Goal: Task Accomplishment & Management: Use online tool/utility

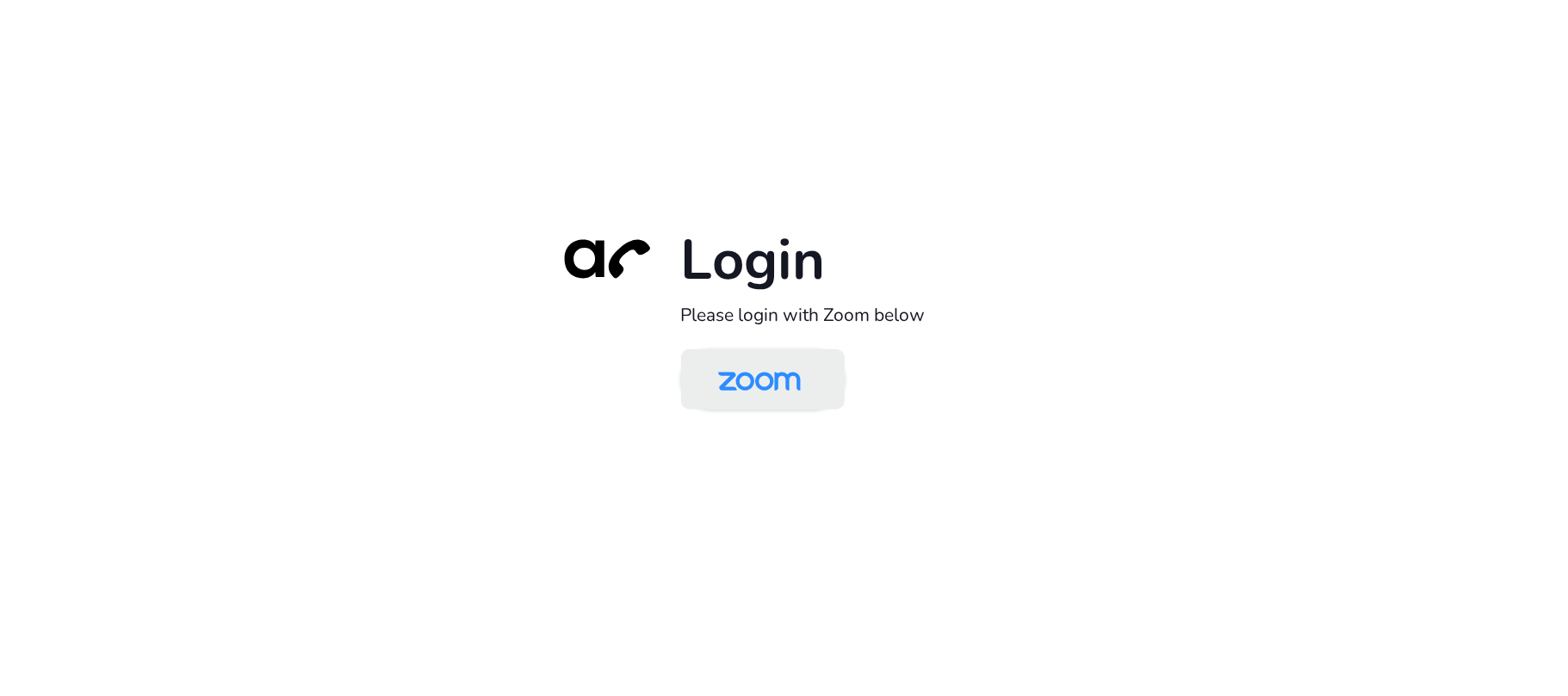
click at [772, 390] on img at bounding box center [759, 381] width 118 height 56
click at [793, 376] on img at bounding box center [759, 381] width 118 height 56
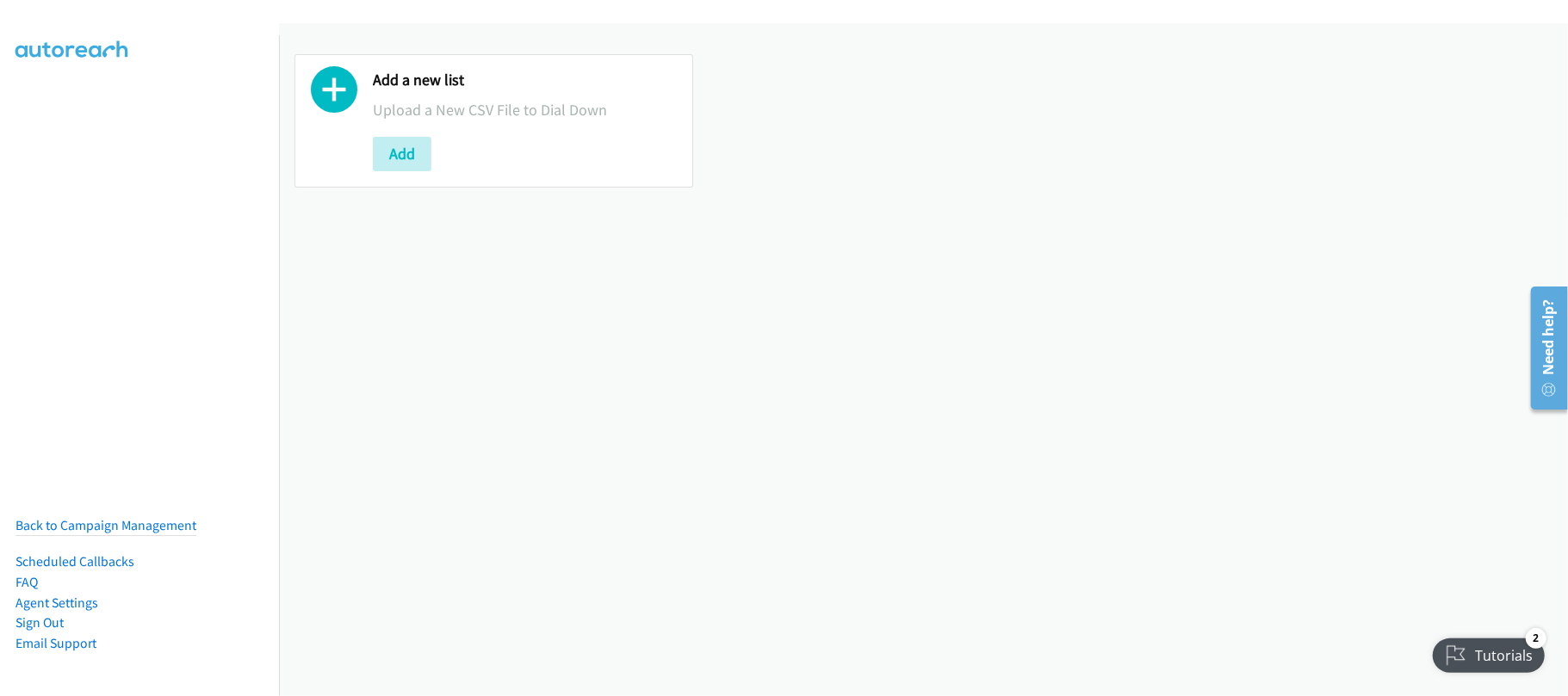
click at [390, 321] on div "Add a new list Upload a New CSV File to Dial Down Add" at bounding box center [923, 359] width 1289 height 673
click at [507, 342] on div "Add a new list Upload a New CSV File to Dial Down Add" at bounding box center [923, 359] width 1289 height 673
click at [396, 155] on button "Add" at bounding box center [402, 154] width 58 height 34
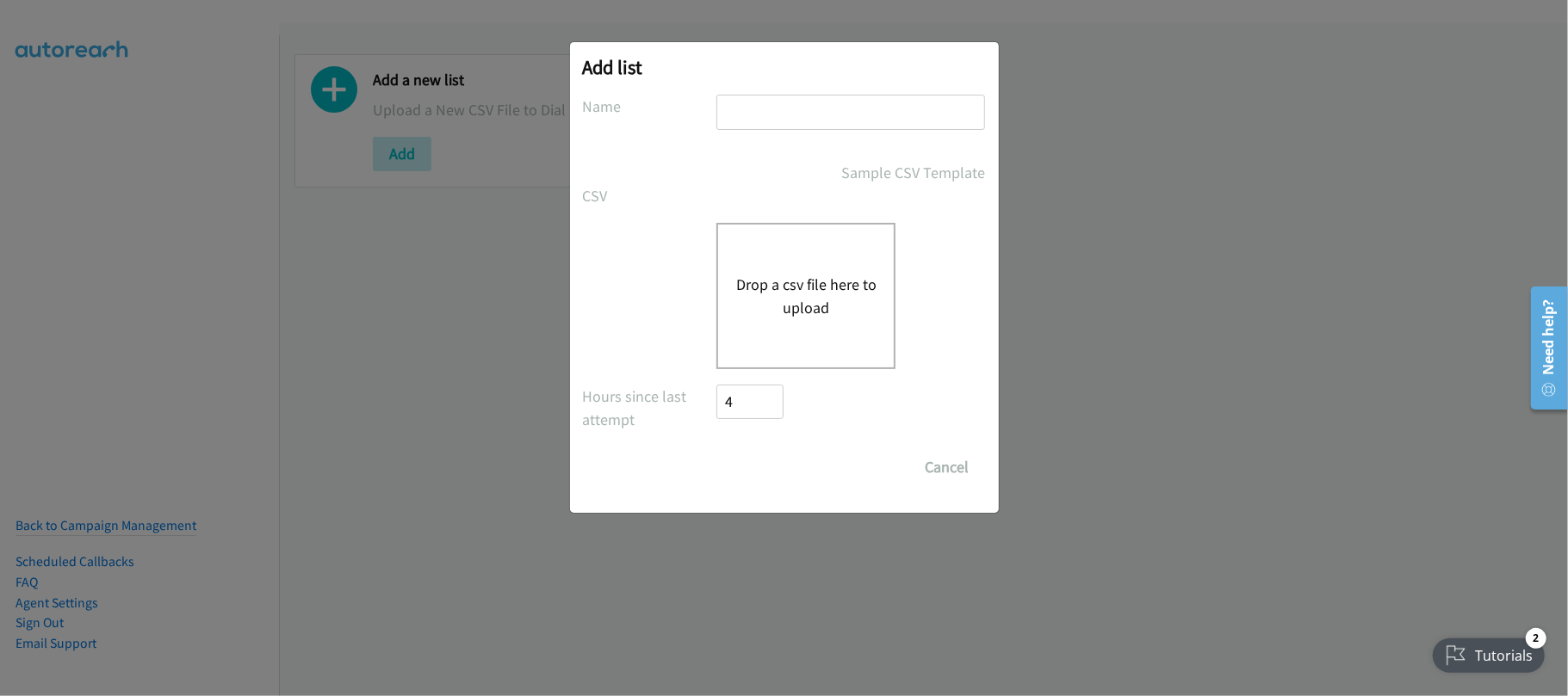
click at [814, 127] on input "text" at bounding box center [851, 112] width 269 height 35
type input "DATA"
click at [799, 280] on button "Drop a csv file here to upload" at bounding box center [806, 296] width 141 height 47
click at [611, 321] on div "Drop a csv file here to upload" at bounding box center [784, 296] width 403 height 147
click at [820, 281] on button "Drop a csv file here to upload" at bounding box center [806, 296] width 141 height 47
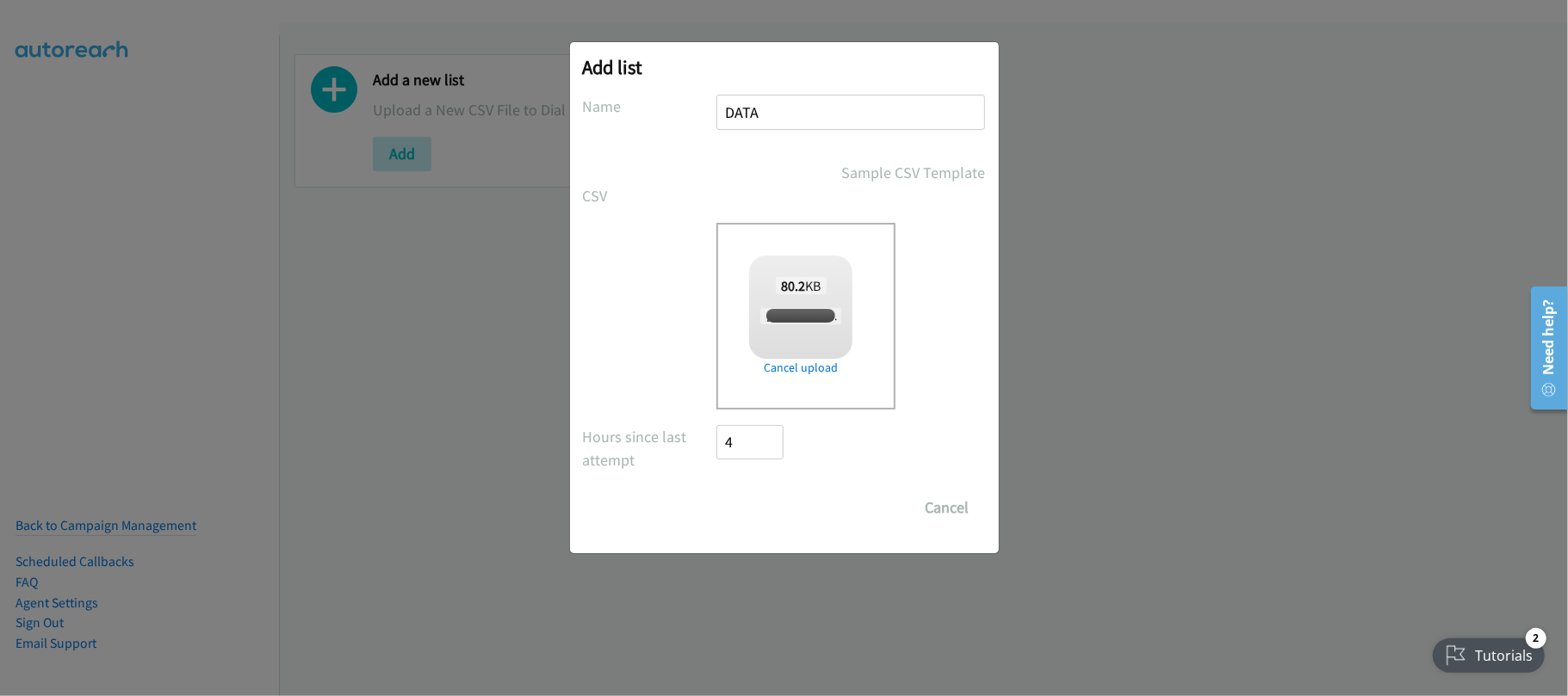
checkbox input "true"
click at [766, 511] on input "Save List" at bounding box center [762, 508] width 90 height 34
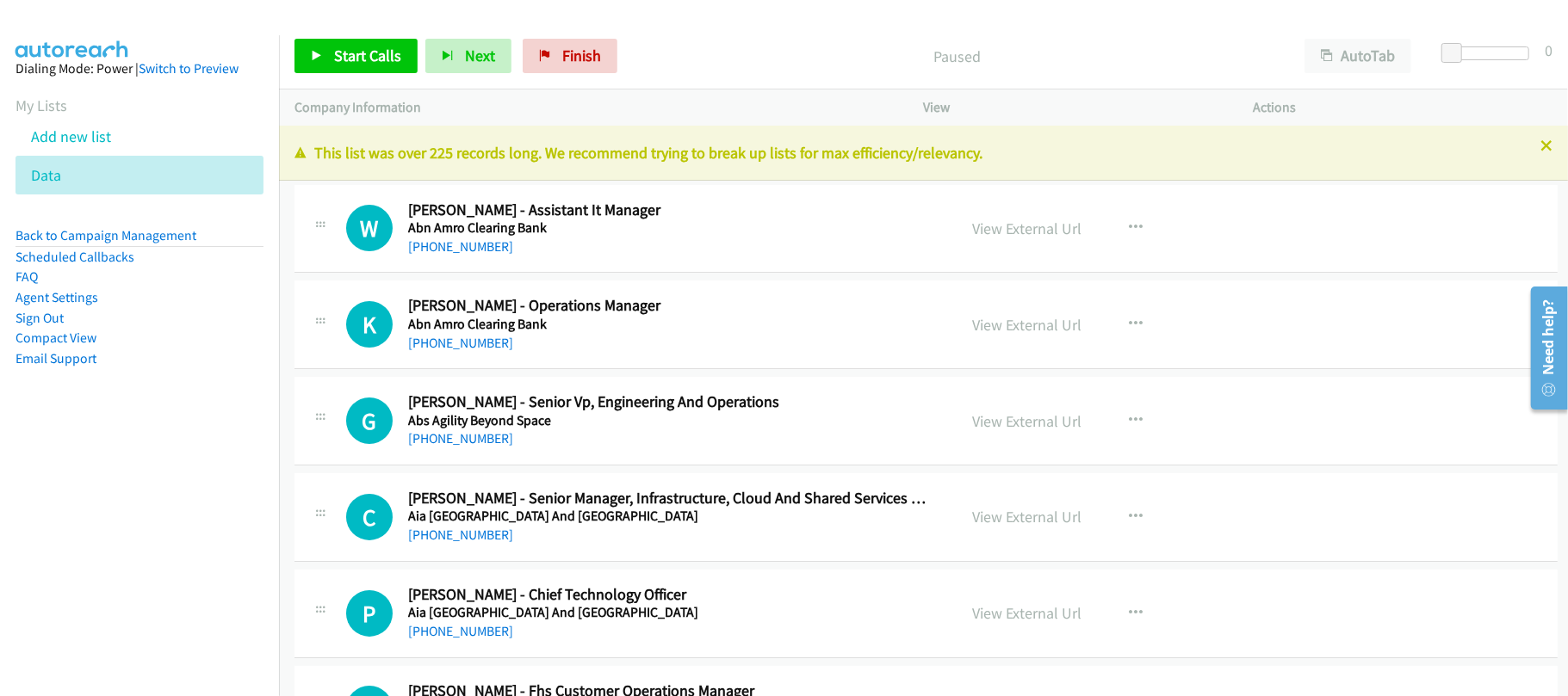
click at [661, 308] on h2 "Kevin Chu - Operations Manager" at bounding box center [670, 306] width 525 height 19
click at [448, 346] on link "+852 9810 2335" at bounding box center [460, 343] width 105 height 17
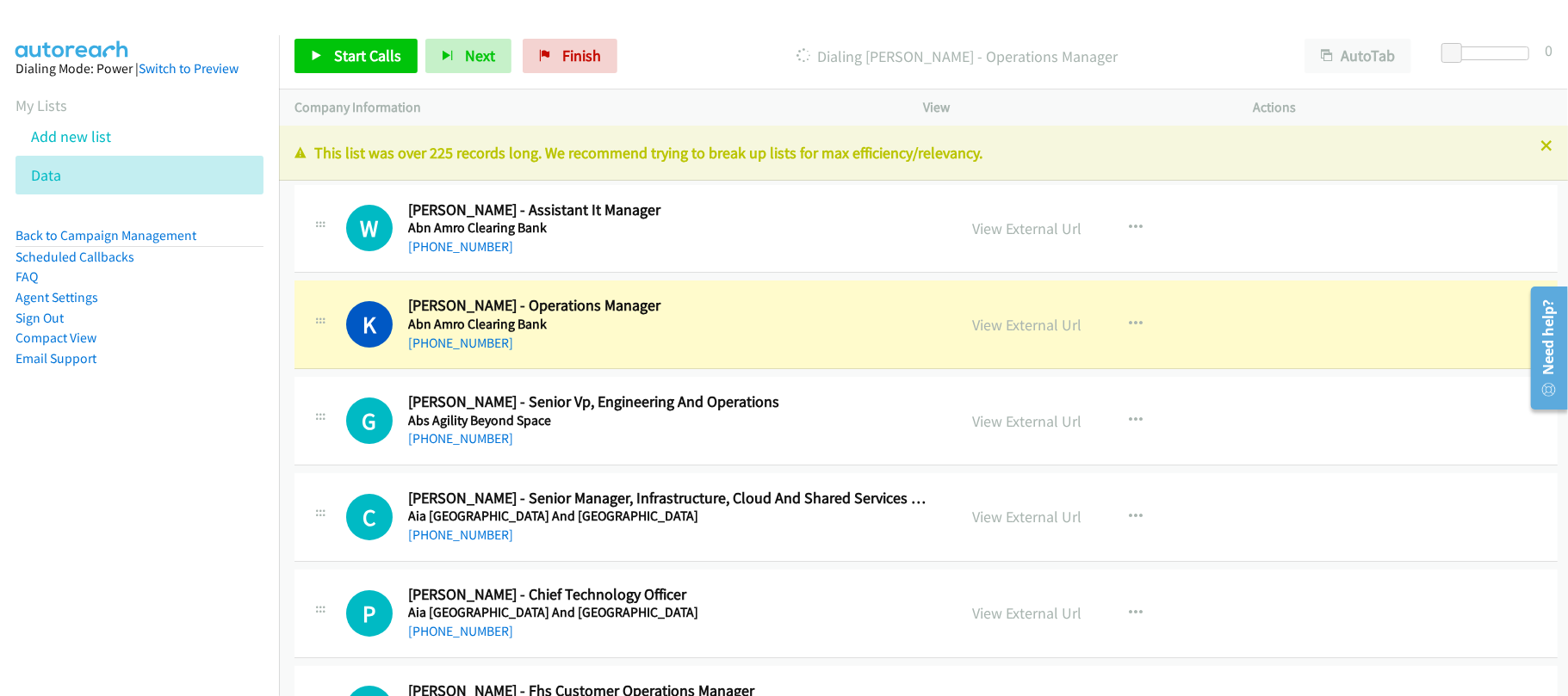
click at [610, 451] on div "G Callback Scheduled Gannis Yuen - Senior Vp, Engineering And Operations Abs Ag…" at bounding box center [926, 421] width 1263 height 88
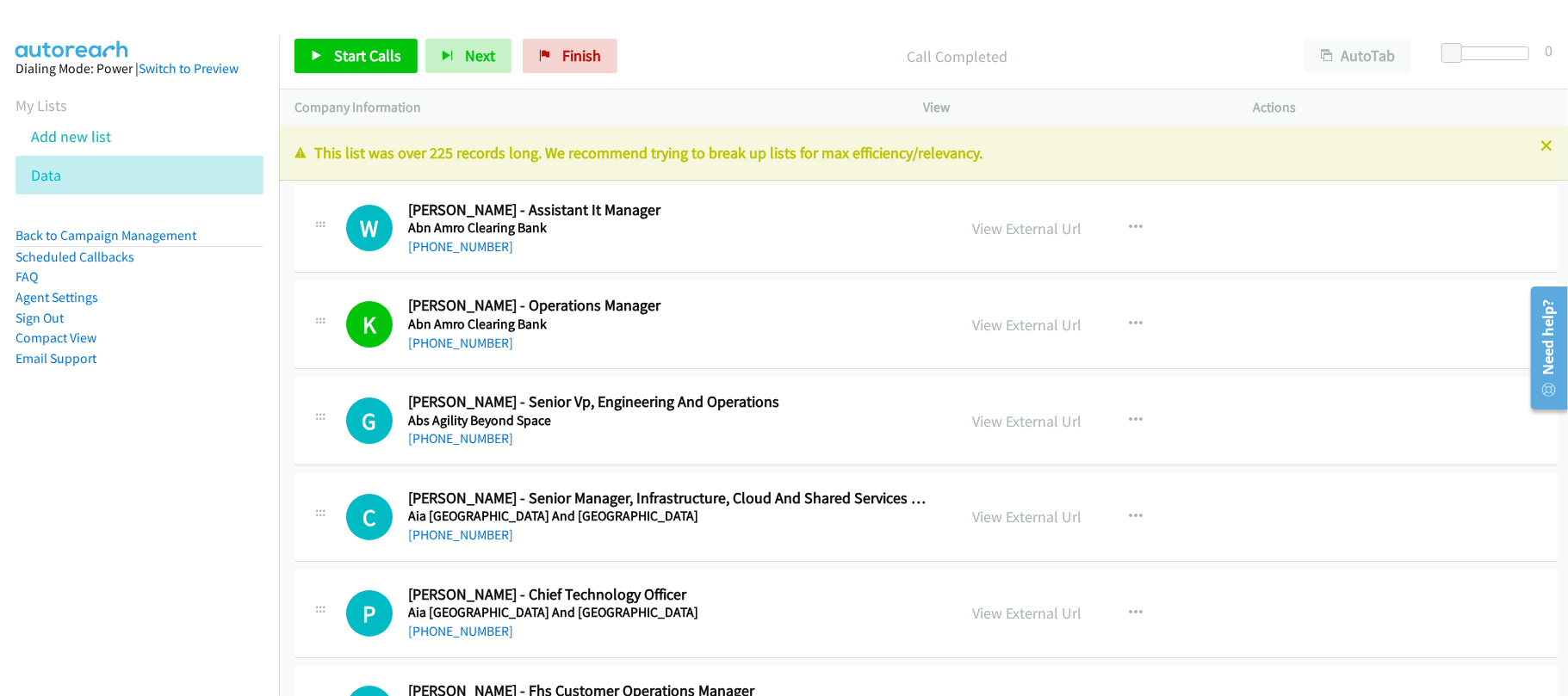
scroll to position [115, 0]
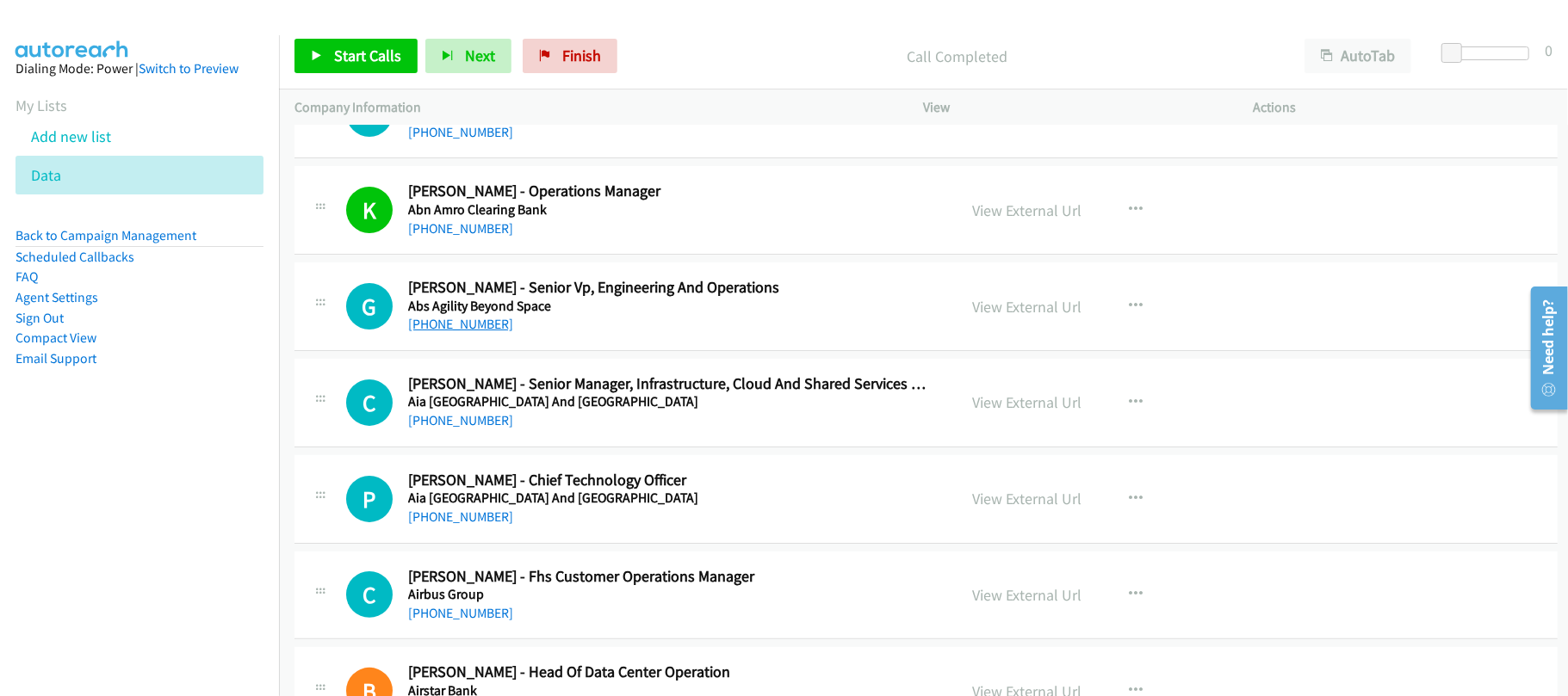
click at [442, 328] on link "+852 9443 8819" at bounding box center [460, 324] width 105 height 17
click at [599, 411] on div "+852 6702 1322" at bounding box center [670, 420] width 525 height 20
click at [470, 419] on link "+852 6702 1322" at bounding box center [460, 420] width 105 height 17
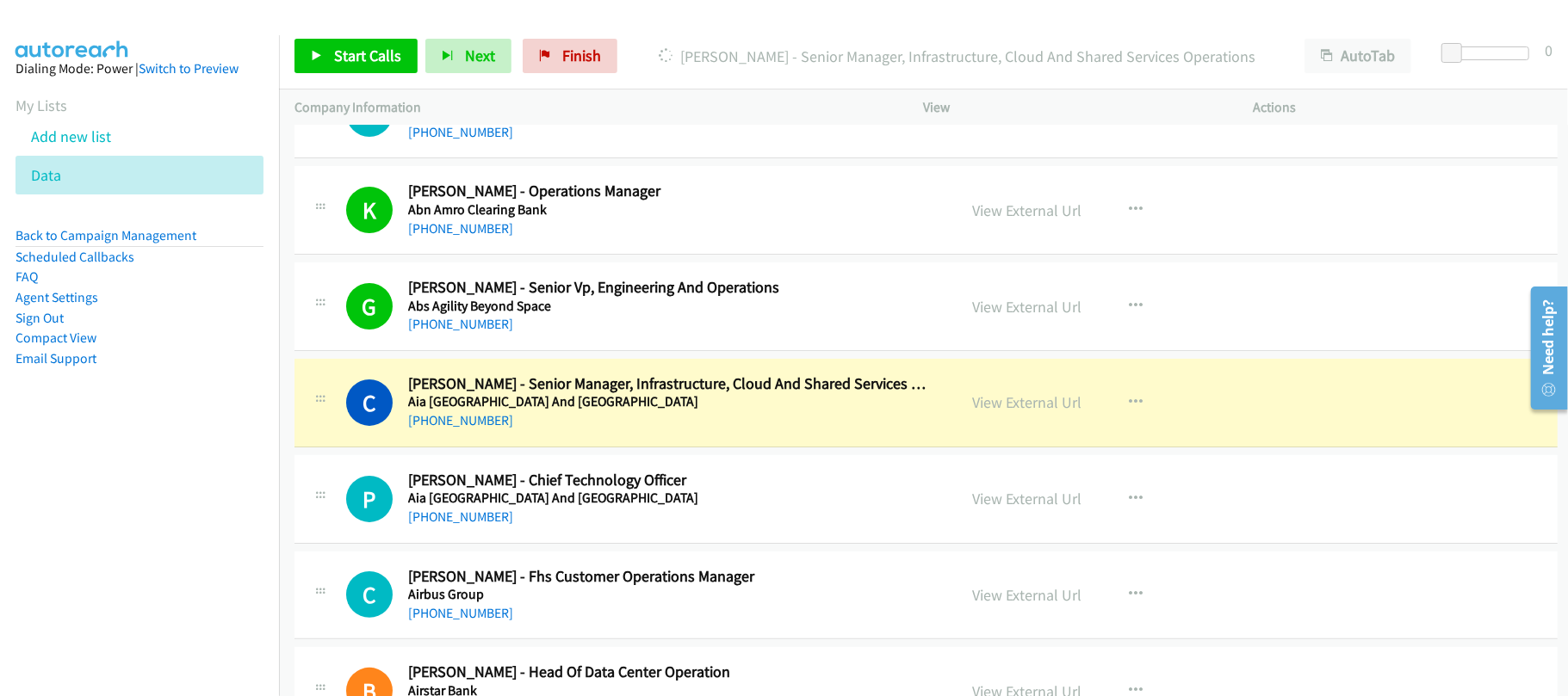
click at [595, 453] on td "P Callback Scheduled Patrick Lam - Chief Technology Officer Aia Hong Kong And M…" at bounding box center [926, 499] width 1294 height 96
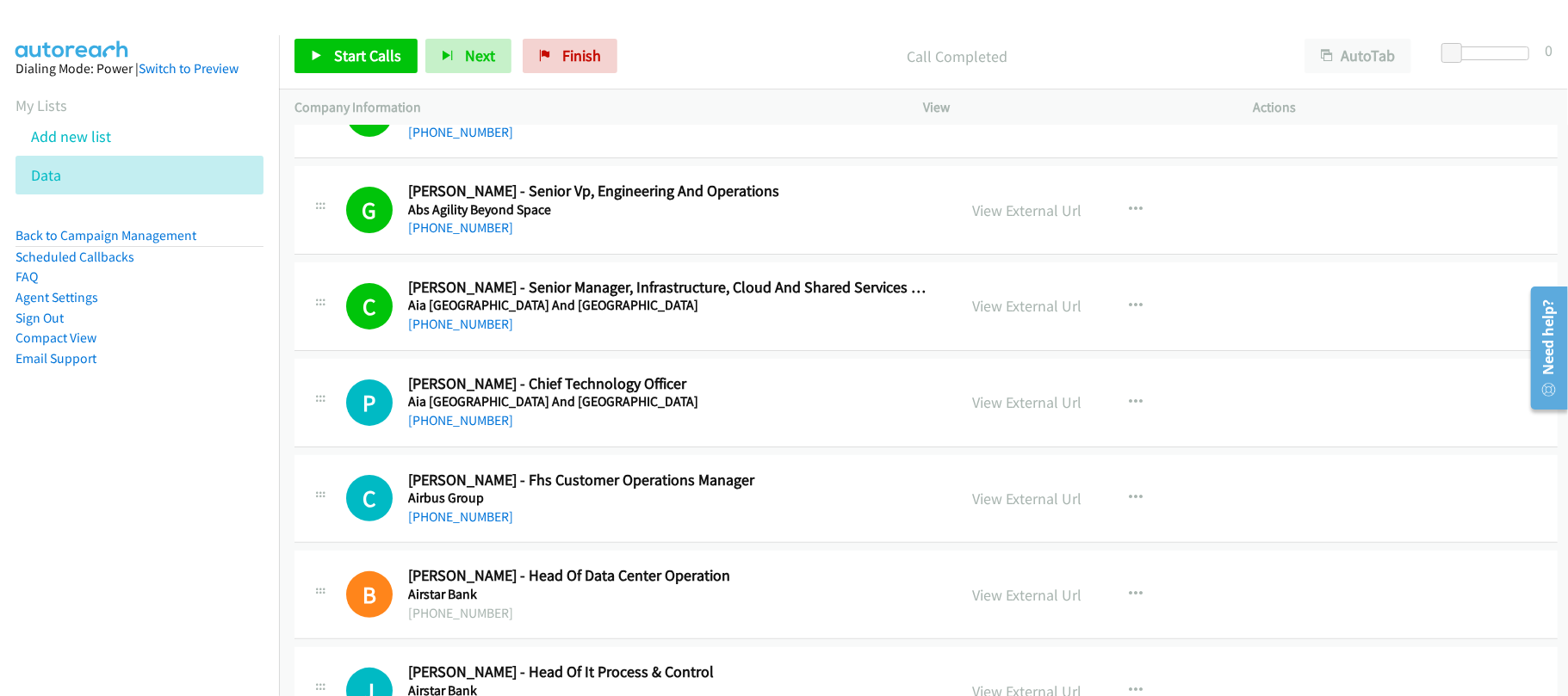
scroll to position [344, 0]
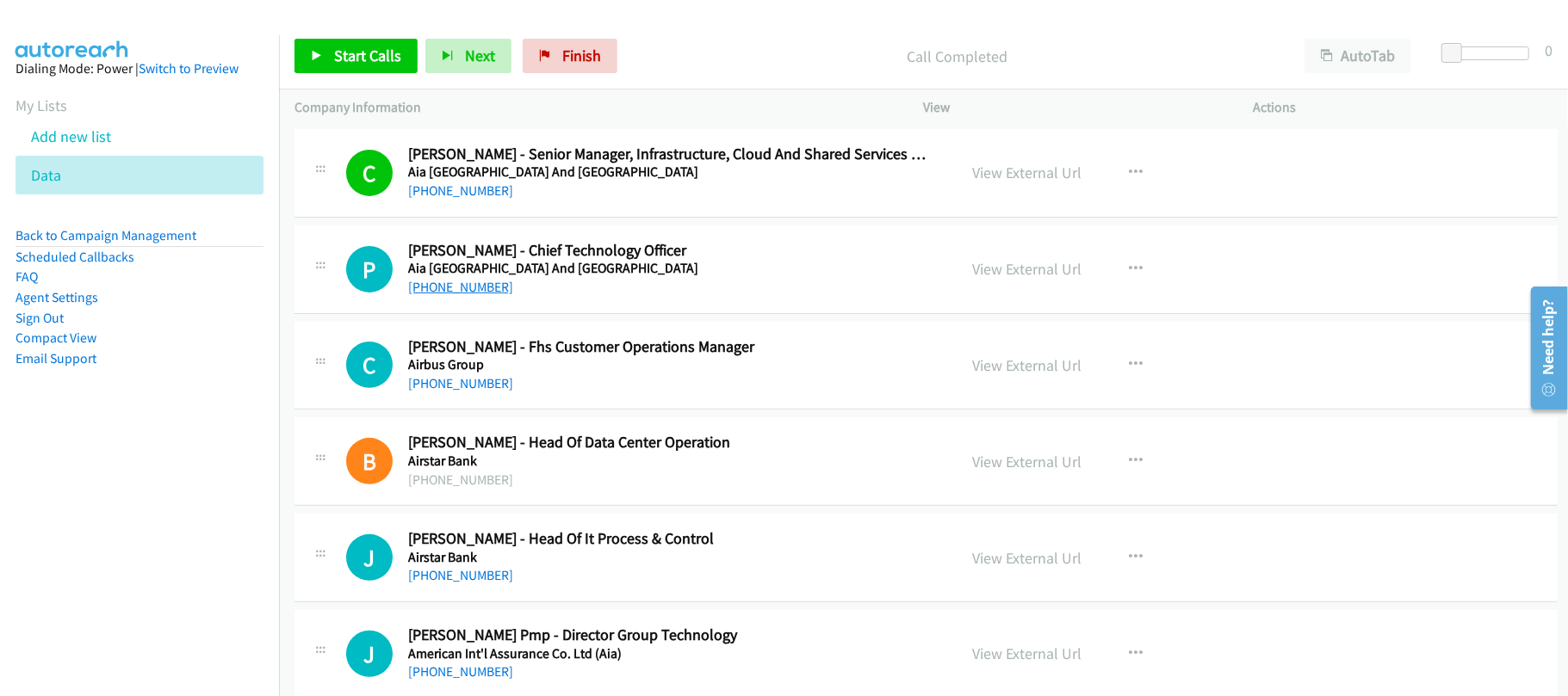
click at [458, 287] on link "+852 6079 5284" at bounding box center [460, 287] width 105 height 17
click at [549, 403] on div "C Callback Scheduled Clement Cheng - Fhs Customer Operations Manager Airbus Gro…" at bounding box center [926, 366] width 1263 height 88
click at [436, 377] on link "+852 6220 1953" at bounding box center [460, 383] width 105 height 17
click at [604, 387] on div "+852 6220 1953" at bounding box center [670, 383] width 525 height 20
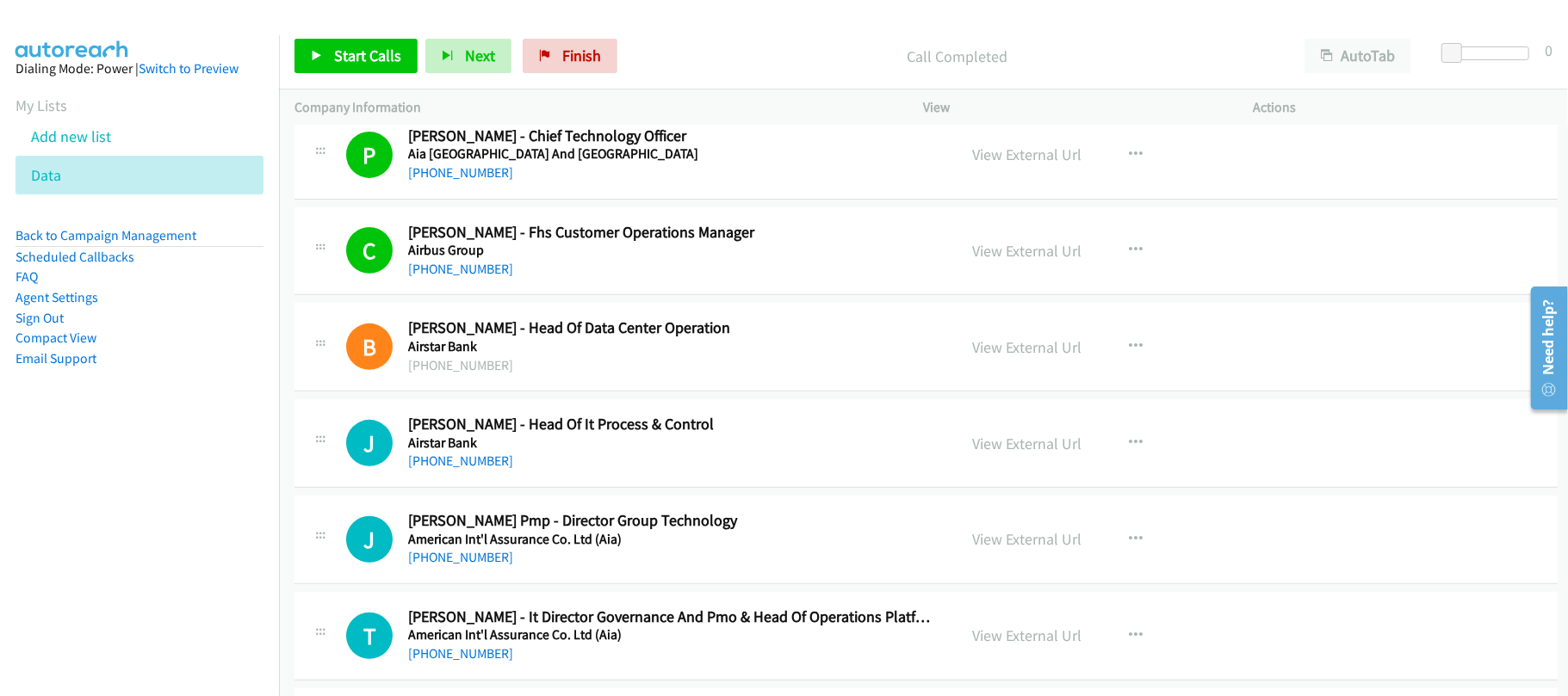
scroll to position [573, 0]
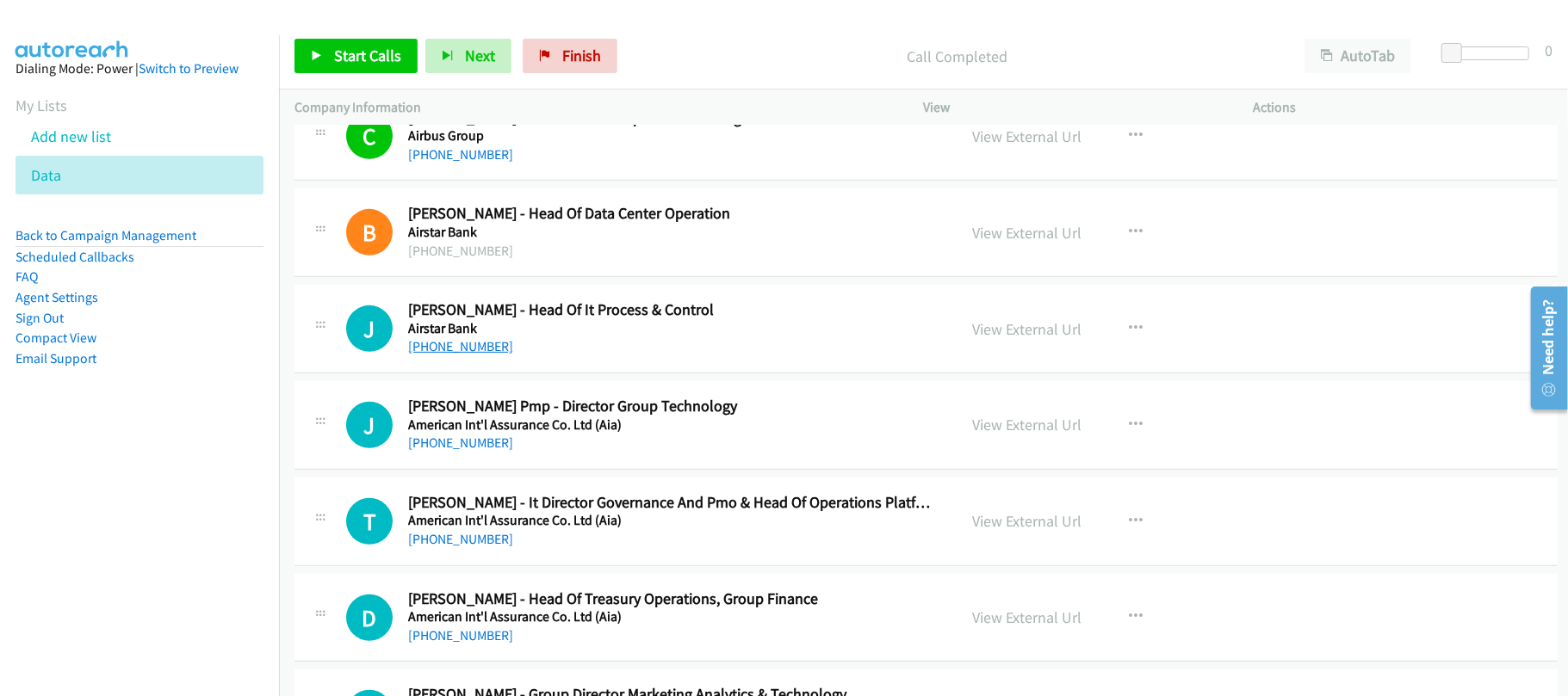
click at [470, 345] on link "+852 9373 6919" at bounding box center [460, 346] width 105 height 17
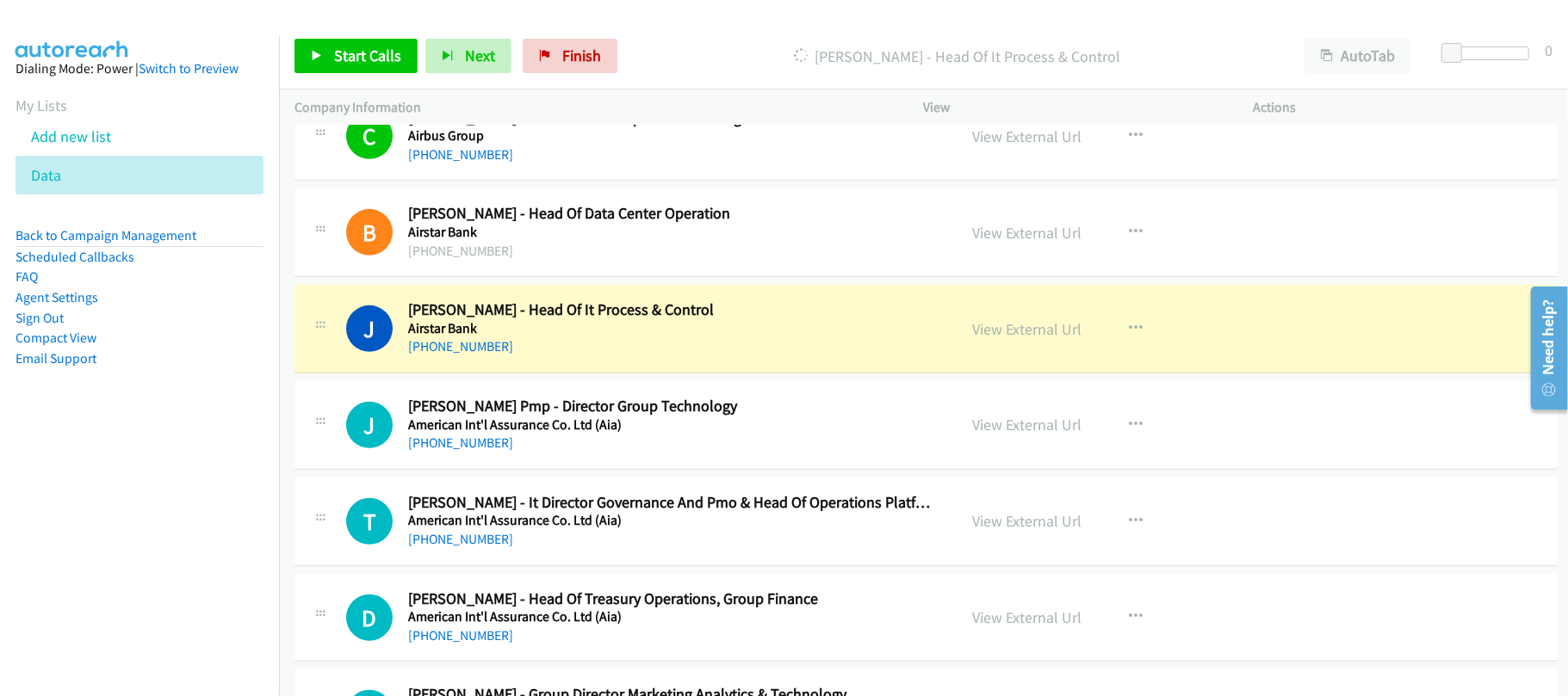
click at [607, 465] on div "J Callback Scheduled Japneet Gujral Pmp - Director Group Technology American In…" at bounding box center [926, 426] width 1263 height 88
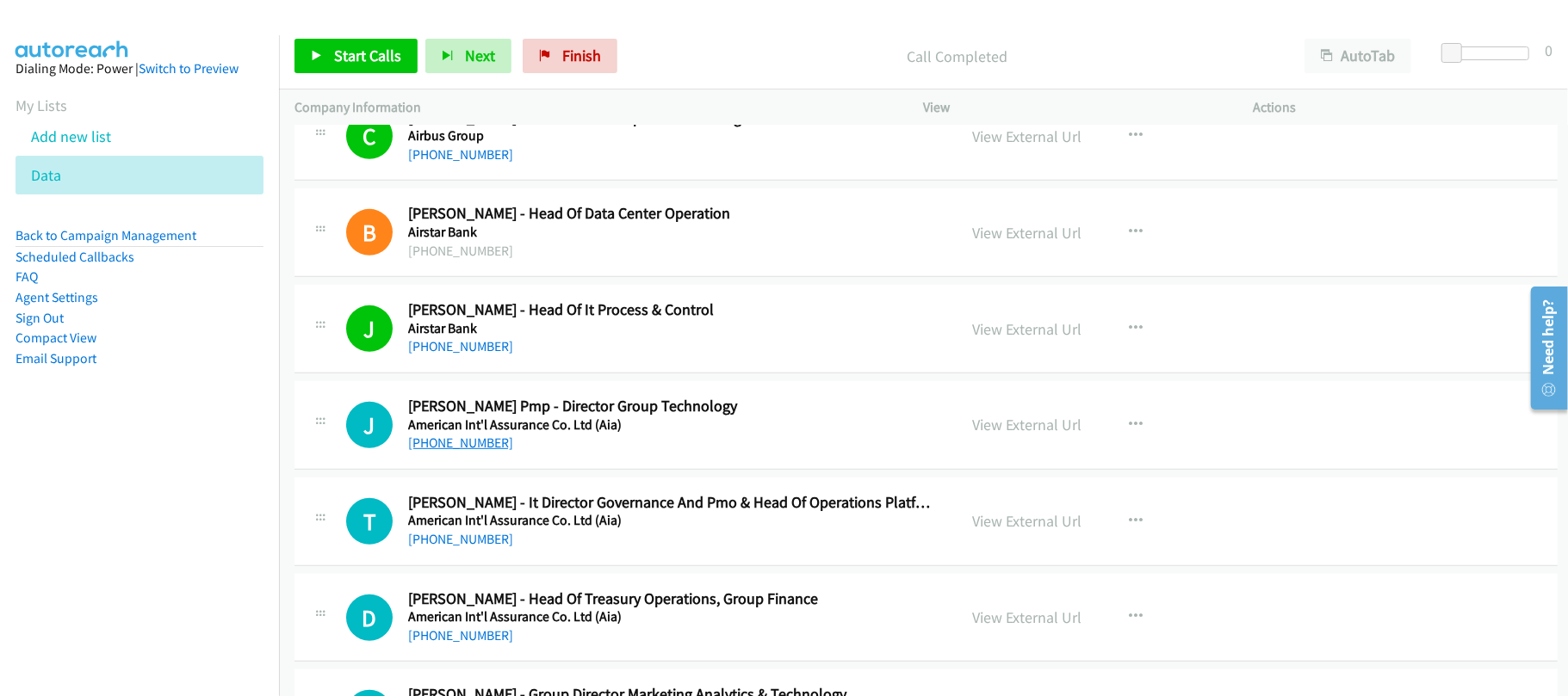
click at [457, 438] on link "+852 9074 3433" at bounding box center [460, 443] width 105 height 17
click at [570, 452] on div "+852 9074 3433" at bounding box center [670, 443] width 525 height 20
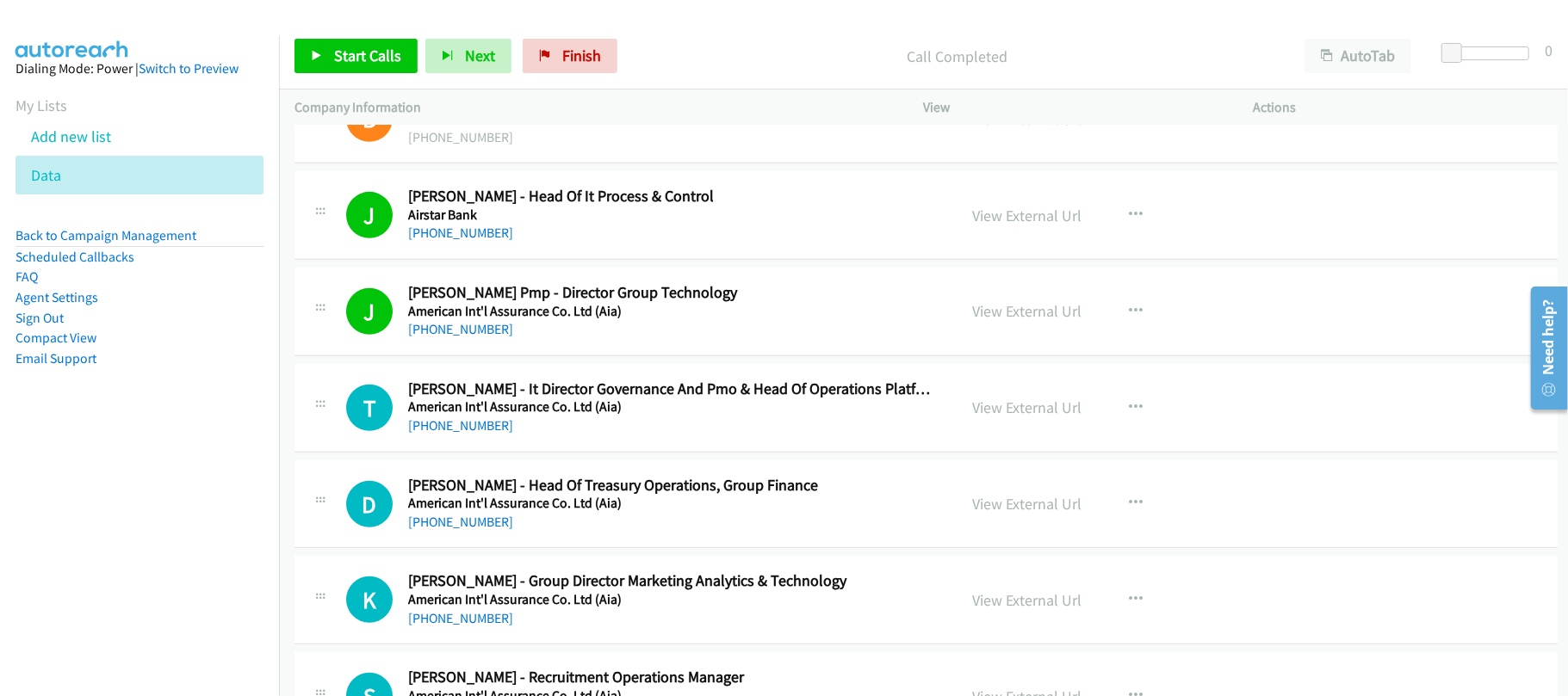
scroll to position [689, 0]
click at [483, 432] on link "+852 9465 6218" at bounding box center [460, 424] width 105 height 17
drag, startPoint x: 542, startPoint y: 437, endPoint x: 556, endPoint y: 435, distance: 14.1
click at [542, 437] on div "T Callback Scheduled Tom Tsang - It Director Governance And Pmo & Head Of Opera…" at bounding box center [926, 406] width 1263 height 88
click at [573, 437] on div "T Callback Scheduled Tom Tsang - It Director Governance And Pmo & Head Of Opera…" at bounding box center [926, 406] width 1263 height 88
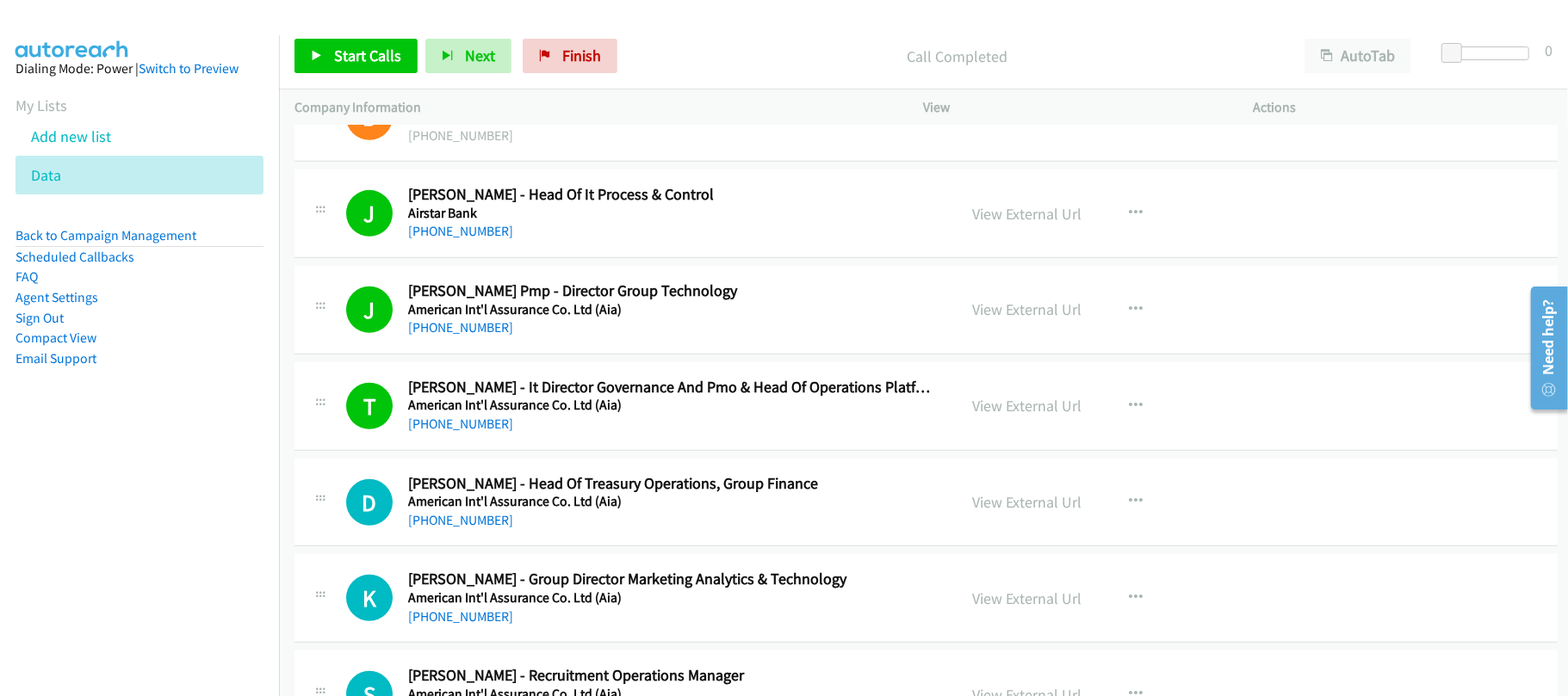
scroll to position [803, 0]
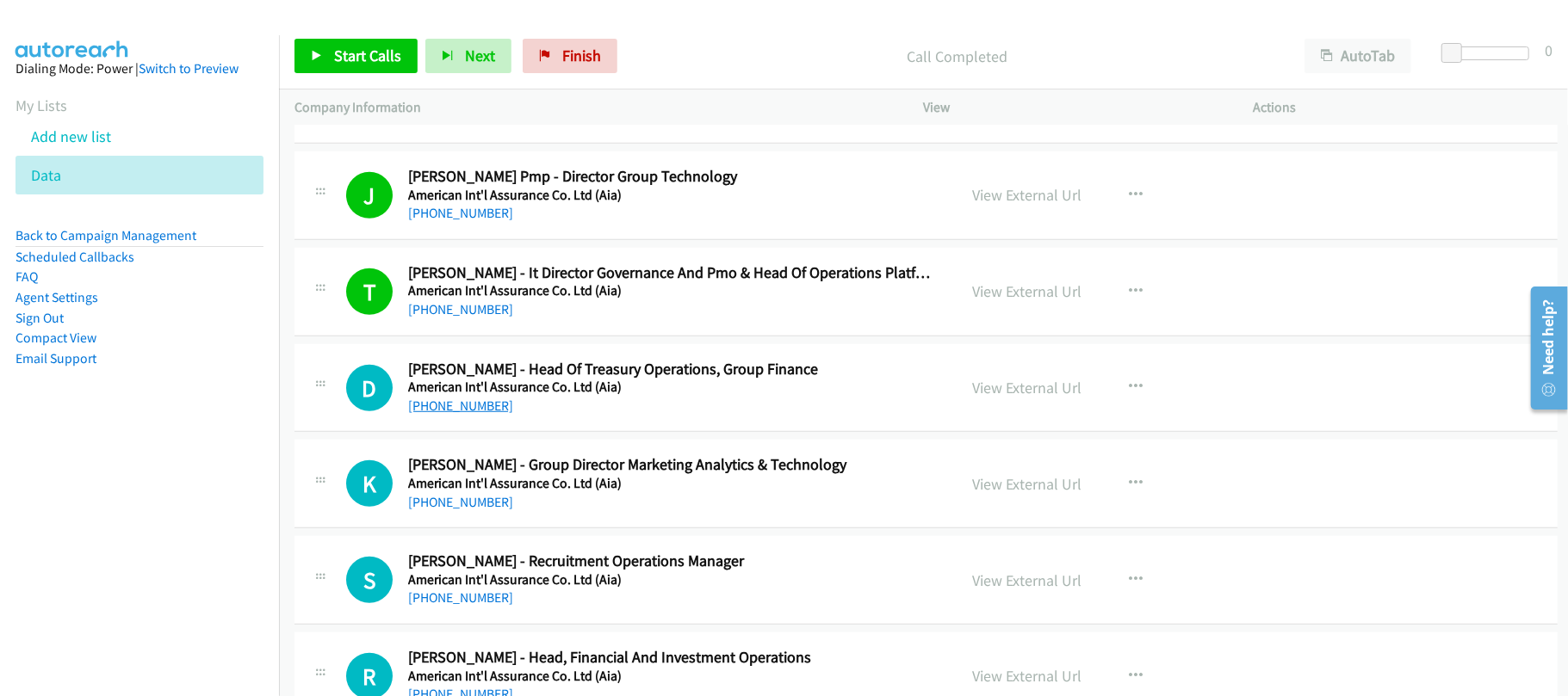
click at [443, 401] on link "+852 9669 5961" at bounding box center [460, 405] width 105 height 17
drag, startPoint x: 458, startPoint y: 413, endPoint x: 601, endPoint y: 404, distance: 143.3
click at [458, 413] on link "+852 9669 5961" at bounding box center [460, 405] width 105 height 17
click at [459, 422] on div "D Callback Scheduled Daniel Christie - Head Of Treasury Operations, Group Finan…" at bounding box center [926, 389] width 1263 height 88
click at [459, 417] on div "+852 9669 5961" at bounding box center [670, 405] width 525 height 20
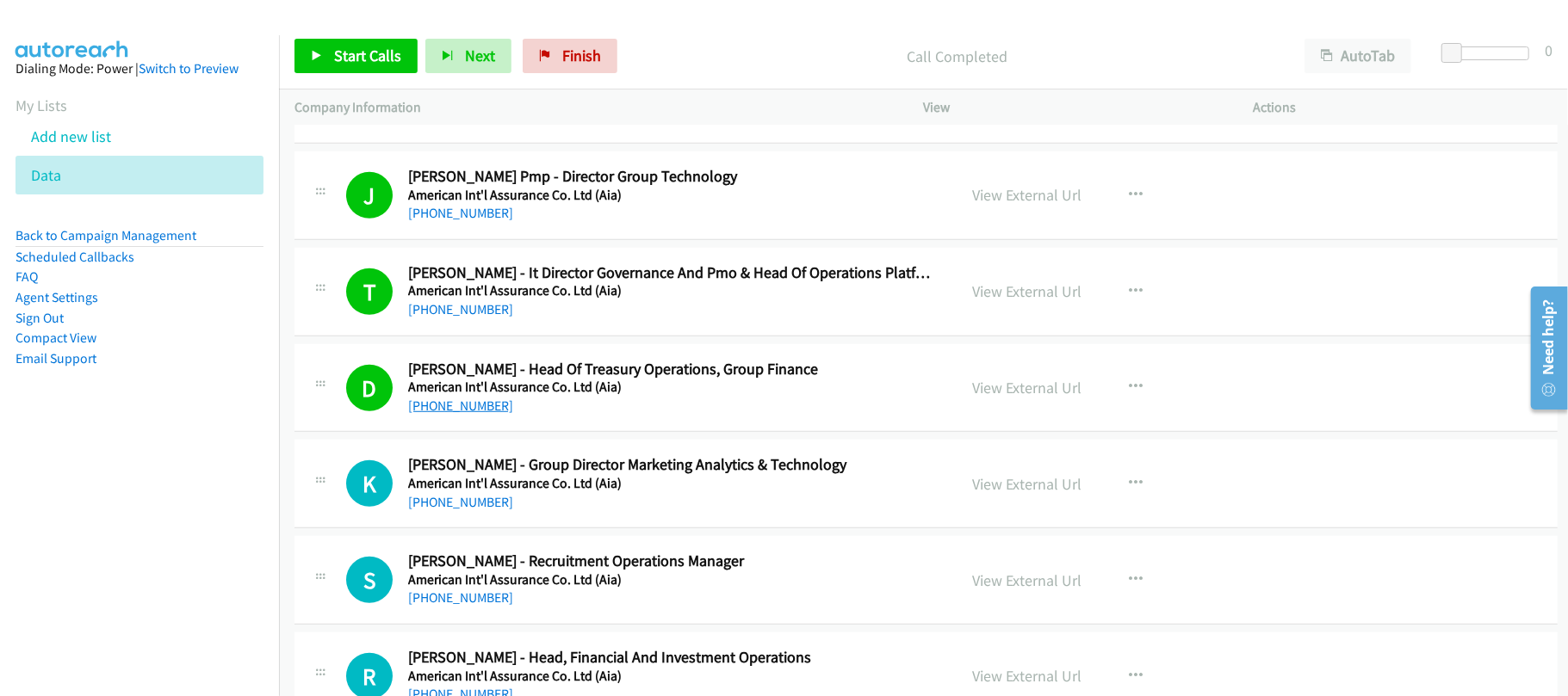
click at [463, 412] on link "+852 9669 5961" at bounding box center [460, 405] width 105 height 17
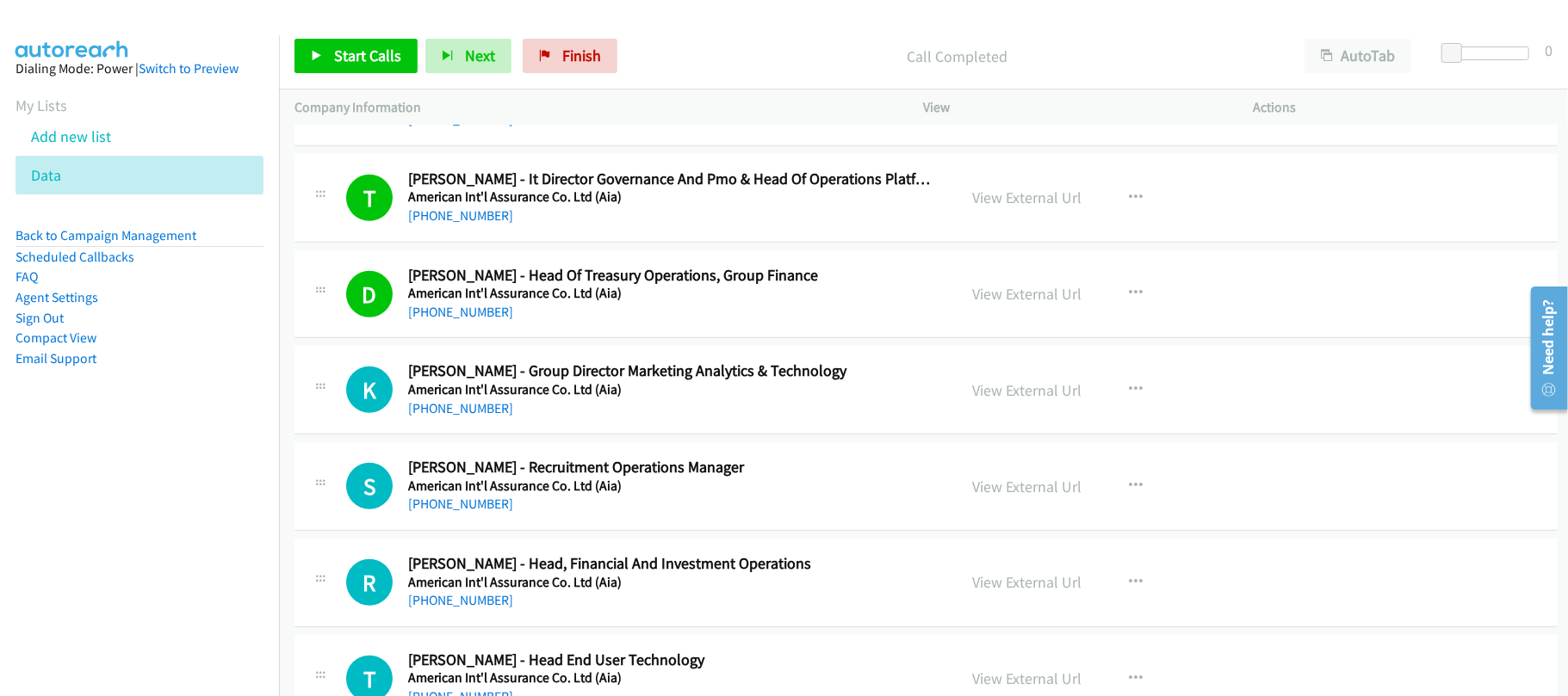
scroll to position [918, 0]
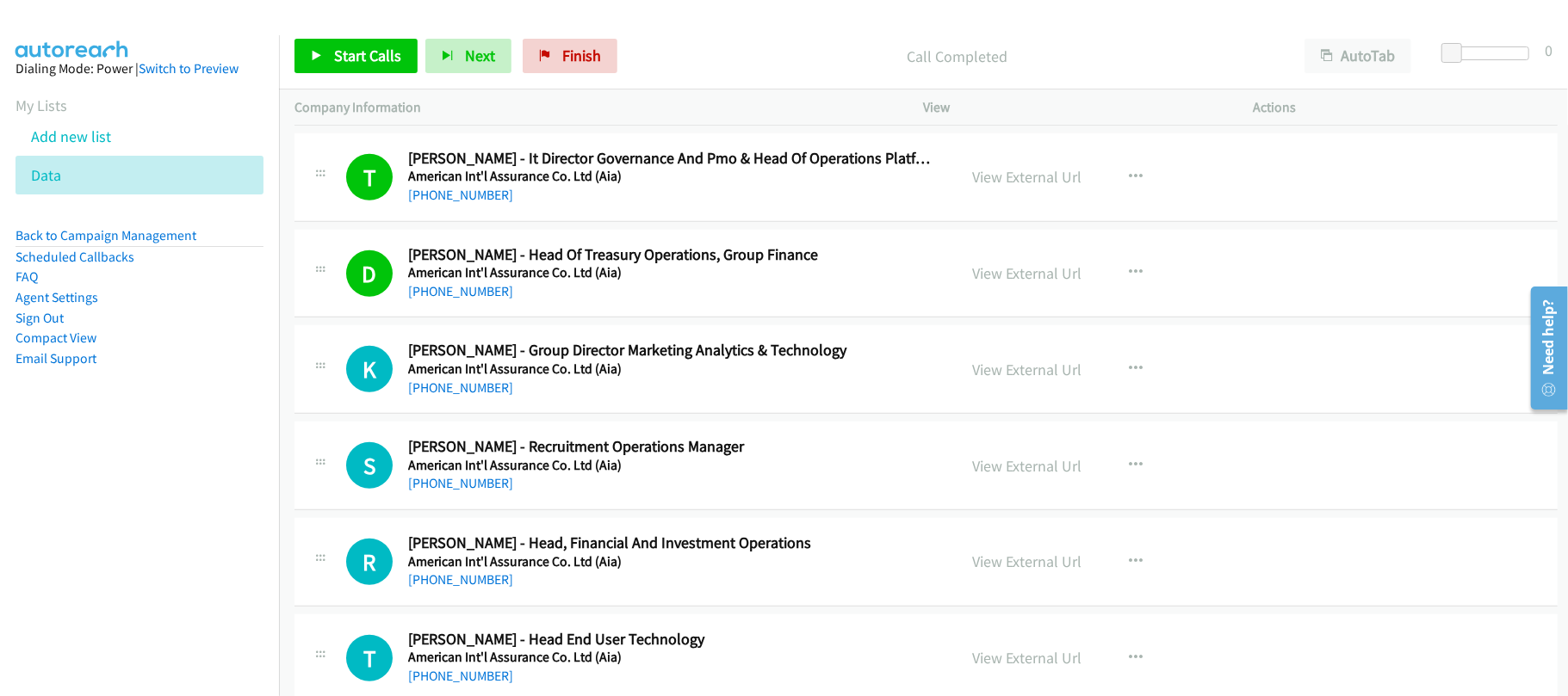
click at [621, 405] on div "K Callback Scheduled Kevin Chin - Group Director Marketing Analytics & Technolo…" at bounding box center [926, 369] width 1263 height 88
click at [461, 388] on link "+852 9862 3007" at bounding box center [460, 388] width 105 height 17
click at [526, 489] on div "+852 5497 4373" at bounding box center [670, 483] width 525 height 20
click at [424, 489] on link "+852 5497 4373" at bounding box center [460, 483] width 105 height 17
click at [568, 591] on div "+852 9169 8688" at bounding box center [670, 579] width 525 height 20
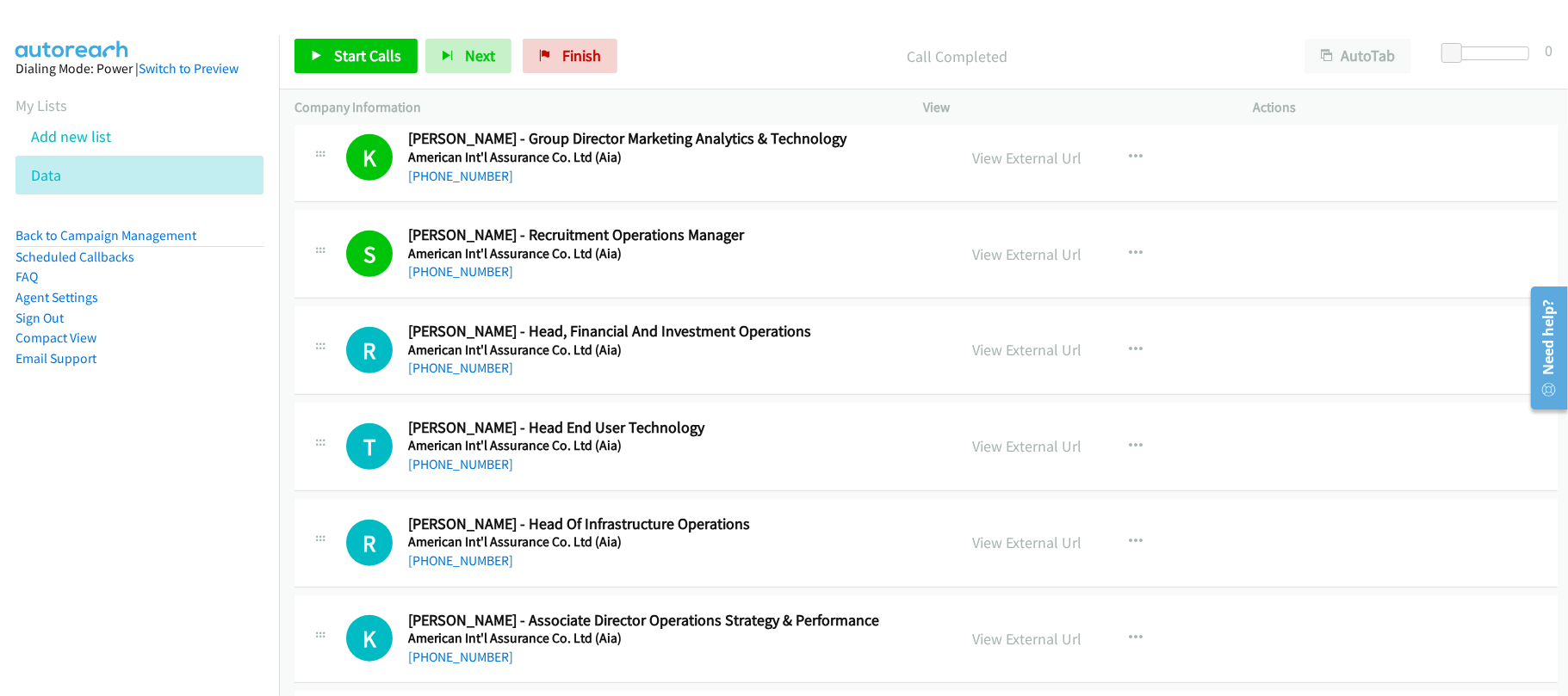
scroll to position [1147, 0]
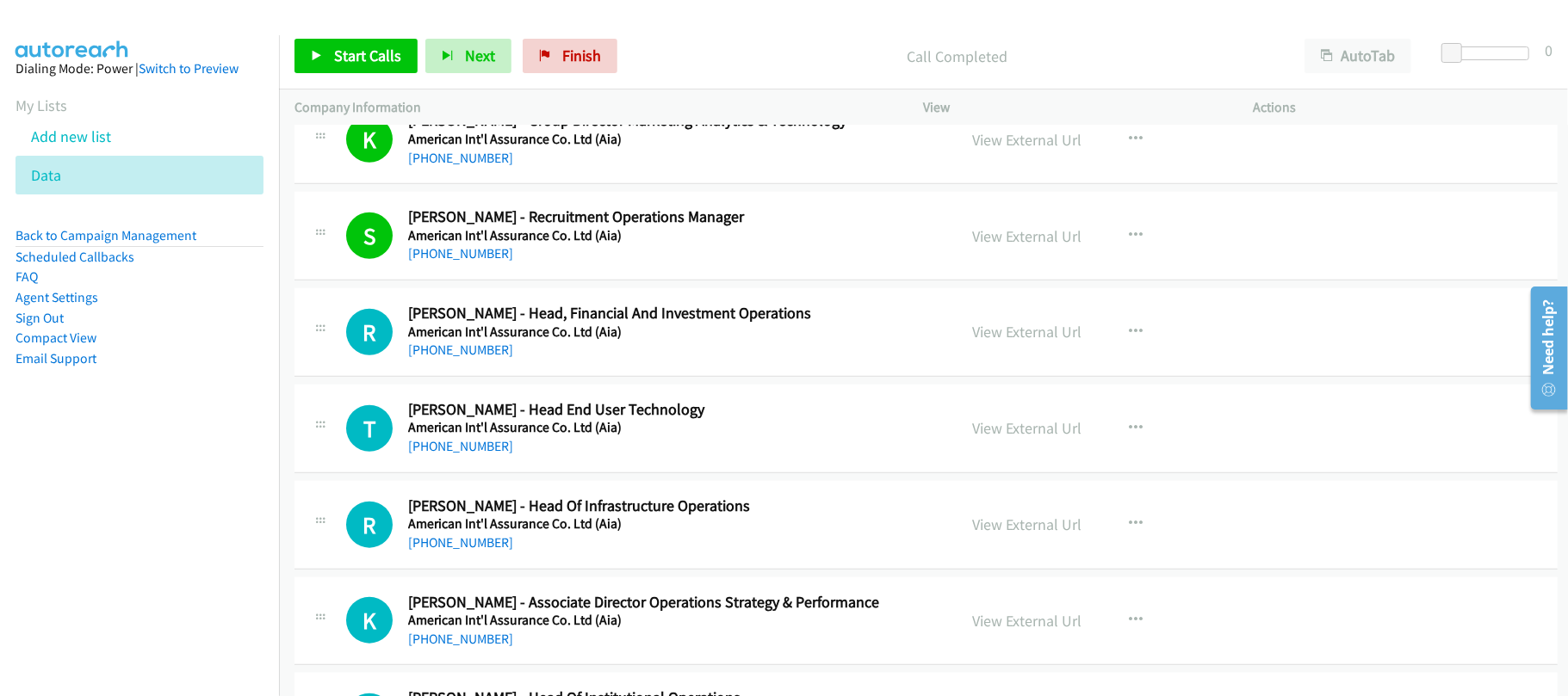
click at [434, 343] on div "+852 9169 8688" at bounding box center [670, 350] width 525 height 20
click at [428, 353] on link "+852 9169 8688" at bounding box center [460, 350] width 105 height 17
click at [637, 436] on h5 "American Int'l Assurance Co. Ltd (Aia)" at bounding box center [670, 427] width 525 height 17
click at [457, 444] on link "+852 9100 8965" at bounding box center [460, 446] width 105 height 17
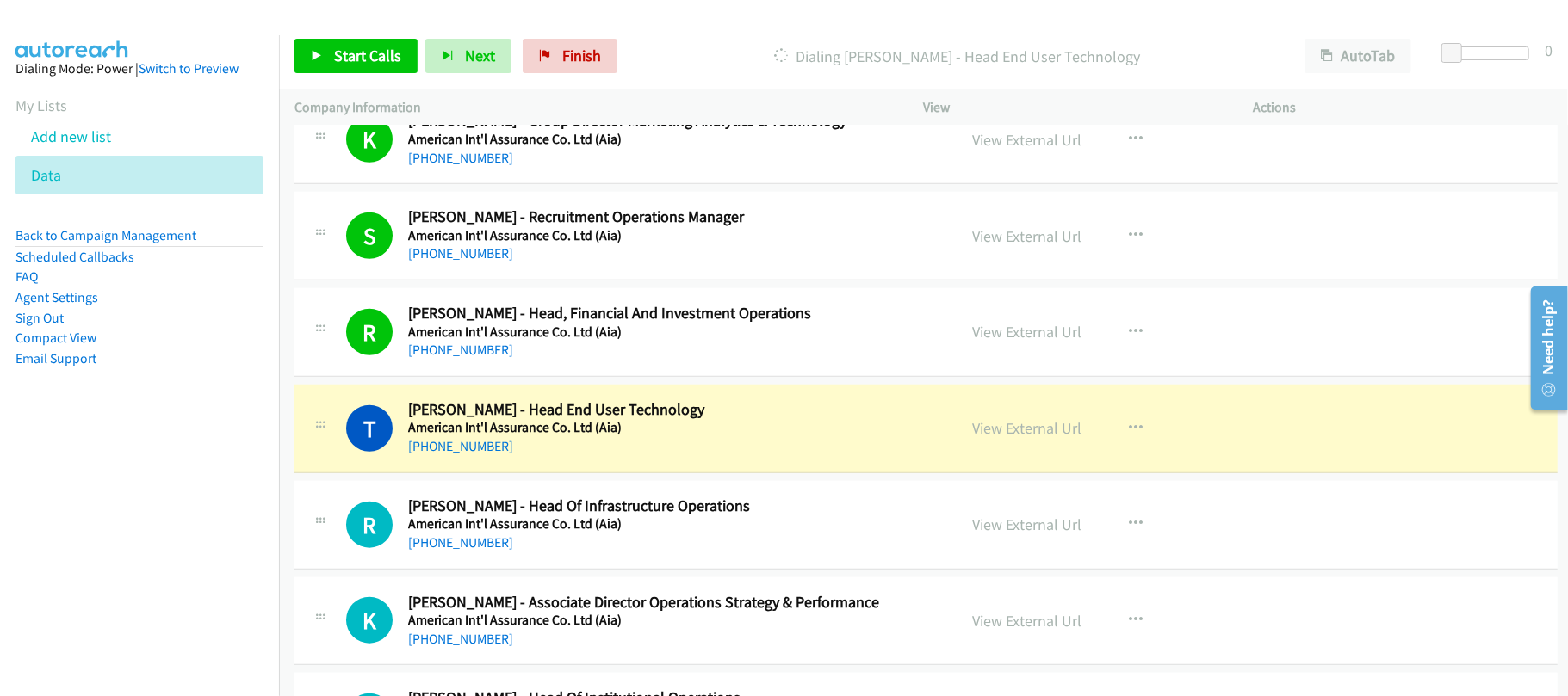
click at [559, 444] on div "+852 9100 8965" at bounding box center [670, 446] width 525 height 20
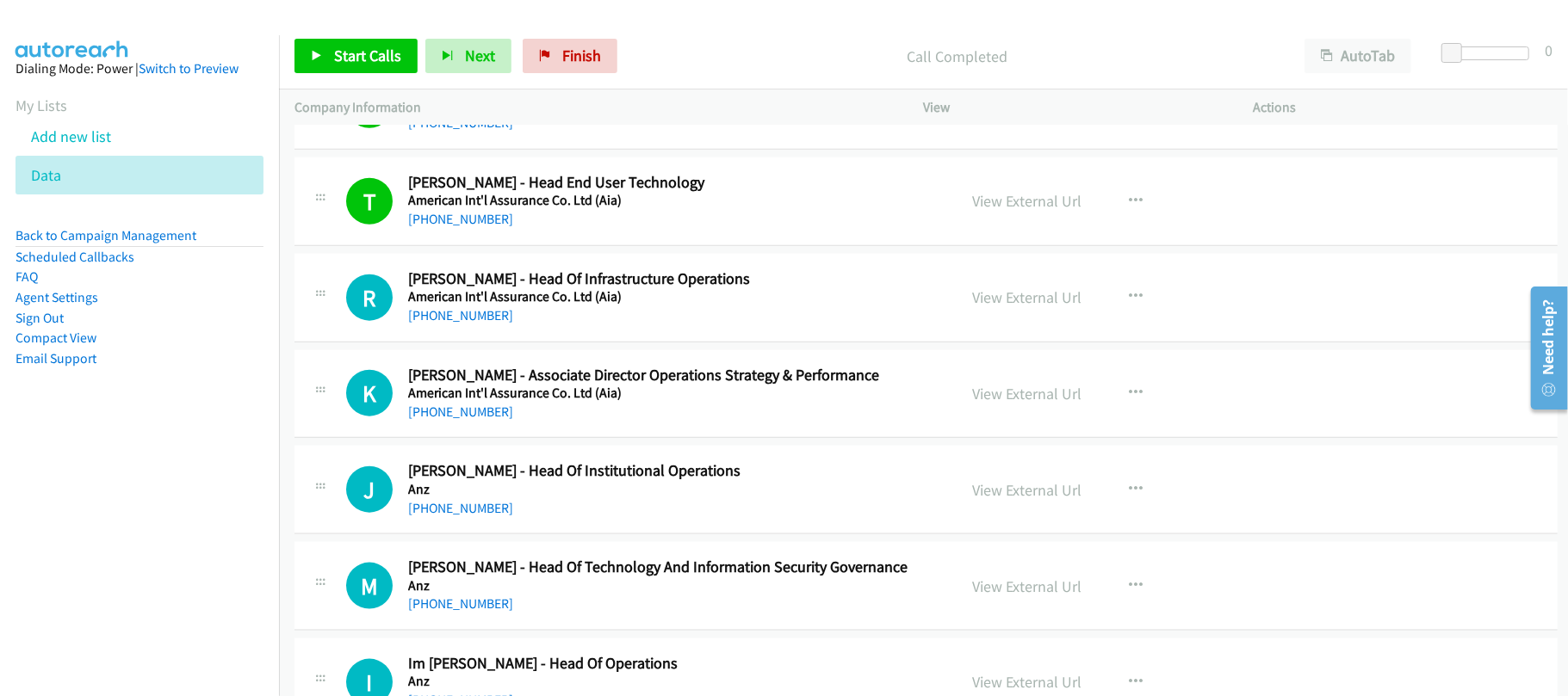
scroll to position [1377, 0]
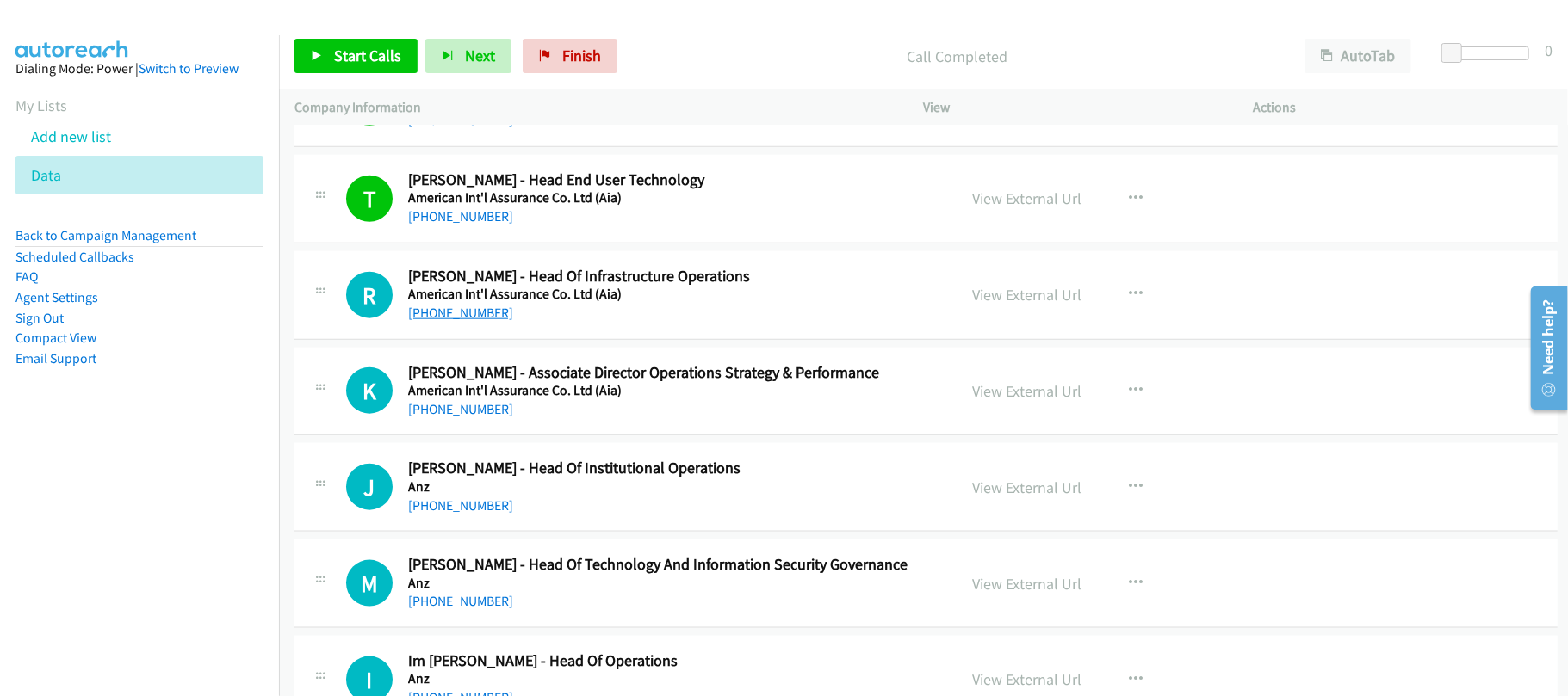
click at [463, 319] on link "+852 9463 2350" at bounding box center [460, 313] width 105 height 17
click at [473, 414] on link "+852 9816 5689" at bounding box center [460, 409] width 105 height 17
click at [534, 531] on div "J Callback Scheduled Jimmy Wong - Head Of Institutional Operations Anz Asia/Hon…" at bounding box center [926, 488] width 1263 height 88
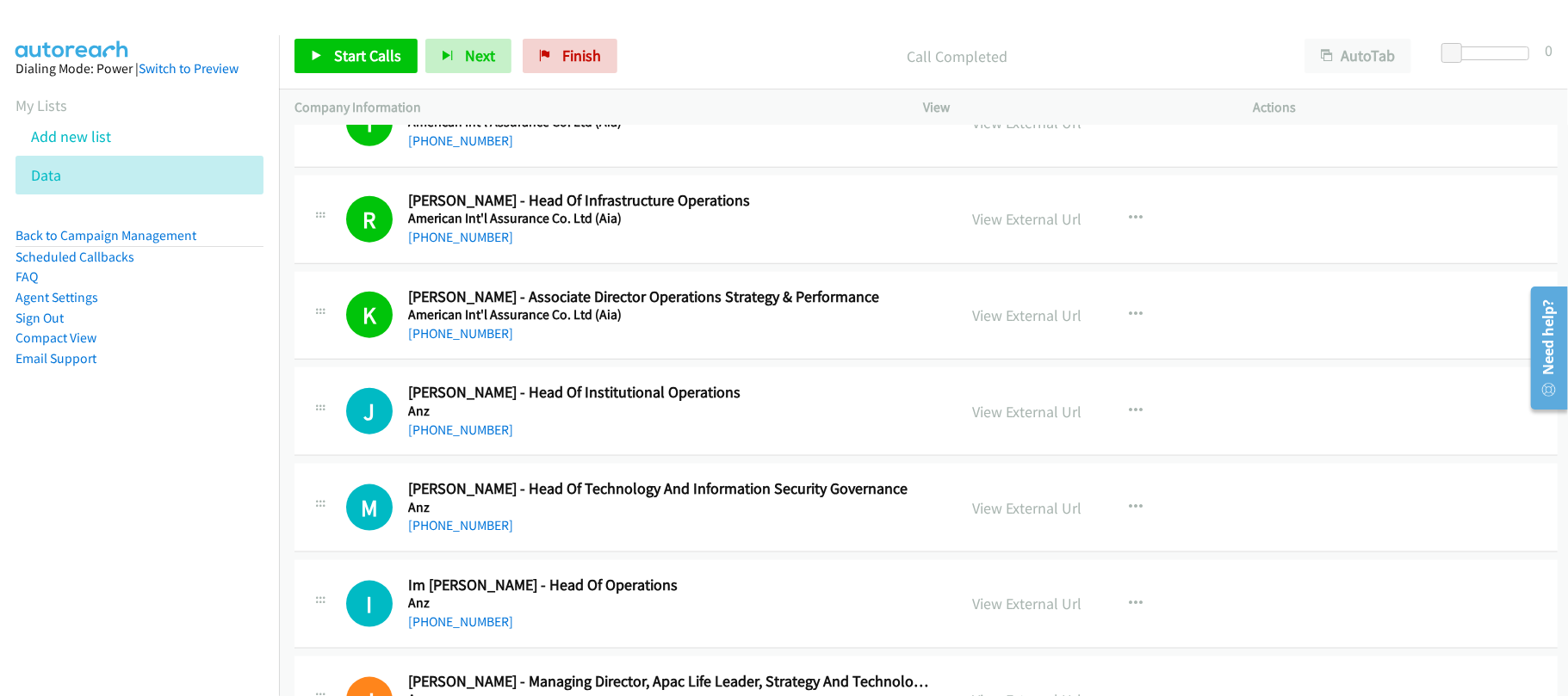
scroll to position [1607, 0]
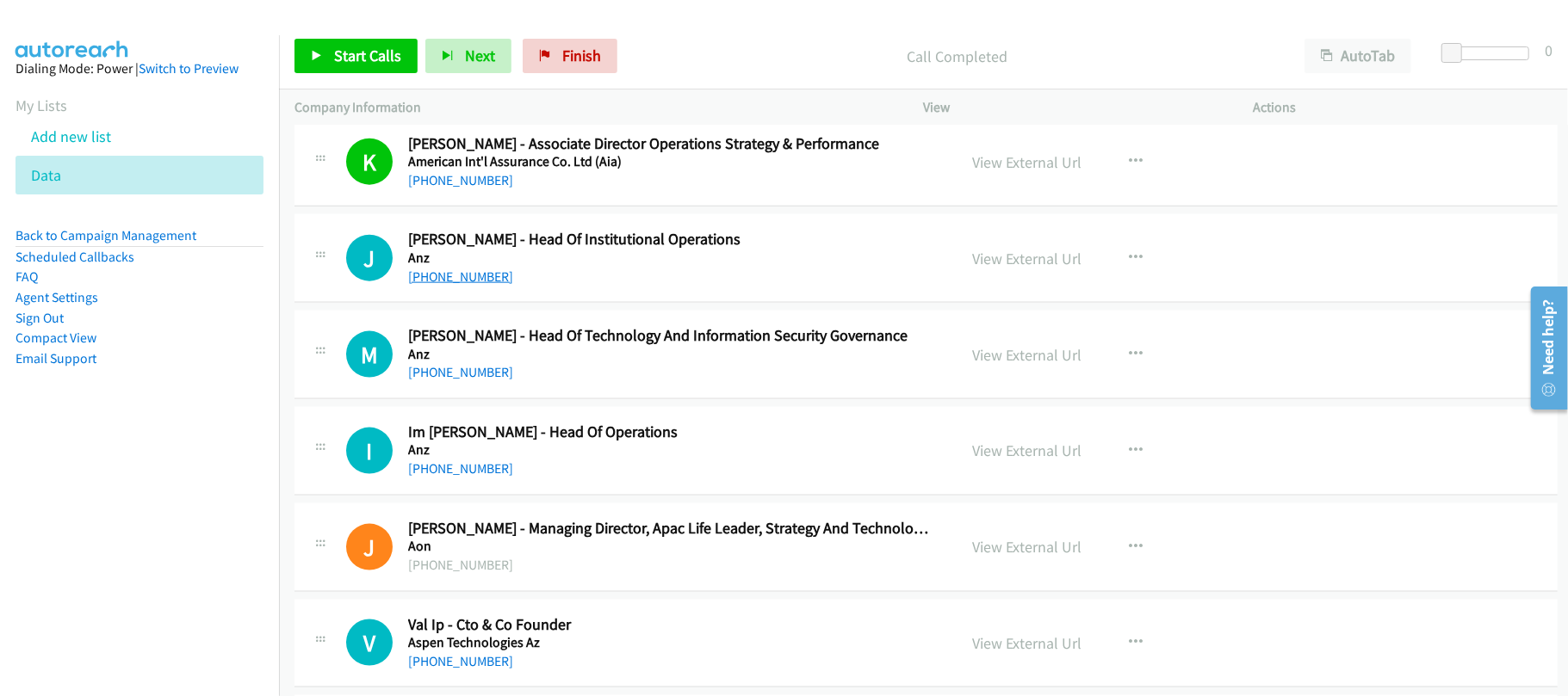
click at [472, 285] on link "+852 9104 5262" at bounding box center [460, 276] width 105 height 17
click at [470, 368] on link "+852 9658 7292" at bounding box center [460, 372] width 105 height 17
drag, startPoint x: 473, startPoint y: 470, endPoint x: 566, endPoint y: 469, distance: 93.0
click at [473, 470] on link "+852 9657 6799" at bounding box center [460, 468] width 105 height 17
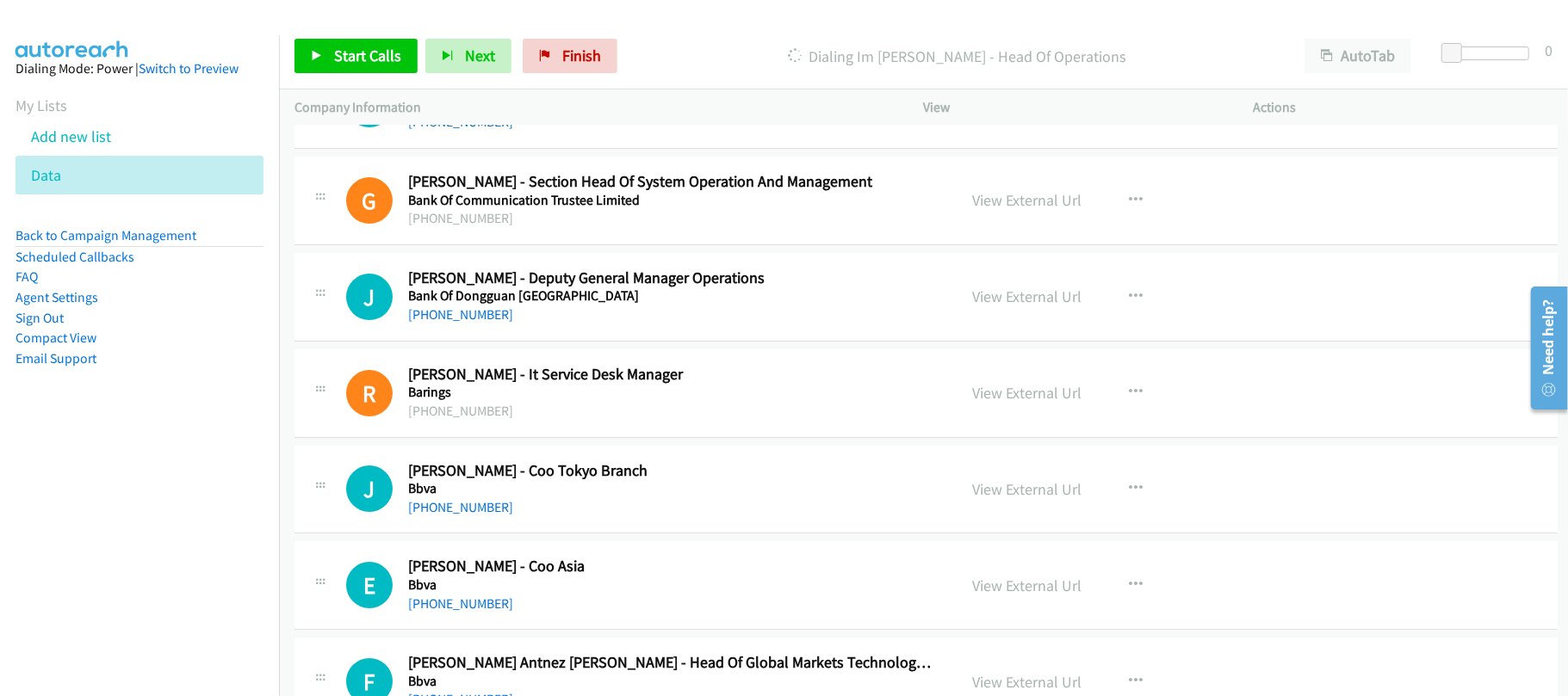
scroll to position [4361, 0]
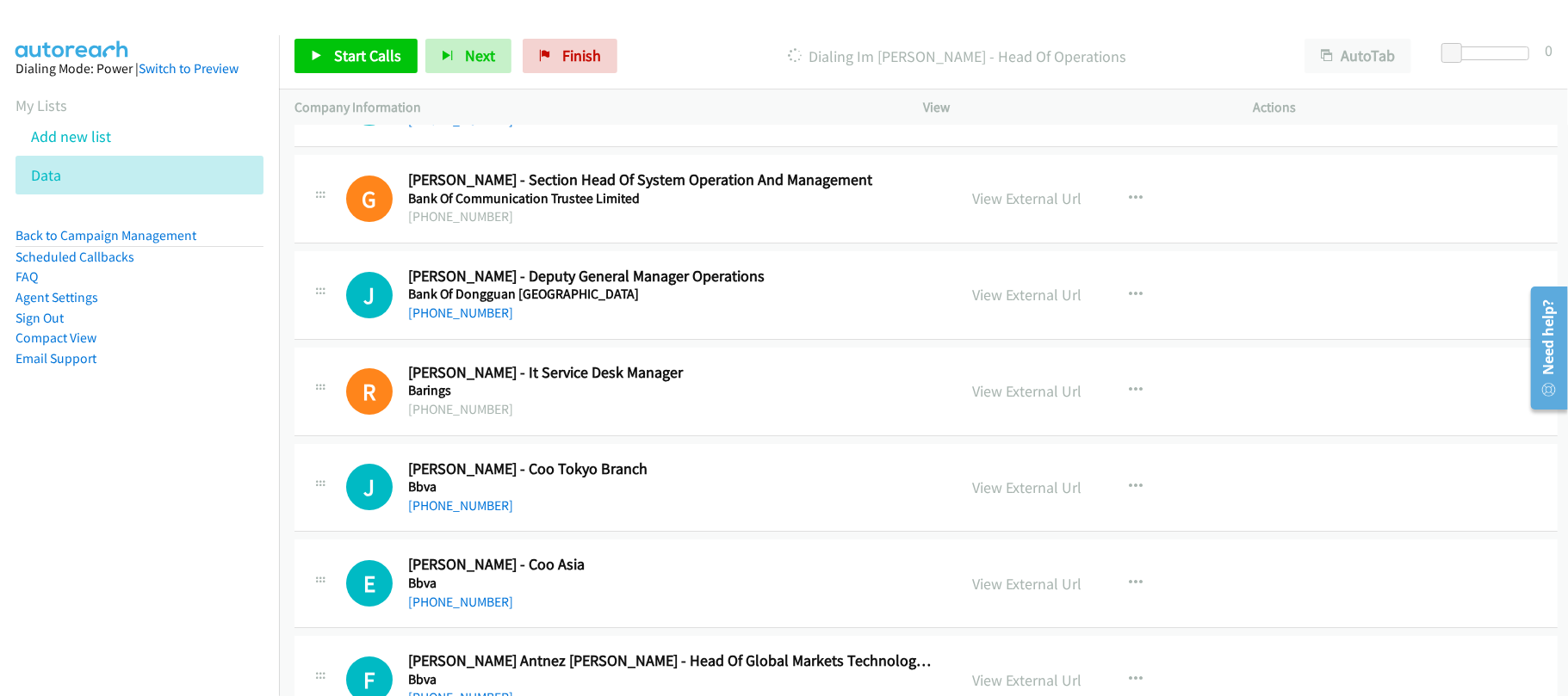
drag, startPoint x: 615, startPoint y: 517, endPoint x: 661, endPoint y: 439, distance: 90.6
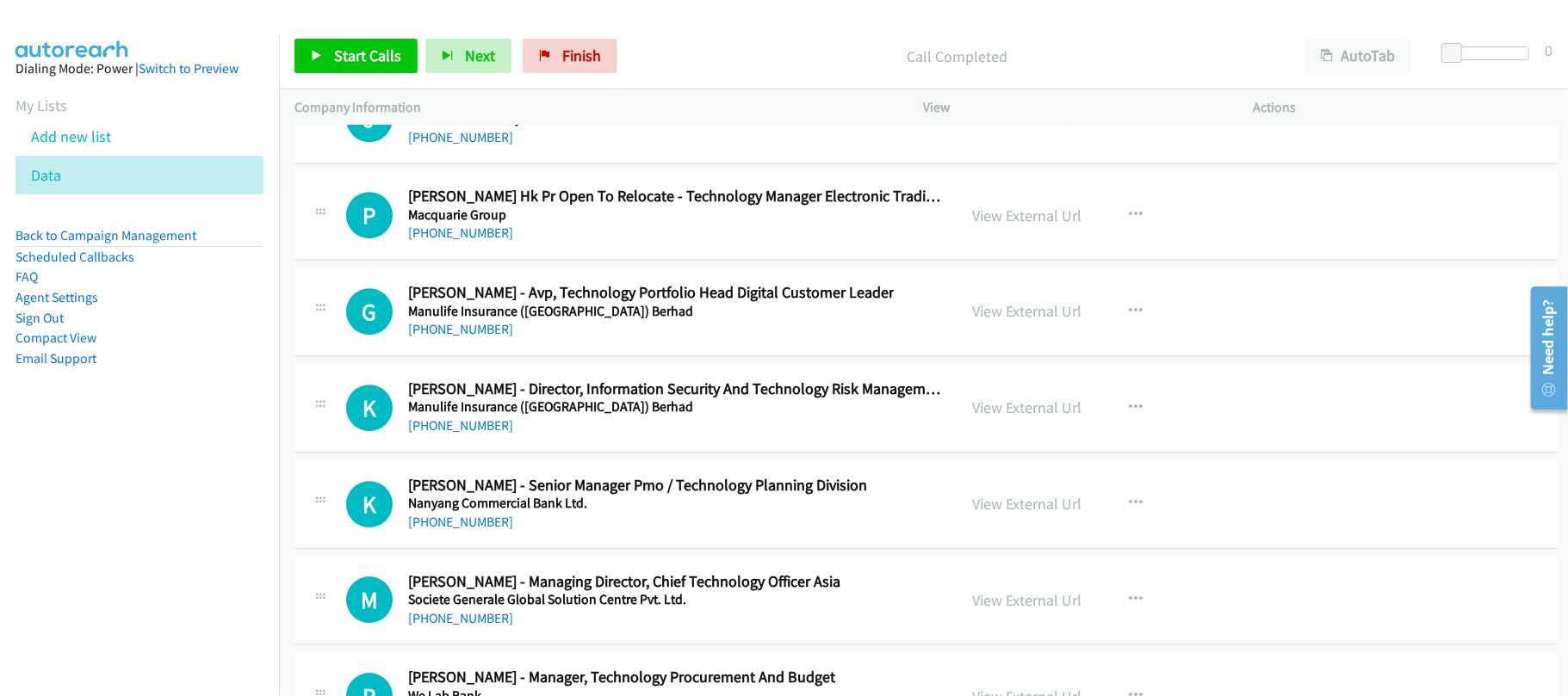
scroll to position [34366, 0]
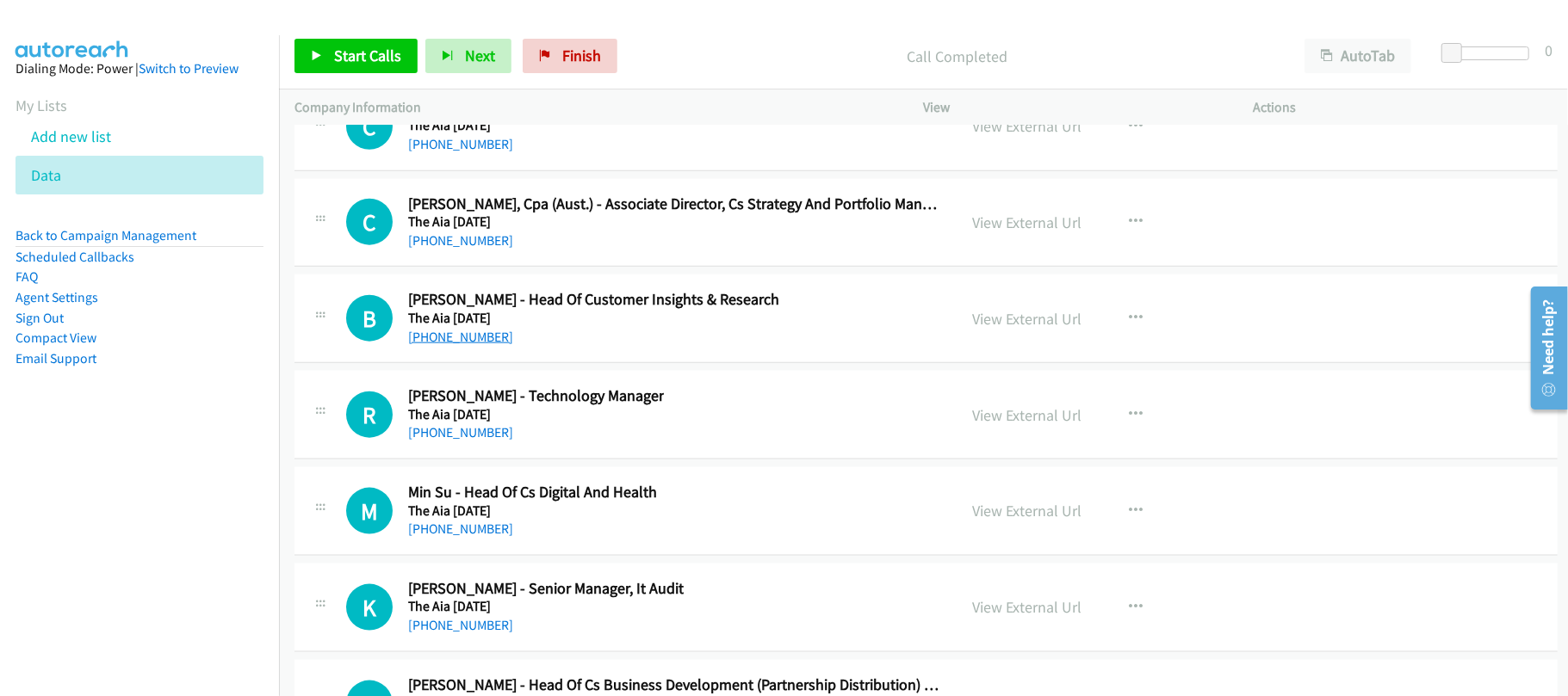
click at [461, 345] on link "+852 6056 9628" at bounding box center [460, 337] width 105 height 17
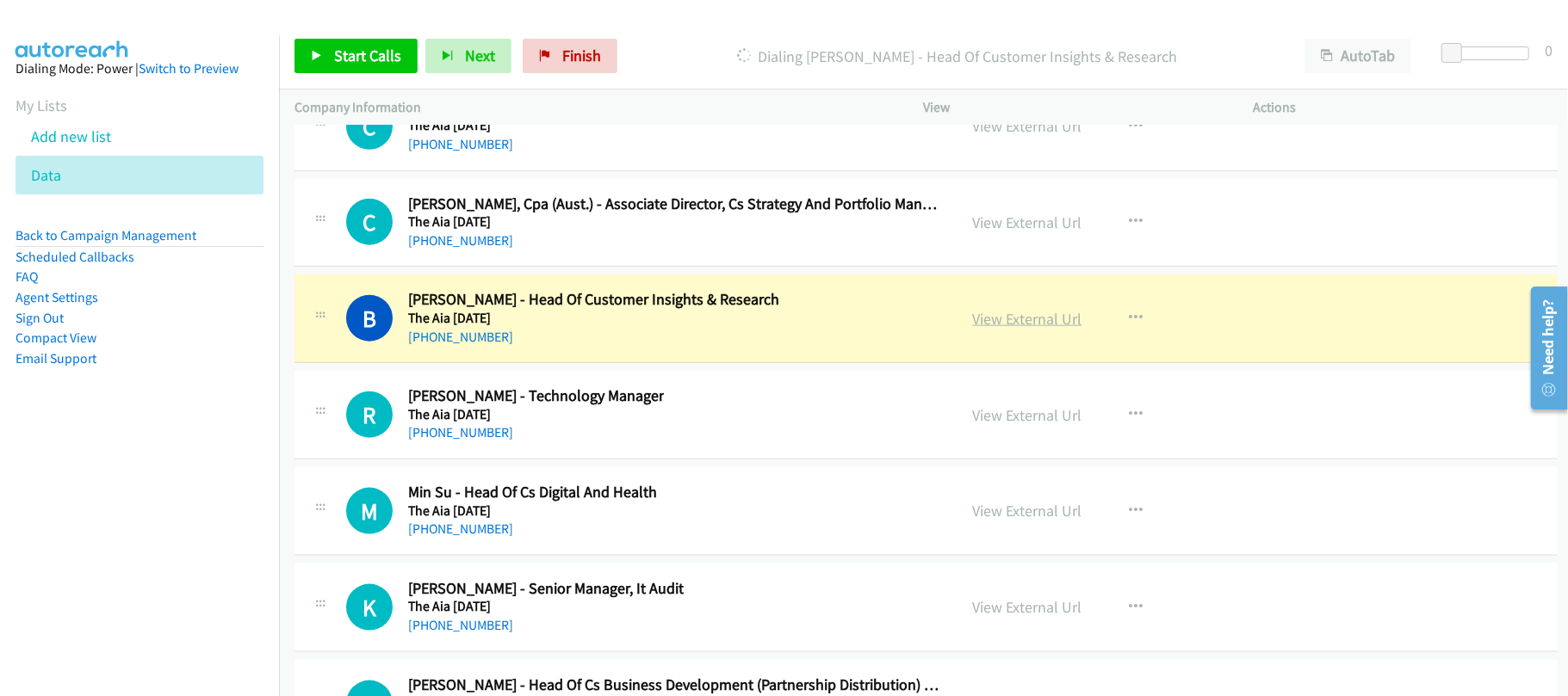
click at [1005, 329] on link "View External Url" at bounding box center [1027, 319] width 110 height 19
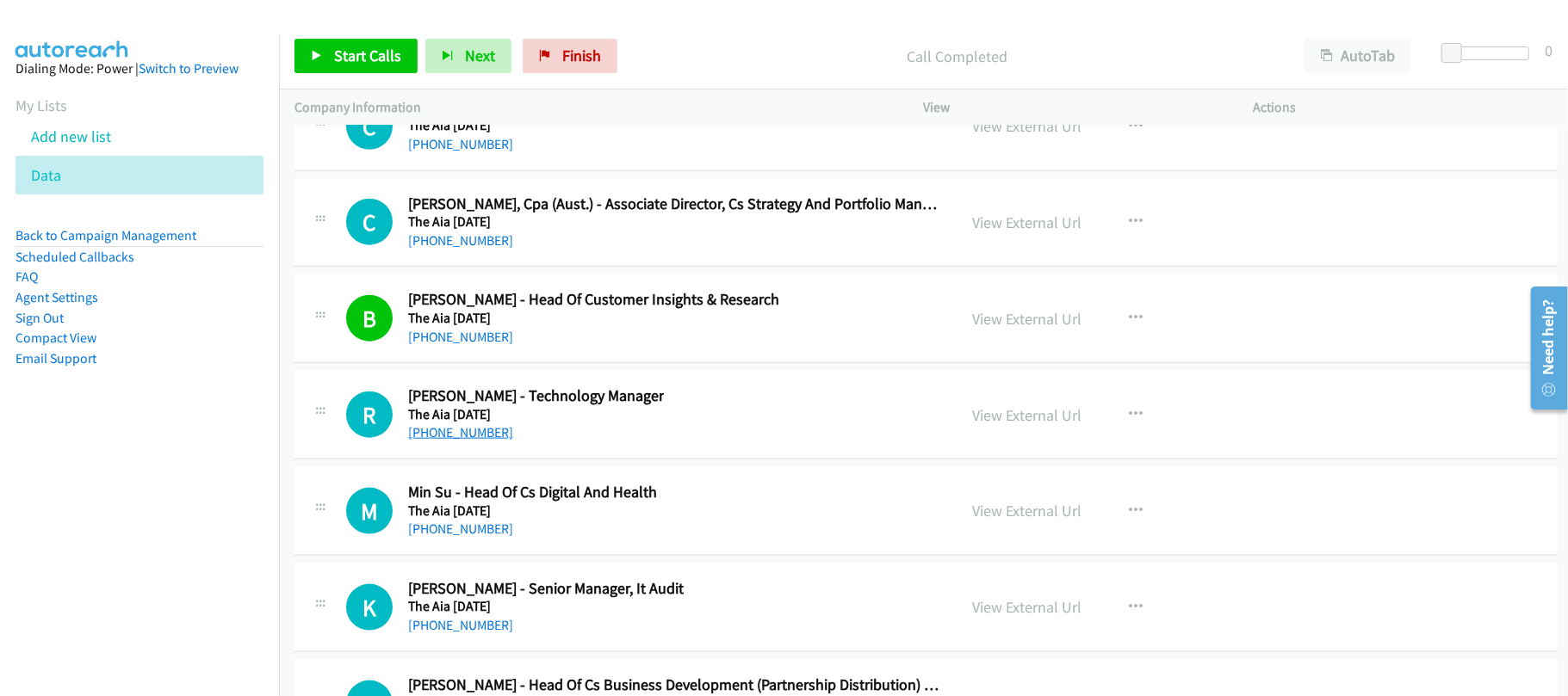
click at [463, 441] on link "+852 9142 1625" at bounding box center [460, 432] width 105 height 17
click at [466, 155] on div "+852 9710 9075" at bounding box center [535, 144] width 255 height 20
click at [466, 152] on link "+852 9710 9075" at bounding box center [460, 144] width 105 height 17
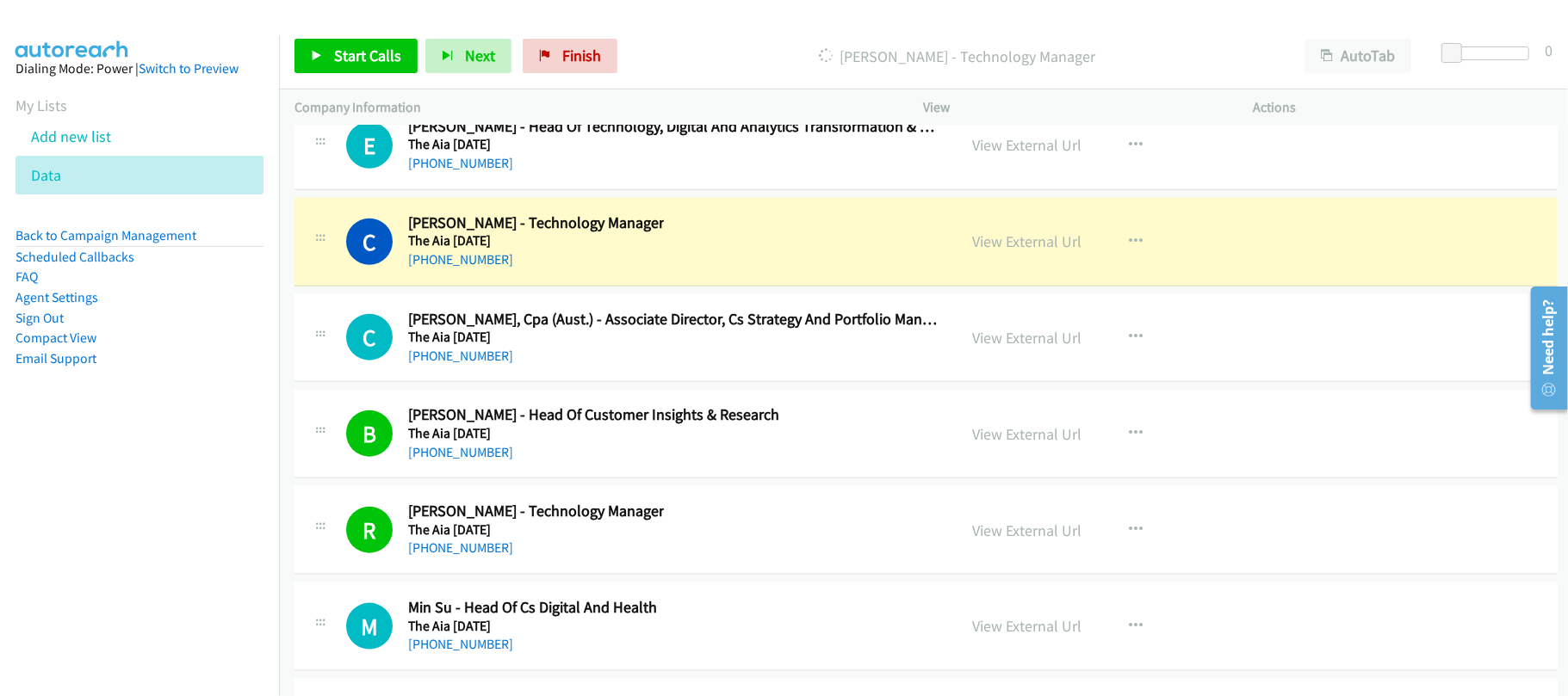
click at [534, 290] on td "C Callback Scheduled Chan Terry - Technology Manager The Aia Carnival Asia/Hong…" at bounding box center [926, 241] width 1294 height 96
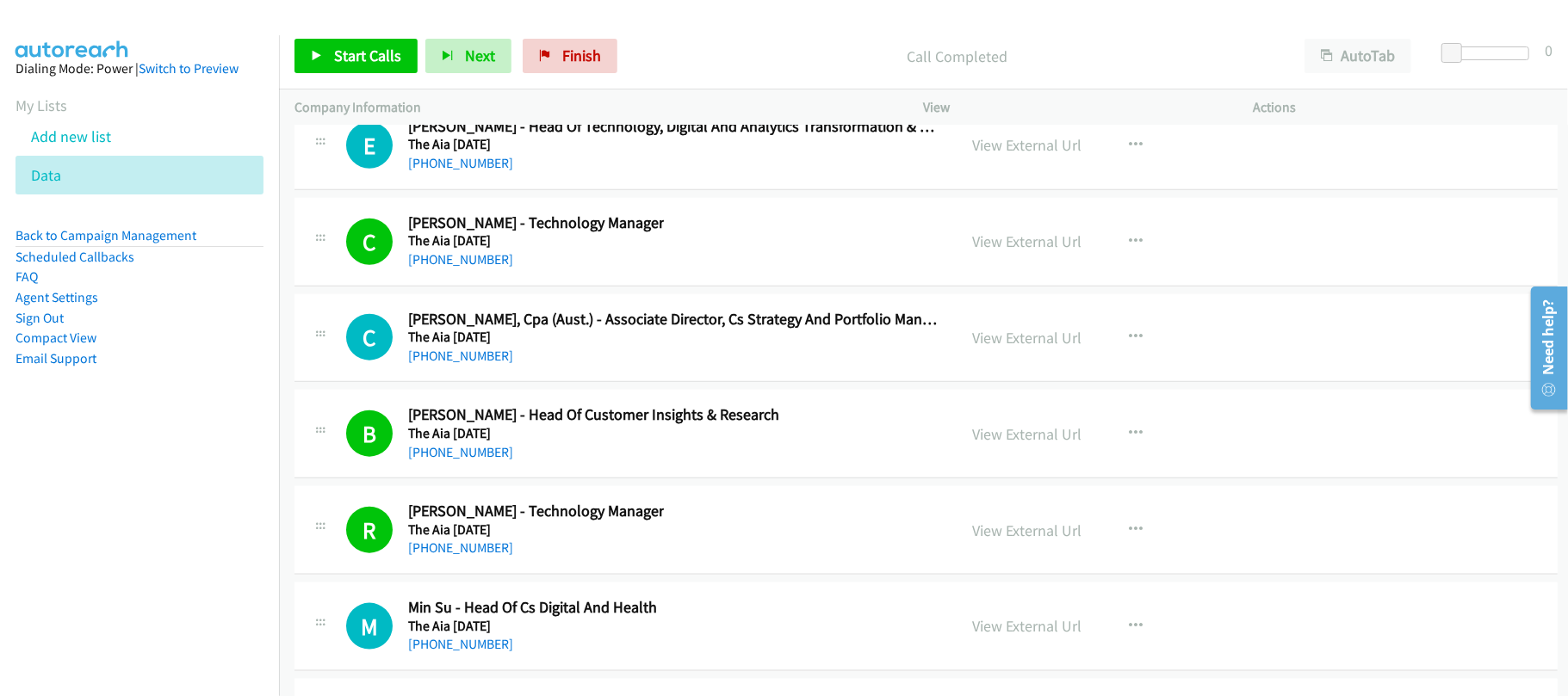
drag, startPoint x: 487, startPoint y: 265, endPoint x: 693, endPoint y: 307, distance: 210.2
click at [487, 171] on link "+852 2894 9833" at bounding box center [460, 163] width 105 height 17
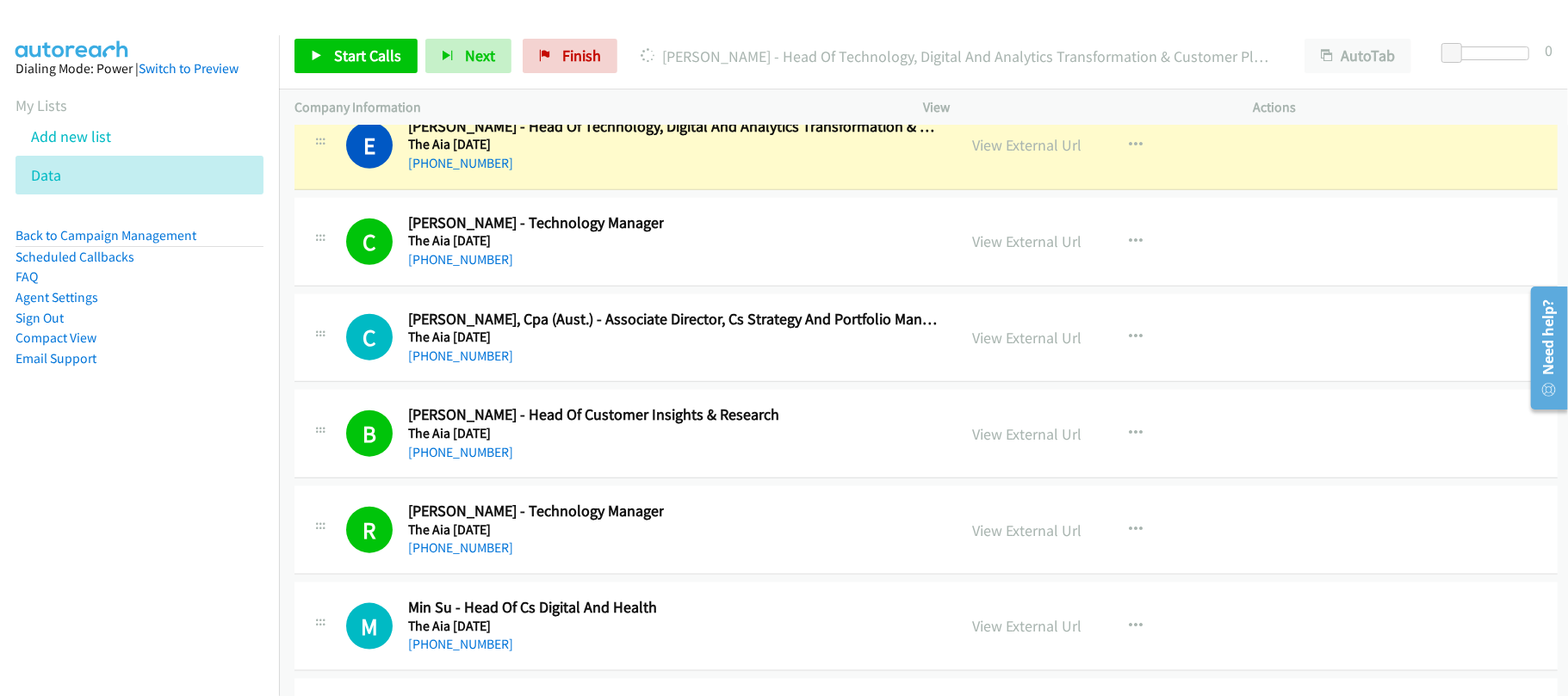
click at [607, 174] on div "+852 2894 9833" at bounding box center [675, 163] width 534 height 20
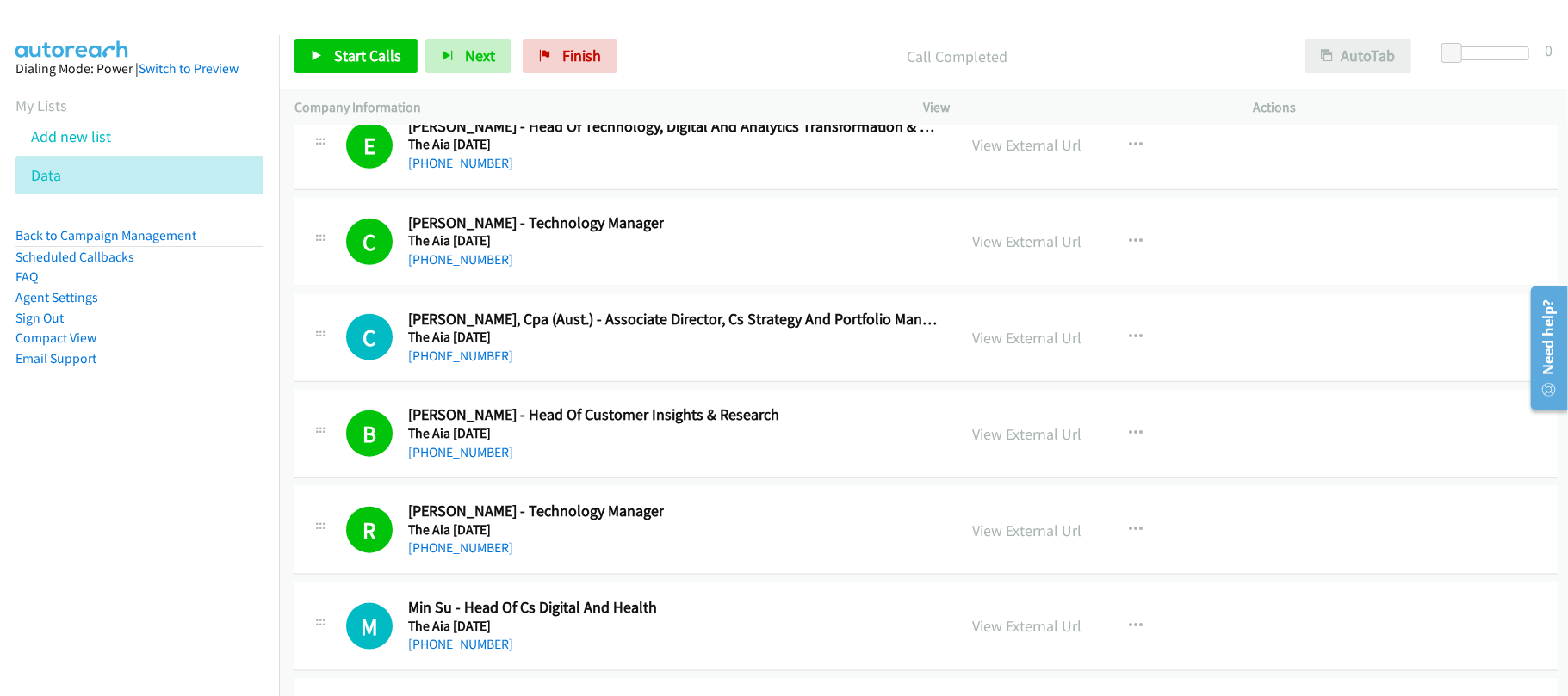
scroll to position [28091, 0]
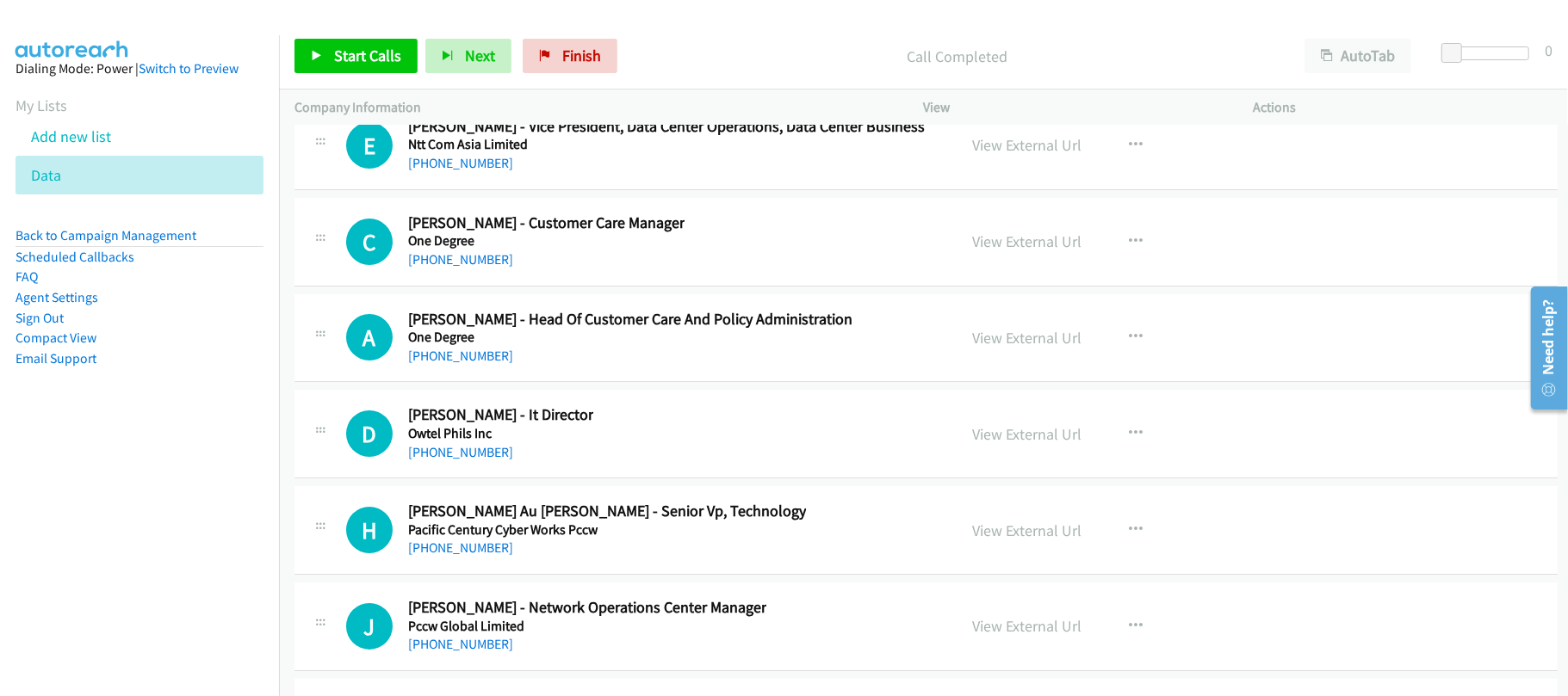
click at [496, 367] on div "+852 9777 3374" at bounding box center [630, 356] width 444 height 20
click at [476, 364] on link "+852 9777 3374" at bounding box center [460, 356] width 105 height 17
drag, startPoint x: 444, startPoint y: 343, endPoint x: 483, endPoint y: 336, distance: 39.6
click at [444, 268] on link "+852 9447 7035" at bounding box center [460, 260] width 105 height 17
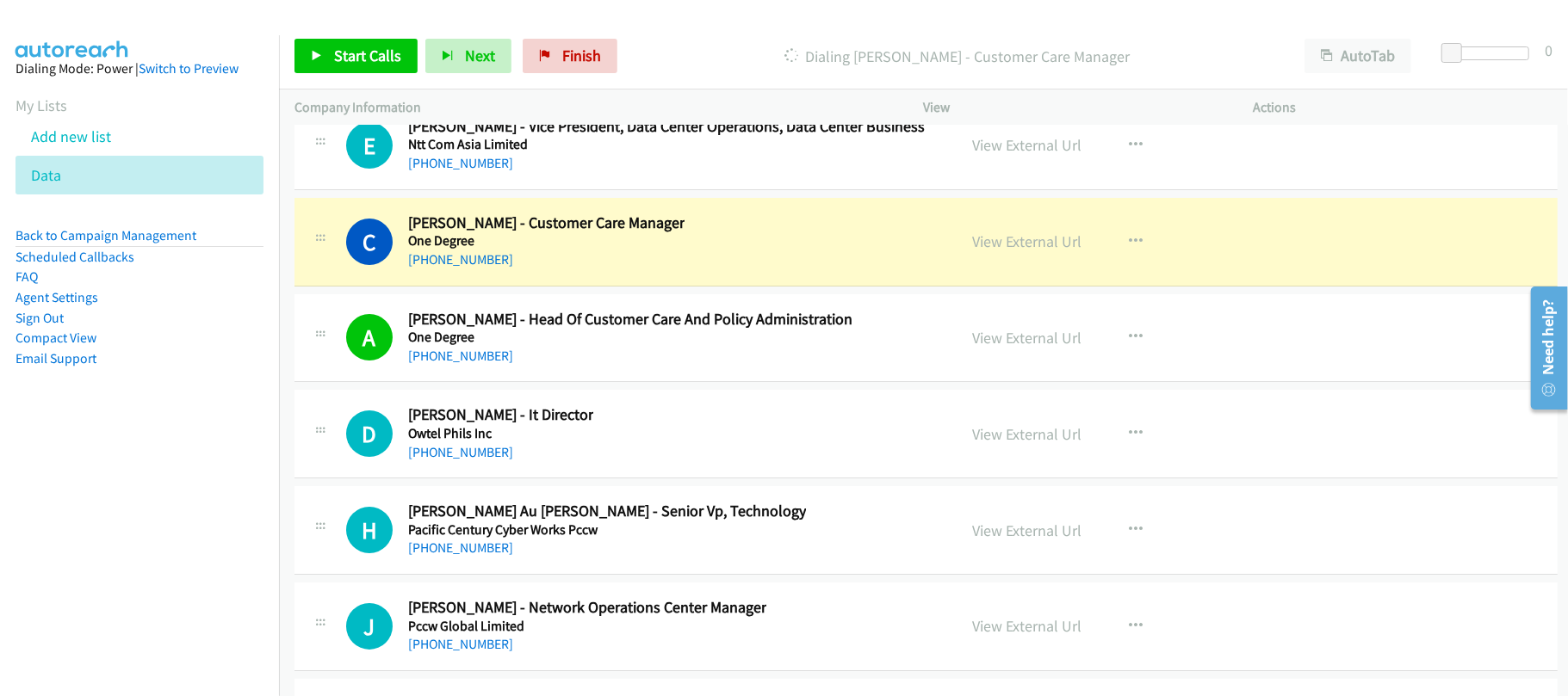
click at [610, 270] on div "+852 9447 7035" at bounding box center [546, 260] width 276 height 20
click at [1025, 252] on link "View External Url" at bounding box center [1027, 241] width 110 height 19
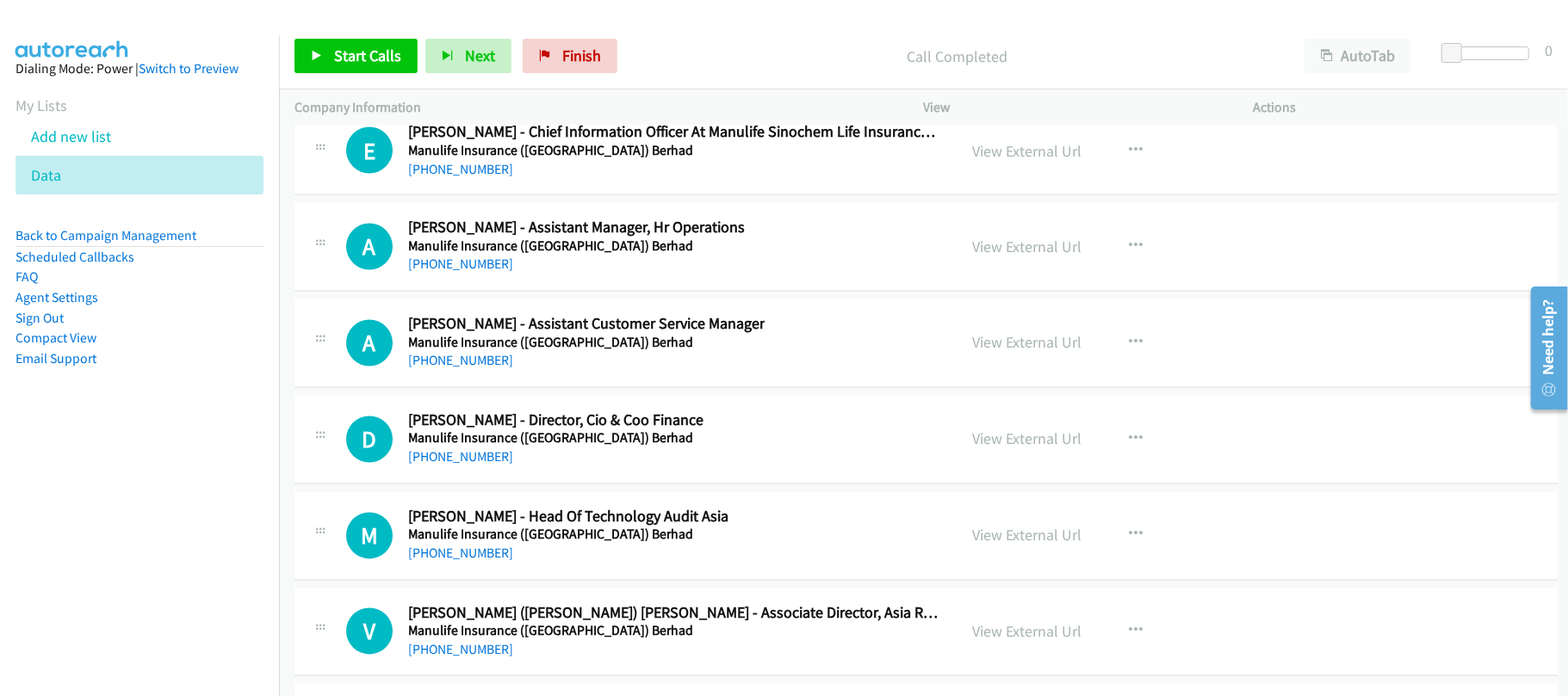
scroll to position [24424, 0]
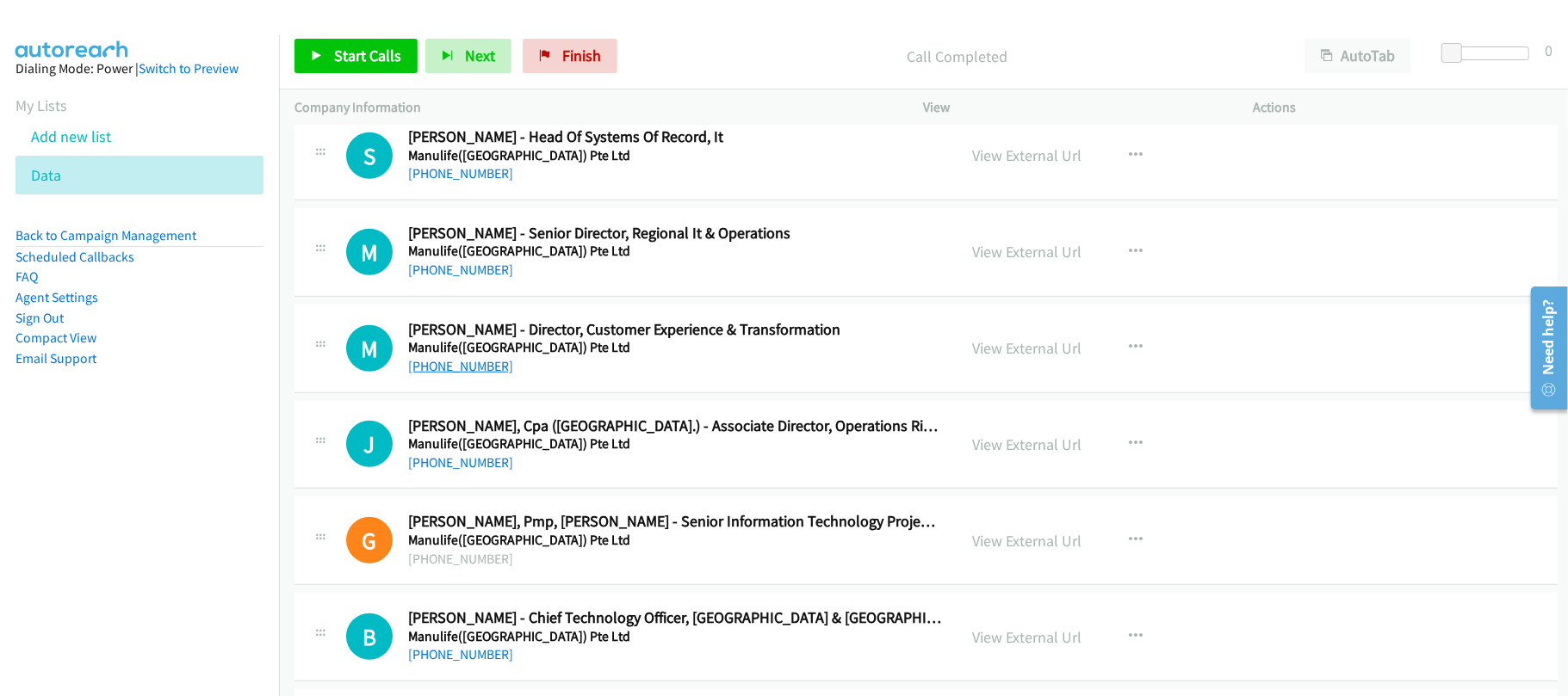
click at [458, 374] on link "+852 6543 7622" at bounding box center [460, 366] width 105 height 17
click at [552, 393] on div "M Callback Scheduled Mingo Lau - Director, Customer Experience & Transformation…" at bounding box center [926, 349] width 1263 height 88
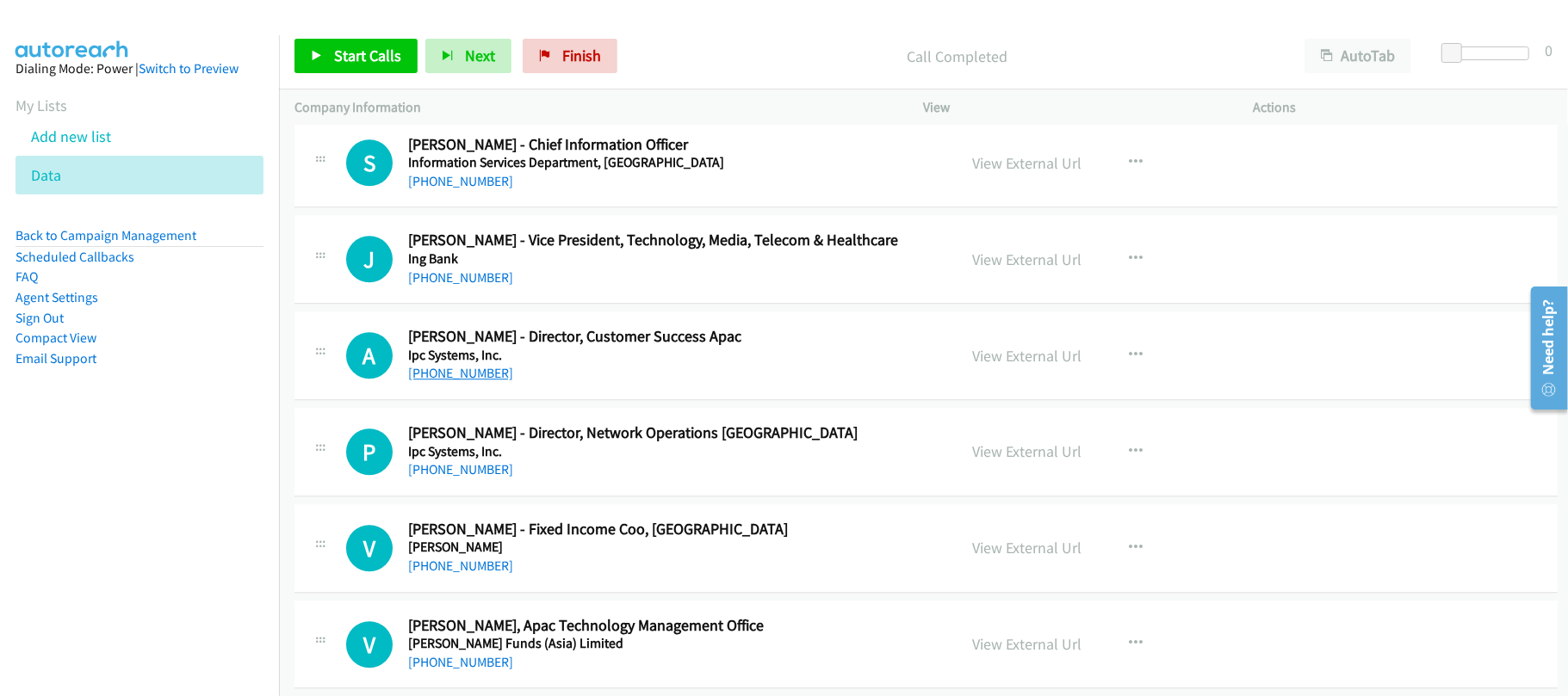
click at [457, 382] on link "+852 9183 2531" at bounding box center [460, 373] width 105 height 17
click at [579, 473] on td "P Callback Scheduled Peter Leung - Director, Network Operations North Asia Ipc …" at bounding box center [926, 452] width 1294 height 96
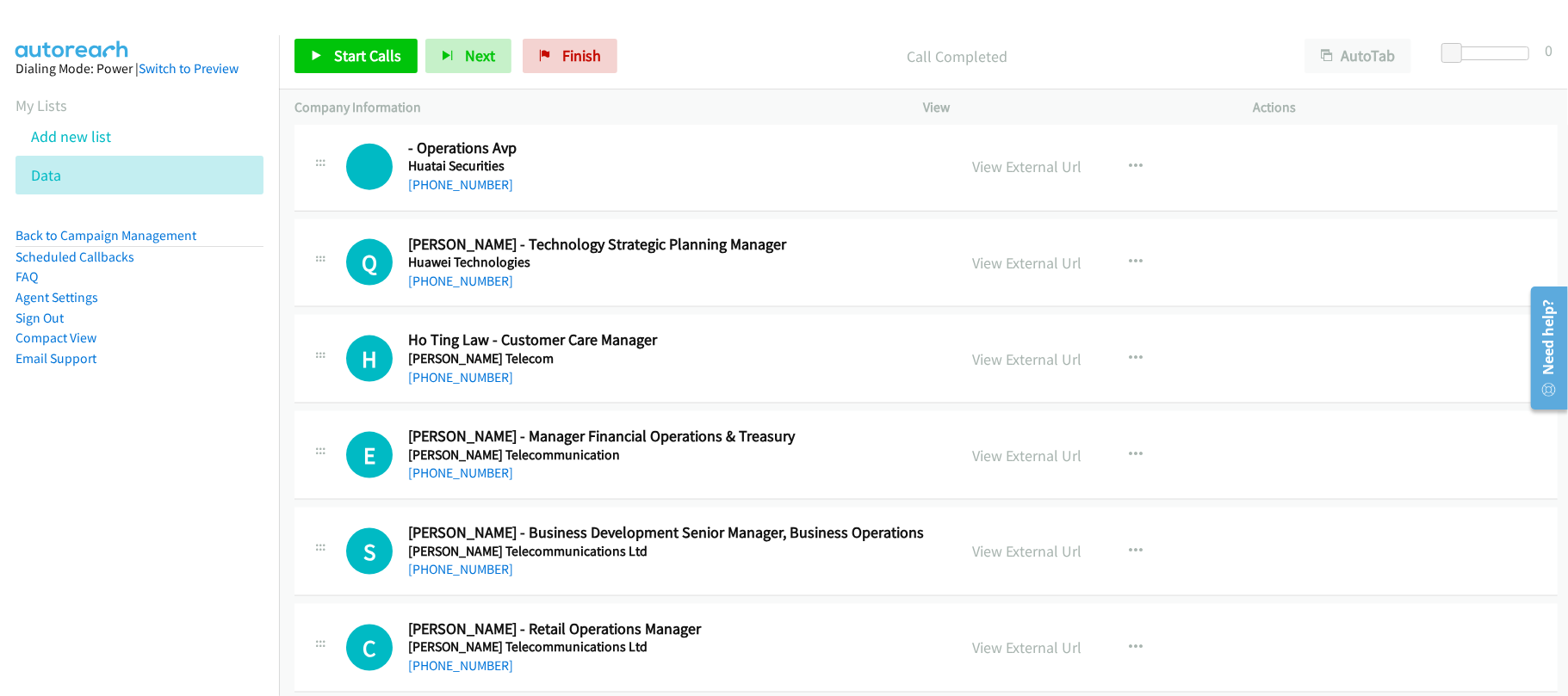
click at [461, 404] on div "H Callback Scheduled Ho Ting Law - Customer Care Manager Hutchison Telecom Asia…" at bounding box center [926, 359] width 1263 height 88
click at [456, 386] on link "+852 6628 4986" at bounding box center [460, 377] width 105 height 17
drag, startPoint x: 569, startPoint y: 419, endPoint x: 584, endPoint y: 408, distance: 18.6
click at [569, 367] on h5 "Hutchison Telecom" at bounding box center [670, 359] width 525 height 17
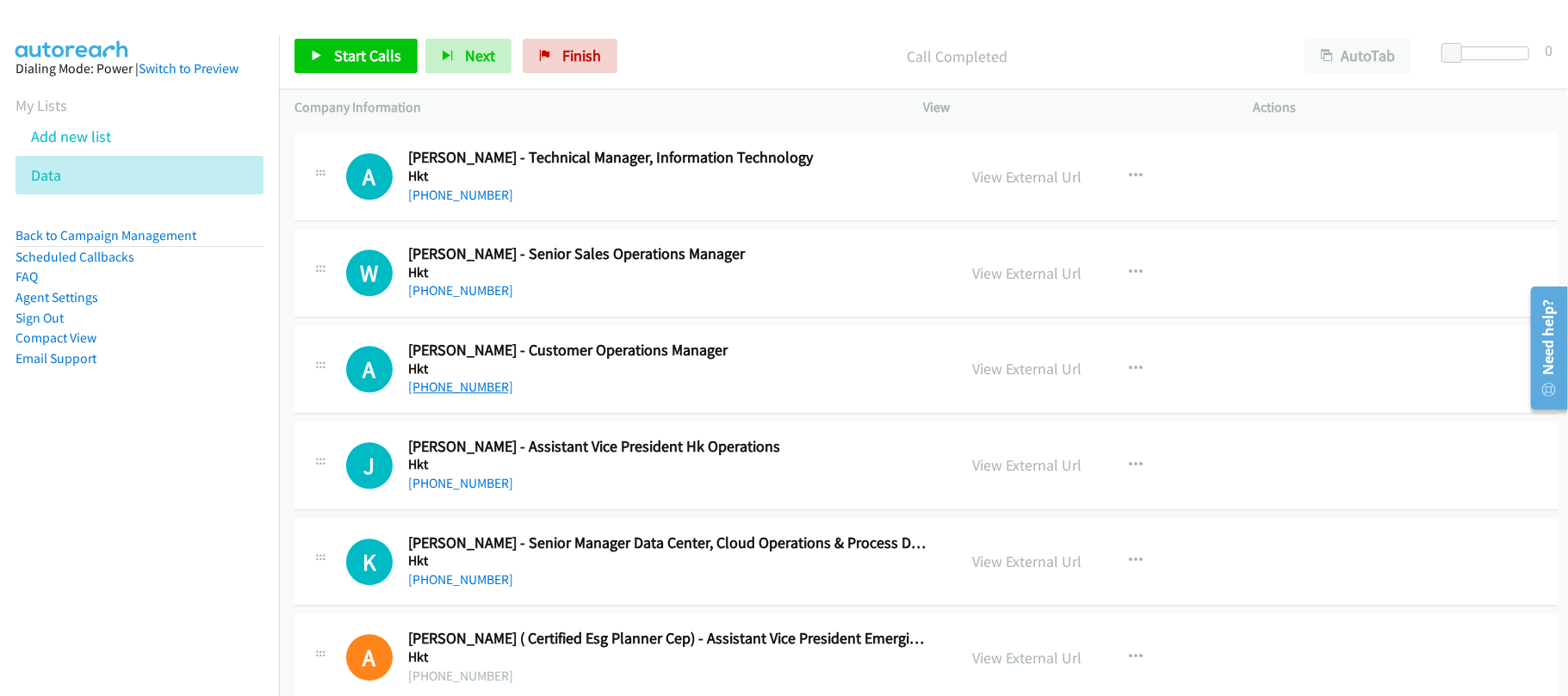
click at [457, 395] on link "+852 9303 0188" at bounding box center [460, 387] width 105 height 17
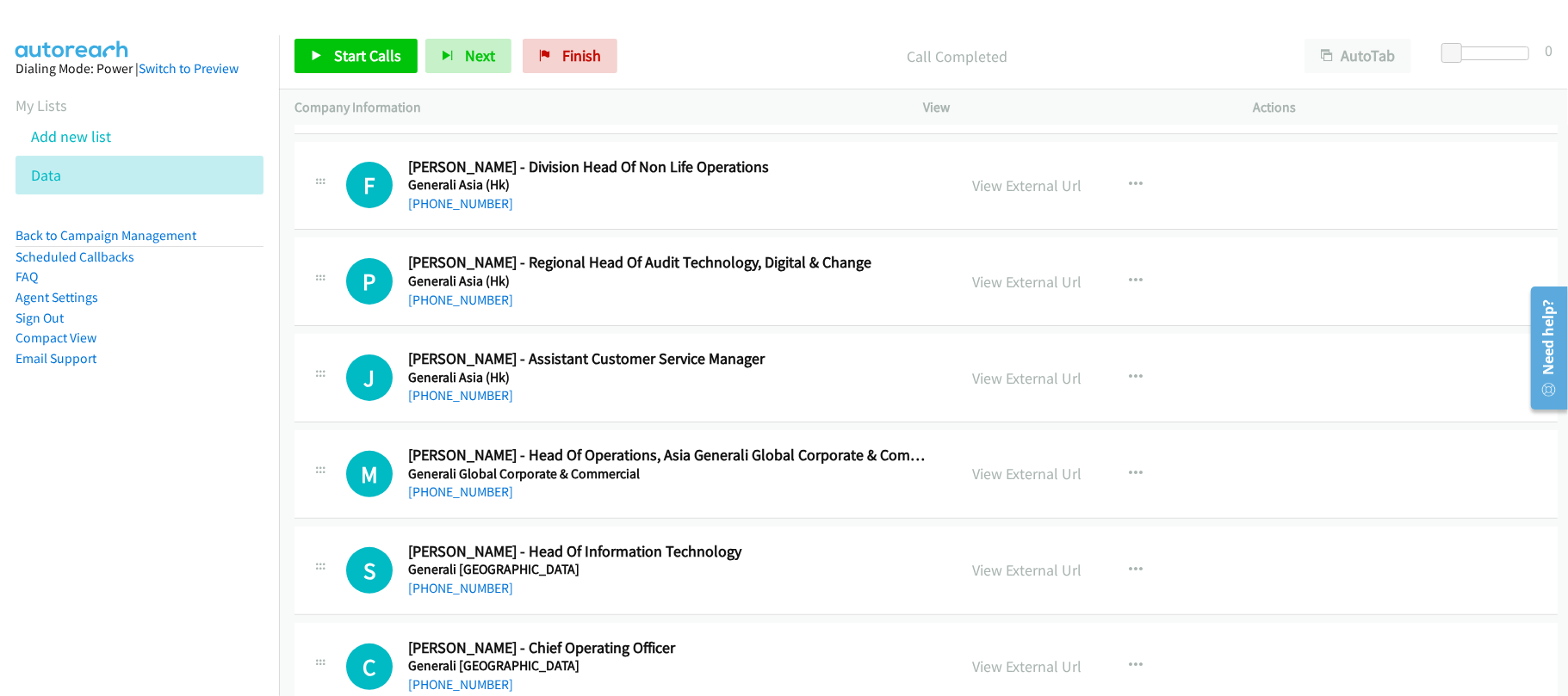
scroll to position [11391, 0]
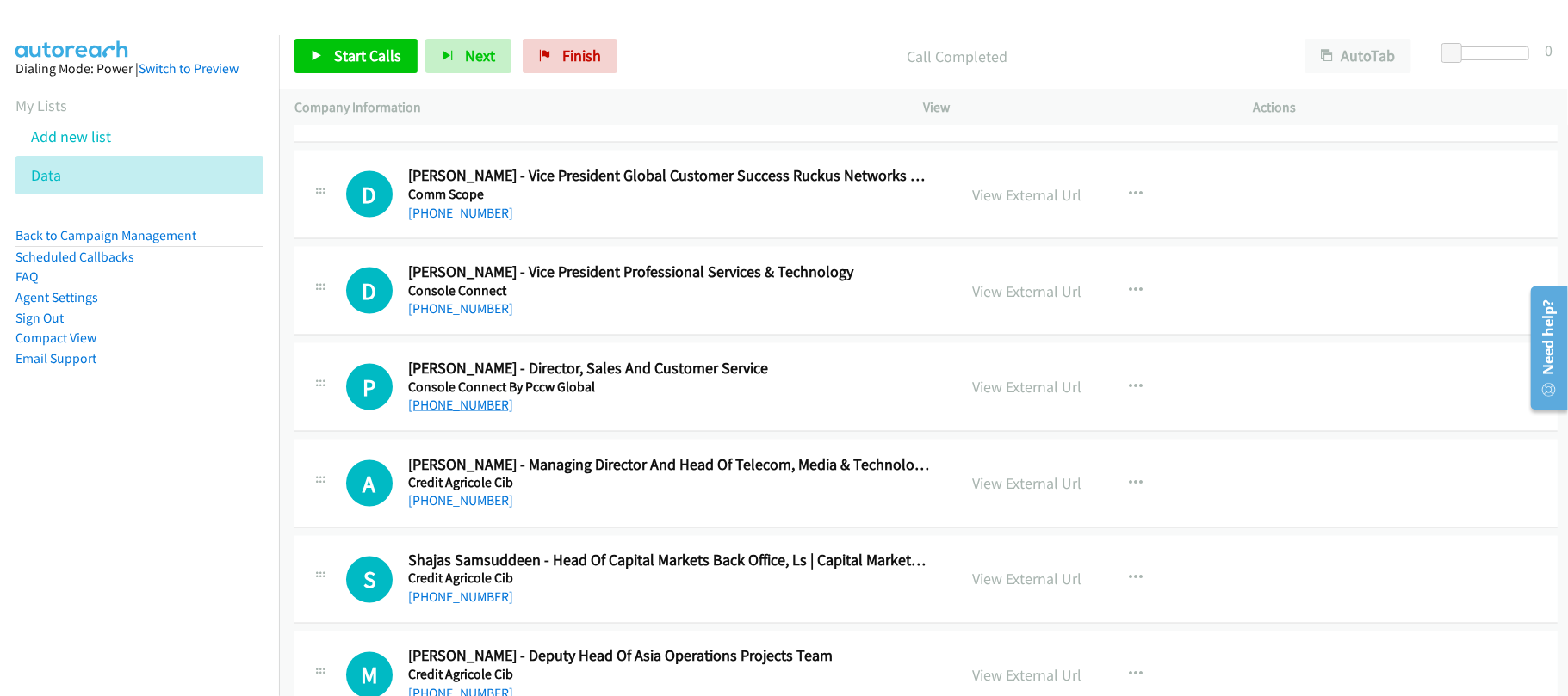
click at [469, 413] on link "+852 9035 2523" at bounding box center [460, 405] width 105 height 17
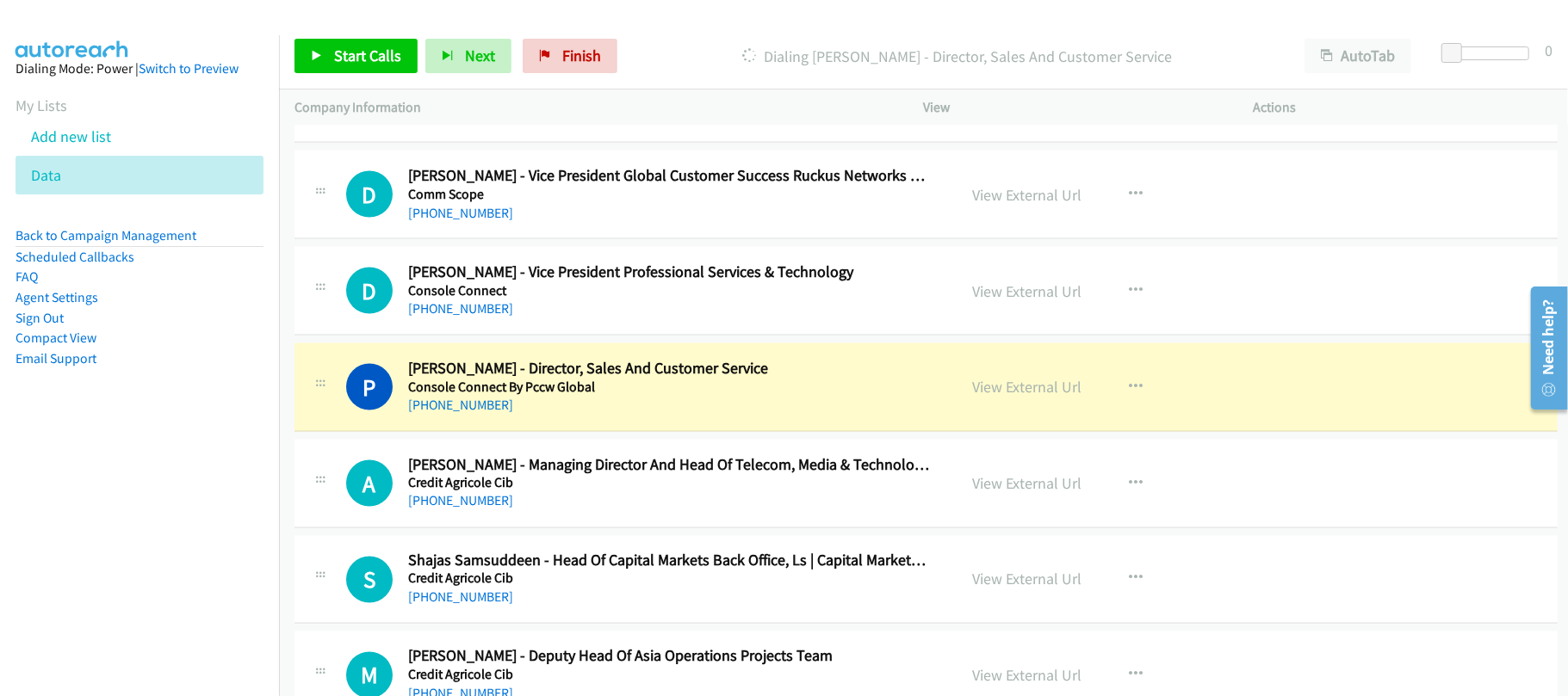
click at [614, 416] on div "+852 9035 2523" at bounding box center [670, 405] width 525 height 20
click at [999, 397] on link "View External Url" at bounding box center [1027, 387] width 110 height 19
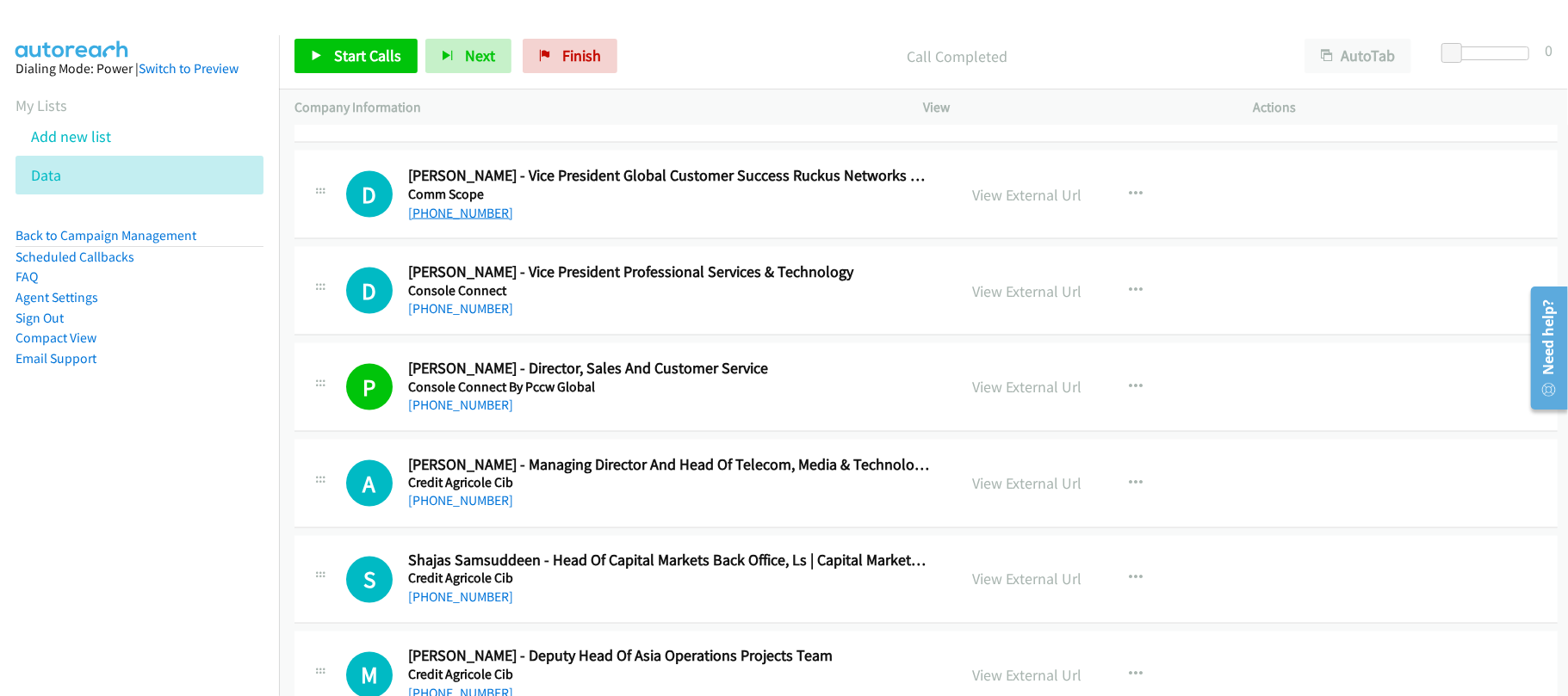
click at [473, 221] on link "+852 6793 0450" at bounding box center [460, 213] width 105 height 17
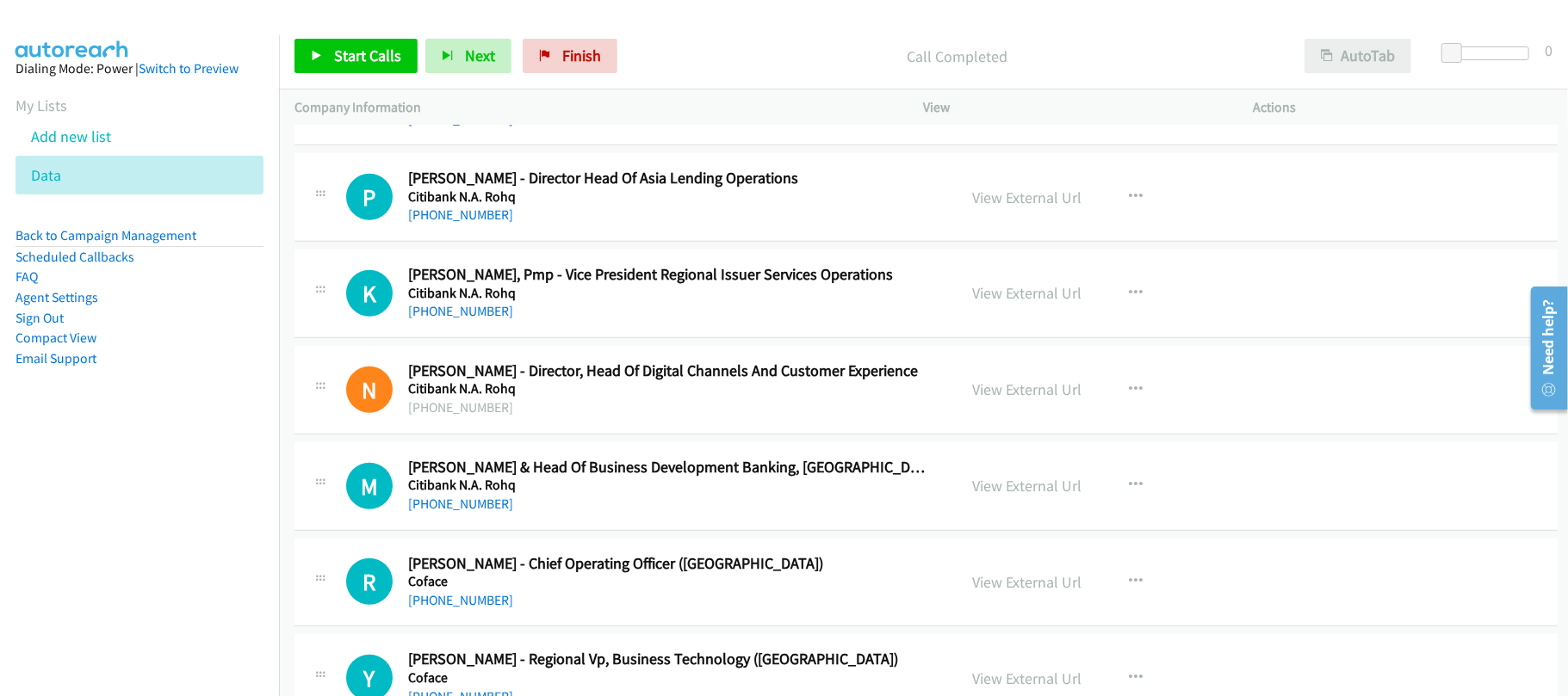
scroll to position [6661, 0]
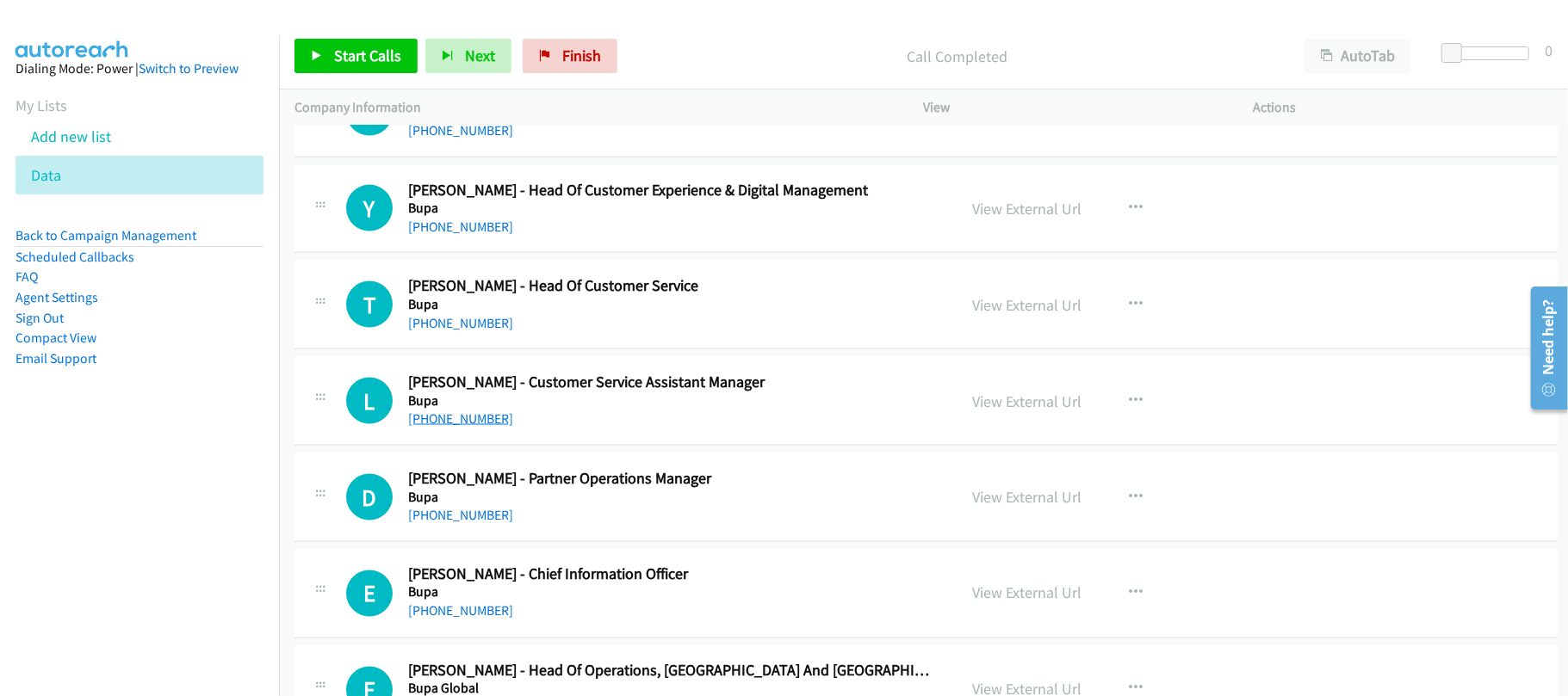
click at [458, 427] on link "+852 9826 5098" at bounding box center [460, 419] width 105 height 17
drag, startPoint x: 469, startPoint y: 335, endPoint x: 534, endPoint y: 348, distance: 66.3
click at [469, 331] on link "+852 6143 9984" at bounding box center [460, 323] width 105 height 17
click at [472, 235] on link "+852 6122 1927" at bounding box center [460, 227] width 105 height 17
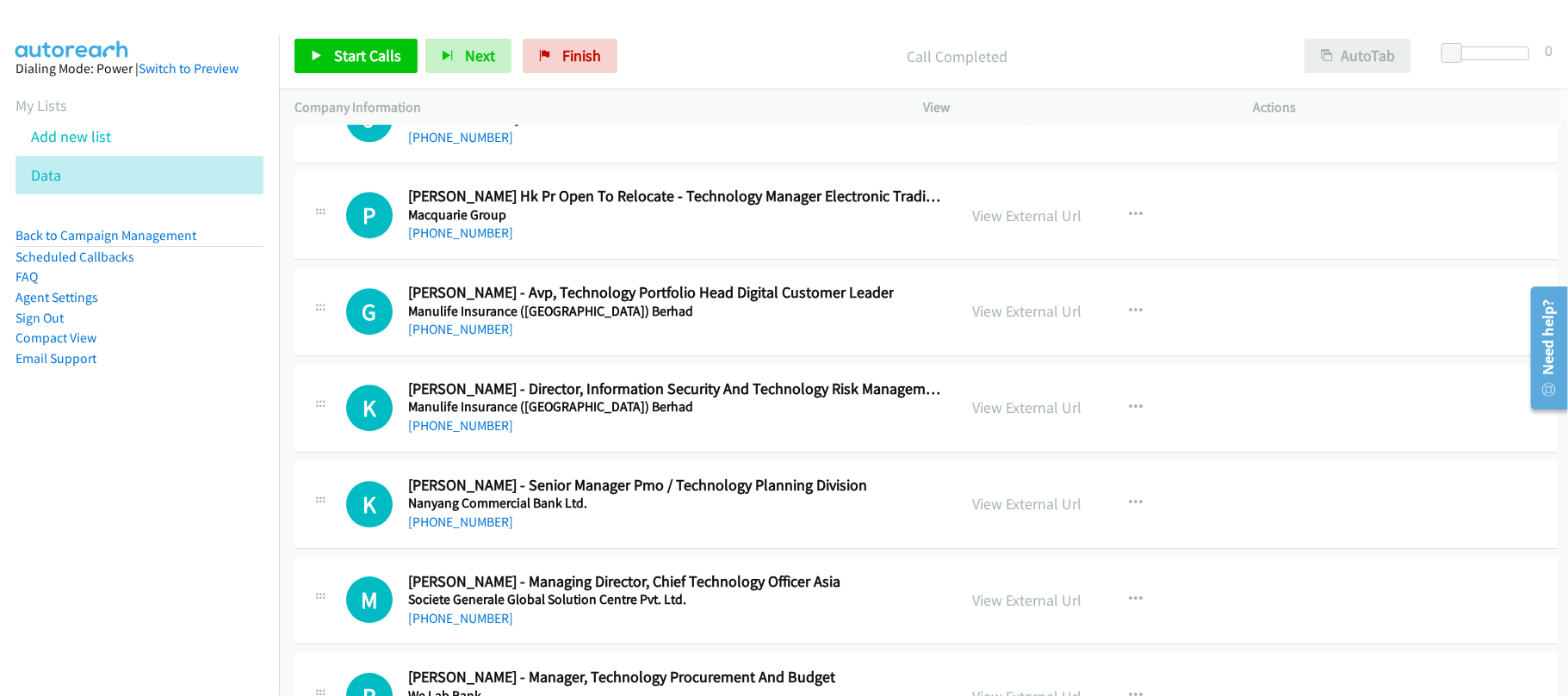
scroll to position [37051, 0]
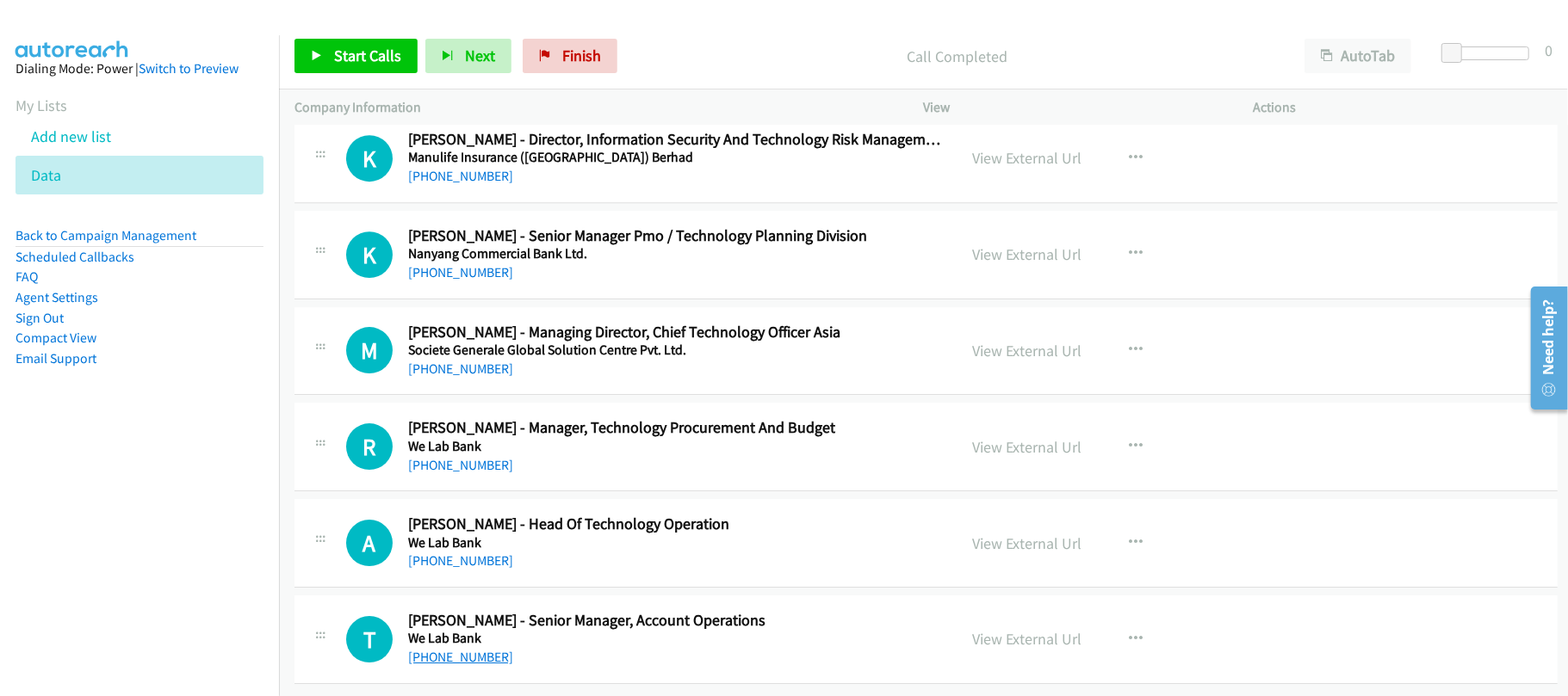
click at [458, 649] on link "+852 9359 5656" at bounding box center [460, 657] width 105 height 17
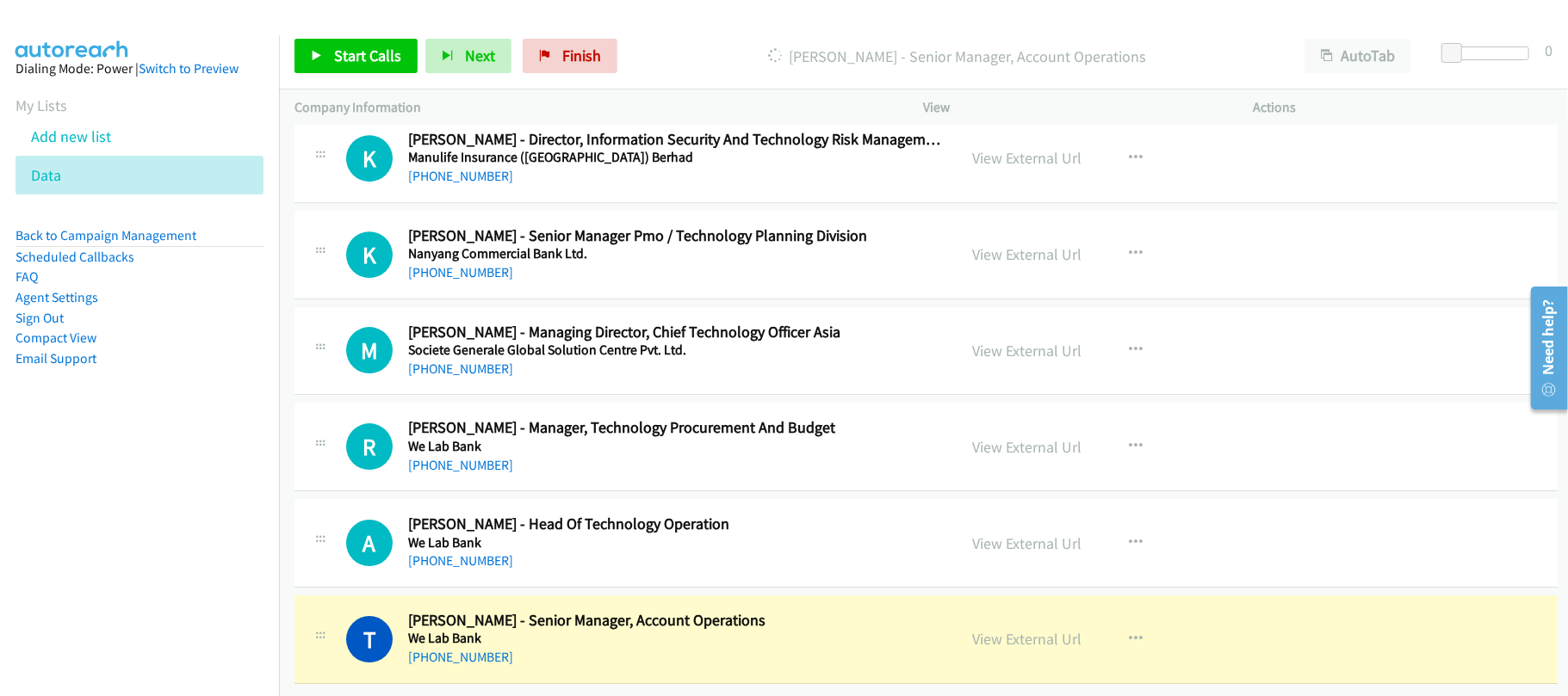
click at [621, 551] on div "+852 9374 0275" at bounding box center [569, 561] width 322 height 20
click at [128, 458] on nav "Dialing Mode: Power | Switch to Preview My Lists Add new list Data Back to Camp…" at bounding box center [140, 383] width 280 height 696
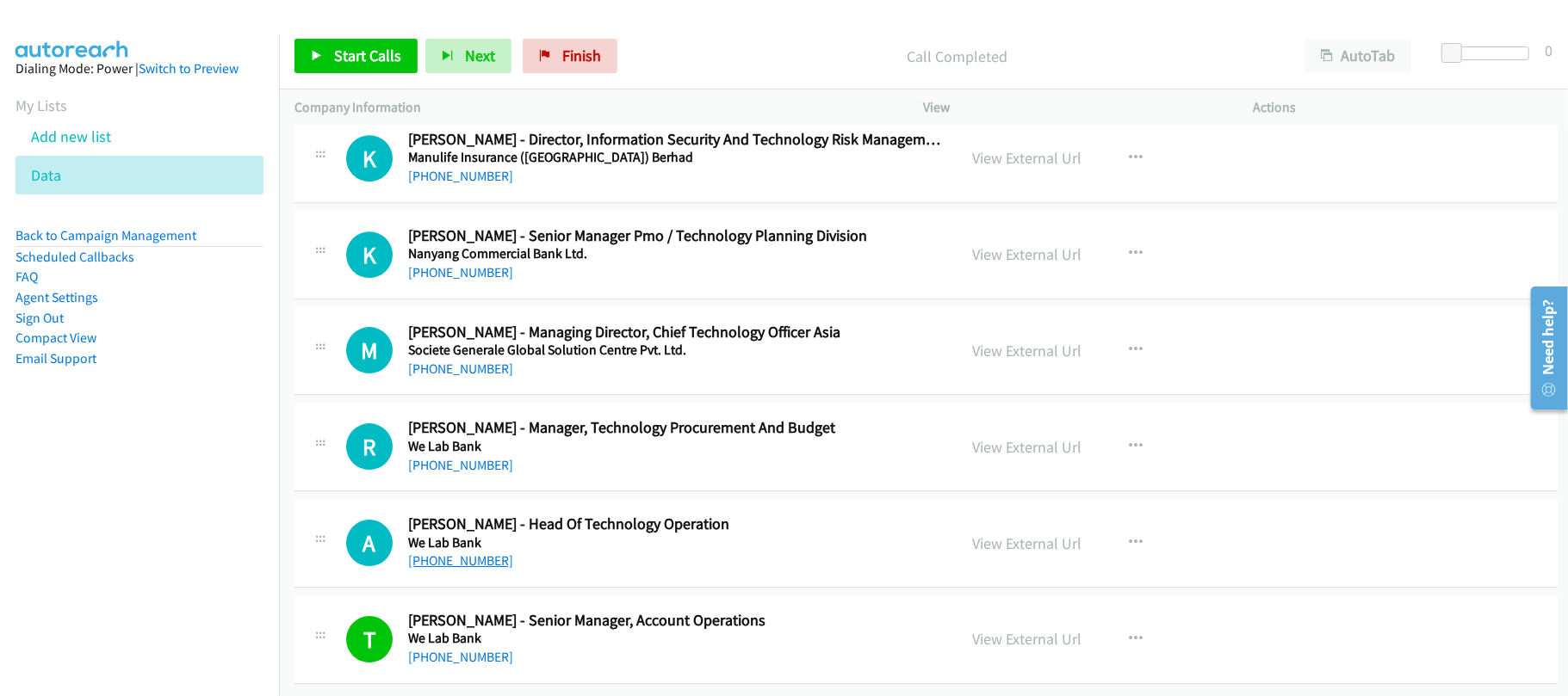
click at [458, 553] on link "+852 9374 0275" at bounding box center [460, 561] width 105 height 17
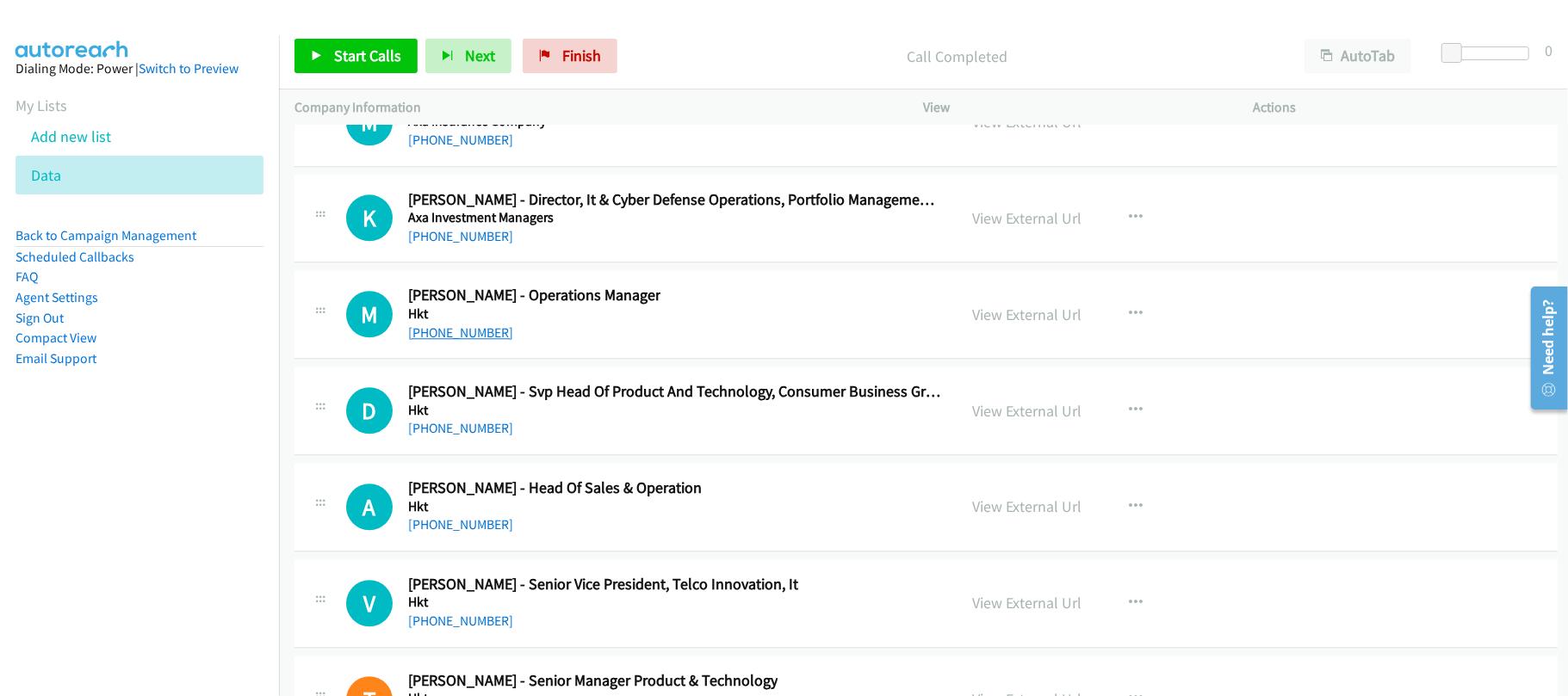
click at [473, 341] on link "+1 604-725-8329" at bounding box center [460, 332] width 105 height 17
click at [477, 245] on link "+852 6010 7474" at bounding box center [460, 236] width 105 height 17
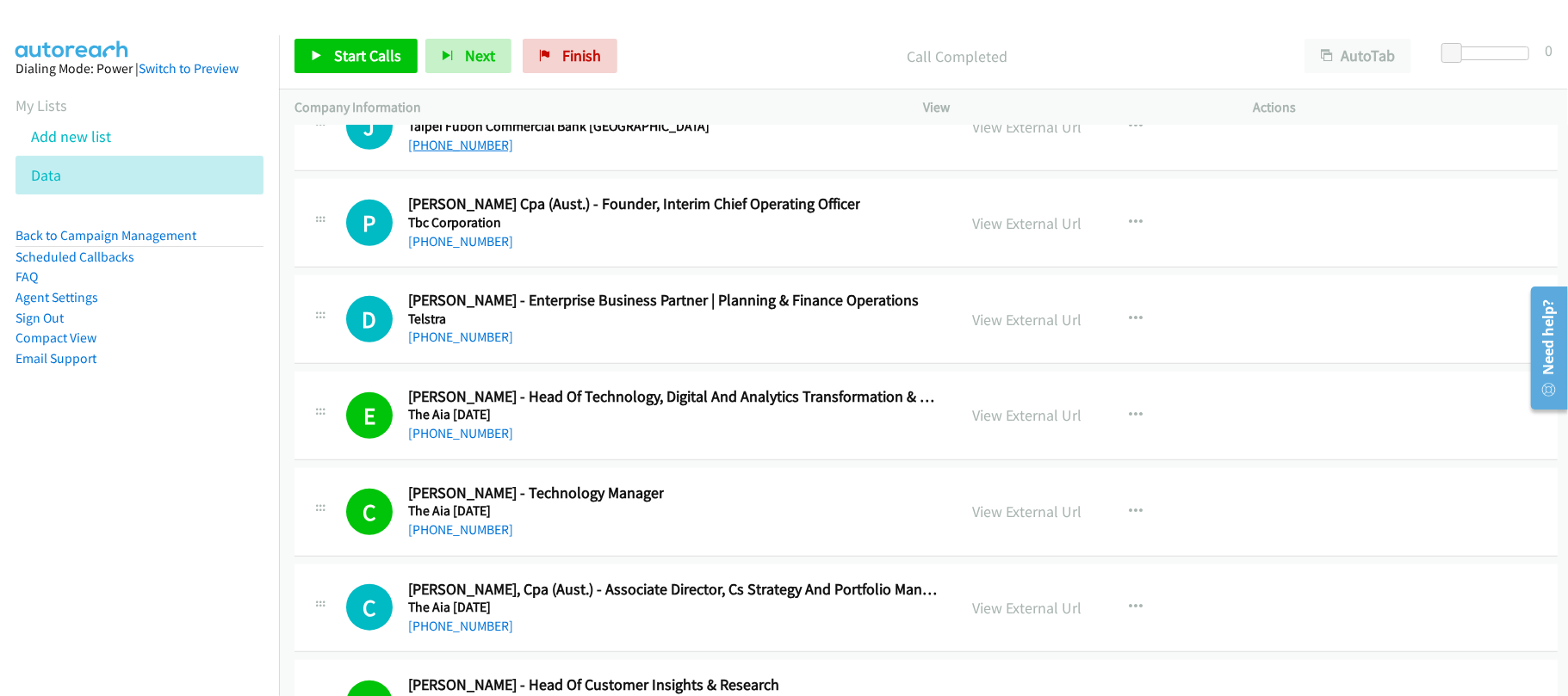
click at [479, 153] on link "+852 9333 0868" at bounding box center [460, 145] width 105 height 17
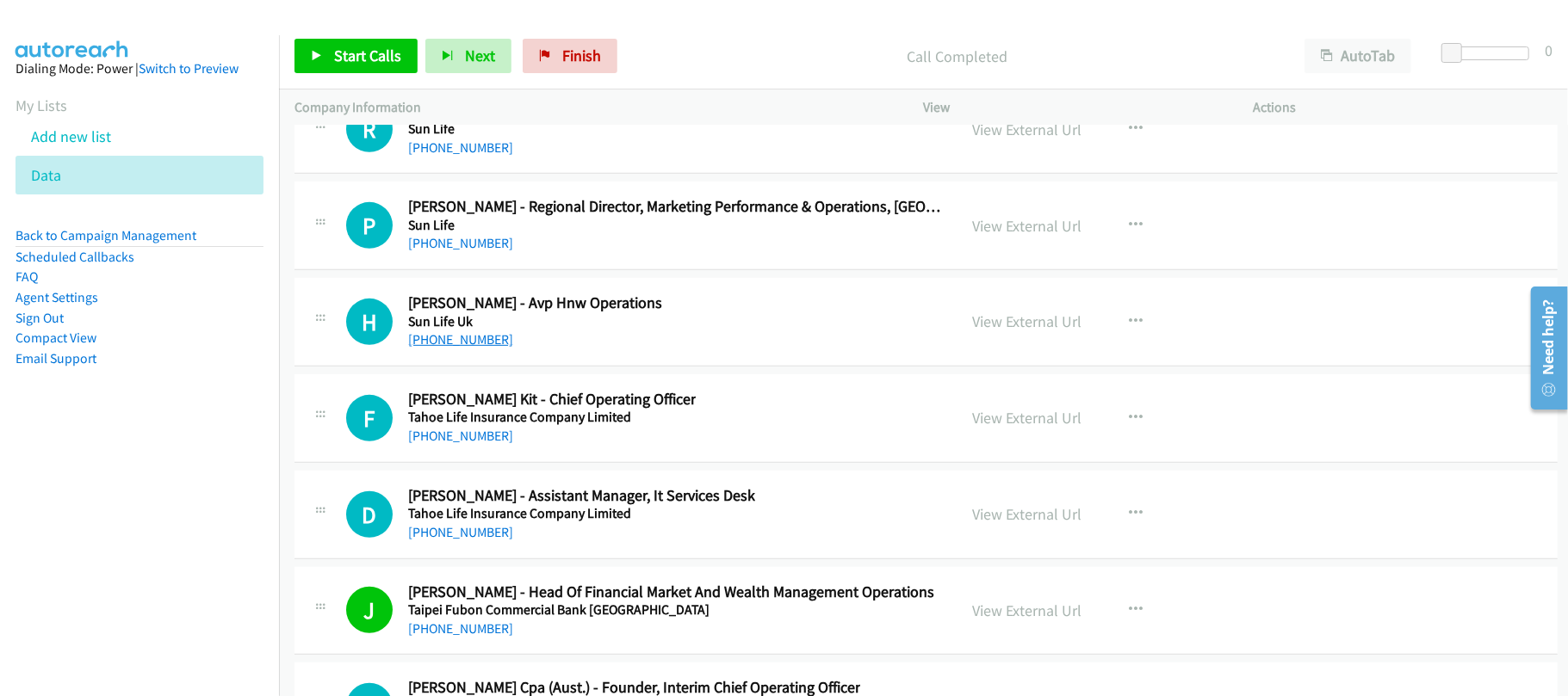
click at [444, 348] on link "+852 9100 0069" at bounding box center [460, 339] width 105 height 17
click at [476, 234] on h5 "Sun Life" at bounding box center [675, 225] width 534 height 17
click at [466, 252] on link "+852 6475 8086" at bounding box center [460, 243] width 105 height 17
click at [147, 411] on aside "Dialing Mode: Power | Switch to Preview My Lists Add new list Data Back to Camp…" at bounding box center [140, 241] width 279 height 412
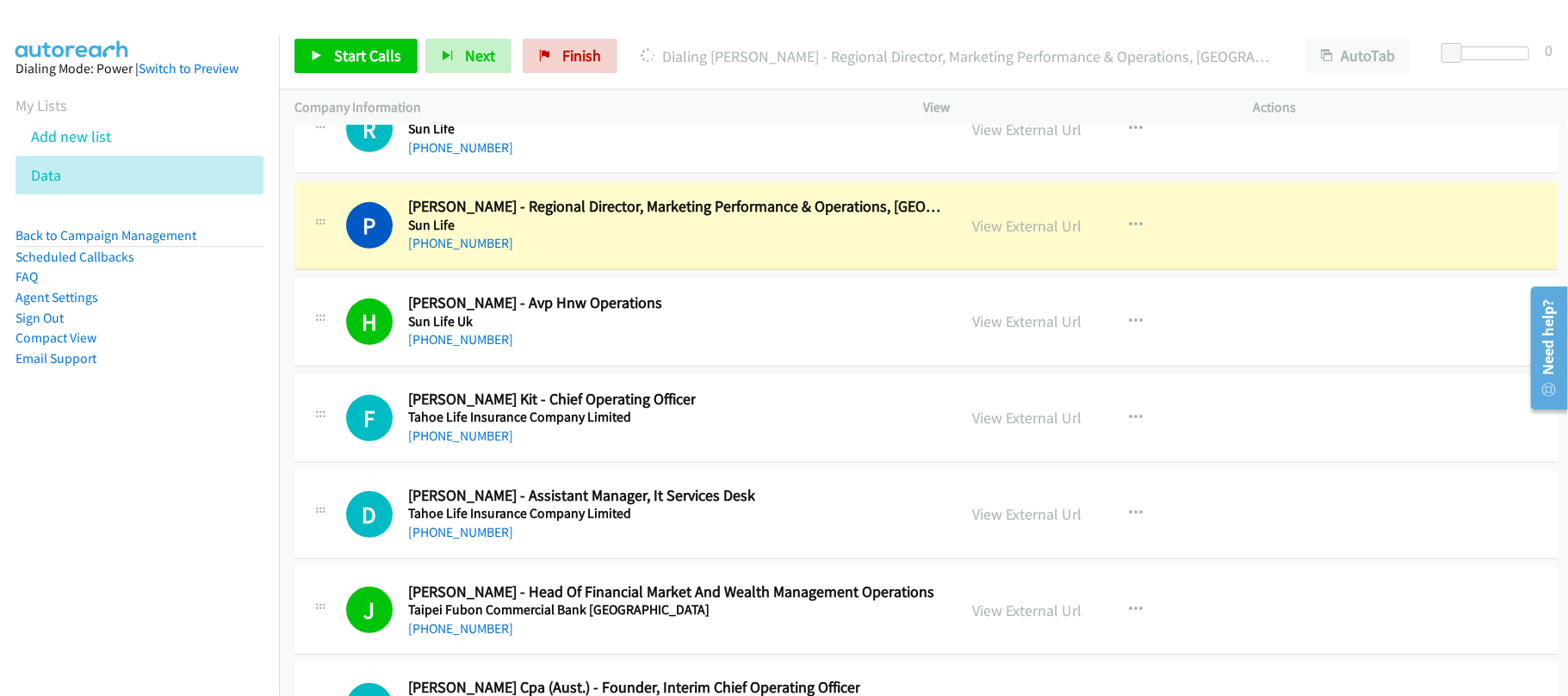
click at [193, 383] on aside "Dialing Mode: Power | Switch to Preview My Lists Add new list Data Back to Camp…" at bounding box center [140, 241] width 279 height 412
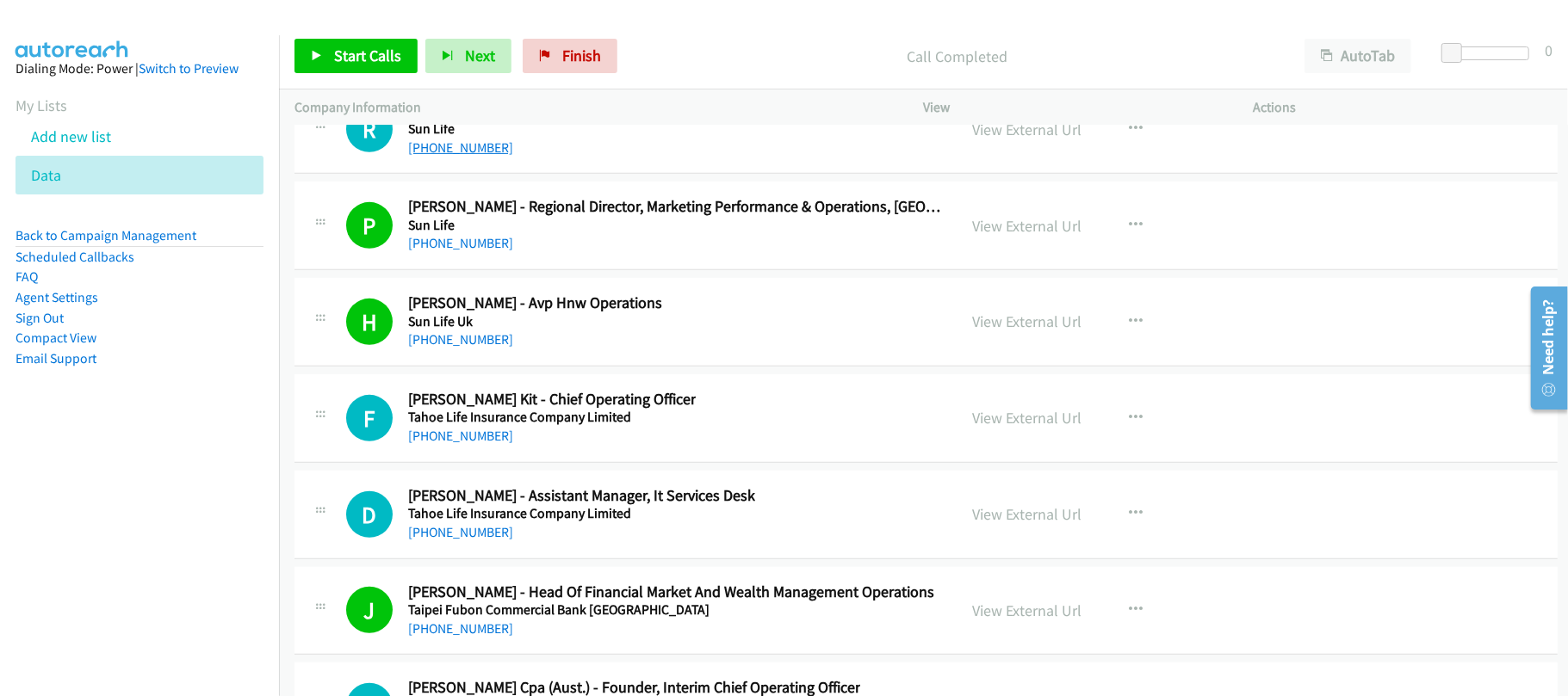
drag, startPoint x: 444, startPoint y: 246, endPoint x: 470, endPoint y: 250, distance: 26.3
click at [444, 155] on link "+852 9829 3129" at bounding box center [460, 148] width 105 height 17
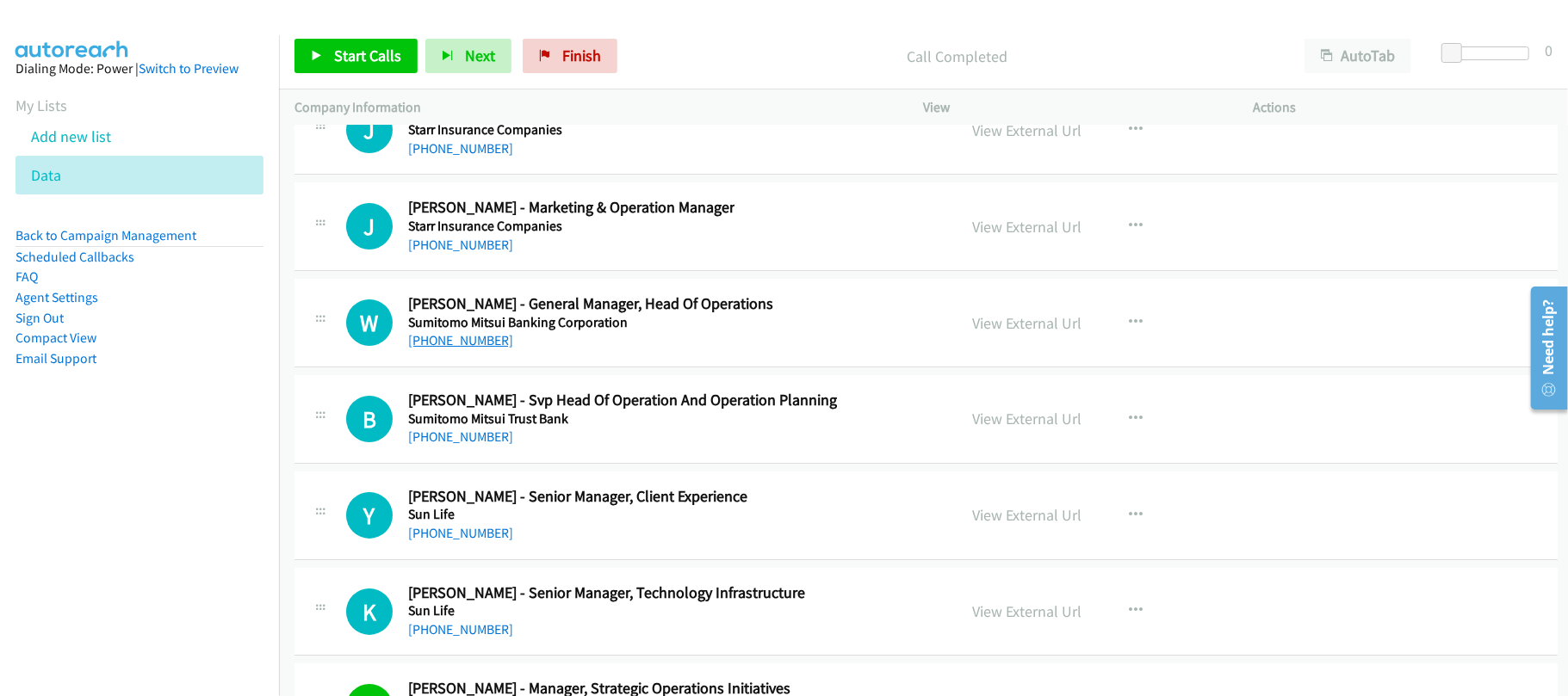
click at [466, 349] on link "+852 9846 2001" at bounding box center [460, 340] width 105 height 17
click at [461, 349] on link "+852 9846 2001" at bounding box center [460, 340] width 105 height 17
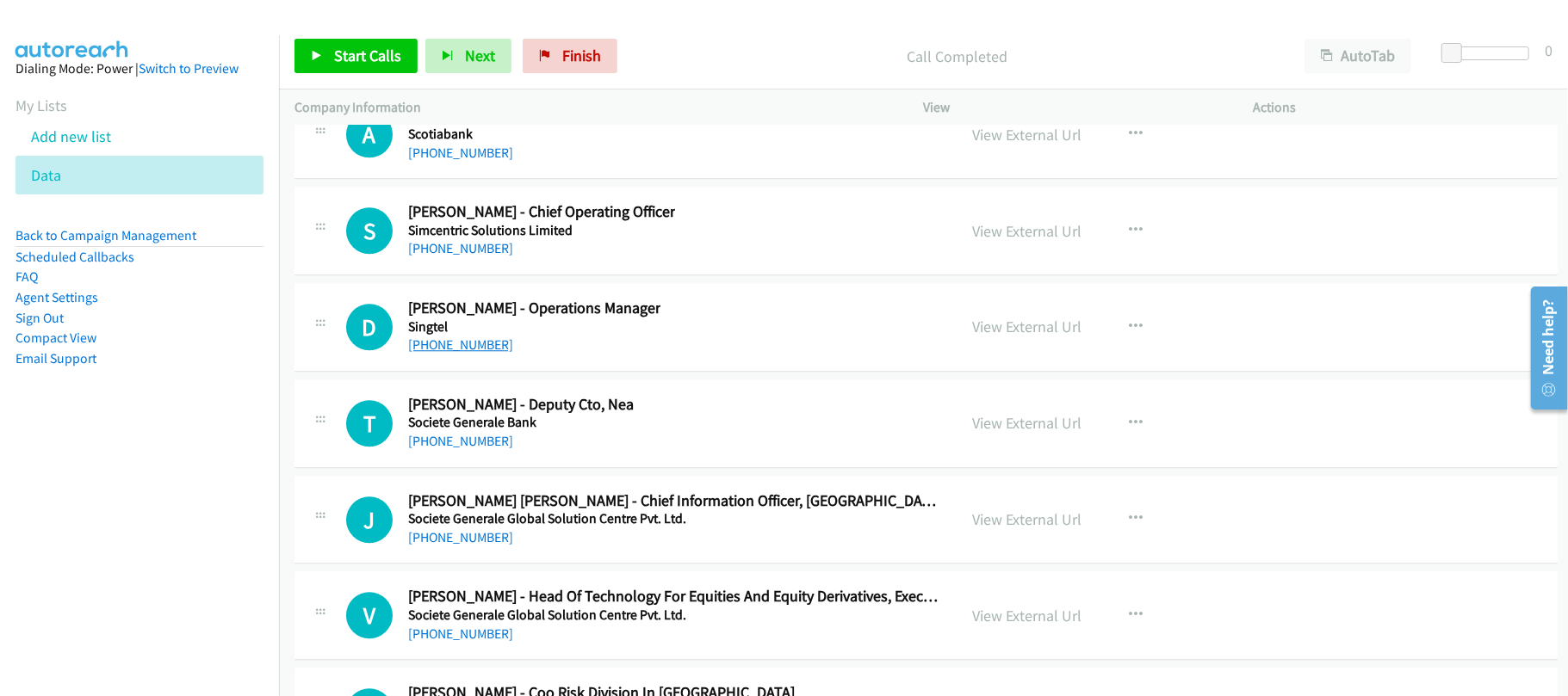
click at [475, 353] on link "+852 9162 5932" at bounding box center [460, 344] width 105 height 17
click at [472, 256] on link "+852 2751 1100" at bounding box center [460, 248] width 105 height 17
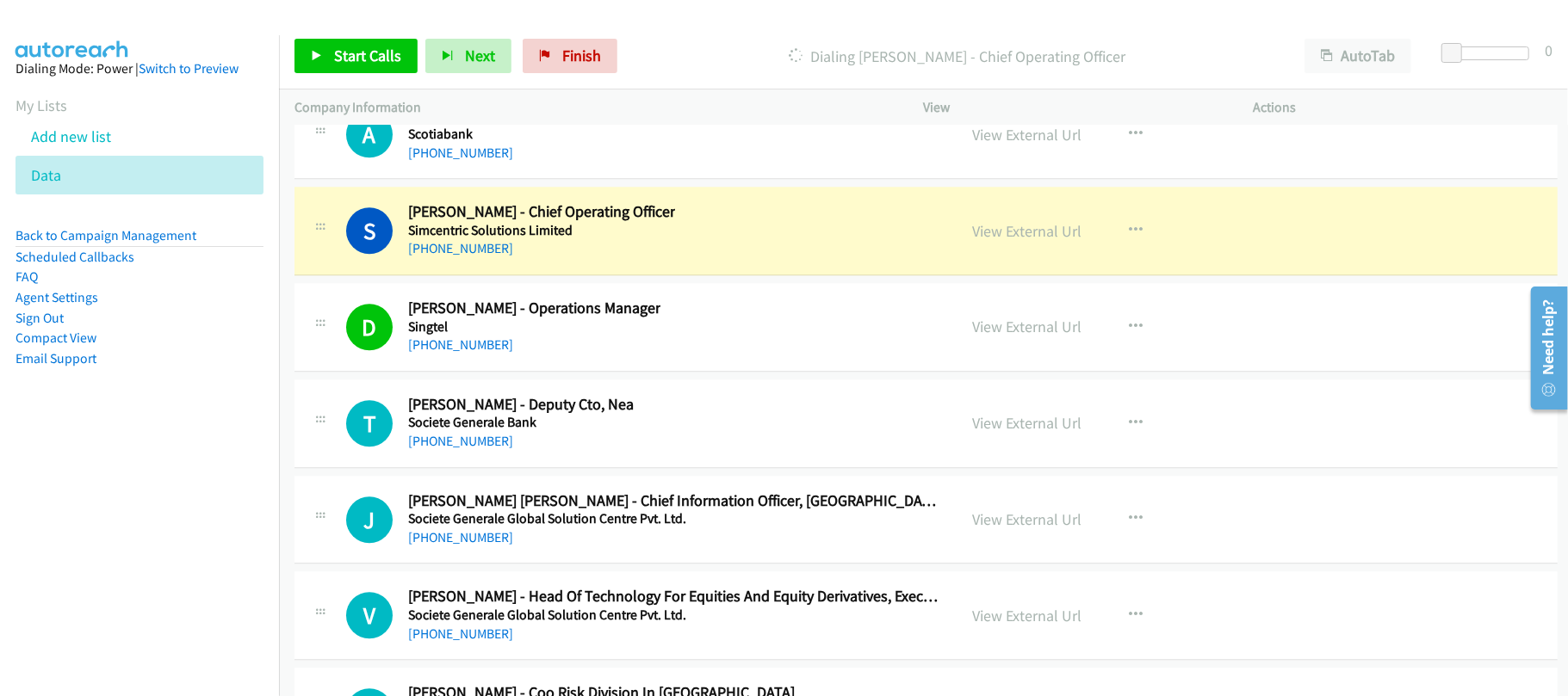
click at [608, 259] on div "+852 2751 1100" at bounding box center [542, 248] width 267 height 20
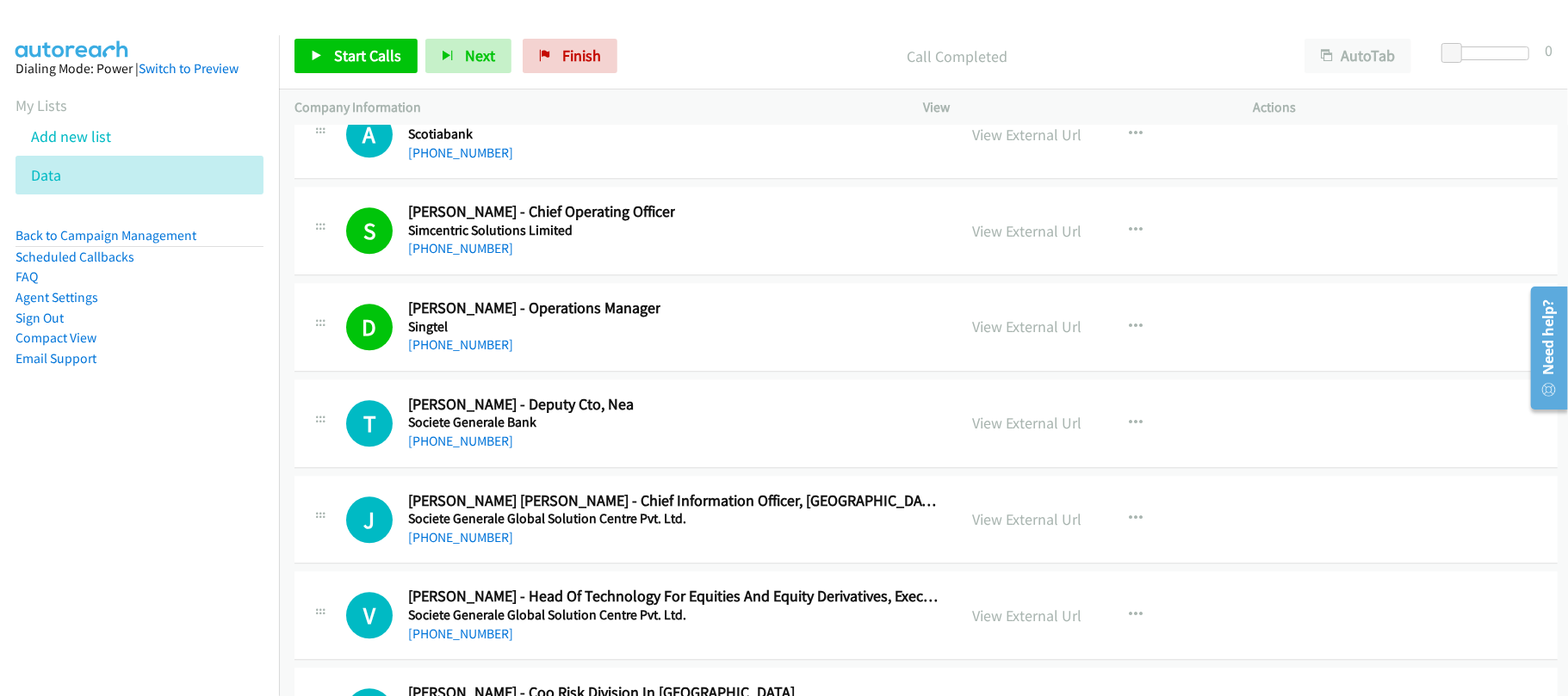
scroll to position [30697, 0]
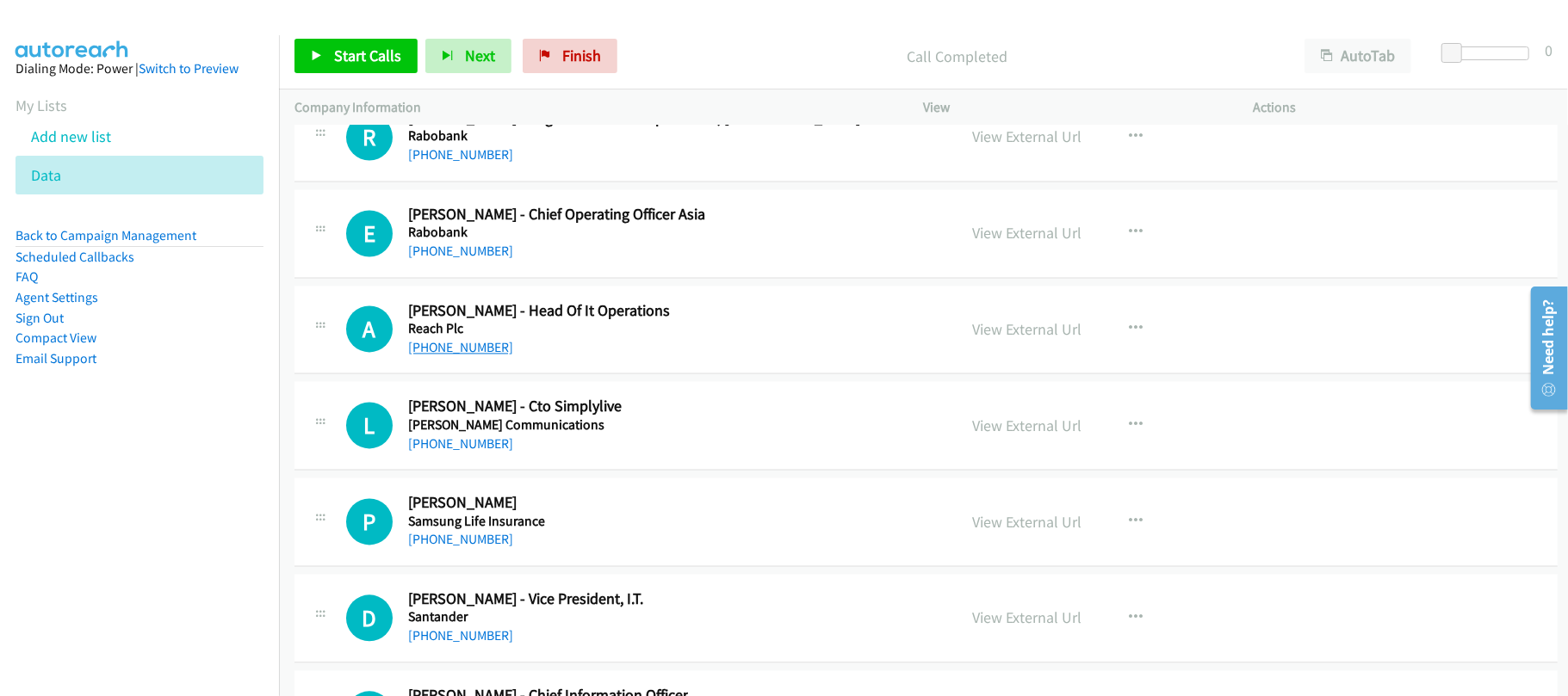
click at [438, 356] on link "+852 9107 2009" at bounding box center [460, 348] width 105 height 17
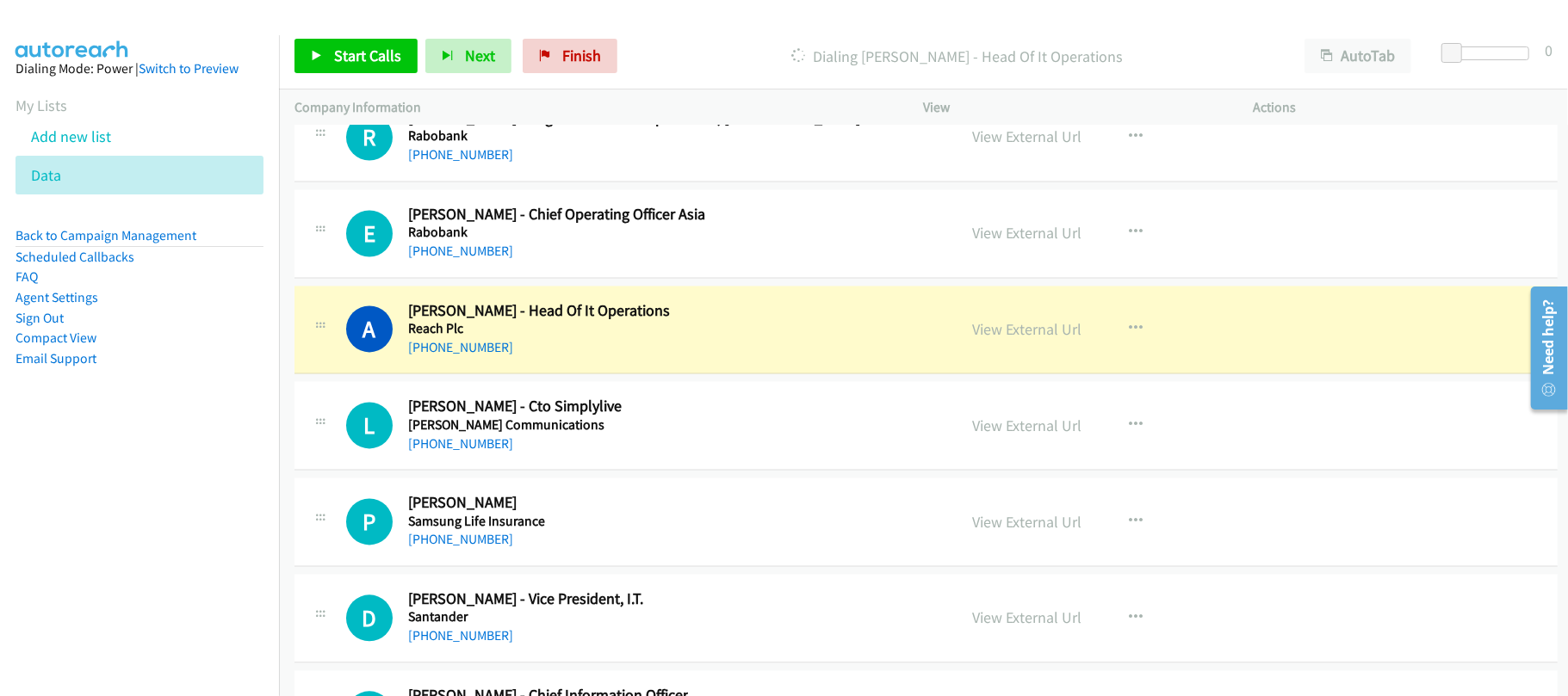
click at [532, 283] on td "E Callback Scheduled Edwin Bernard - Chief Operating Officer Asia Rabobank Asia…" at bounding box center [926, 234] width 1294 height 96
click at [473, 260] on link "+852 9095 6867" at bounding box center [460, 252] width 105 height 17
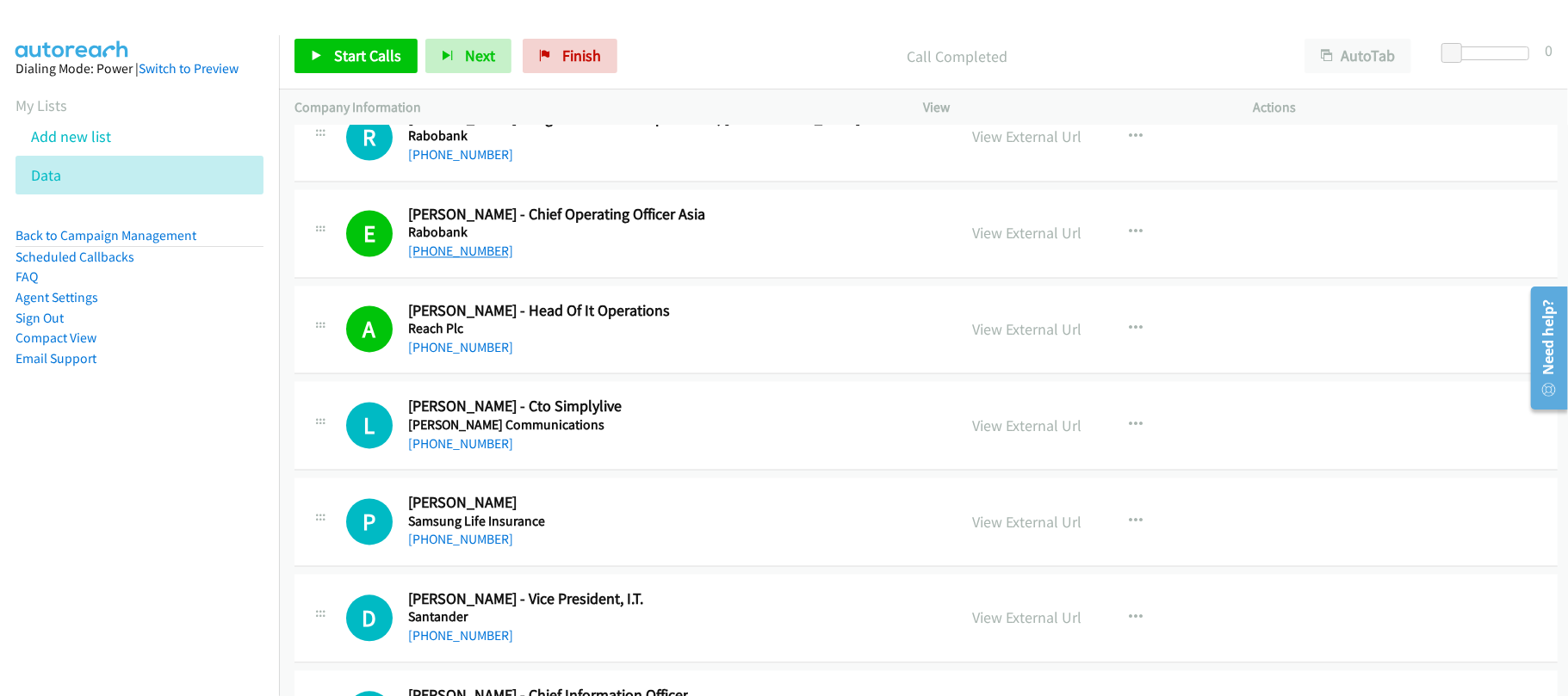
click at [432, 260] on link "+852 9095 6867" at bounding box center [460, 252] width 105 height 17
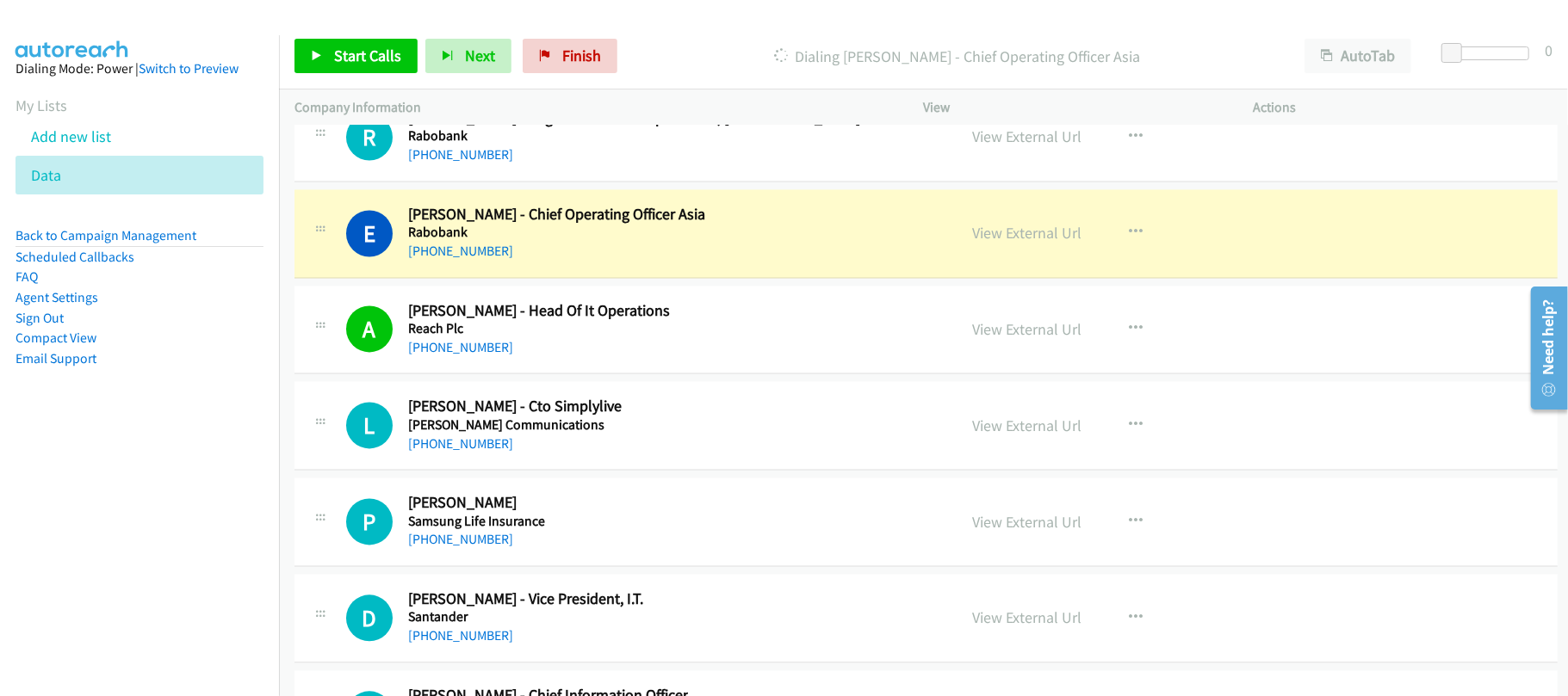
scroll to position [30469, 0]
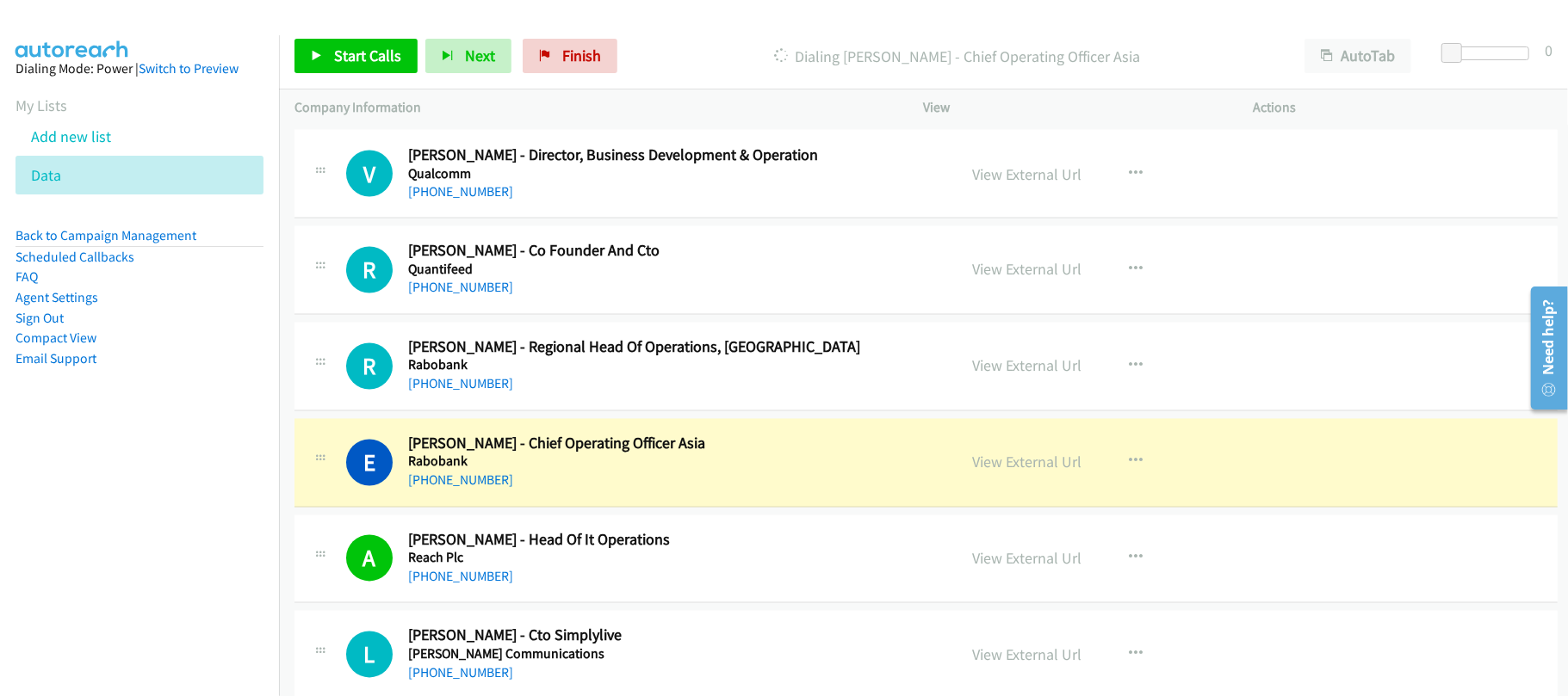
click at [597, 412] on div "R Callback Scheduled Randy Willemsen - Regional Head Of Operations, Asia Raboba…" at bounding box center [926, 367] width 1263 height 88
click at [469, 392] on link "+852 9198 9559" at bounding box center [460, 384] width 105 height 17
drag, startPoint x: 563, startPoint y: 469, endPoint x: 580, endPoint y: 475, distance: 18.0
drag, startPoint x: 628, startPoint y: 496, endPoint x: 648, endPoint y: 494, distance: 20.1
click at [994, 376] on link "View External Url" at bounding box center [1027, 366] width 110 height 19
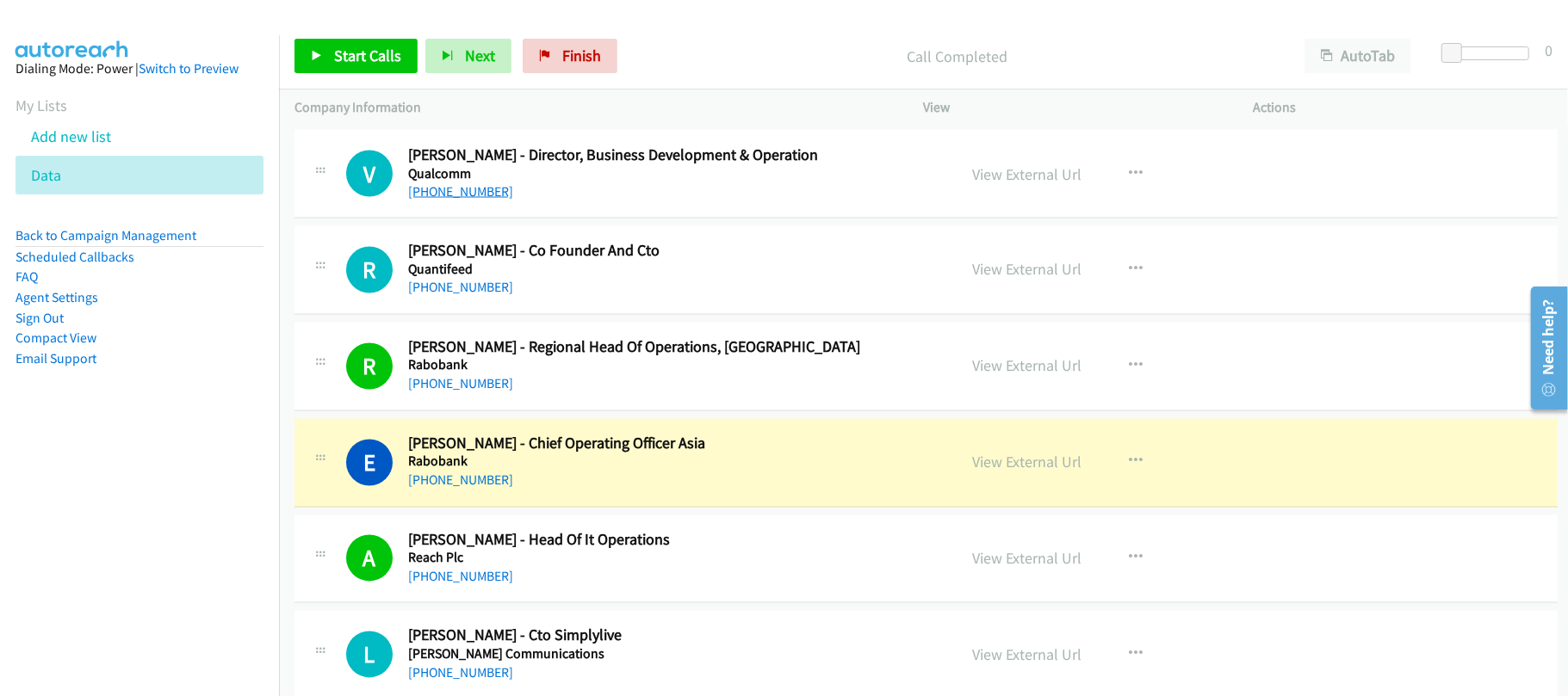
click at [456, 200] on link "+852 9197 3672" at bounding box center [460, 192] width 105 height 17
click at [557, 122] on div "S Callback Scheduled Sandeep Patnaik - Head Credit Operations Qnb Group Asia/Ho…" at bounding box center [926, 78] width 1263 height 88
click at [438, 86] on h5 "Qnb Group" at bounding box center [544, 77] width 273 height 17
click at [459, 86] on h5 "Qnb Group" at bounding box center [544, 77] width 273 height 17
click at [456, 104] on link "+852 5666 6482" at bounding box center [460, 95] width 105 height 17
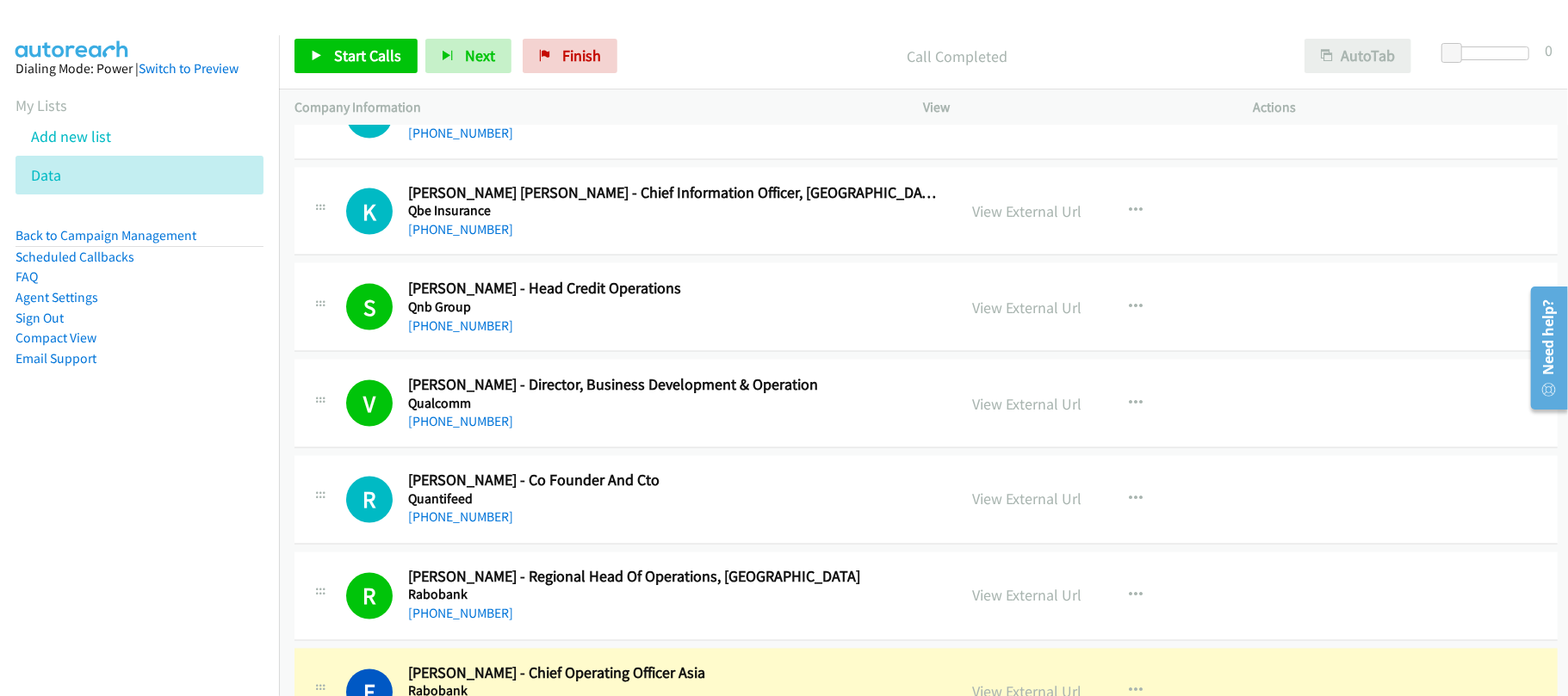
scroll to position [29925, 0]
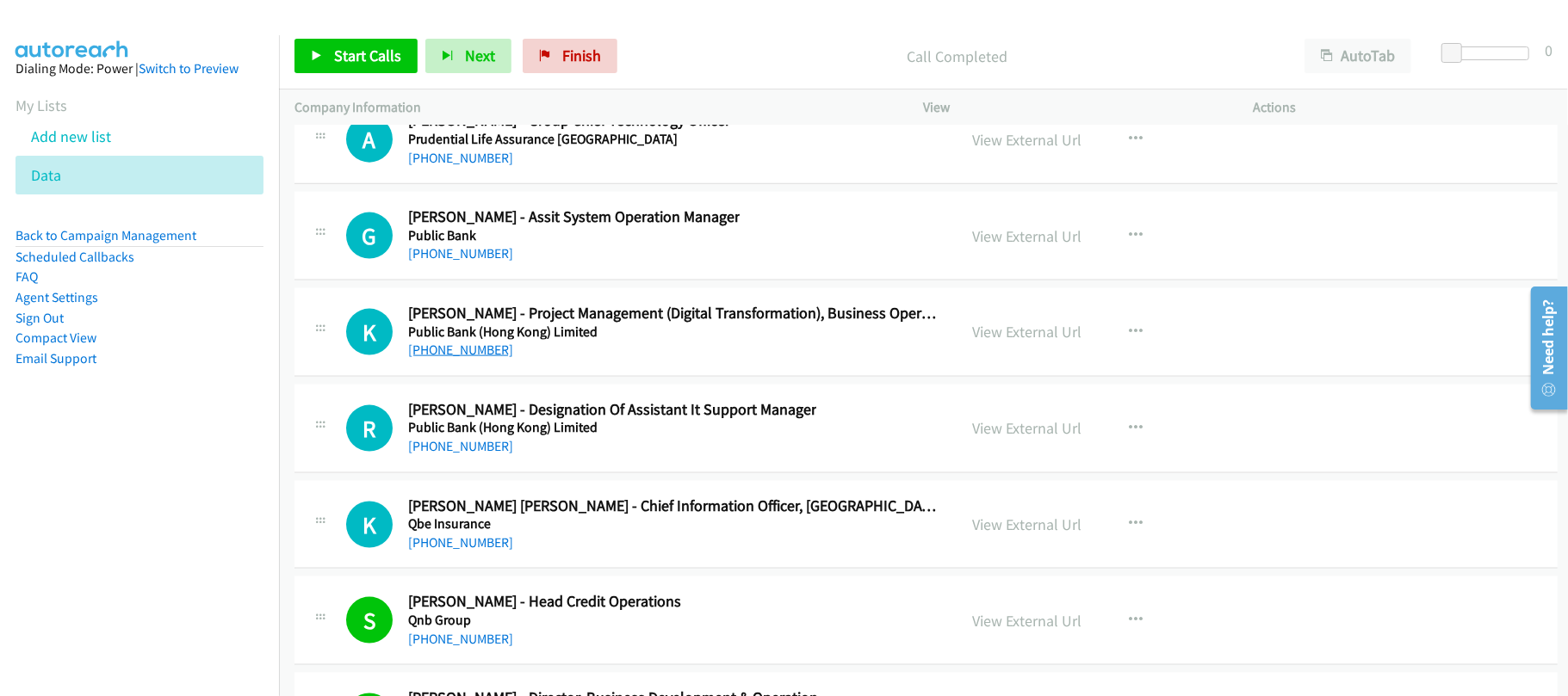
click at [453, 358] on link "+852 9308 6300" at bounding box center [460, 350] width 105 height 17
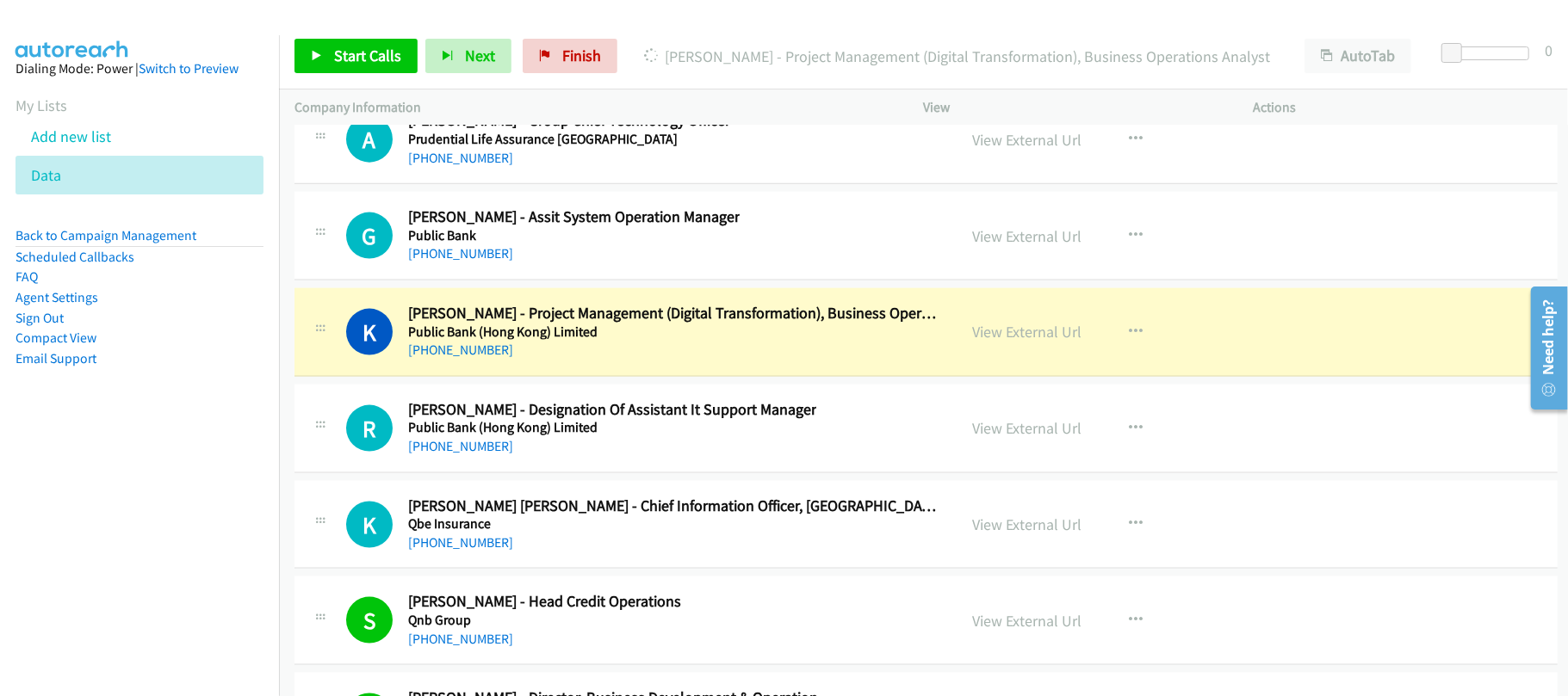
click at [610, 341] on h5 "Public Bank (Hong Kong) Limited" at bounding box center [675, 331] width 534 height 17
click at [1002, 342] on link "View External Url" at bounding box center [1027, 331] width 110 height 19
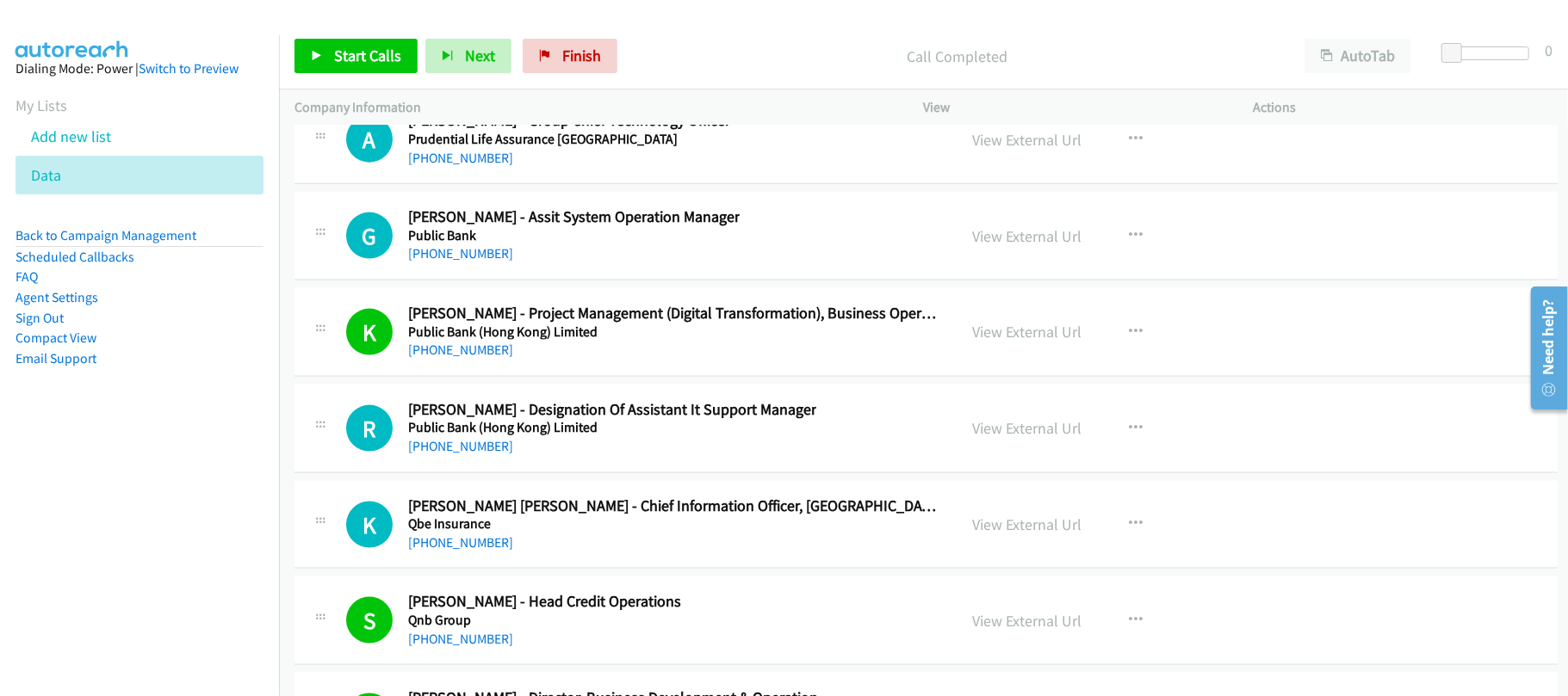
click at [587, 227] on h2 "Git Leung - Assit System Operation Manager" at bounding box center [573, 217] width 331 height 19
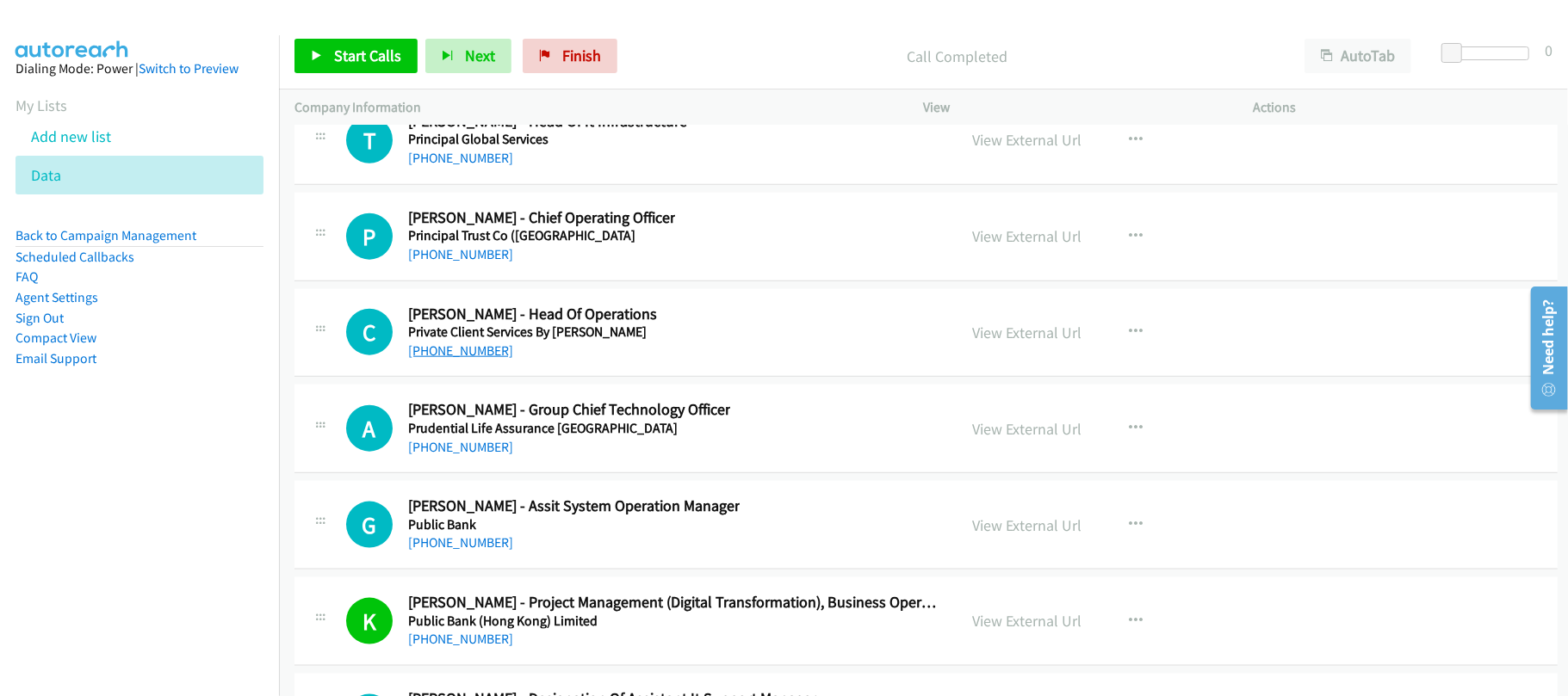
click at [462, 359] on link "+852 6222 4647" at bounding box center [460, 351] width 105 height 17
click at [470, 262] on link "+852 2977 1301" at bounding box center [460, 254] width 105 height 17
click at [481, 166] on link "+1 650-996-0983" at bounding box center [460, 158] width 105 height 17
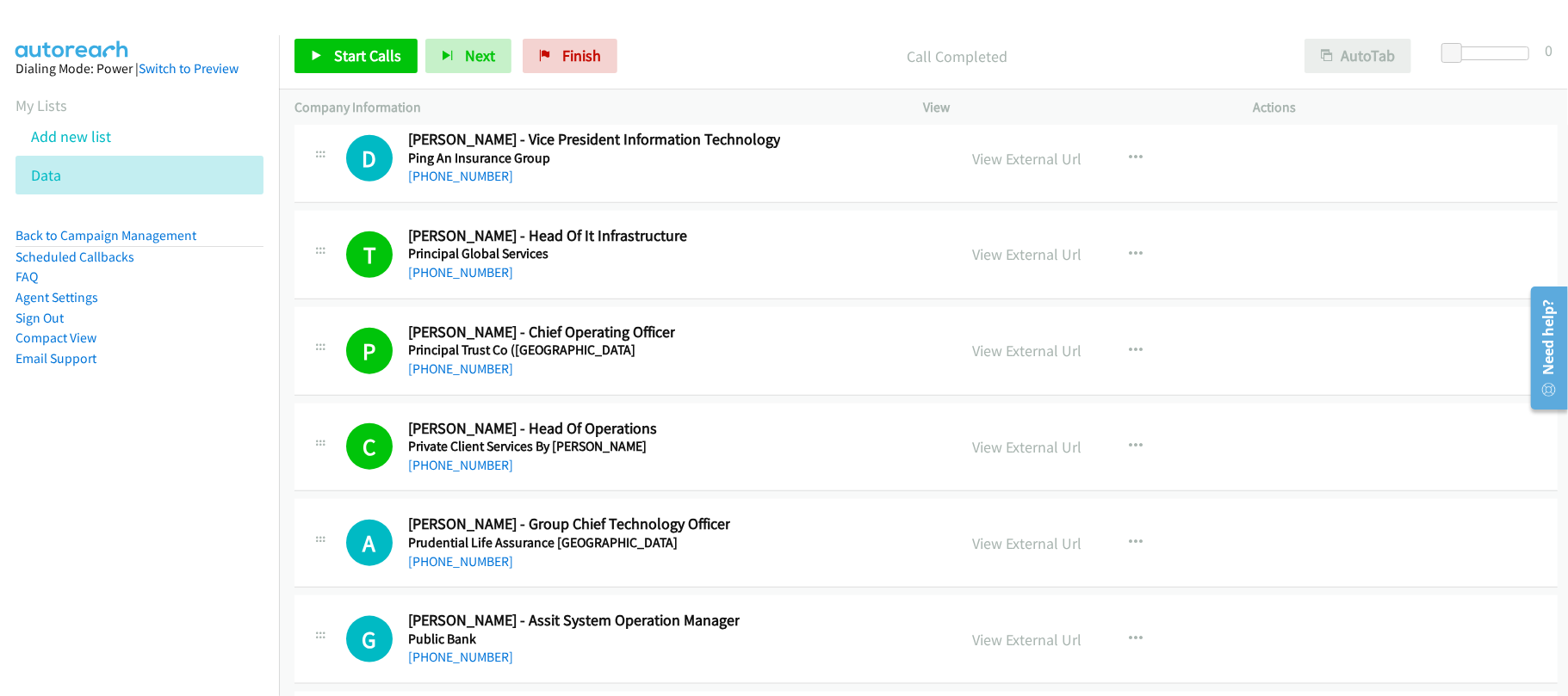
scroll to position [28767, 0]
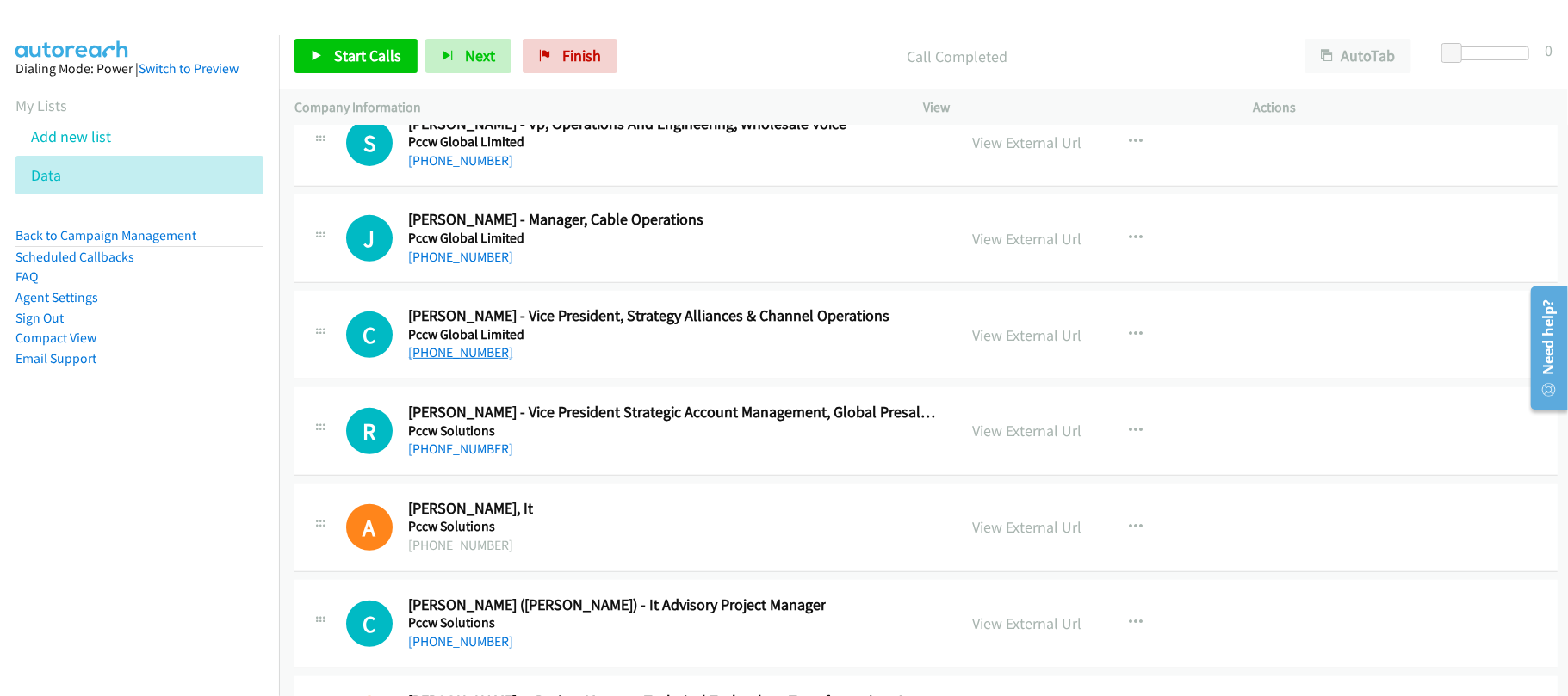
click at [479, 360] on link "+852 9127 3988" at bounding box center [460, 352] width 105 height 17
click at [462, 265] on link "+852 5182 5549" at bounding box center [460, 257] width 105 height 17
click at [579, 171] on div "+1 703-621-1600" at bounding box center [627, 161] width 438 height 20
click at [562, 151] on h5 "Pccw Global Limited" at bounding box center [627, 141] width 438 height 17
click at [487, 169] on link "+1 703-621-1600" at bounding box center [460, 160] width 105 height 17
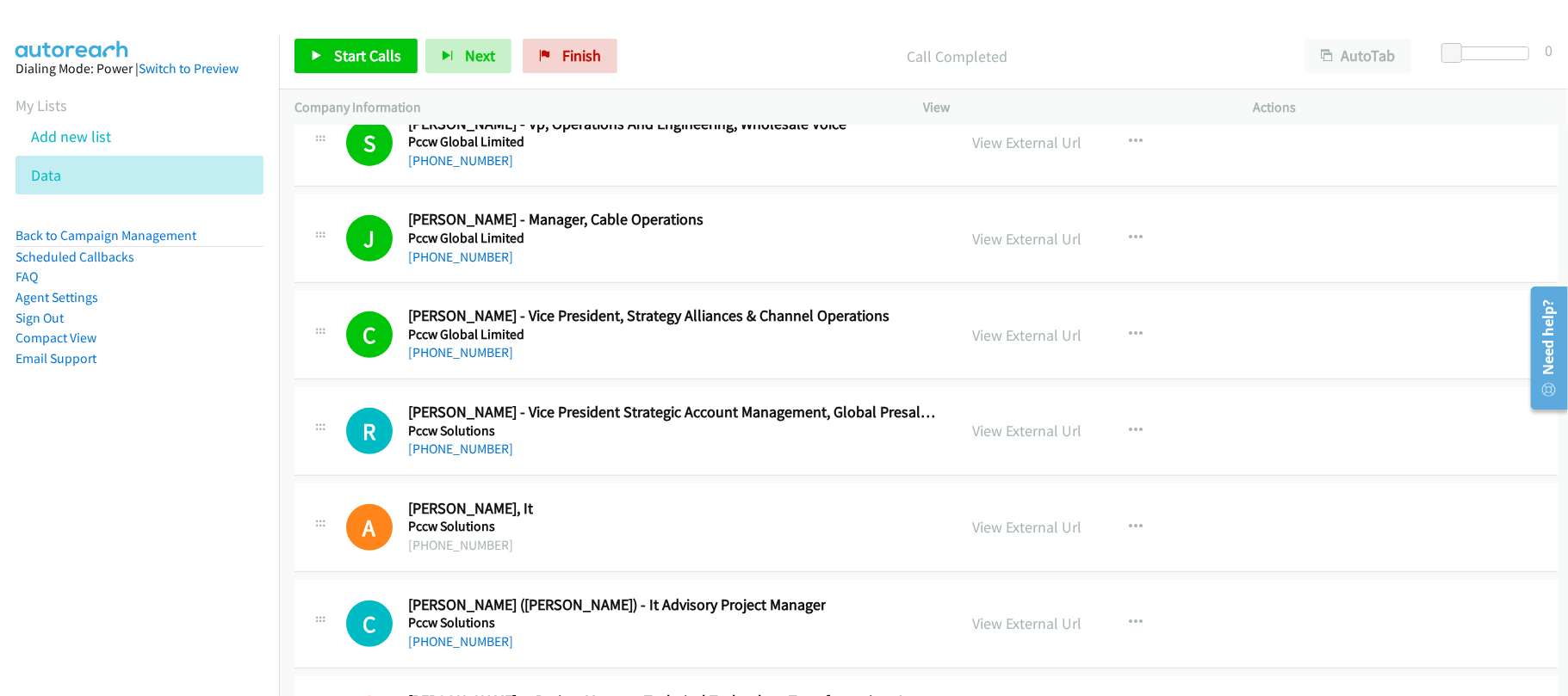
click at [133, 518] on nav "Dialing Mode: Power | Switch to Preview My Lists Add new list Data Back to Camp…" at bounding box center [140, 383] width 280 height 696
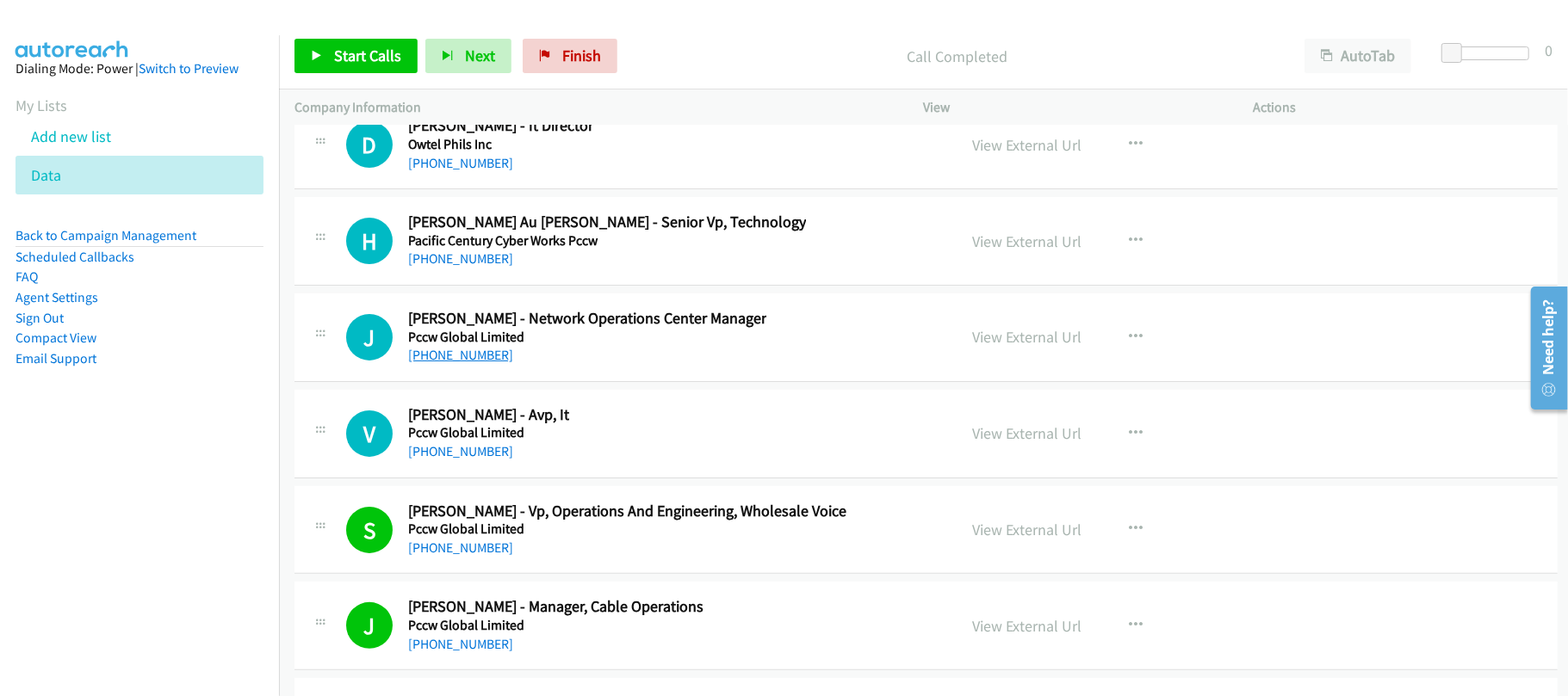
click at [482, 363] on link "+852 6123 1981" at bounding box center [460, 355] width 105 height 17
click at [615, 269] on div "+852 2883 8712" at bounding box center [607, 259] width 398 height 20
drag, startPoint x: 451, startPoint y: 337, endPoint x: 584, endPoint y: 338, distance: 133.0
click at [477, 286] on div "H Callback Scheduled Henry Au Yeung - Senior Vp, Technology Pacific Century Cyb…" at bounding box center [926, 241] width 1263 height 88
click at [479, 267] on link "+852 2883 8712" at bounding box center [460, 259] width 105 height 17
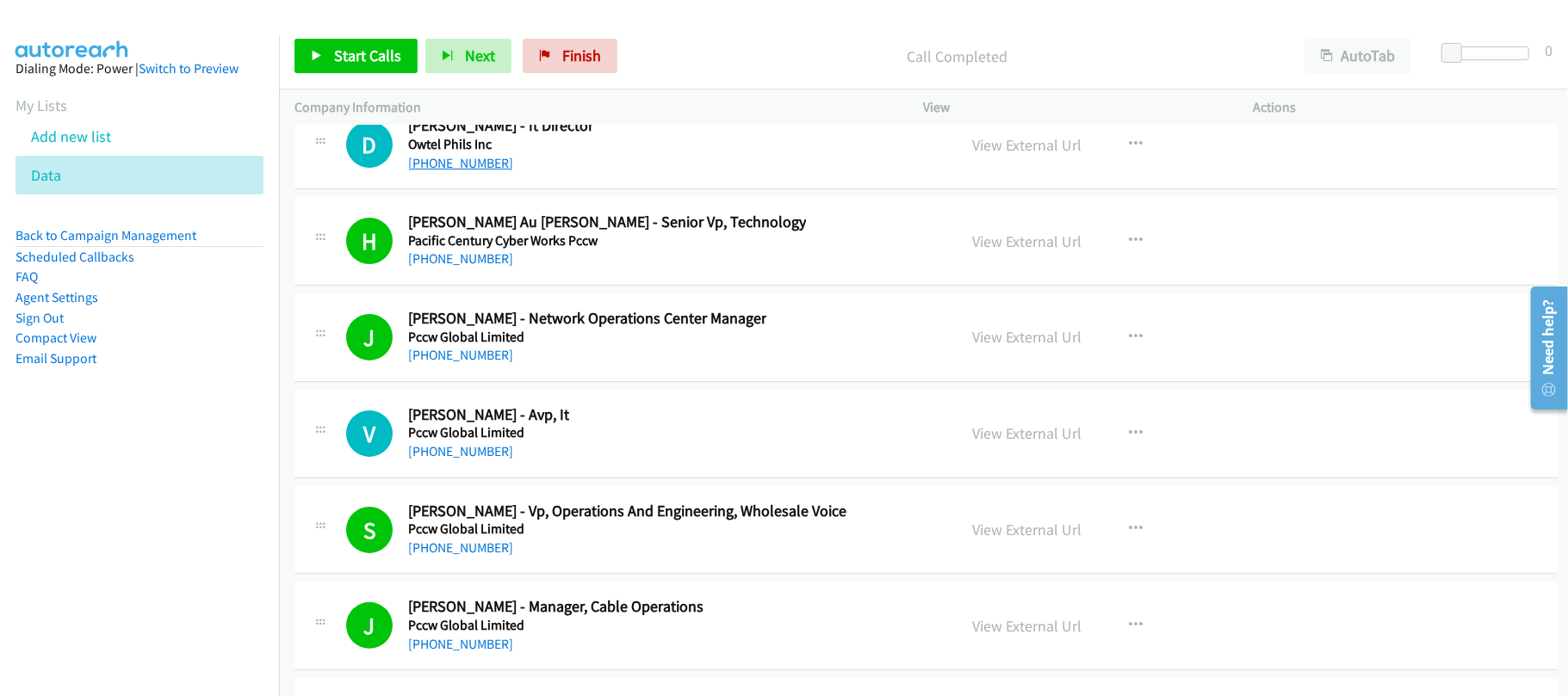
click at [410, 171] on link "+852 9150 9378" at bounding box center [460, 163] width 105 height 17
click at [579, 153] on h5 "Owtel Phils Inc" at bounding box center [501, 144] width 186 height 17
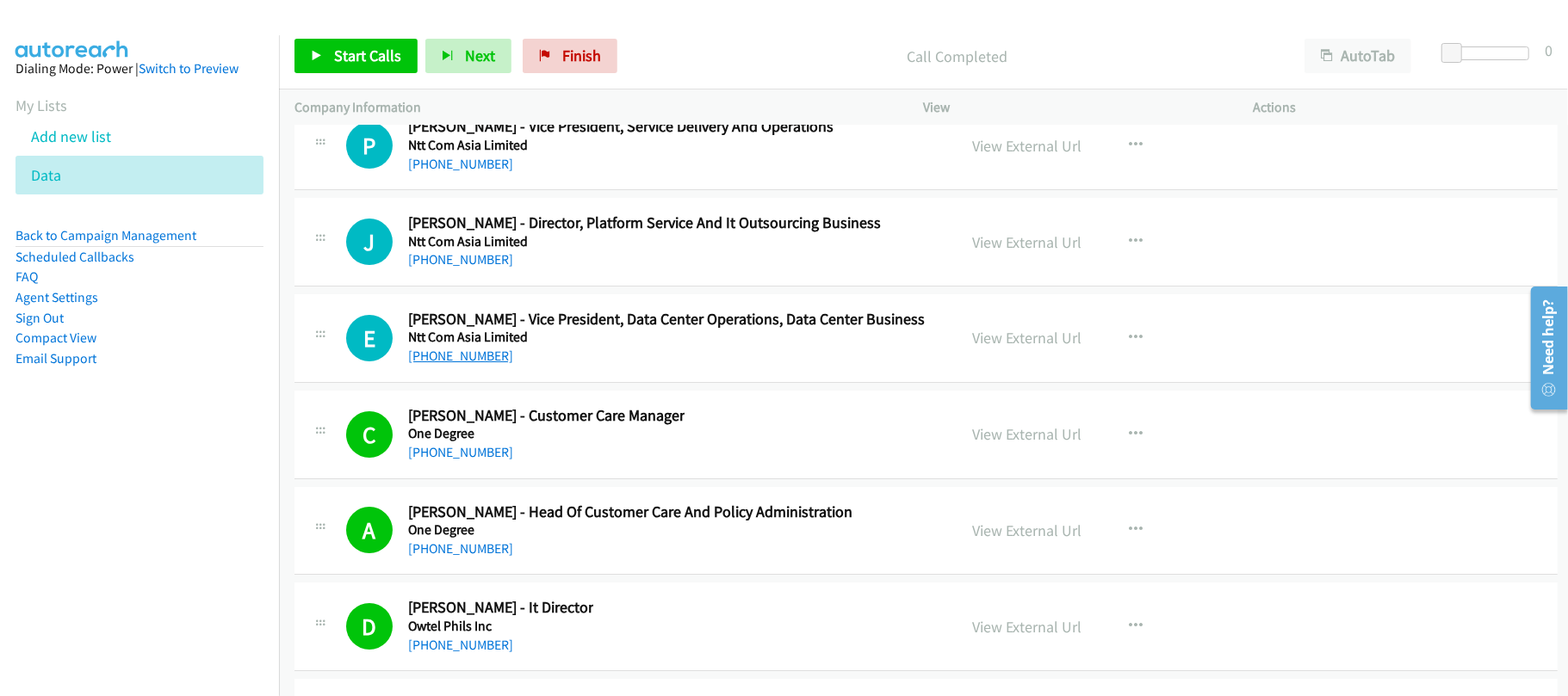
click at [452, 364] on link "+852 9306 7259" at bounding box center [460, 356] width 105 height 17
click at [562, 383] on div "E Callback Scheduled Eric Chan - Vice President, Data Center Operations, Data C…" at bounding box center [926, 338] width 1263 height 88
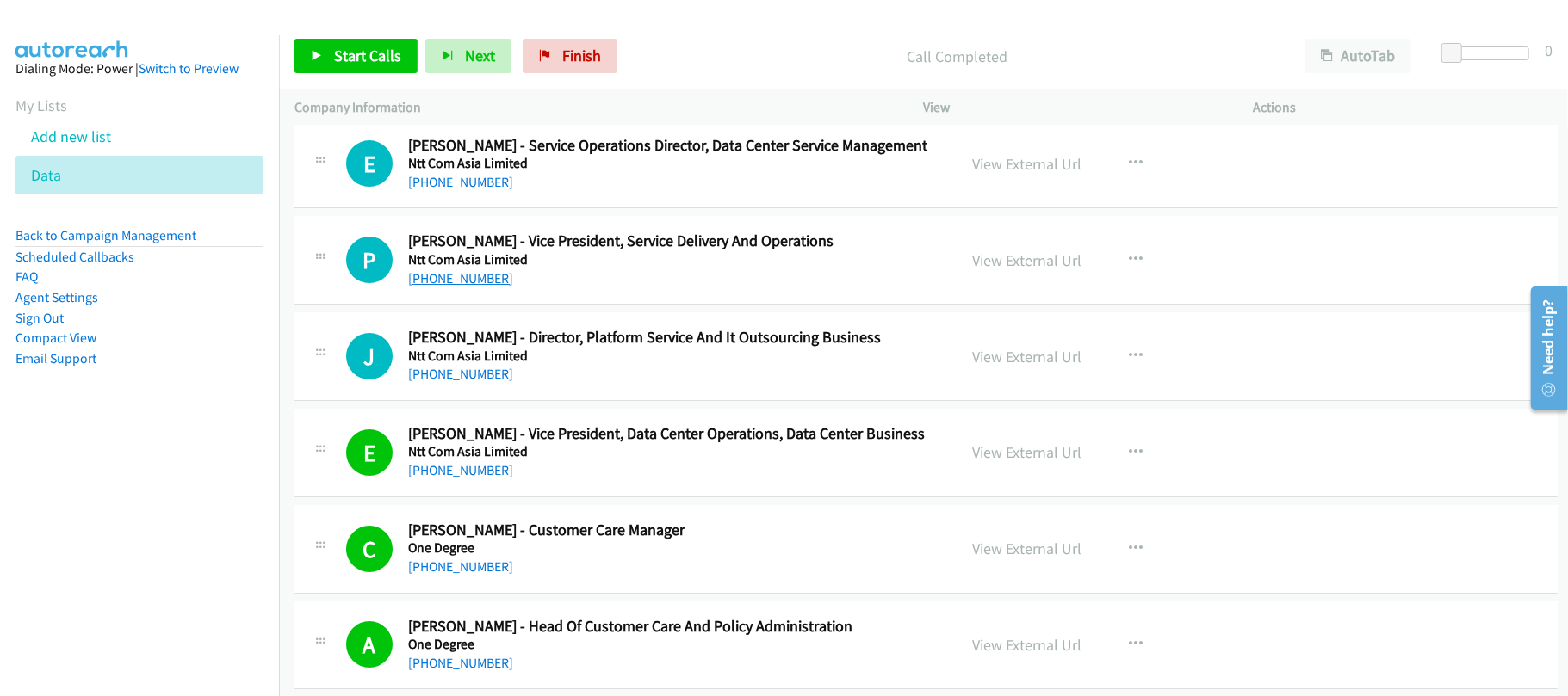
click at [473, 287] on link "+1 516-627-2349" at bounding box center [460, 278] width 105 height 17
drag, startPoint x: 481, startPoint y: 265, endPoint x: 587, endPoint y: 267, distance: 106.0
click at [481, 190] on link "+852 9248 5349" at bounding box center [460, 182] width 105 height 17
click at [530, 289] on div "+1 516-627-2349" at bounding box center [620, 278] width 425 height 20
click at [484, 382] on link "+1 917-584-2601" at bounding box center [460, 374] width 105 height 17
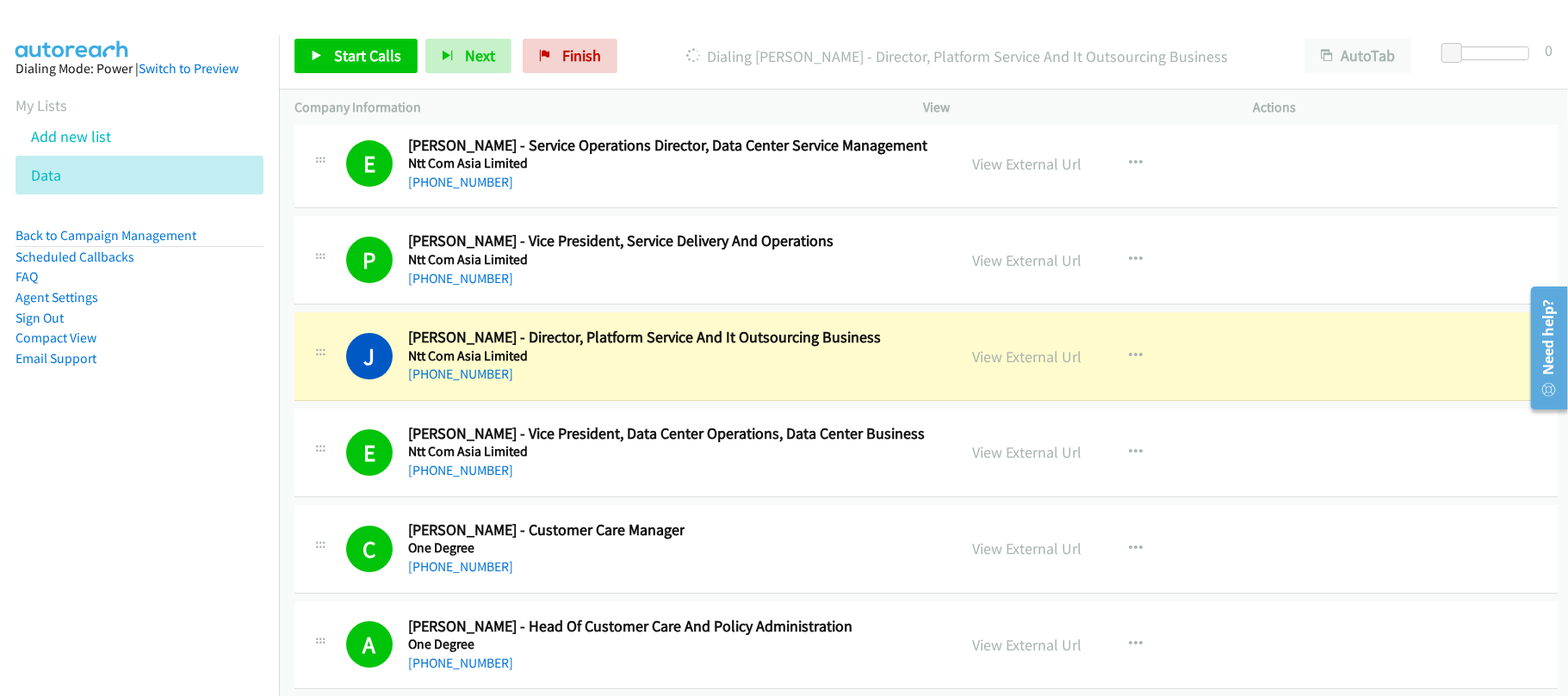
click at [558, 289] on div "+1 516-627-2349" at bounding box center [620, 278] width 425 height 20
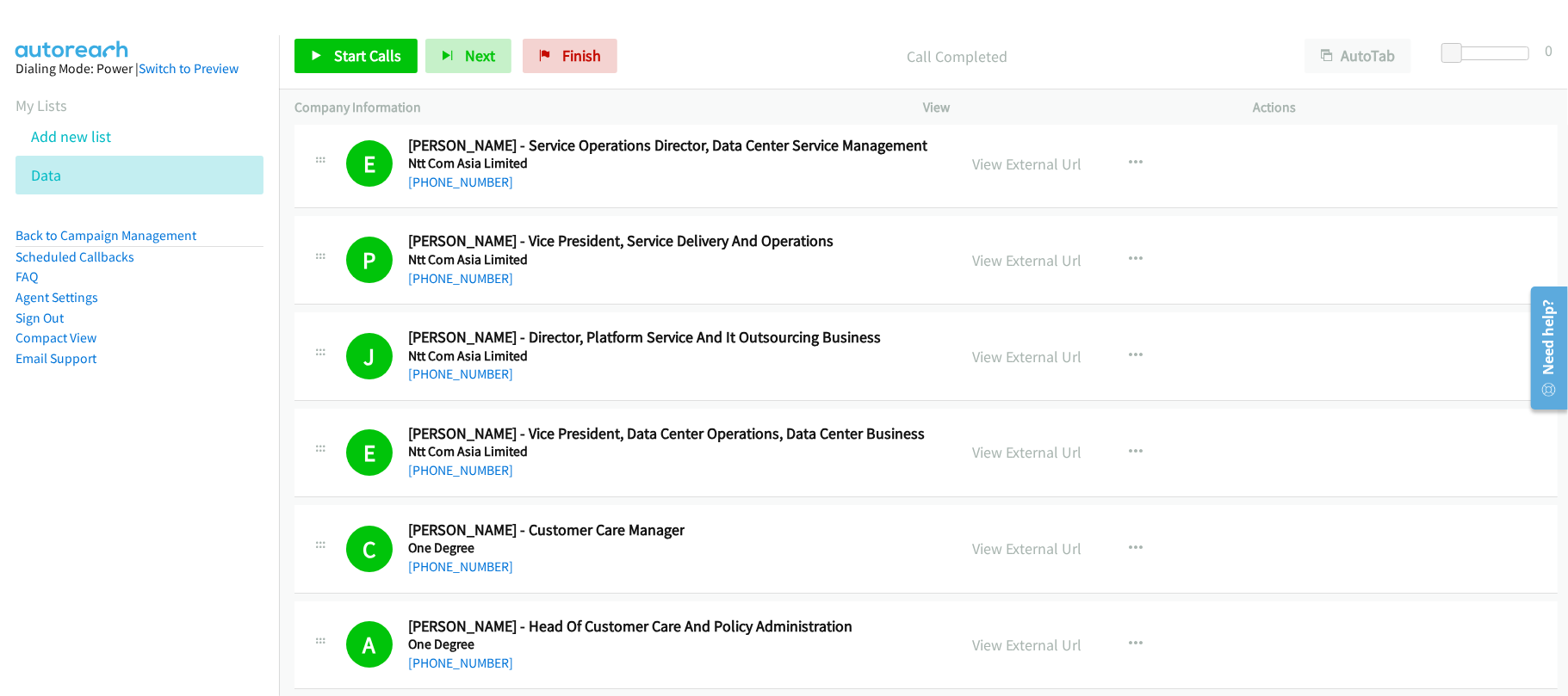
scroll to position [27670, 0]
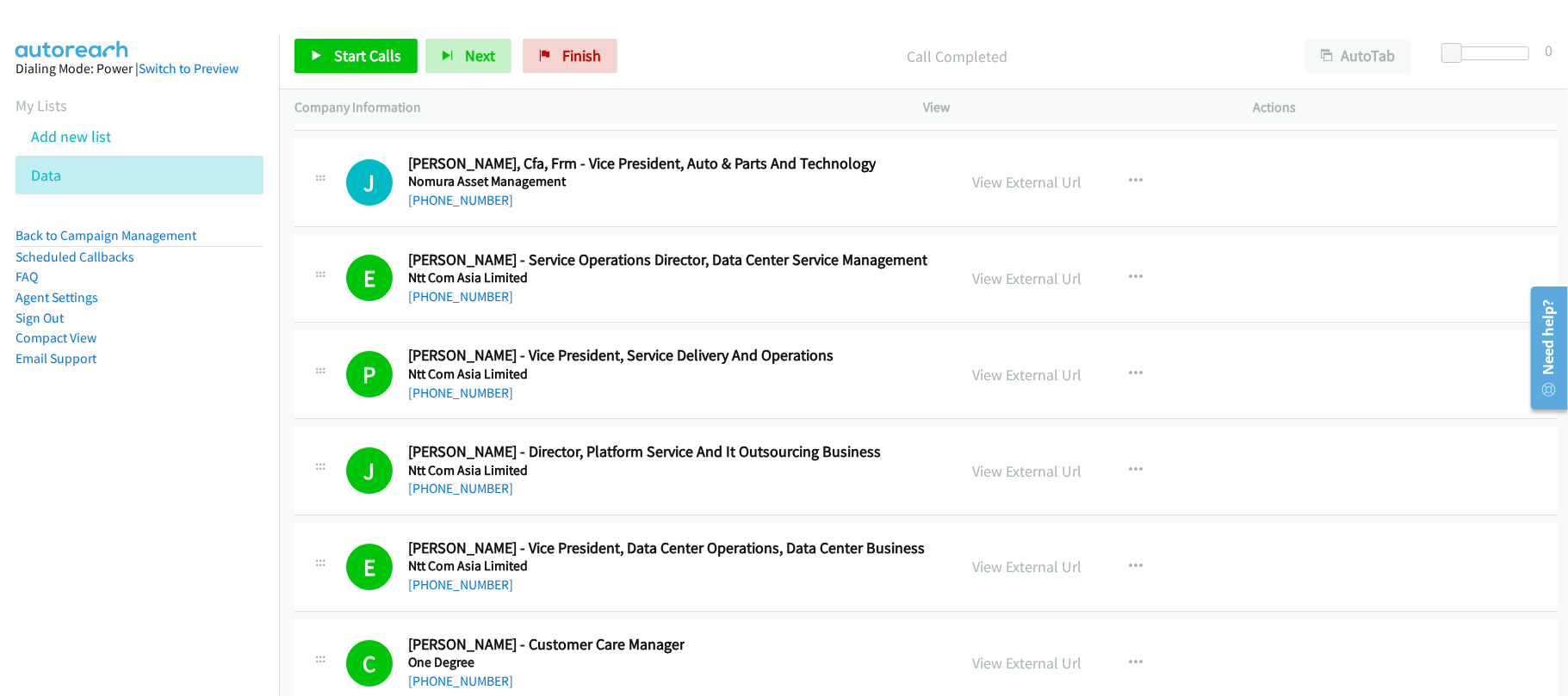
click at [522, 323] on div "E Callback Scheduled Eric Kam - Service Operations Director, Data Center Servic…" at bounding box center [926, 279] width 1263 height 88
click at [484, 208] on link "+852 6908 3216" at bounding box center [460, 200] width 105 height 17
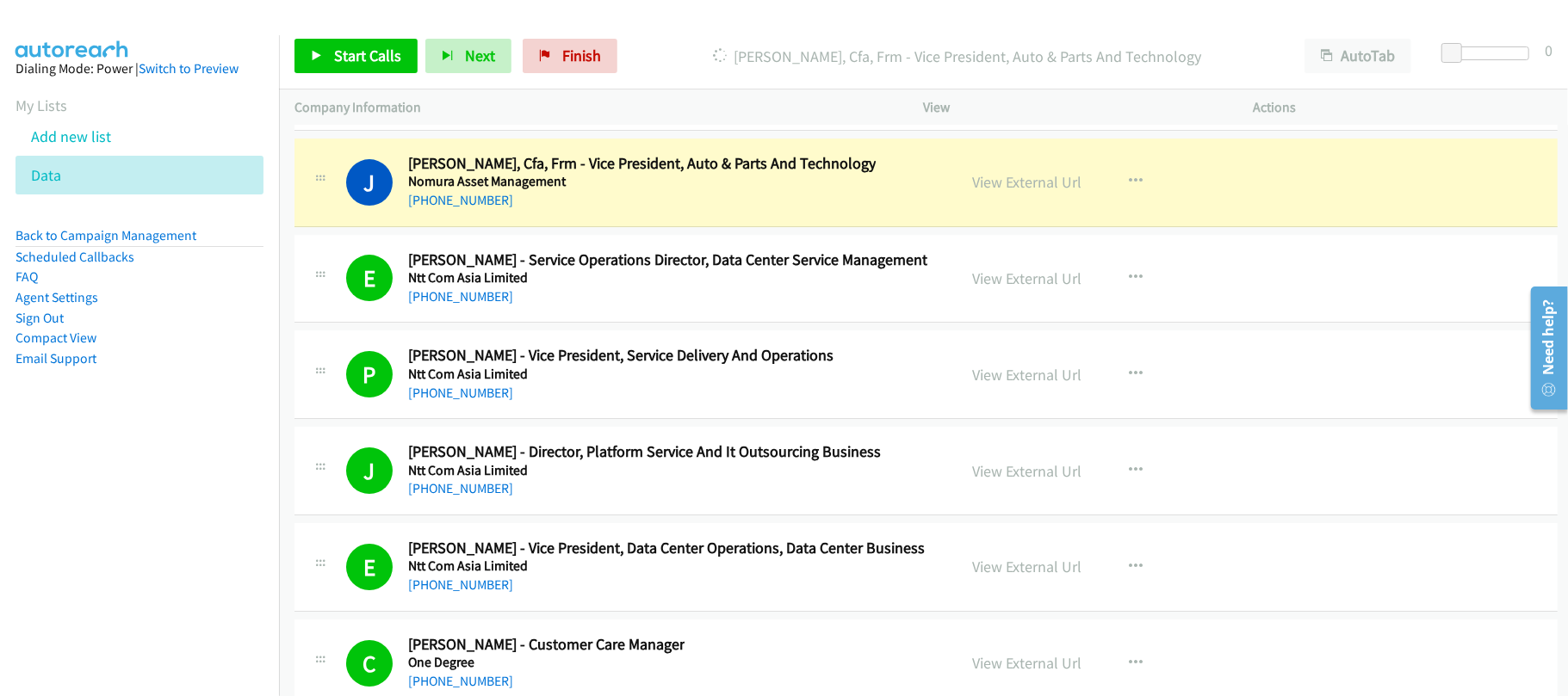
click at [638, 211] on div "+852 6908 3216" at bounding box center [641, 200] width 467 height 20
click at [1002, 192] on link "View External Url" at bounding box center [1027, 182] width 110 height 19
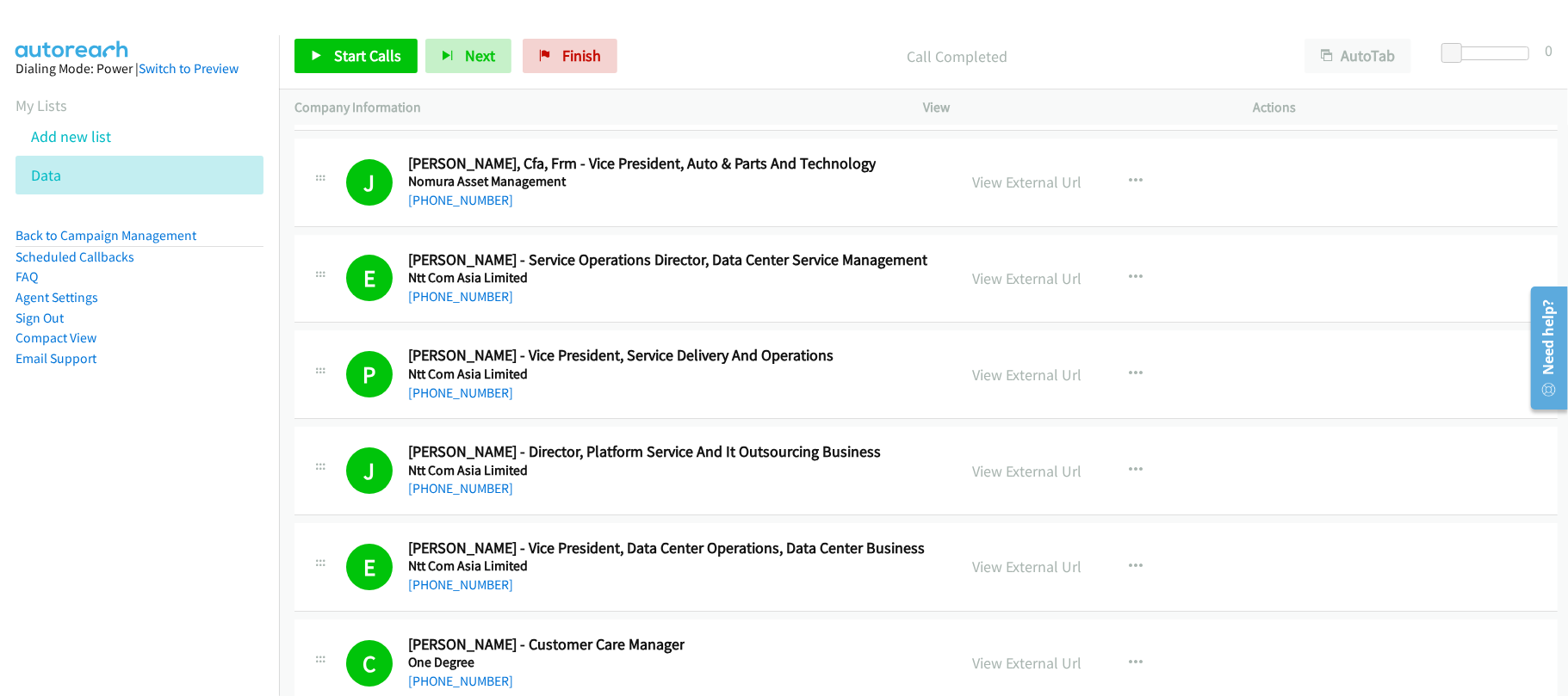
scroll to position [27325, 0]
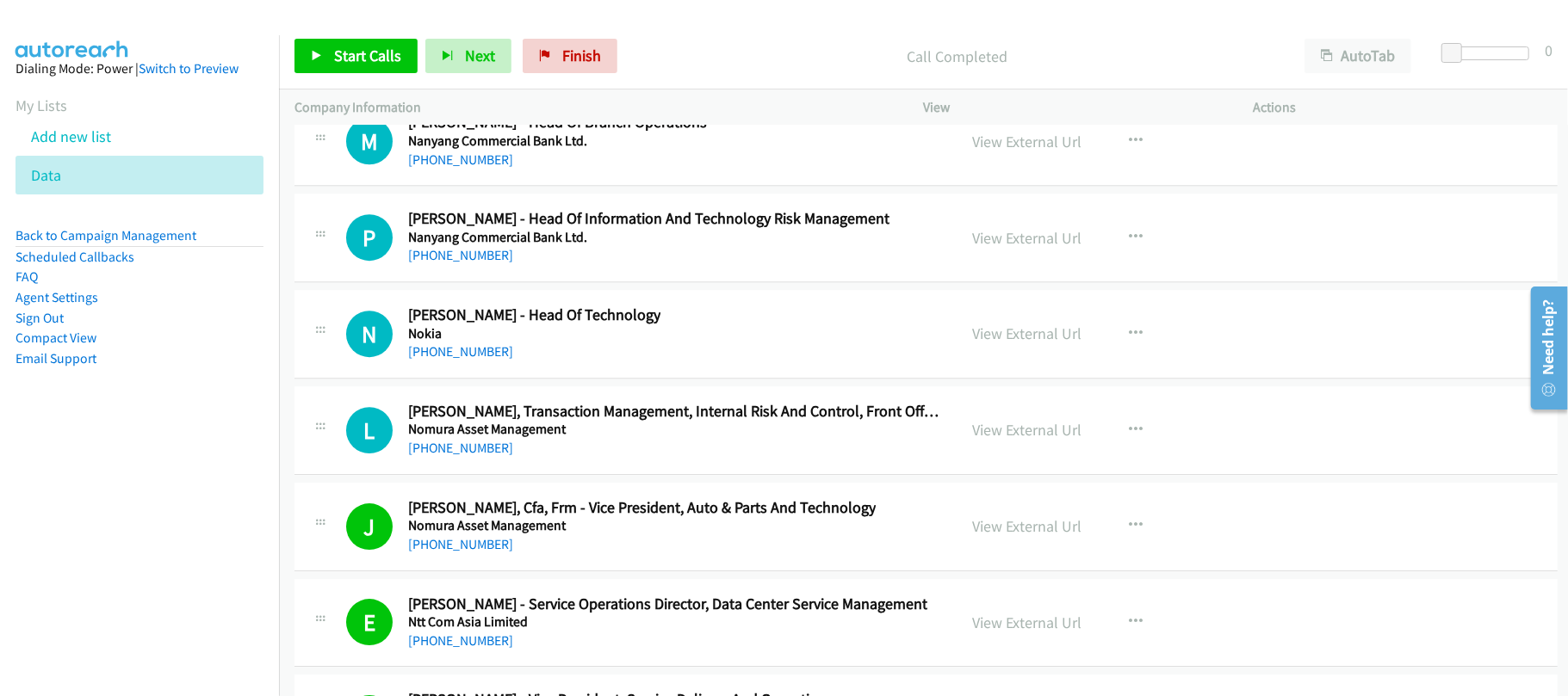
click at [480, 168] on link "+852 9227 9881" at bounding box center [460, 160] width 105 height 17
click at [562, 274] on td "P Callback Scheduled Paul Wong - Head Of Information And Technology Risk Manage…" at bounding box center [926, 238] width 1294 height 96
click at [461, 263] on link "+852 9532 3891" at bounding box center [460, 255] width 105 height 17
drag, startPoint x: 532, startPoint y: 397, endPoint x: 506, endPoint y: 427, distance: 39.7
click at [532, 325] on h2 "Nigel Chan - Head Of Technology" at bounding box center [534, 315] width 253 height 19
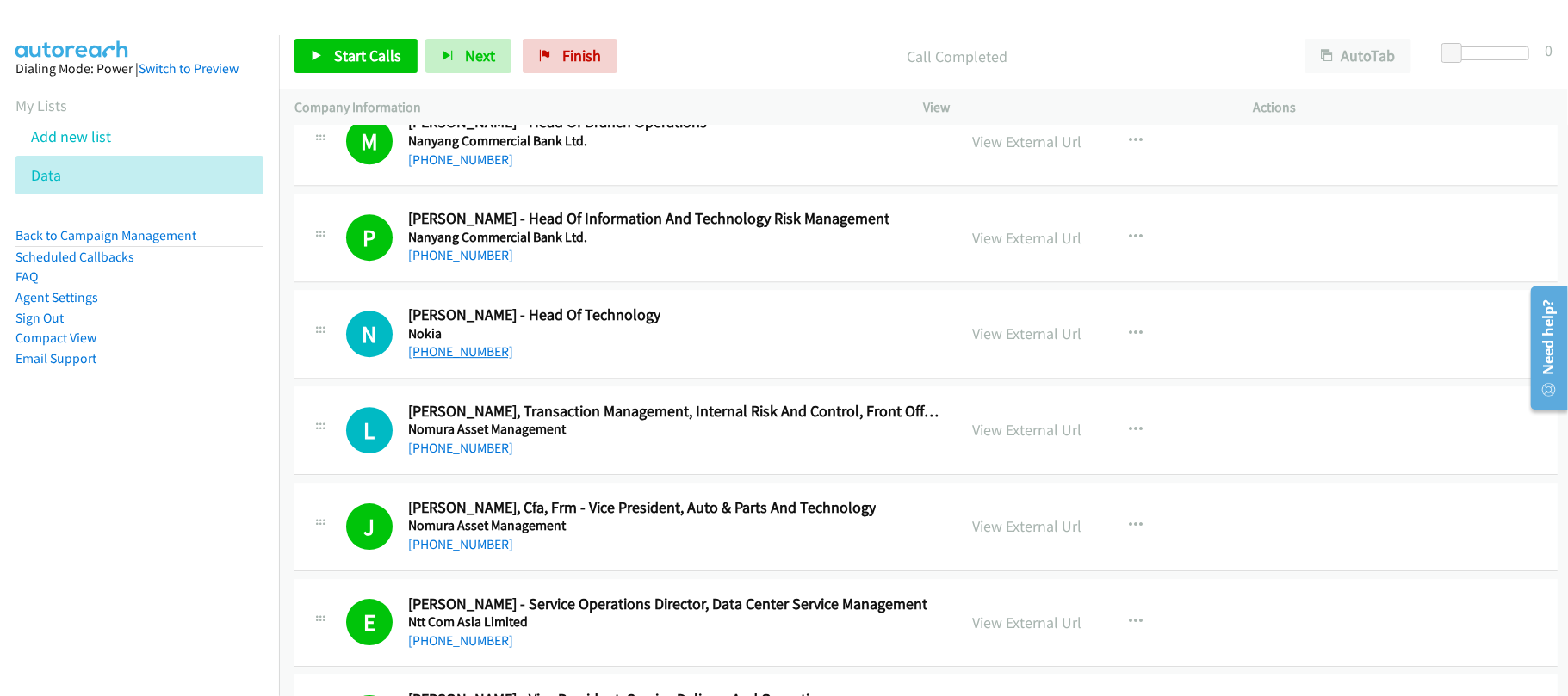
click at [457, 359] on link "+852 9098 6635" at bounding box center [460, 352] width 105 height 17
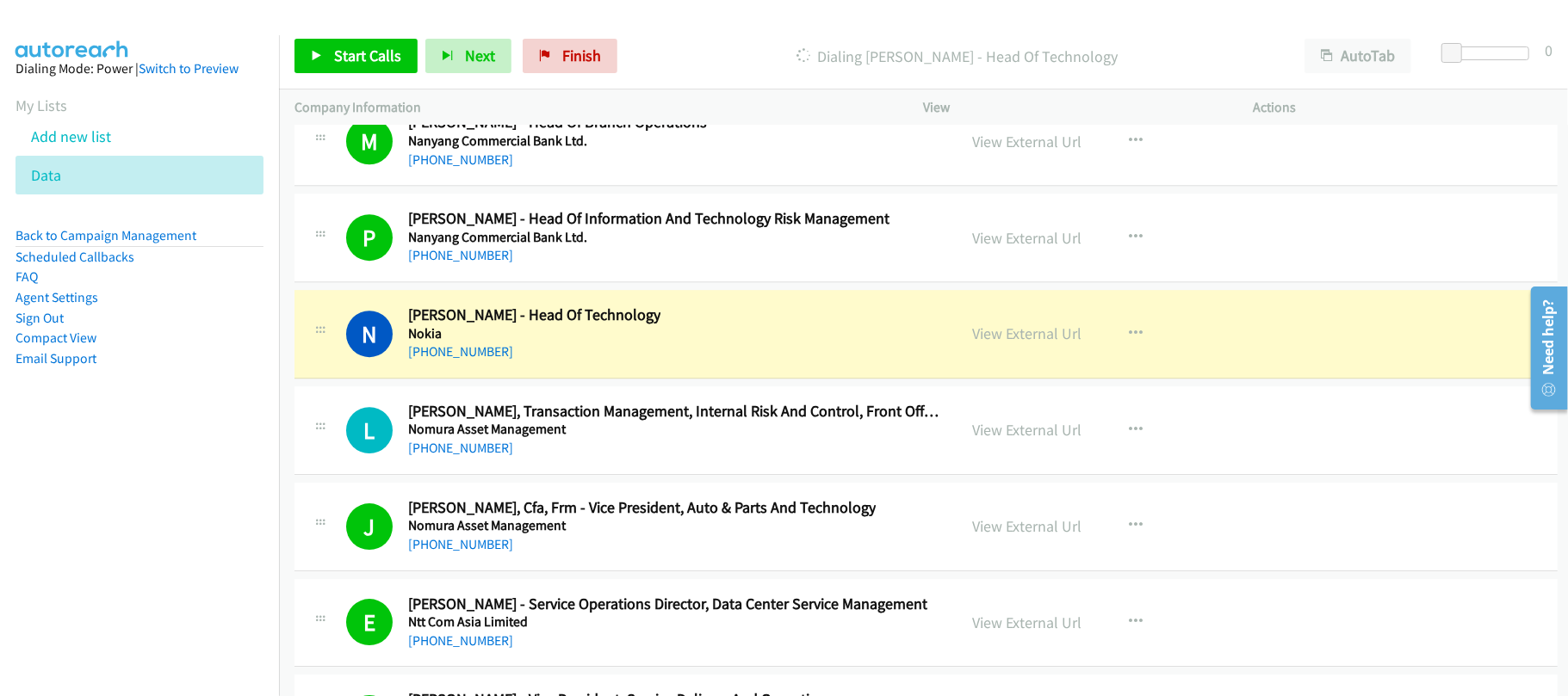
click at [566, 475] on div "L Callback Scheduled Loretta Chan - Coo, Transaction Management, Internal Risk …" at bounding box center [926, 431] width 1263 height 88
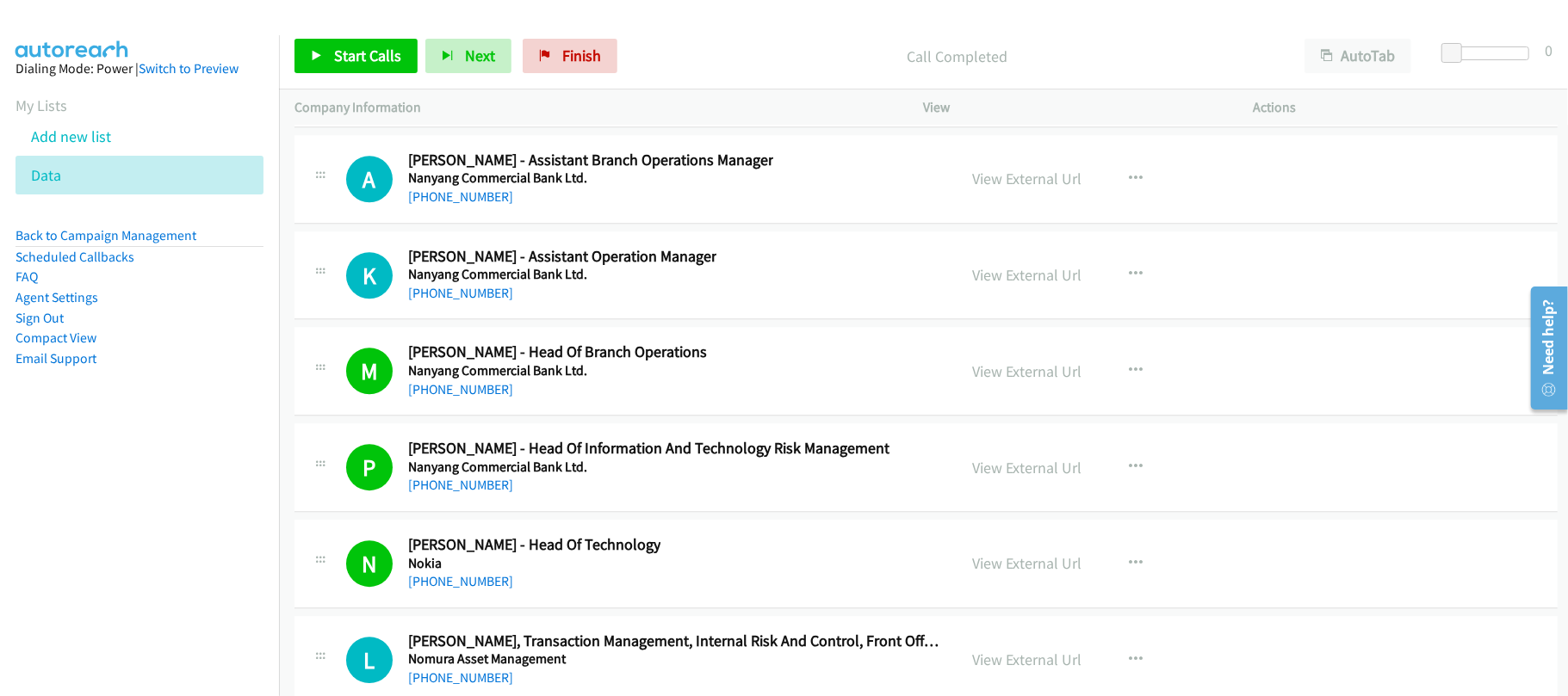
scroll to position [26981, 0]
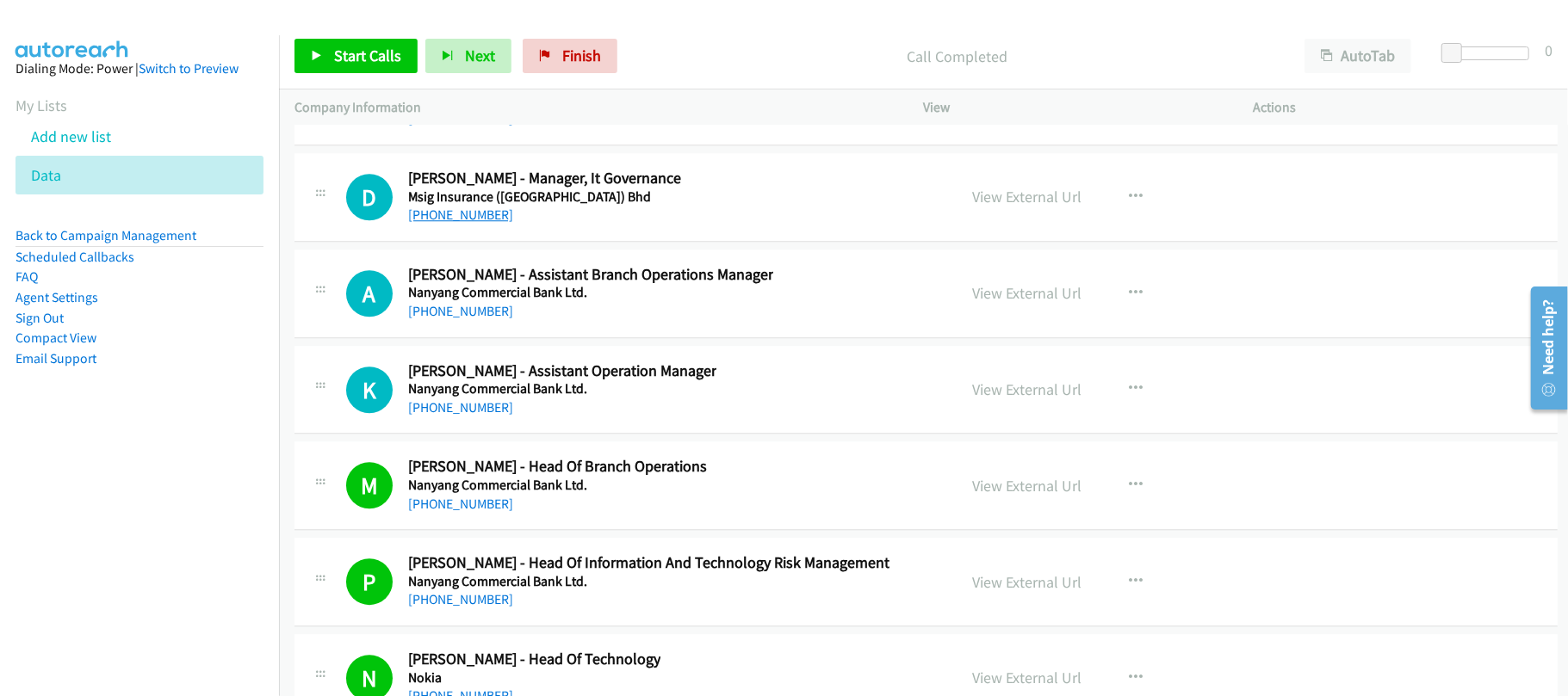
click at [475, 223] on link "+852 2894 0555" at bounding box center [460, 215] width 105 height 17
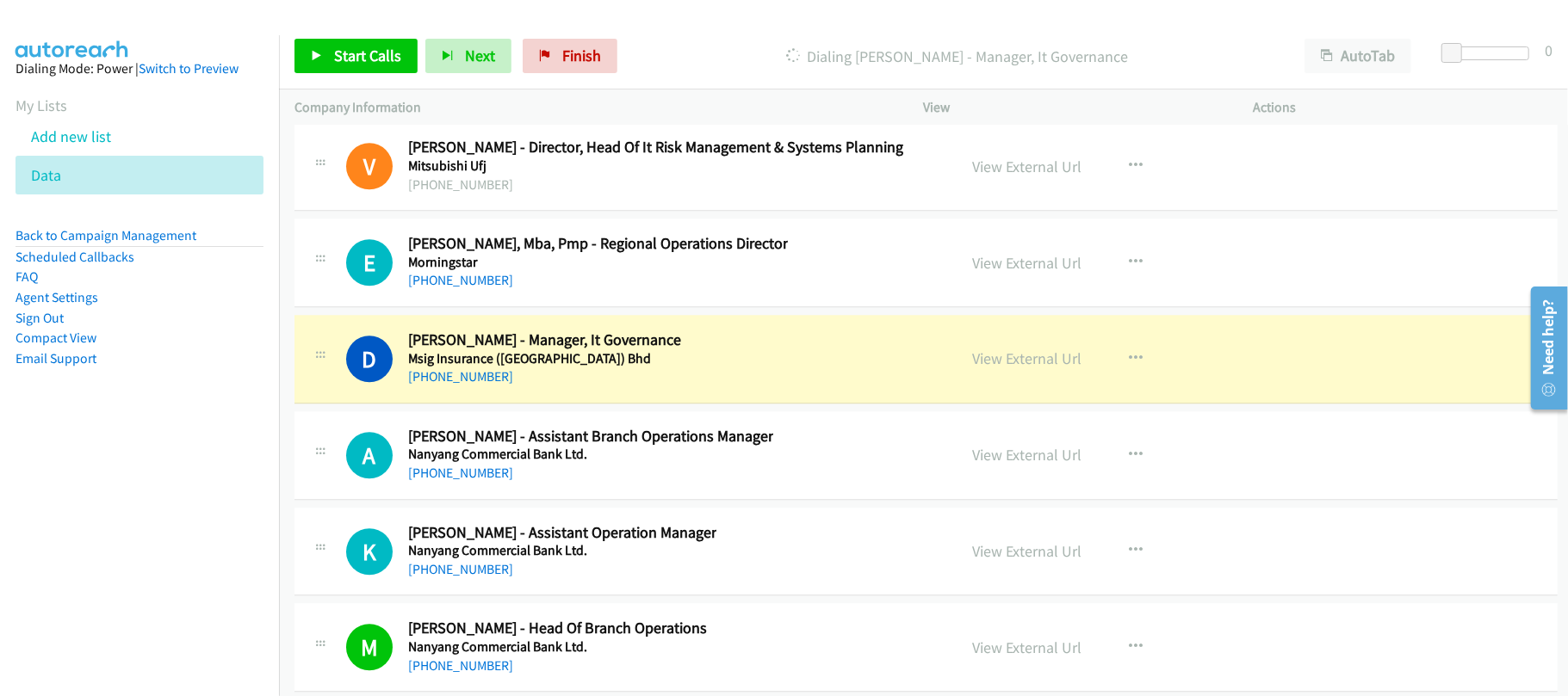
scroll to position [26865, 0]
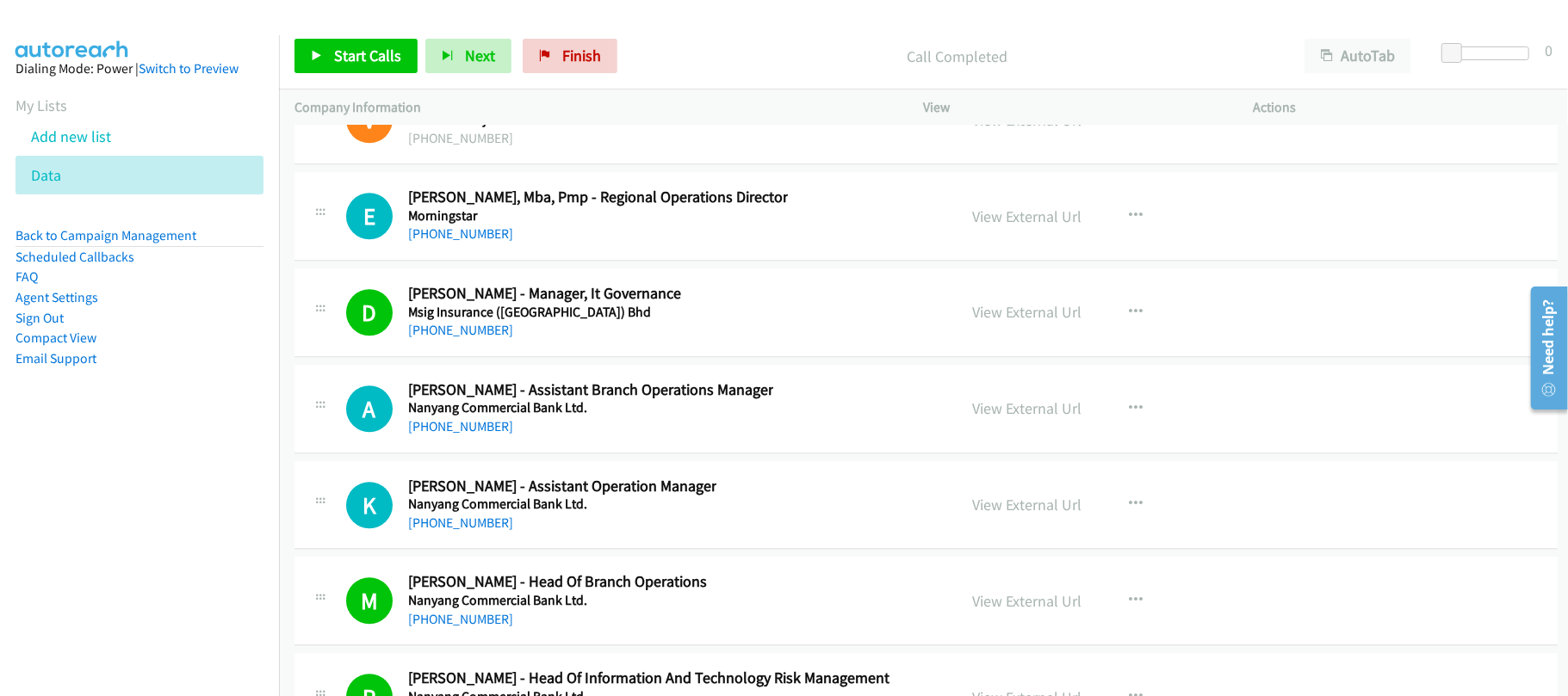
click at [590, 357] on div "D Callback Scheduled Dave Lee - Manager, It Governance Msig Insurance (Malaysia…" at bounding box center [926, 313] width 1263 height 88
click at [473, 242] on link "+852 2973 4641" at bounding box center [460, 233] width 105 height 17
click at [569, 341] on div "+852 2894 0555" at bounding box center [544, 330] width 273 height 20
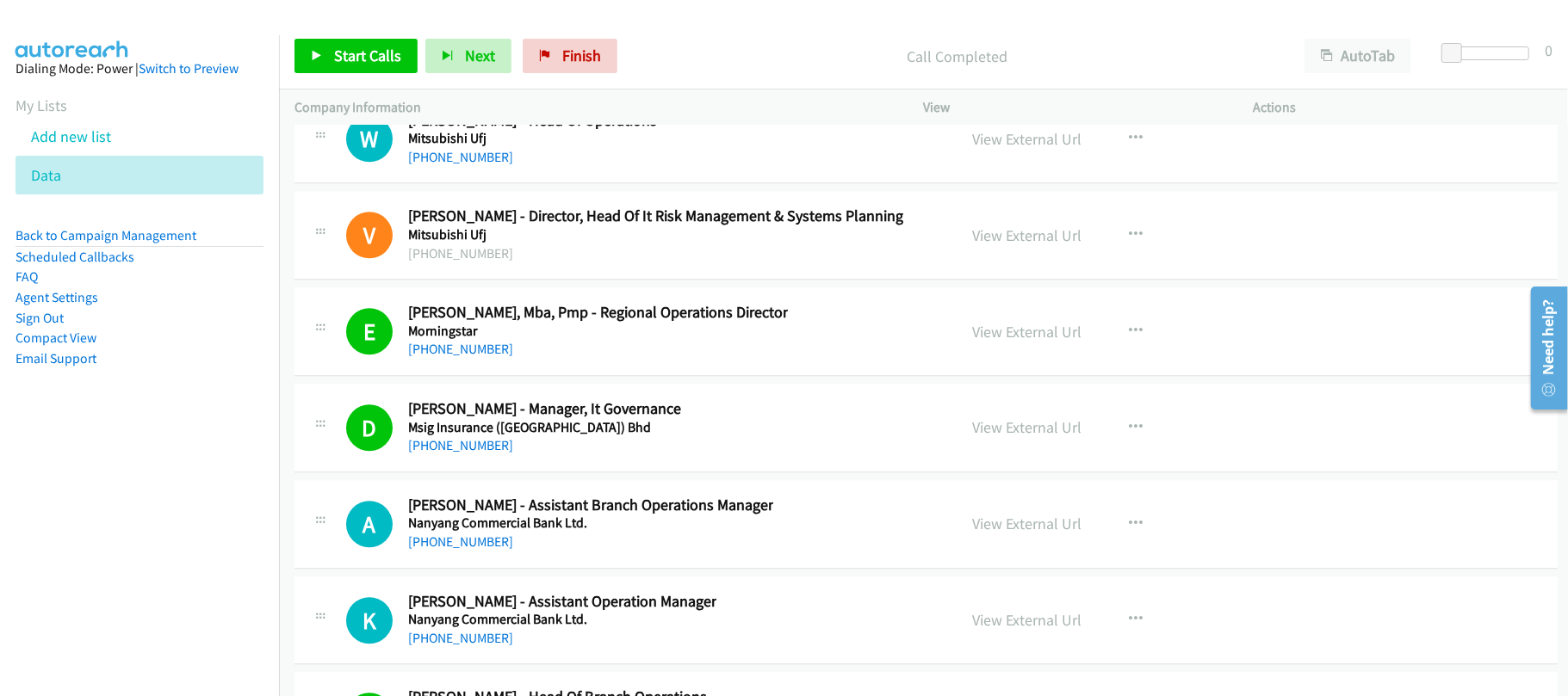
scroll to position [26636, 0]
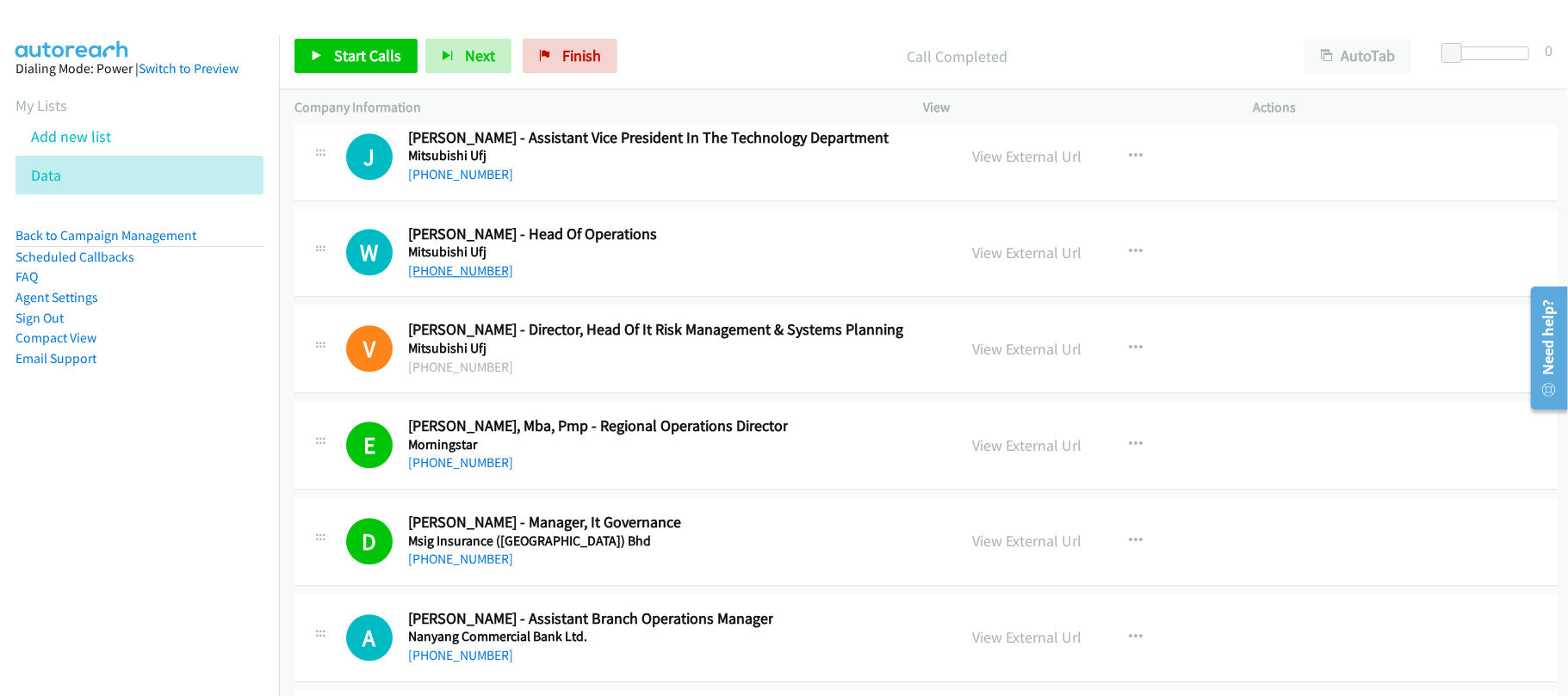
click at [461, 279] on link "+852 9308 0703" at bounding box center [460, 270] width 105 height 17
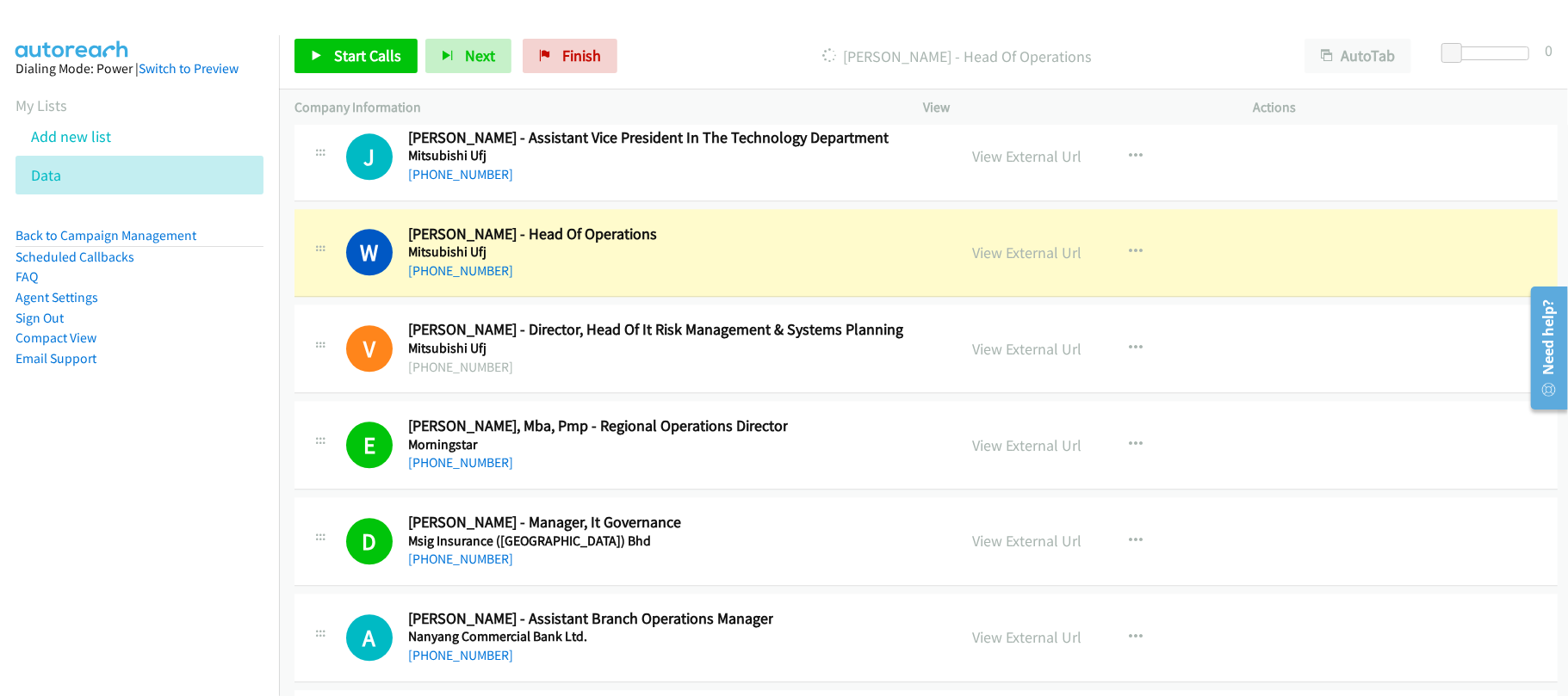
click at [570, 282] on div "+852 9308 0703" at bounding box center [533, 270] width 249 height 20
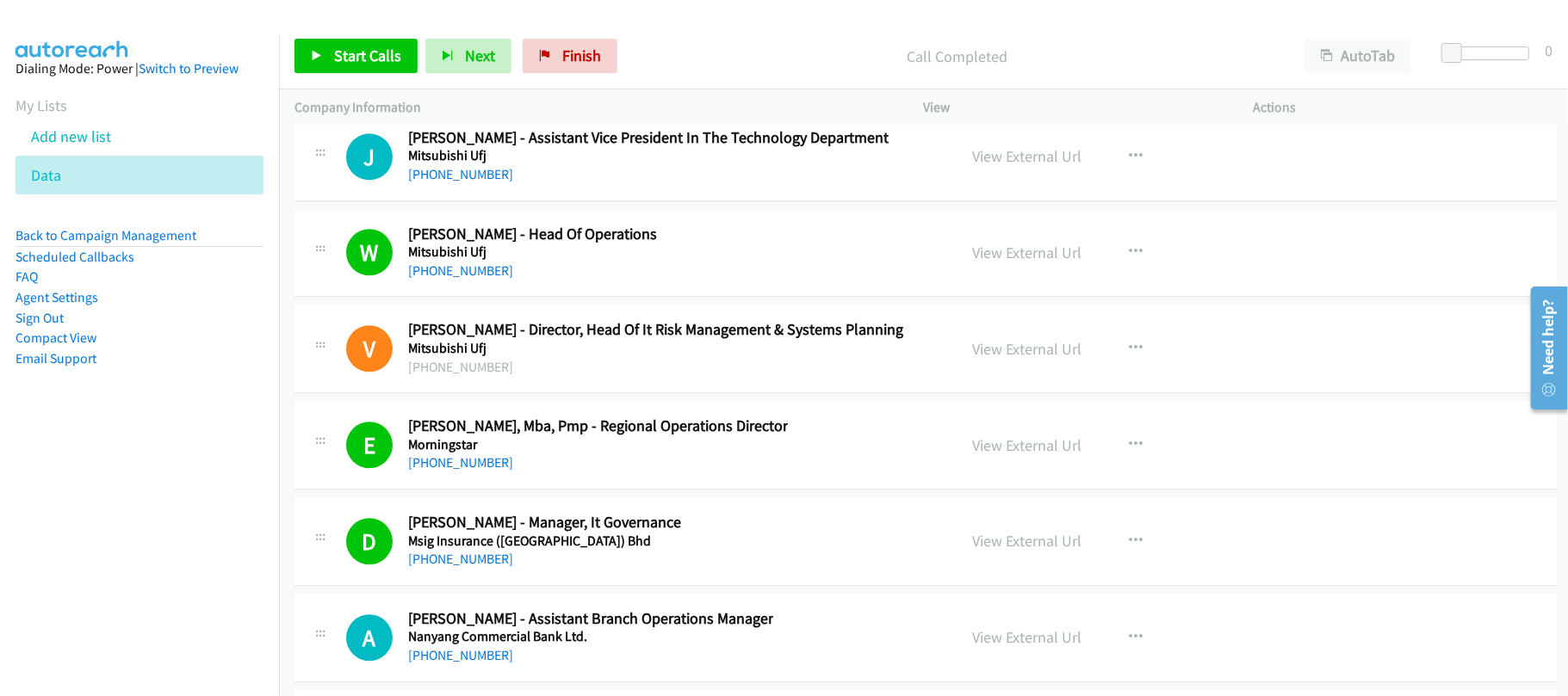
click at [525, 201] on div "J Callback Scheduled Joshua Pang - Assistant Vice President In The Technology D…" at bounding box center [926, 157] width 1263 height 88
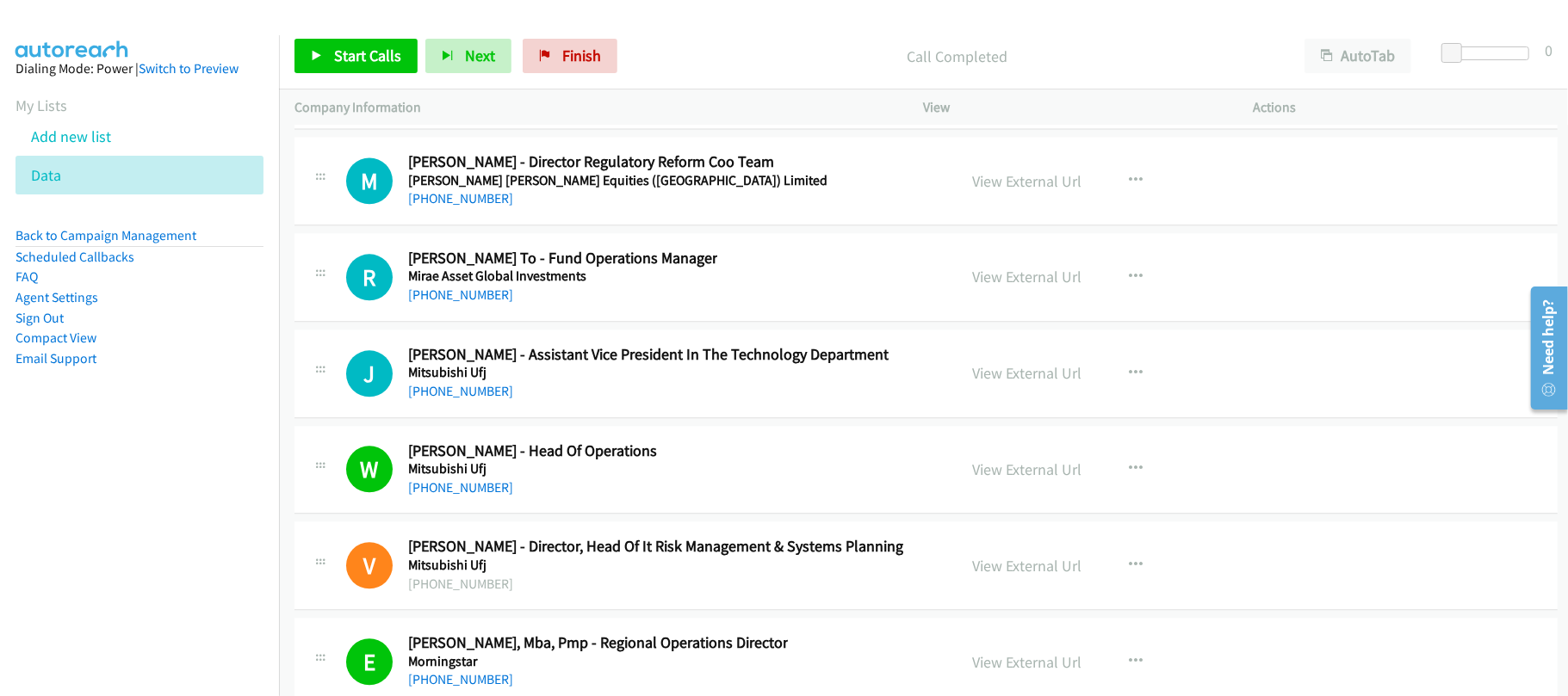
scroll to position [26406, 0]
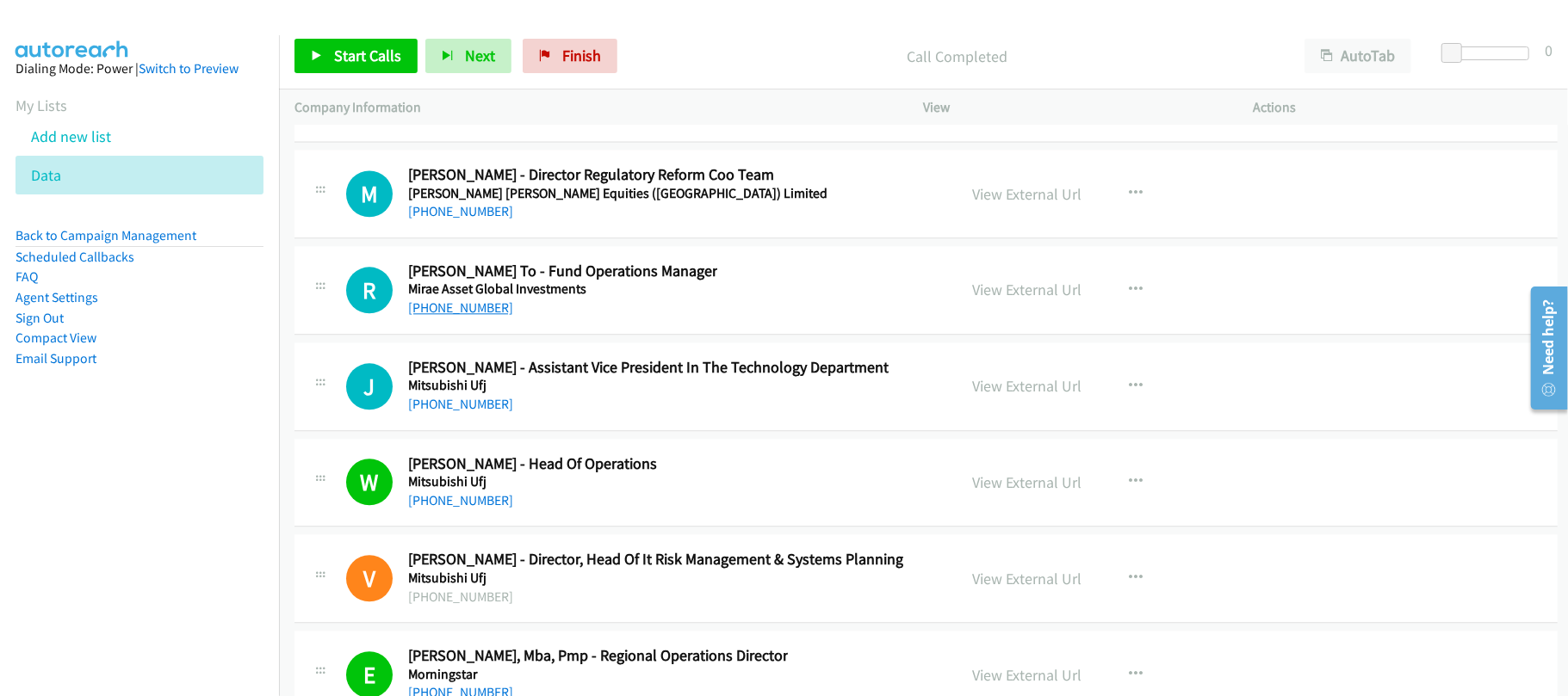
click at [472, 316] on link "+852 6111 2525" at bounding box center [460, 307] width 105 height 17
click at [555, 335] on div "R Callback Scheduled Rebecca To - Fund Operations Manager Mirae Asset Global In…" at bounding box center [926, 291] width 1263 height 88
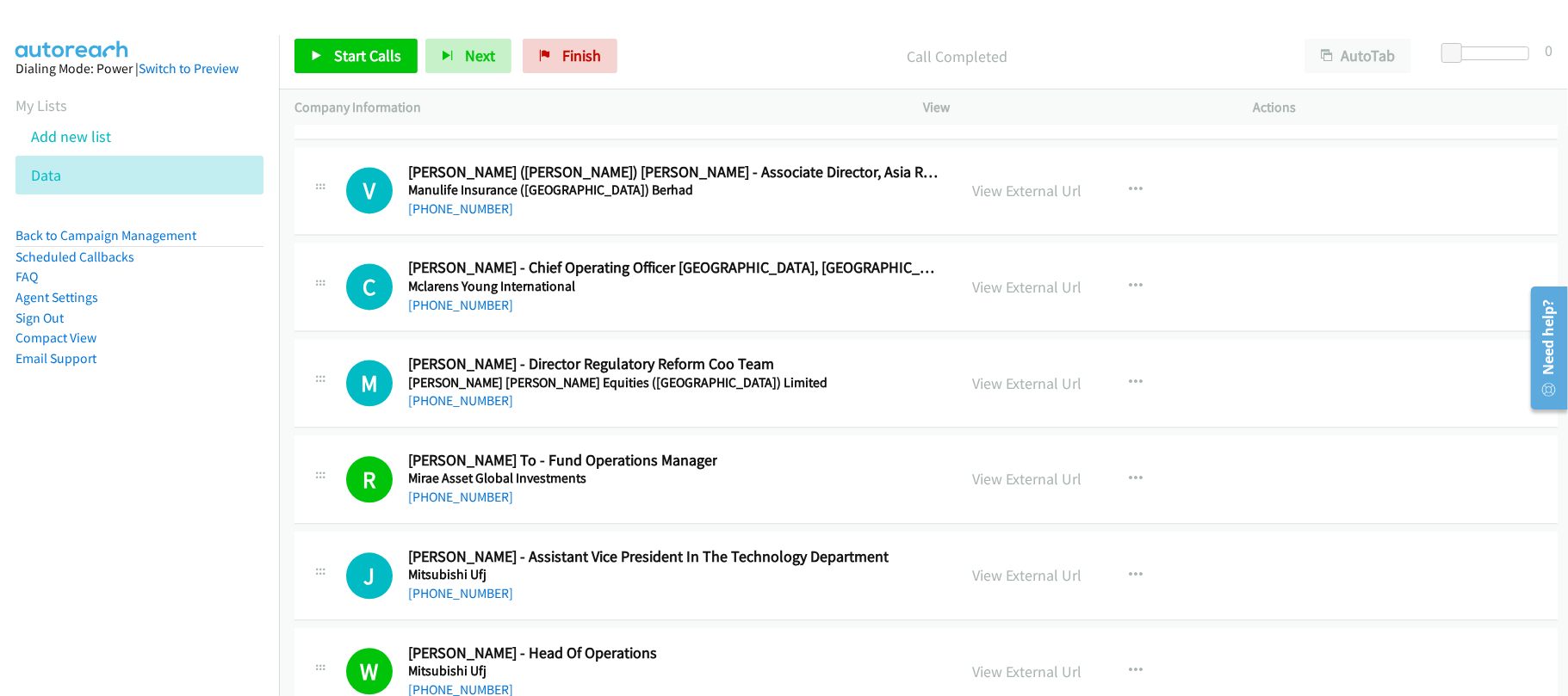
scroll to position [26177, 0]
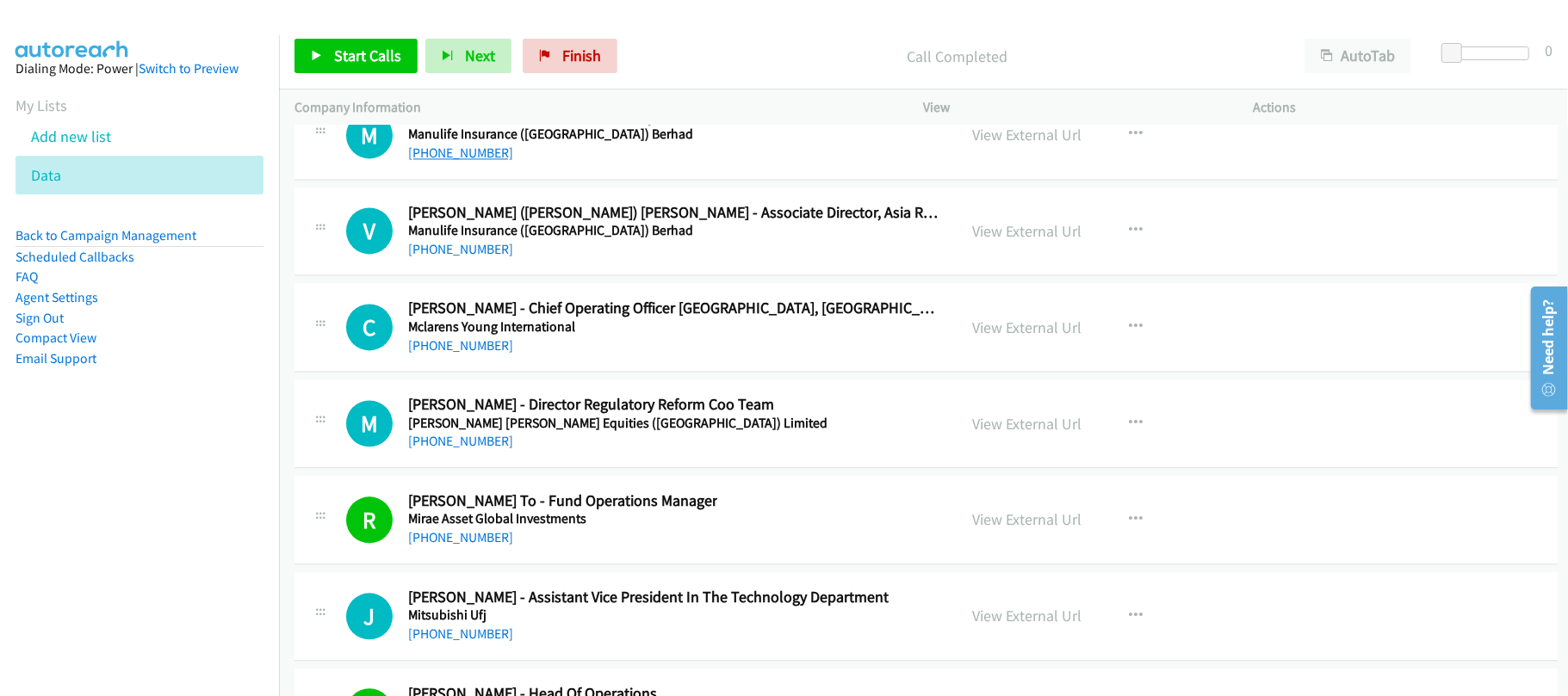
click at [470, 161] on link "+852 9276 5763" at bounding box center [460, 153] width 105 height 17
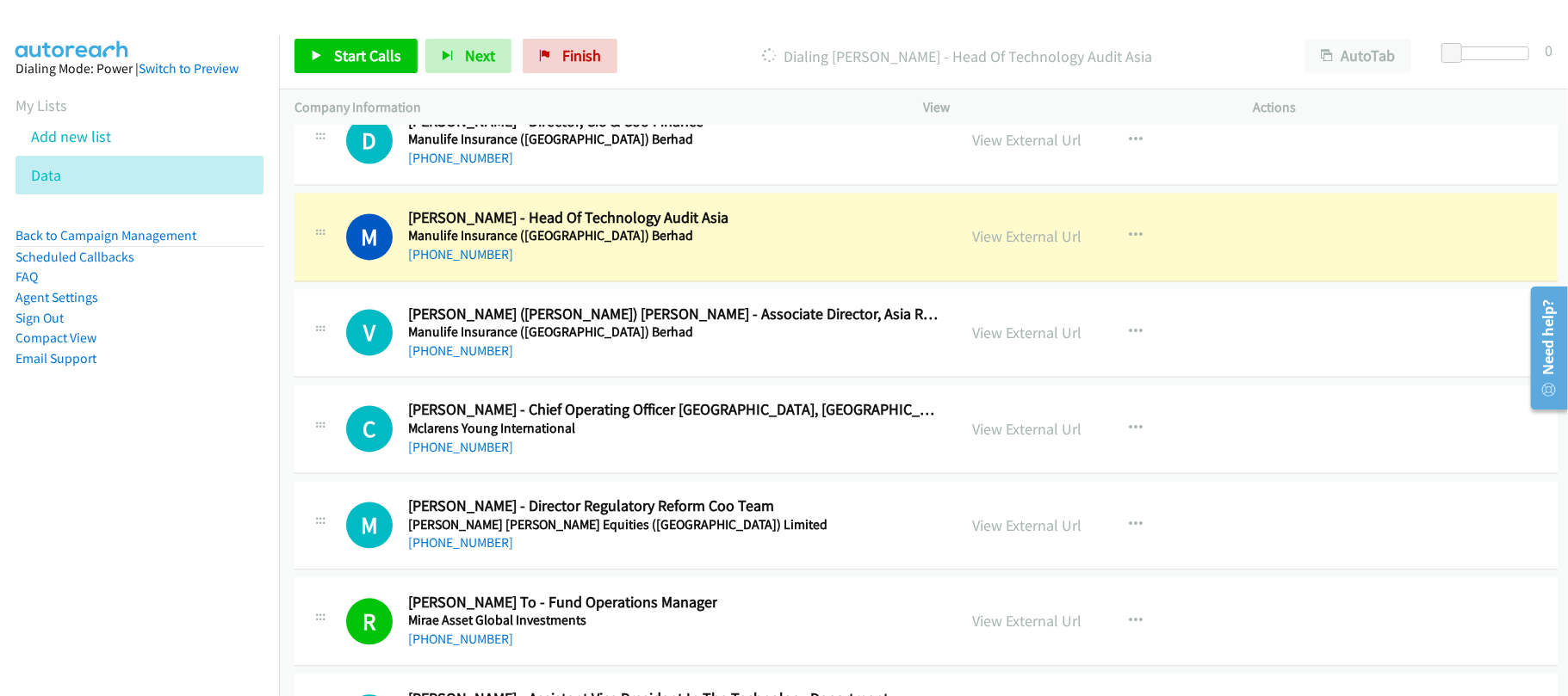
scroll to position [25948, 0]
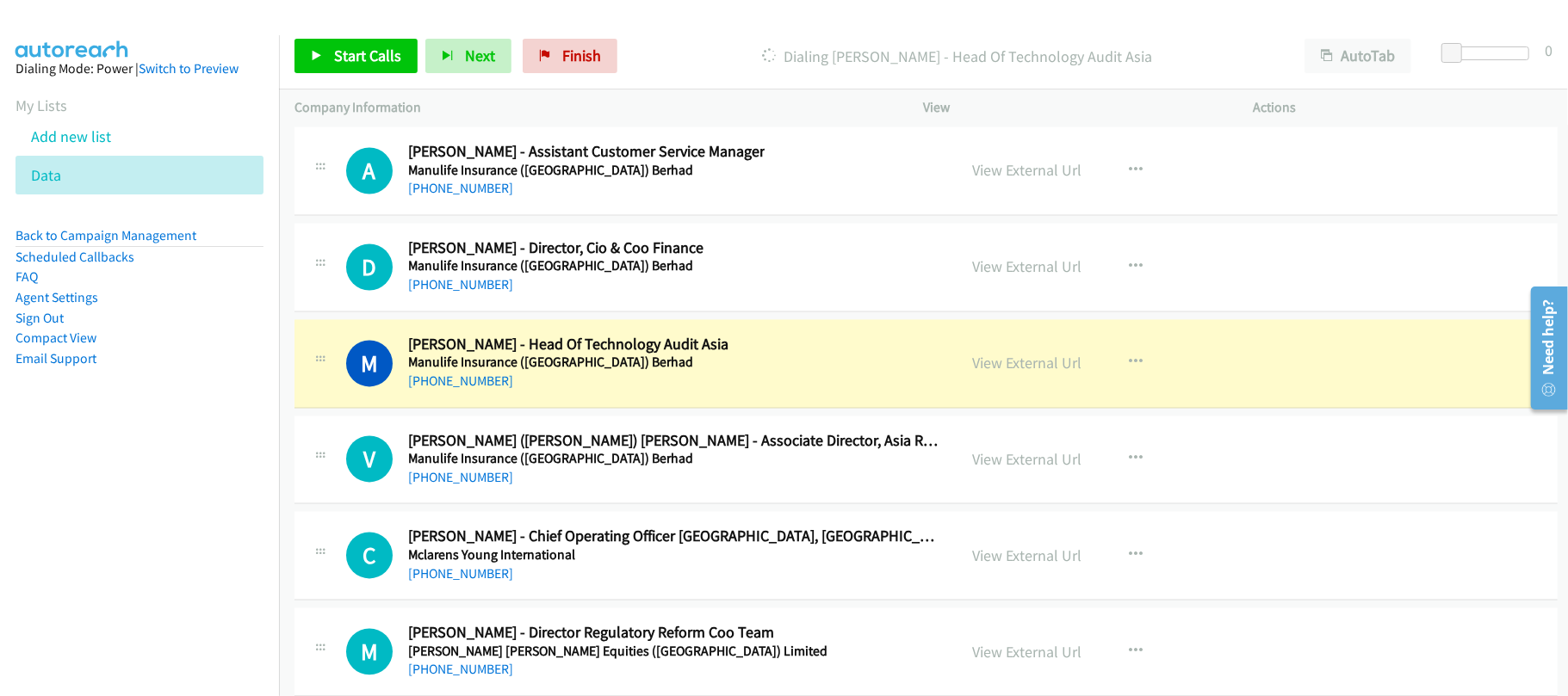
click at [562, 399] on div "M Callback Scheduled Michael Liu - Head Of Technology Audit Asia Manulife Insur…" at bounding box center [926, 365] width 1263 height 88
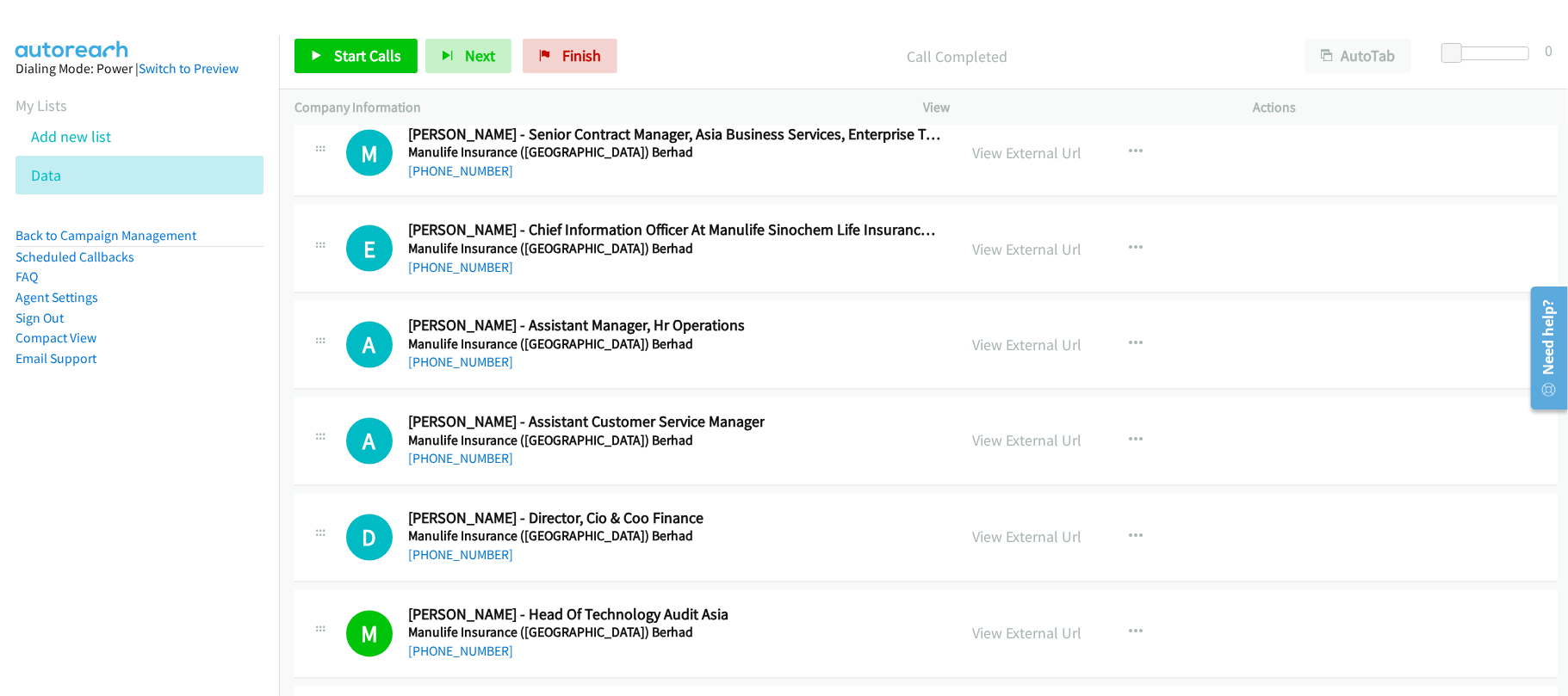
scroll to position [25099, 0]
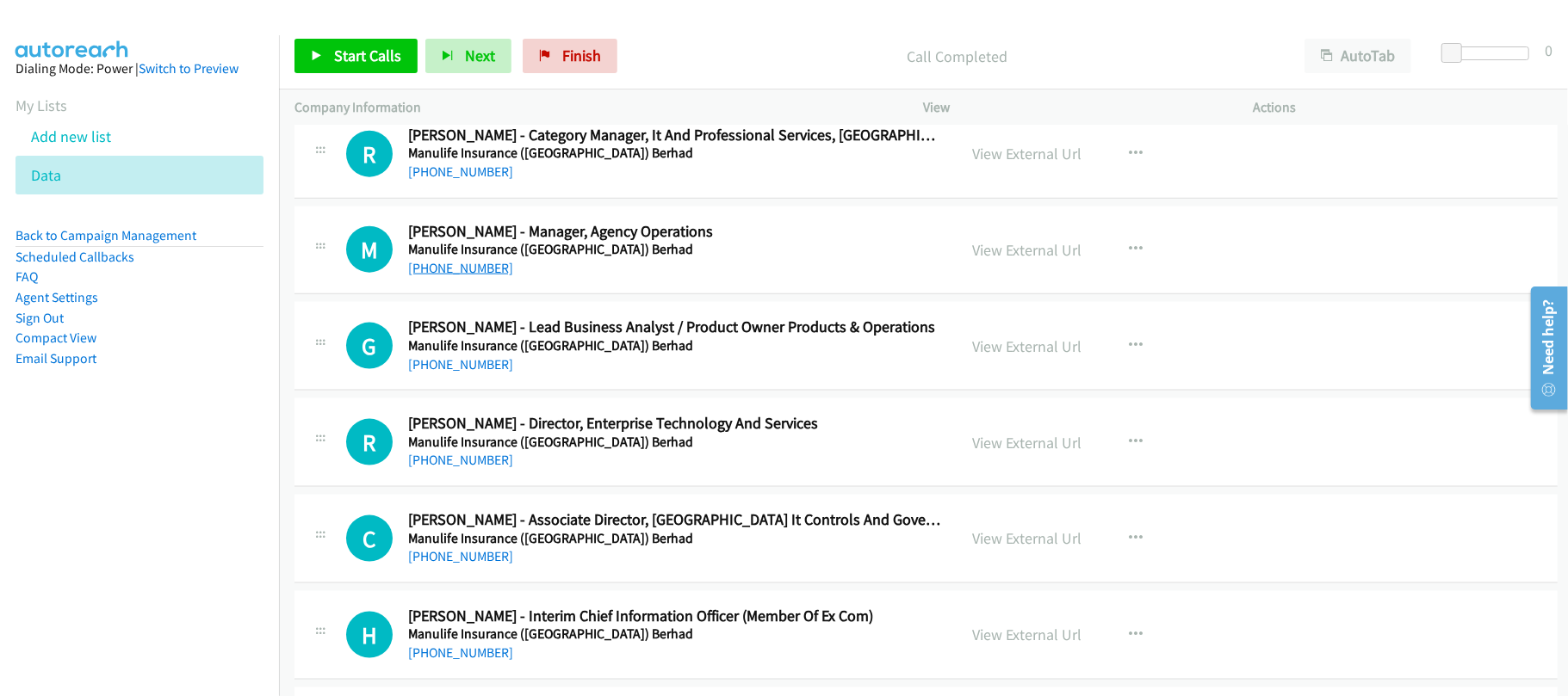
click at [486, 276] on link "+852 9251 0583" at bounding box center [460, 268] width 105 height 17
click at [534, 199] on div "R Callback Scheduled Ricky Wong - Category Manager, It And Professional Service…" at bounding box center [926, 155] width 1263 height 88
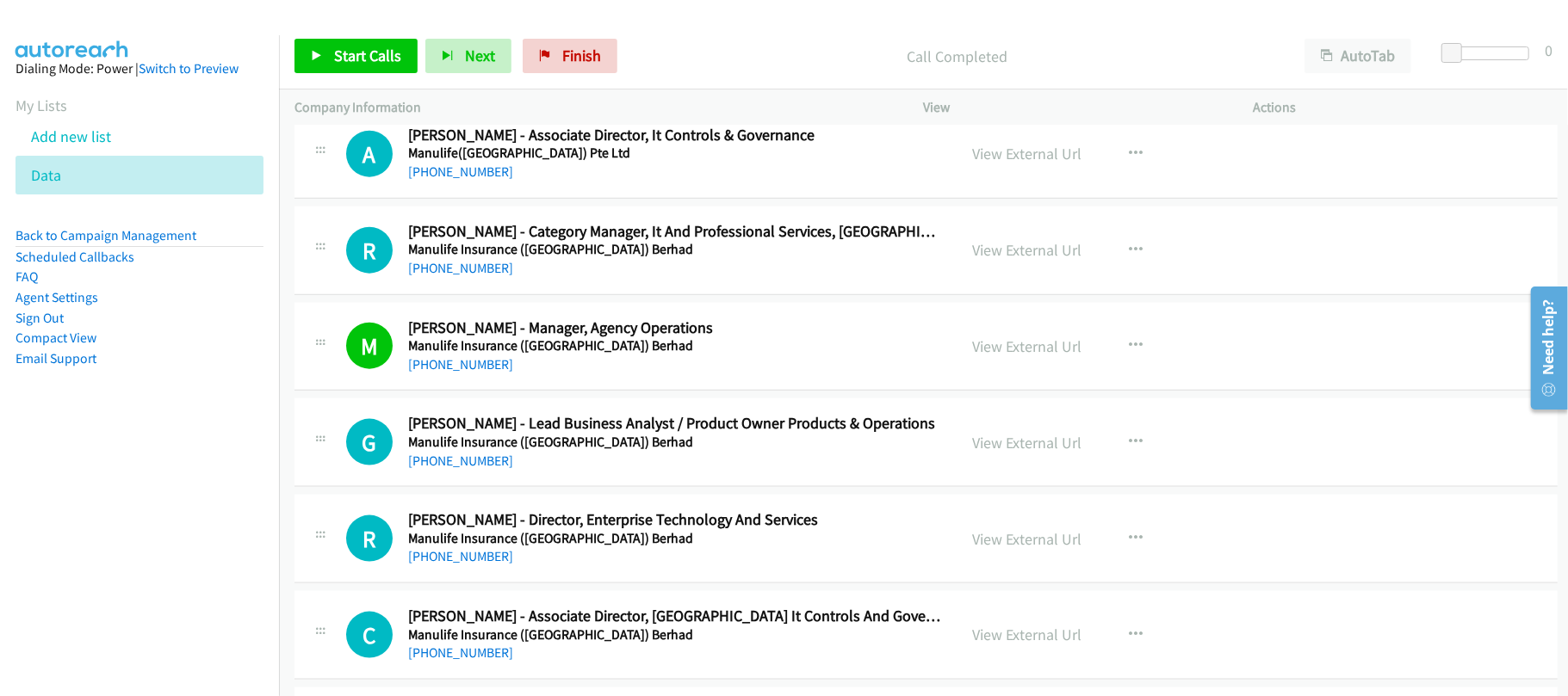
scroll to position [24520, 0]
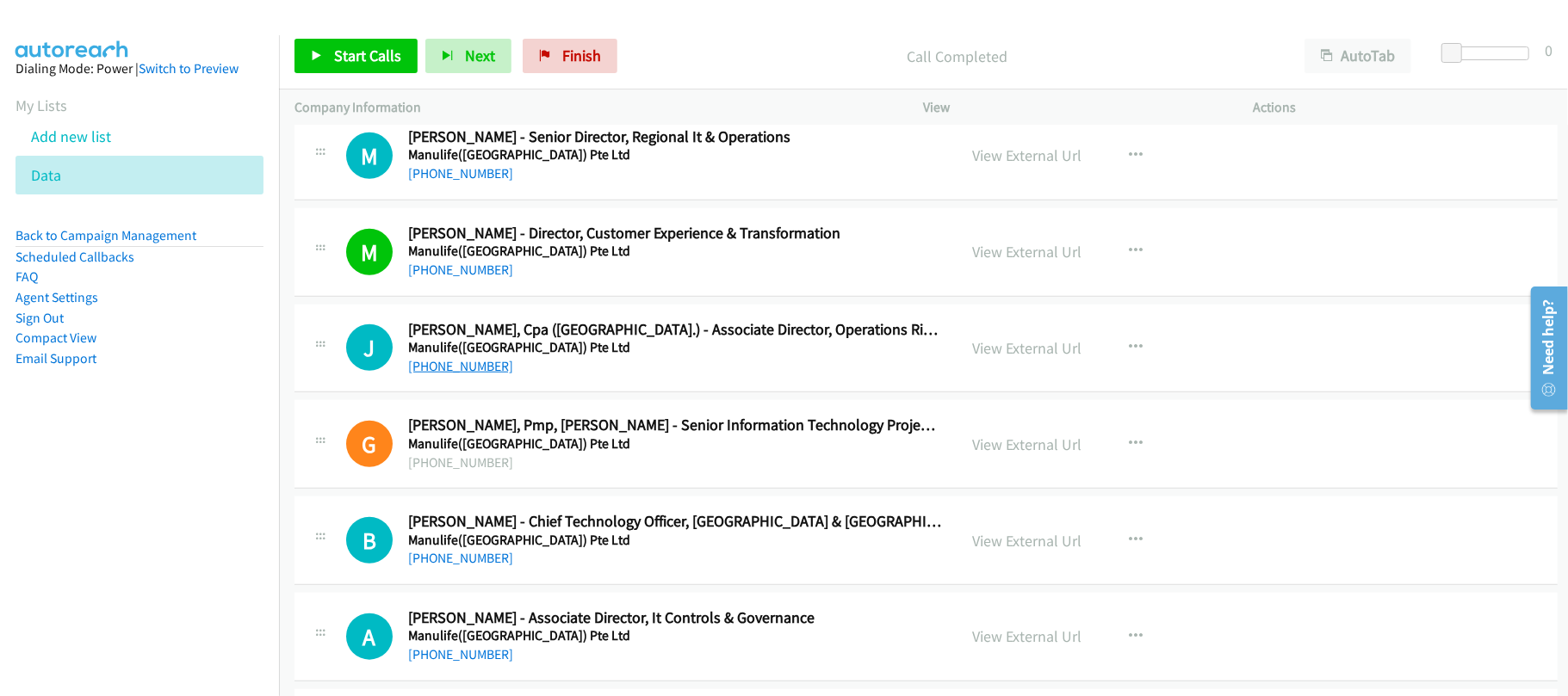
click at [424, 374] on link "+852 5446 8792" at bounding box center [460, 366] width 105 height 17
click at [597, 297] on div "M Callback Scheduled Mingo Lau - Director, Customer Experience & Transformation…" at bounding box center [926, 253] width 1263 height 88
click at [458, 182] on link "+852 6651 9558" at bounding box center [460, 173] width 105 height 17
click at [589, 473] on div "+6185297270197" at bounding box center [675, 463] width 534 height 20
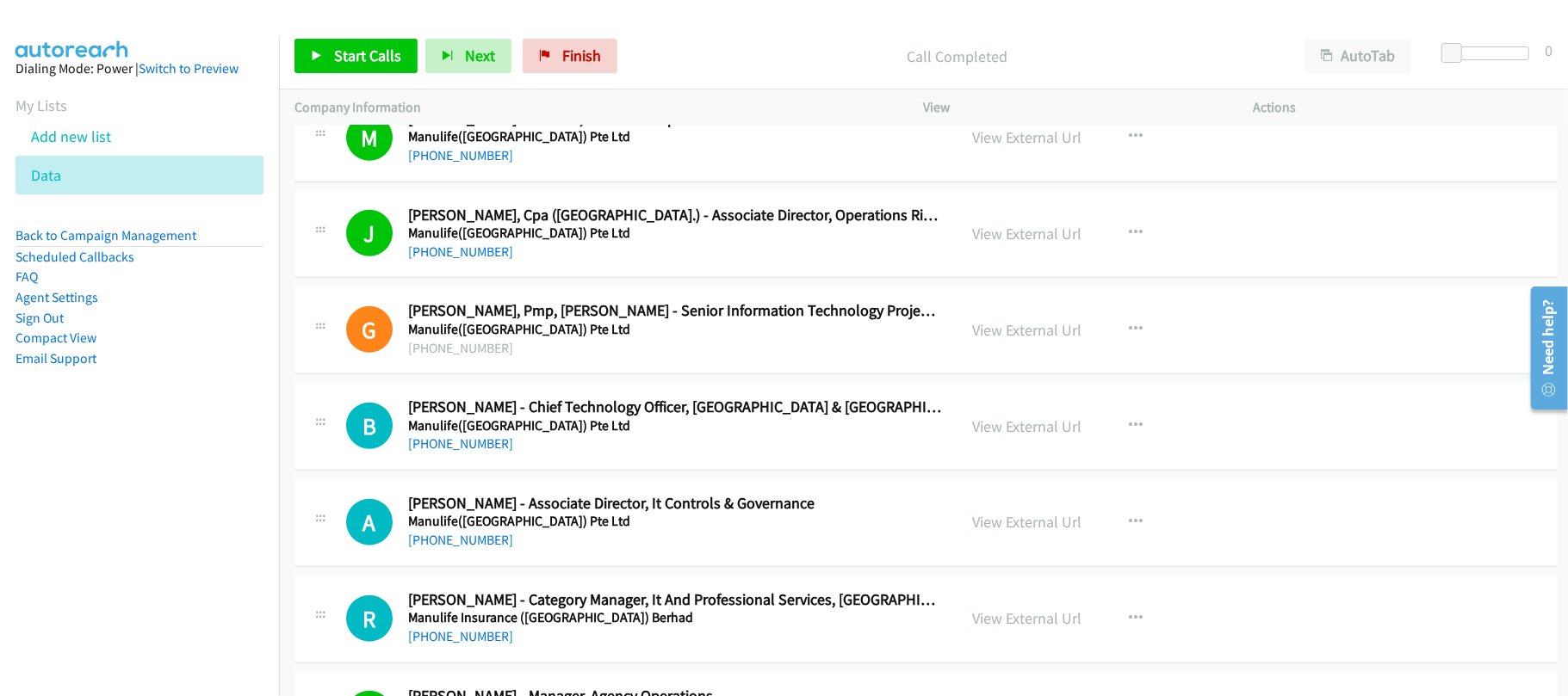
scroll to position [24750, 0]
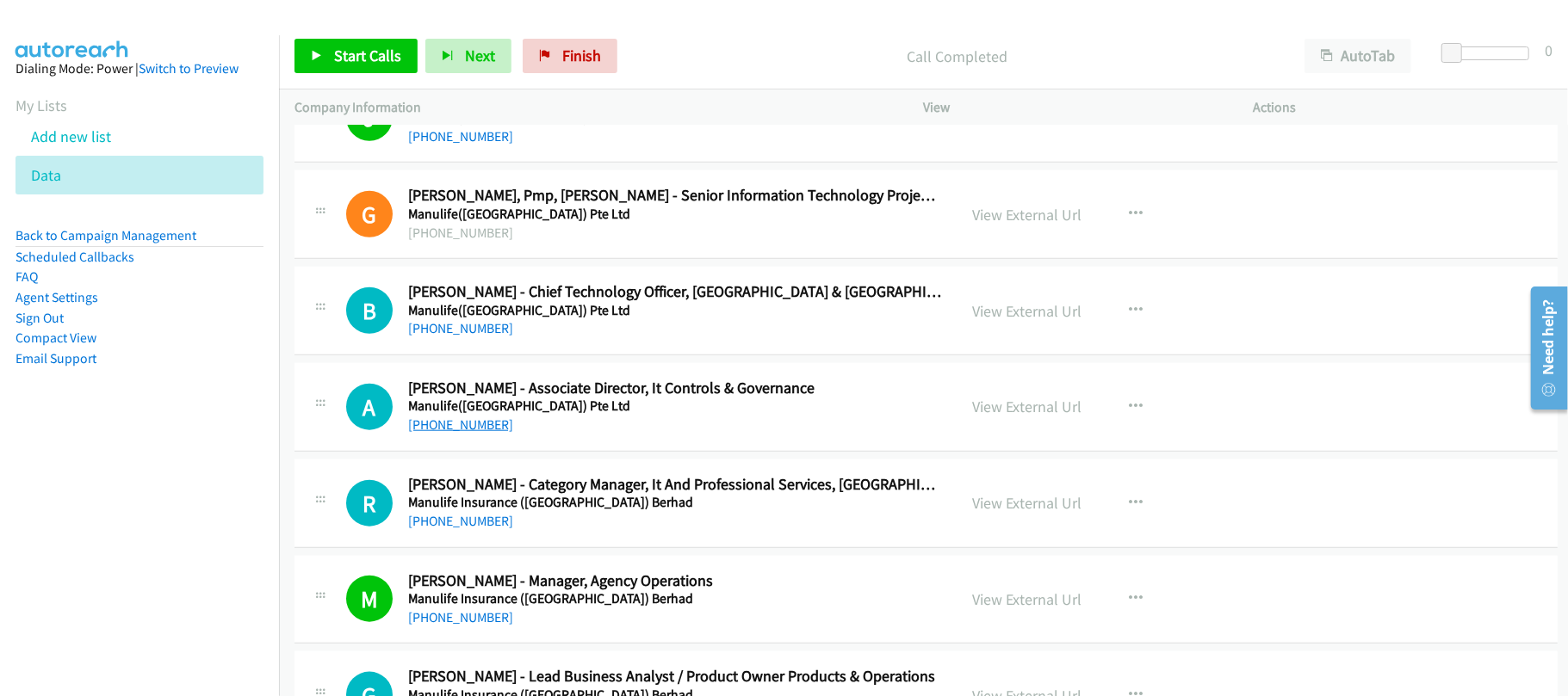
click at [470, 433] on link "+852 6110 3012" at bounding box center [460, 425] width 105 height 17
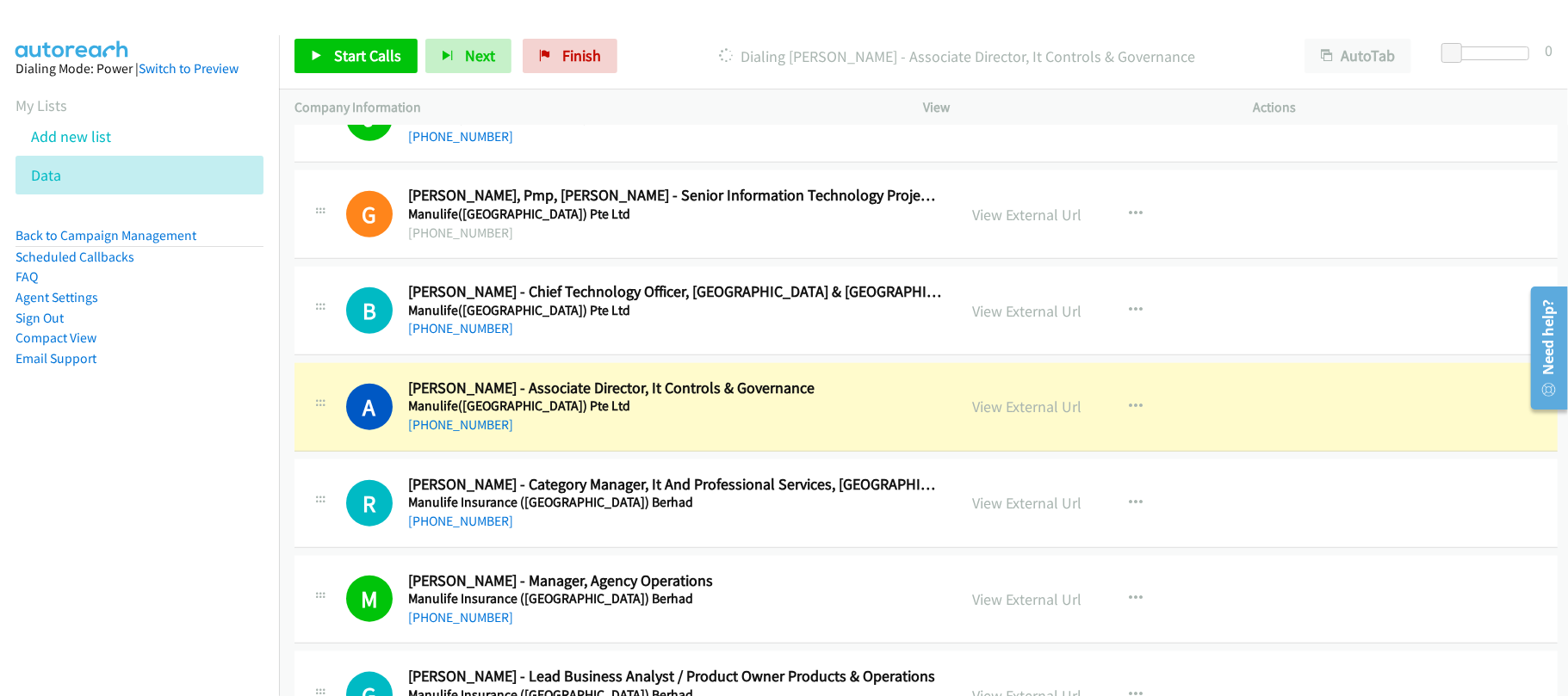
click at [566, 452] on div "A Callback Scheduled Alex Pun - Associate Director, It Controls & Governance Ma…" at bounding box center [926, 407] width 1263 height 88
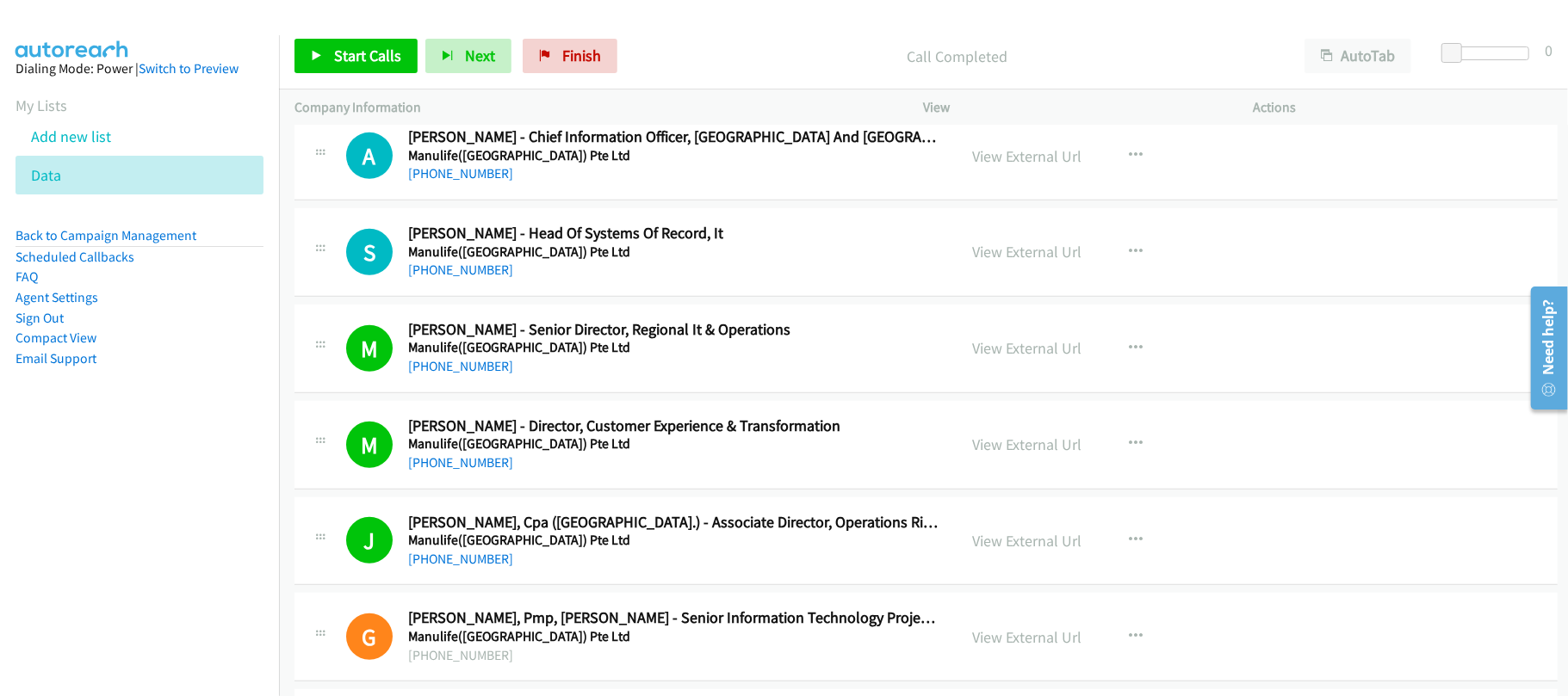
scroll to position [23844, 0]
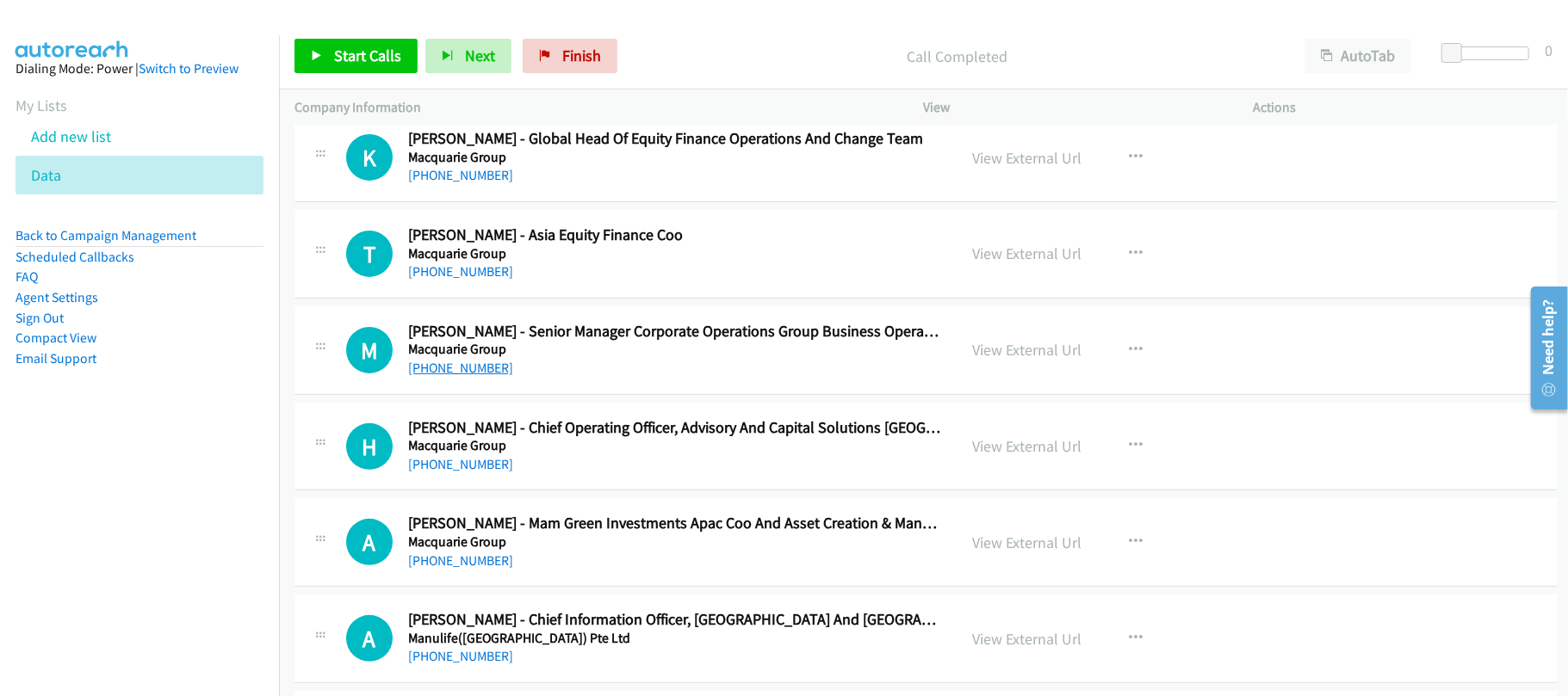
click at [461, 376] on link "+852 9510 1210" at bounding box center [460, 367] width 105 height 17
click at [568, 358] on h5 "Macquarie Group" at bounding box center [675, 349] width 534 height 17
click at [473, 166] on h5 "Macquarie Group" at bounding box center [665, 157] width 515 height 17
click at [462, 184] on link "+852 6743 2279" at bounding box center [460, 175] width 105 height 17
click at [604, 283] on div "+852 6575 5592" at bounding box center [545, 271] width 275 height 20
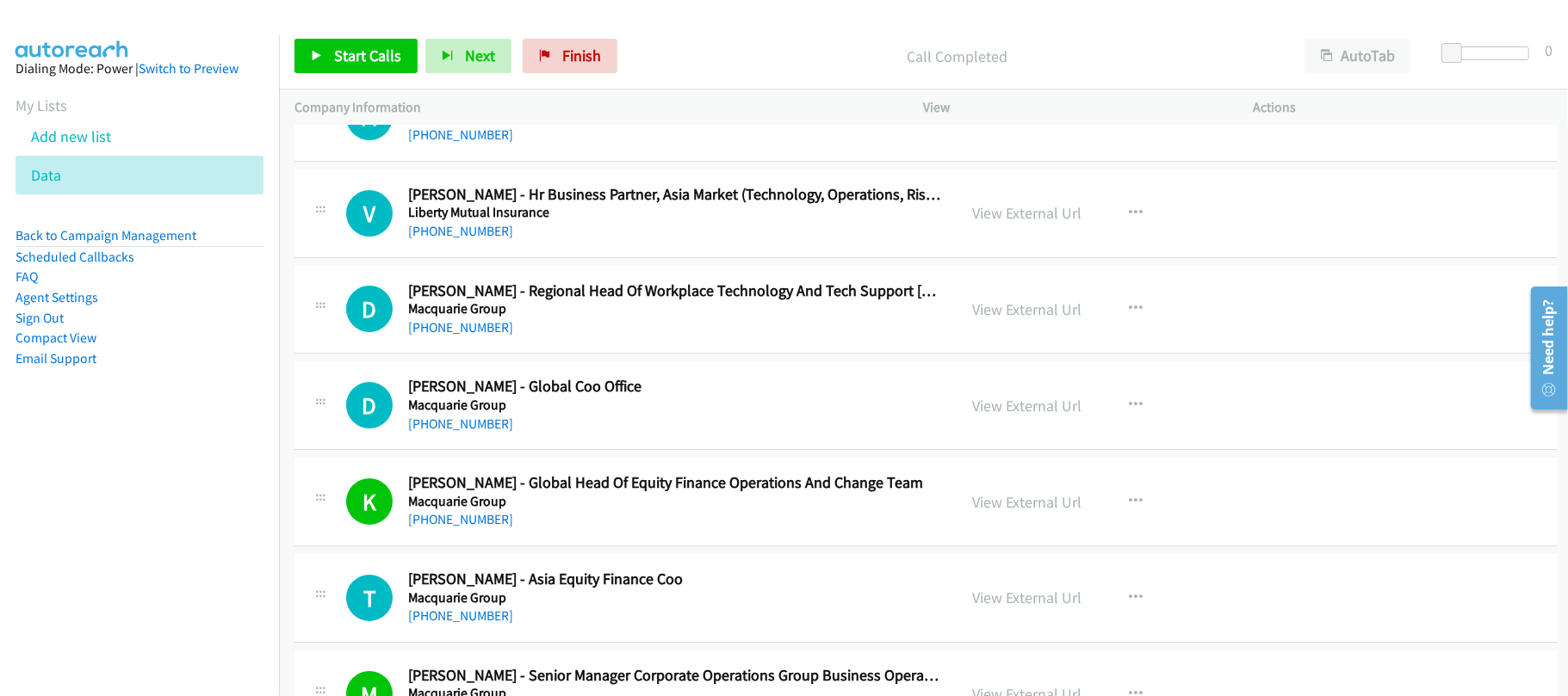
scroll to position [23384, 0]
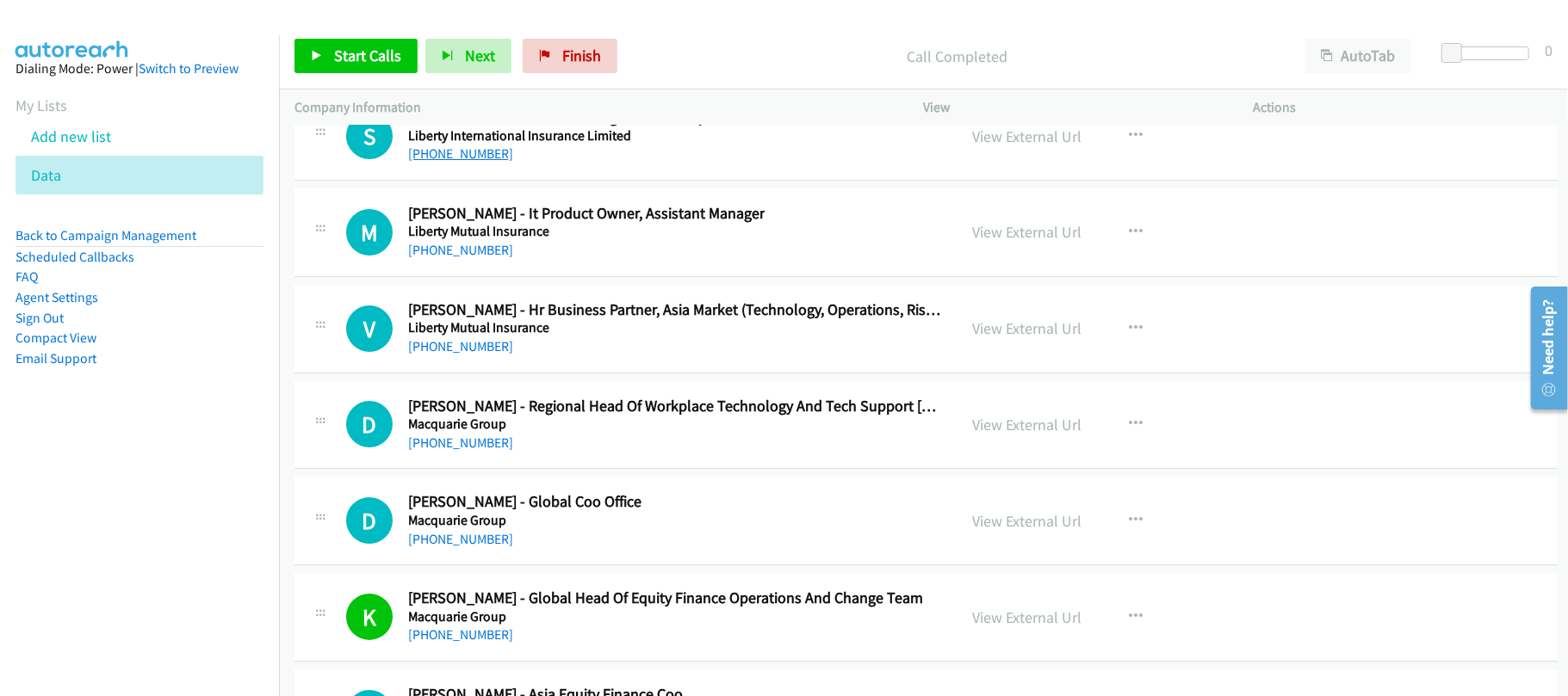
click at [461, 162] on link "+852 2126 2296" at bounding box center [460, 154] width 105 height 17
click at [577, 164] on div "+852 2126 2296" at bounding box center [584, 154] width 352 height 20
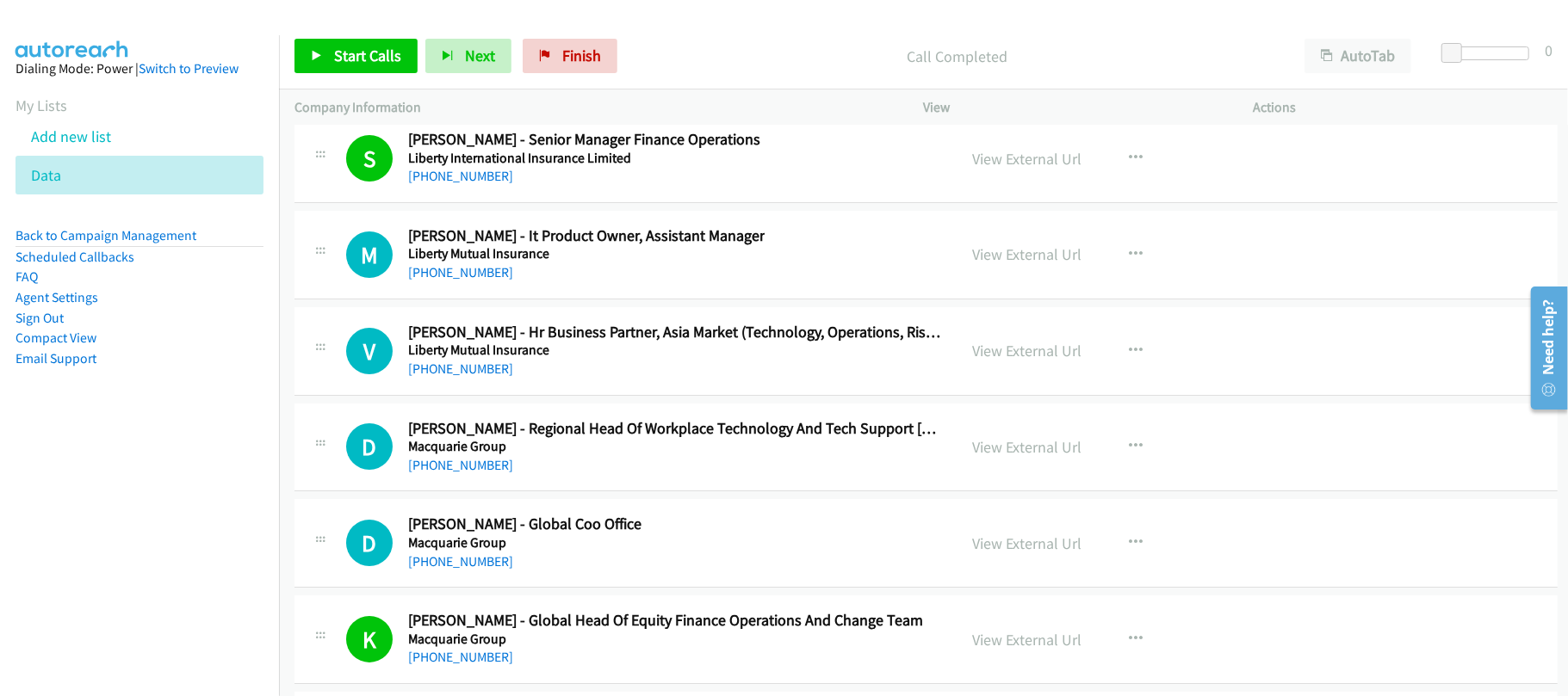
scroll to position [22782, 0]
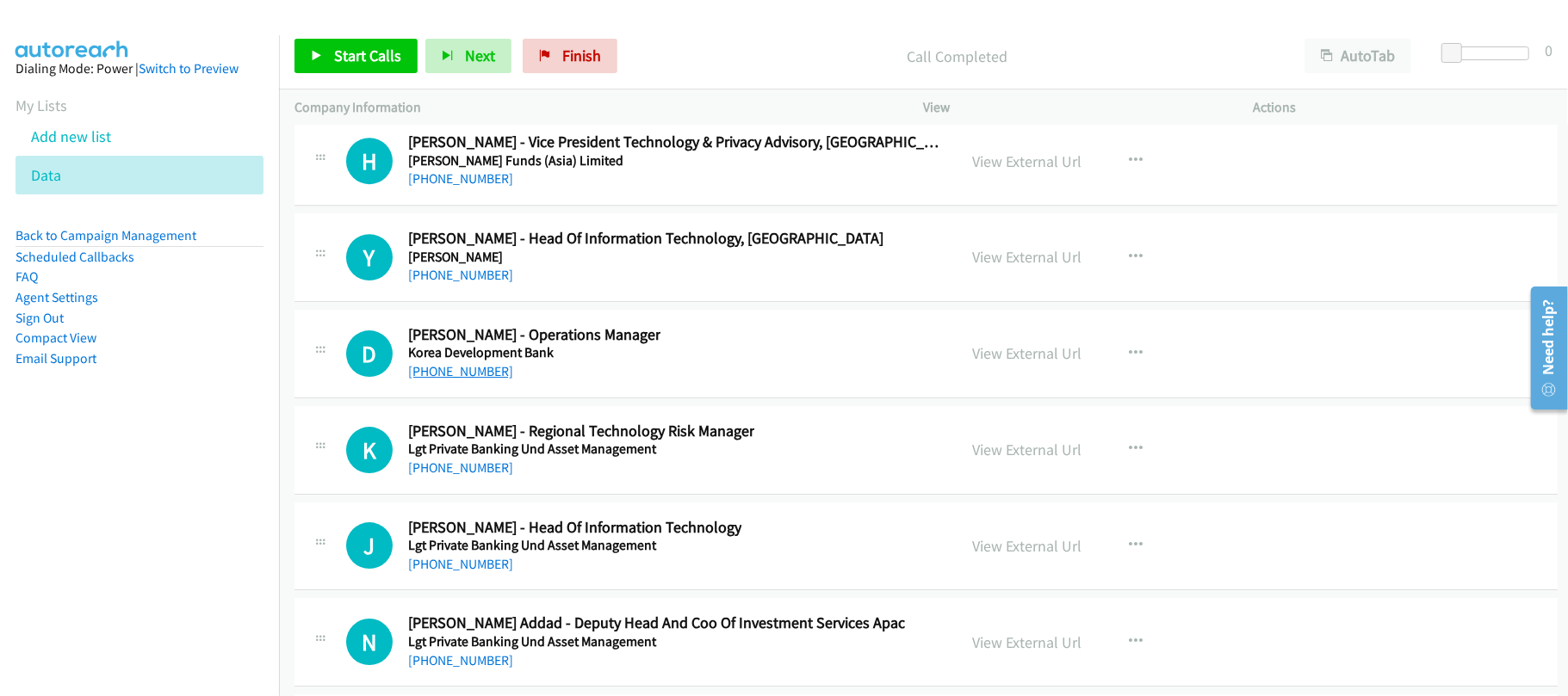
click at [459, 380] on link "+852 9787 7895" at bounding box center [460, 371] width 105 height 17
click at [446, 284] on link "+852 6117 2366" at bounding box center [460, 275] width 105 height 17
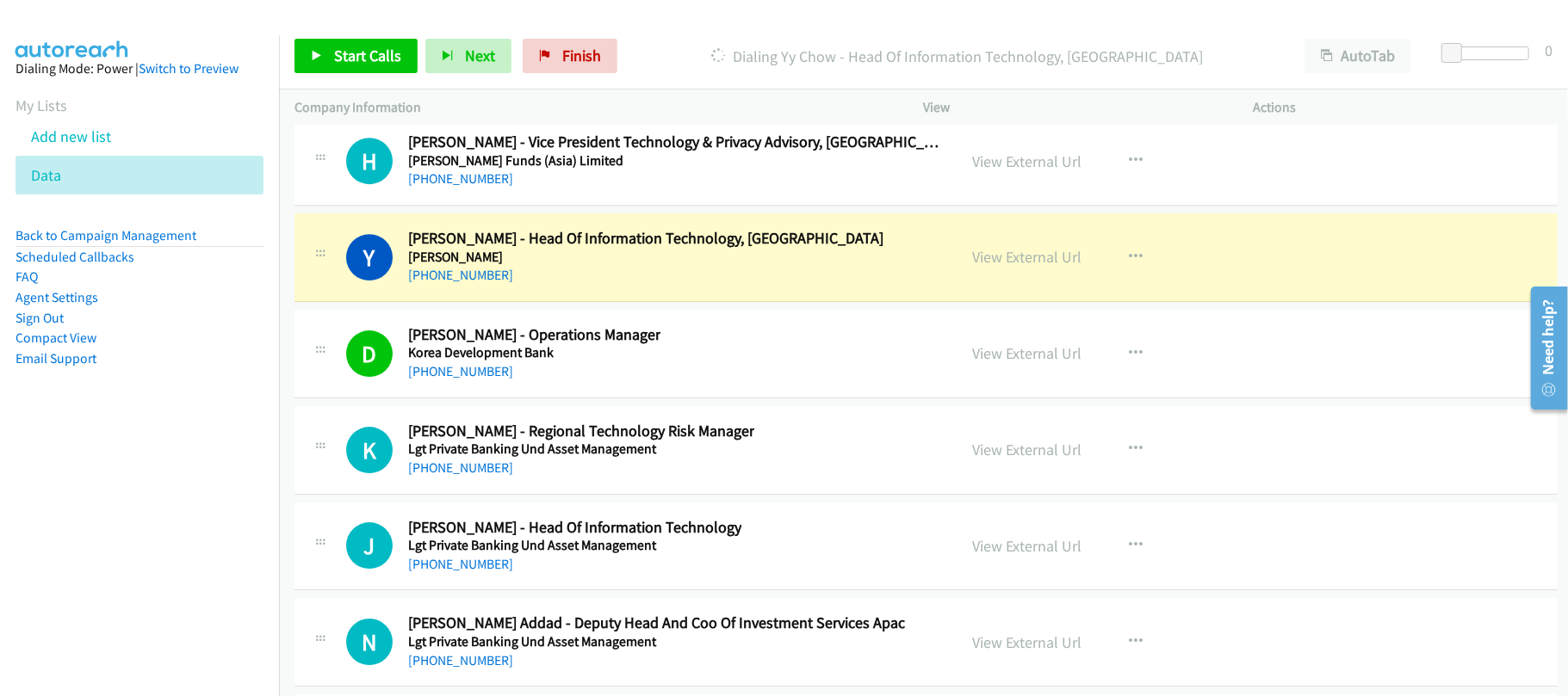
click at [622, 382] on div "+852 9787 7895" at bounding box center [534, 371] width 253 height 20
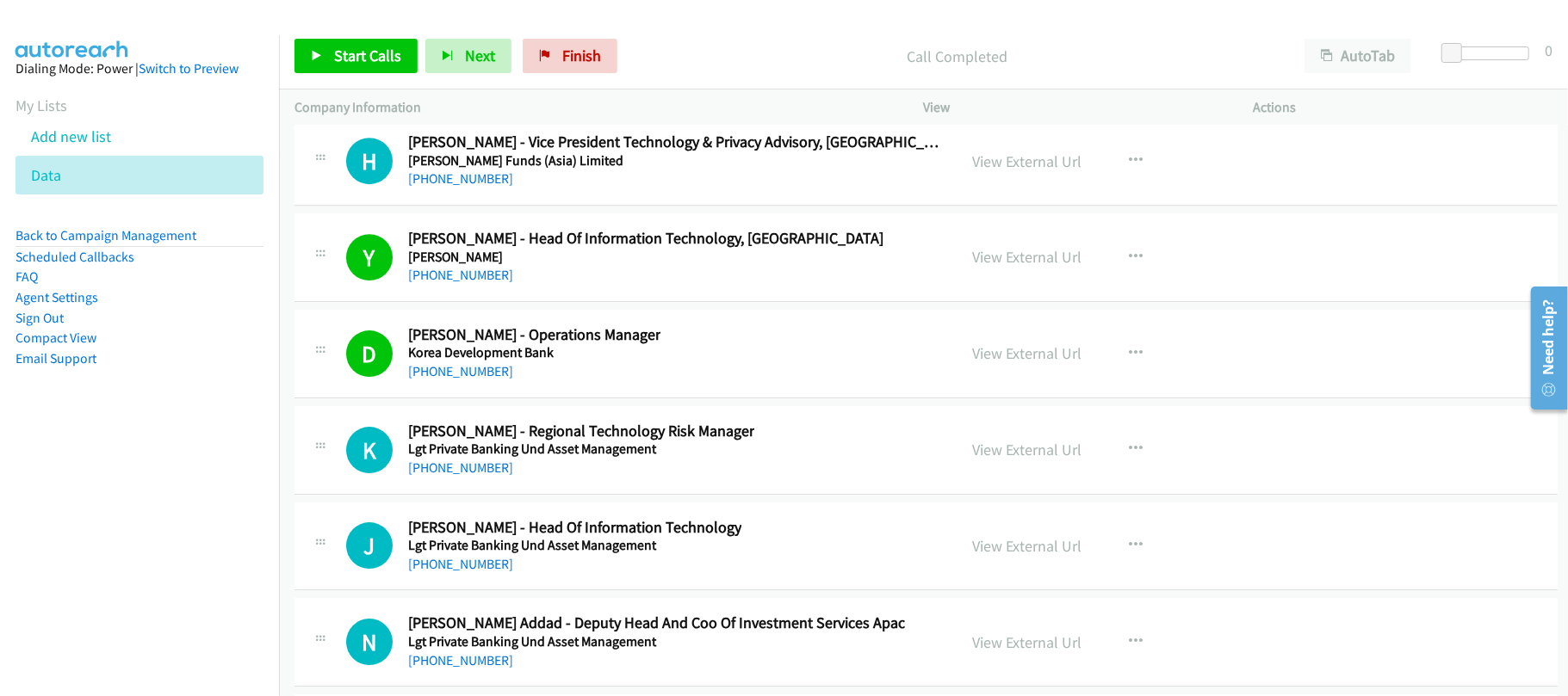
click at [469, 572] on link "+852 2868 0201" at bounding box center [460, 564] width 105 height 17
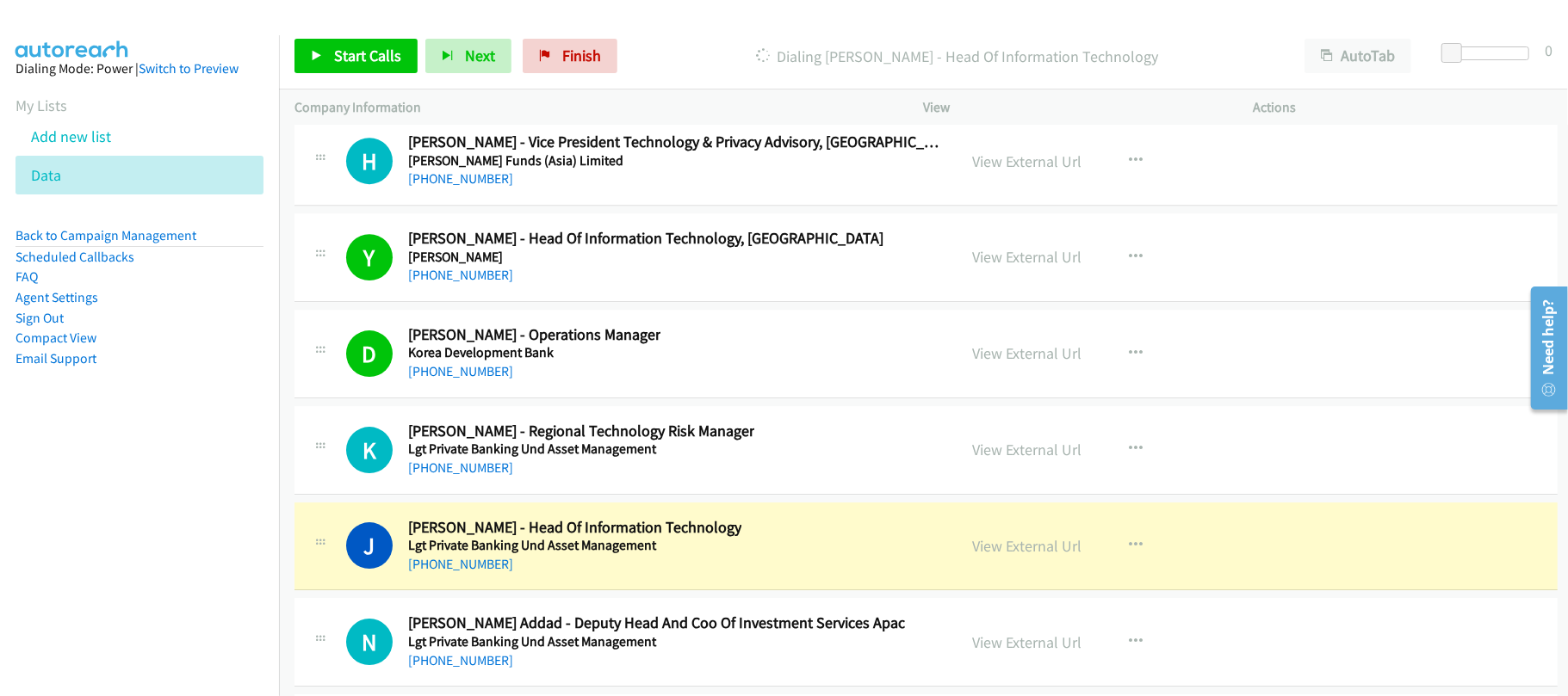
click at [601, 382] on div "+852 9787 7895" at bounding box center [534, 371] width 253 height 20
click at [983, 363] on link "View External Url" at bounding box center [1027, 353] width 110 height 19
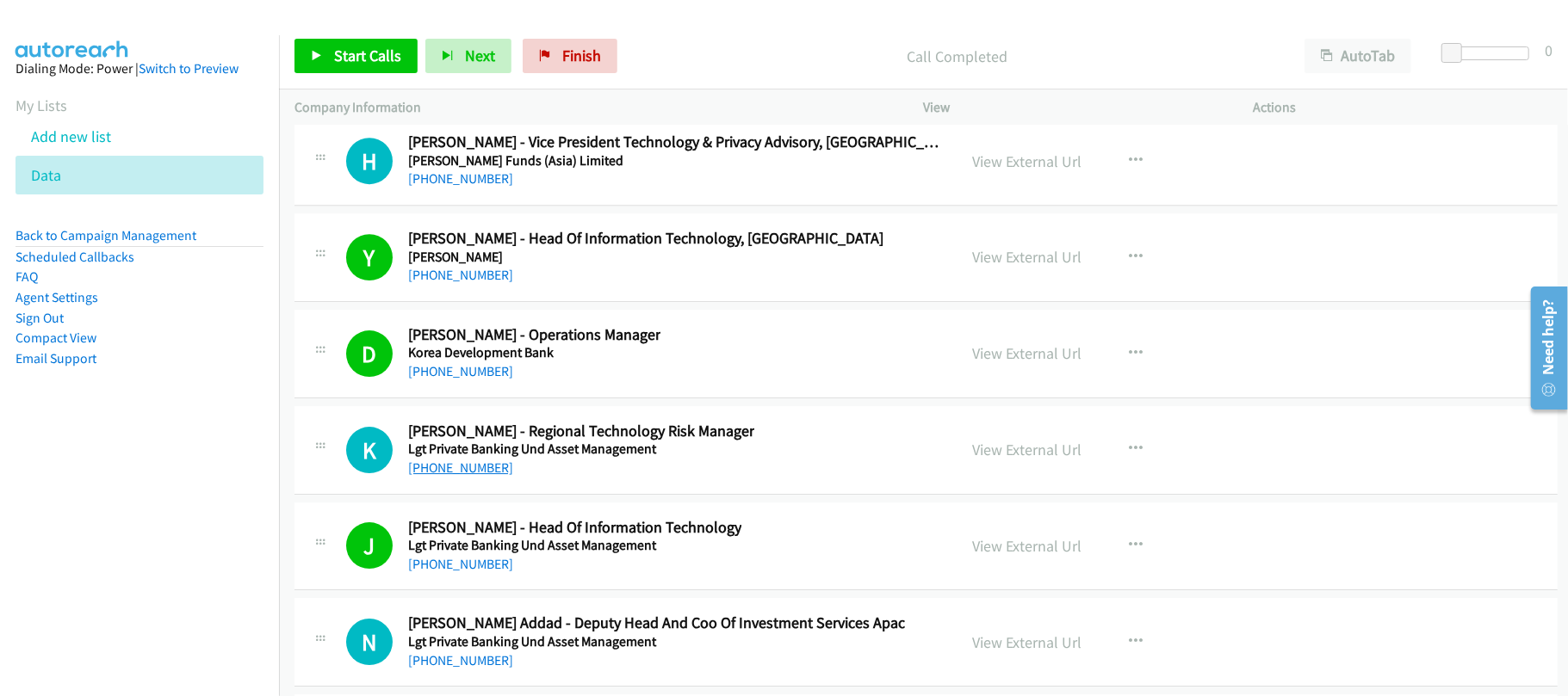
click at [479, 476] on link "+852 6487 2226" at bounding box center [460, 467] width 105 height 17
click at [219, 548] on nav "Dialing Mode: Power | Switch to Preview My Lists Add new list Data Back to Camp…" at bounding box center [140, 383] width 280 height 696
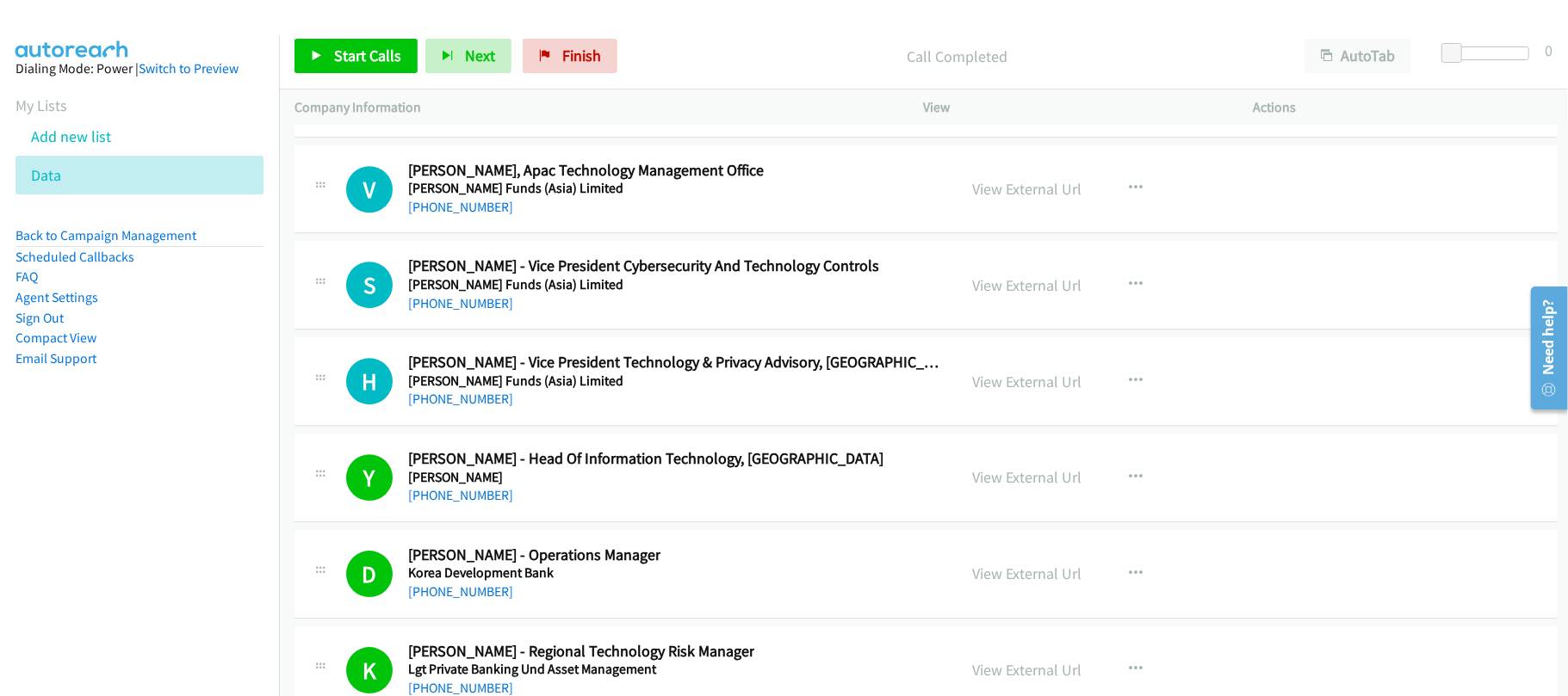
scroll to position [22553, 0]
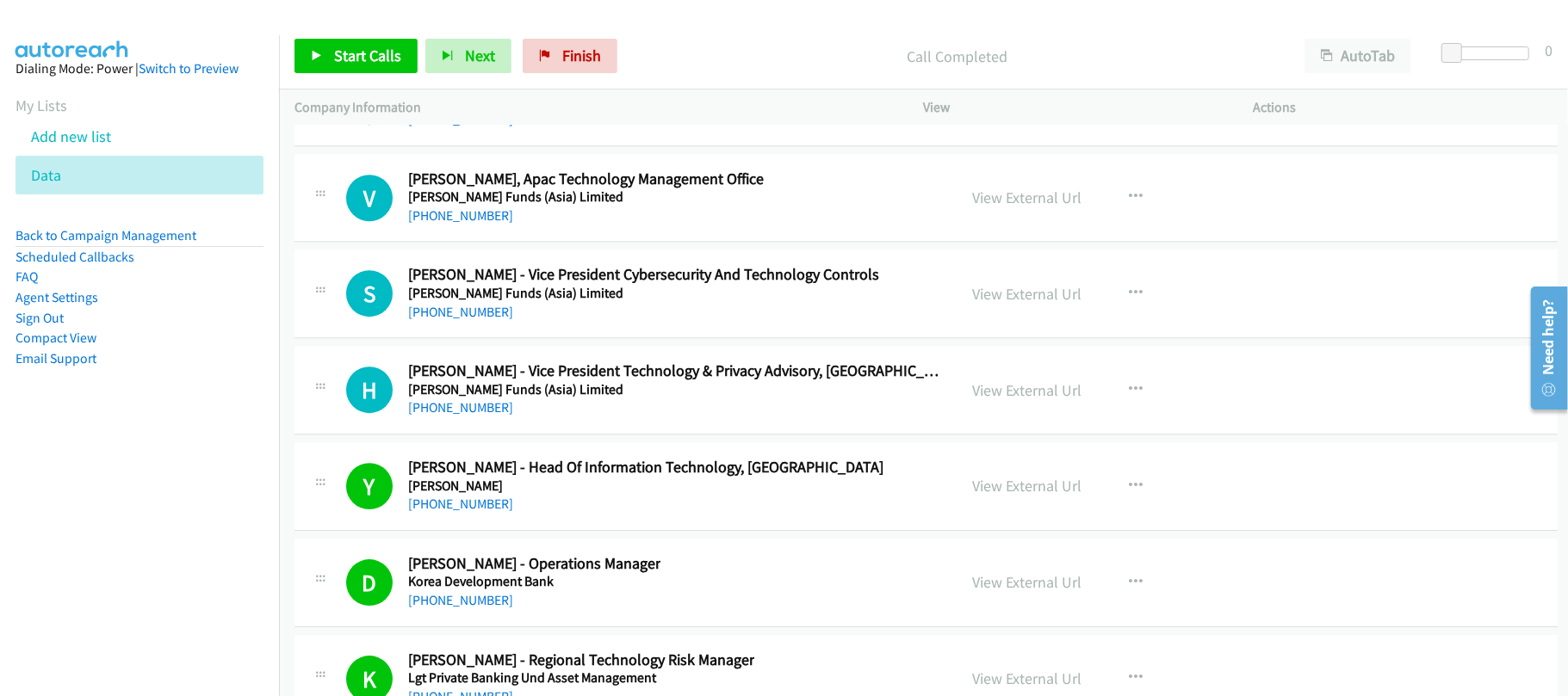
click at [147, 491] on nav "Dialing Mode: Power | Switch to Preview My Lists Add new list Data Back to Camp…" at bounding box center [140, 383] width 280 height 696
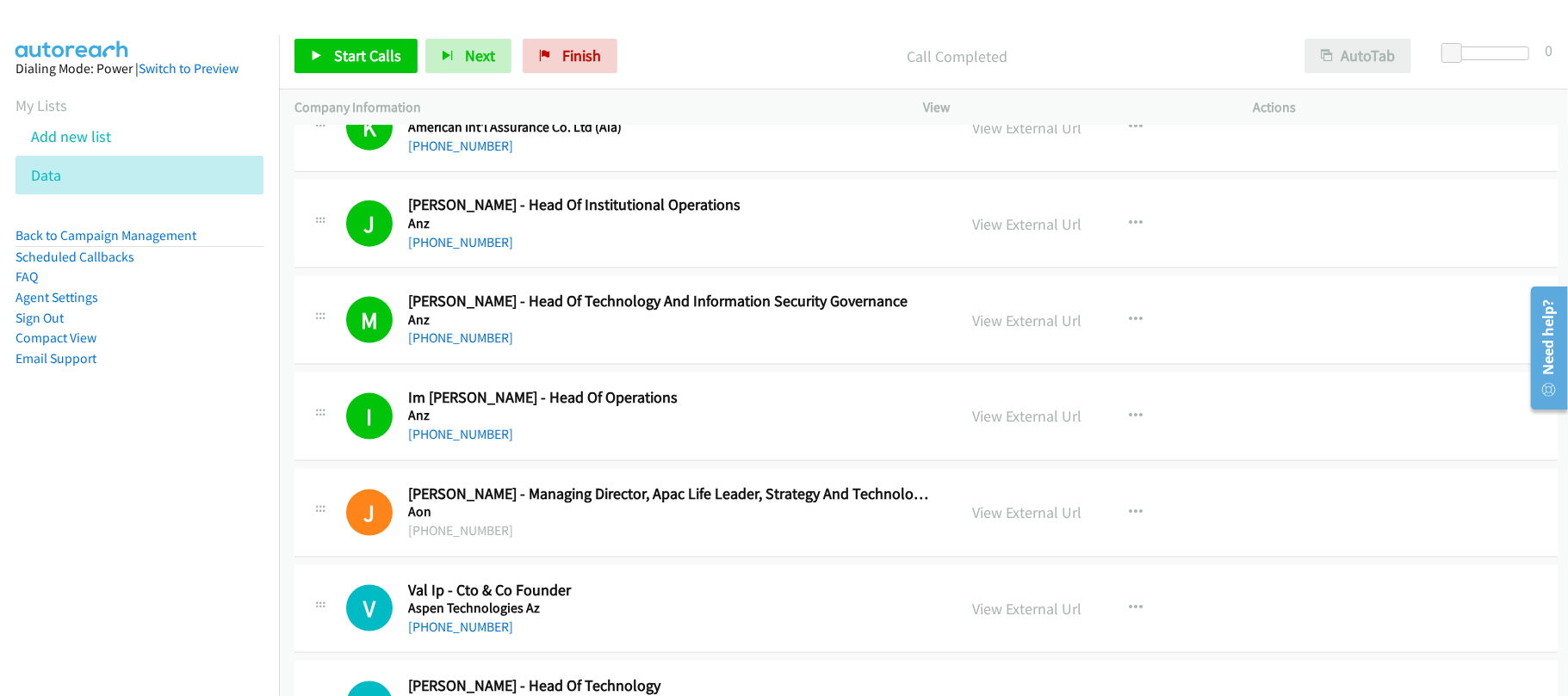
scroll to position [2318, 0]
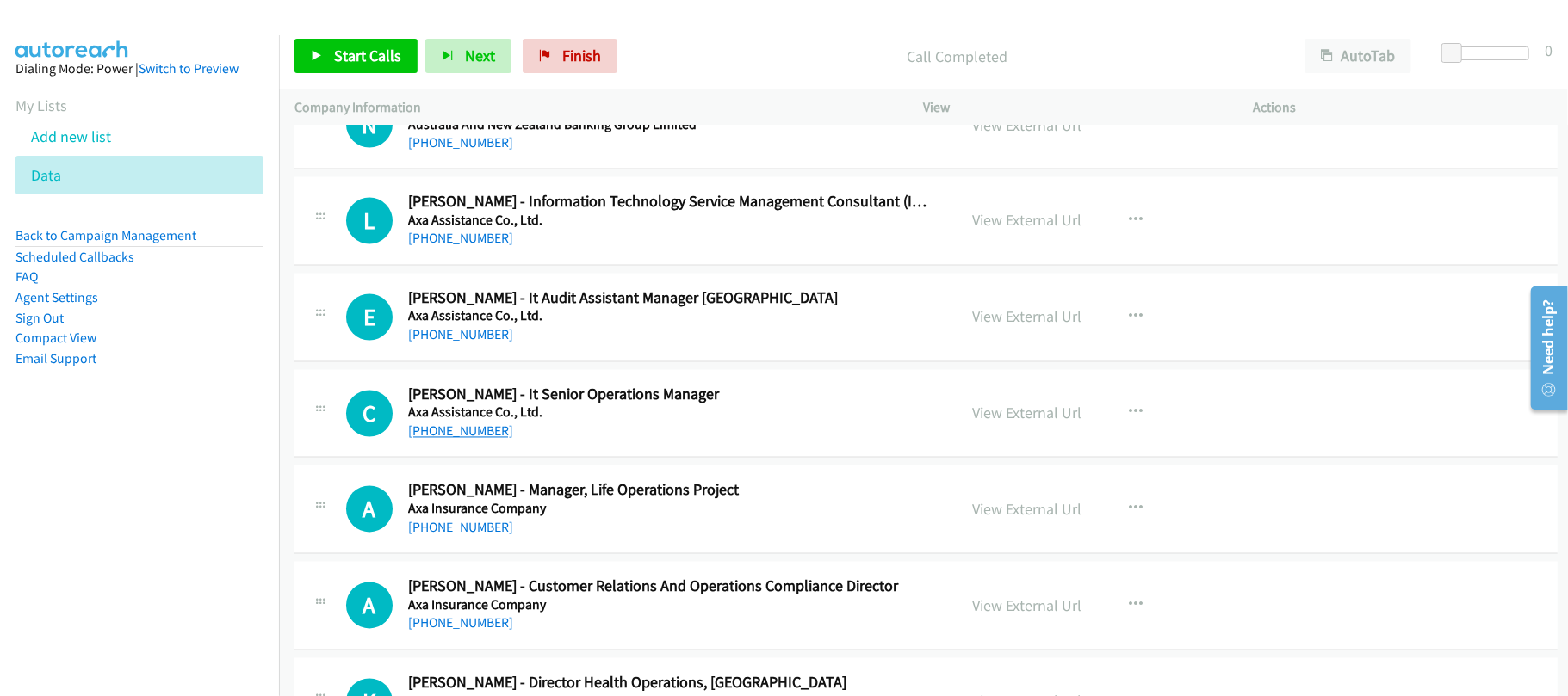
drag, startPoint x: 442, startPoint y: 437, endPoint x: 456, endPoint y: 438, distance: 14.0
click at [488, 435] on link "+852 9873 1803" at bounding box center [460, 431] width 105 height 17
click at [587, 439] on div "+852 9873 1803" at bounding box center [670, 432] width 525 height 20
click at [453, 440] on link "+852 9873 1803" at bounding box center [460, 431] width 105 height 17
drag, startPoint x: 469, startPoint y: 532, endPoint x: 595, endPoint y: 533, distance: 126.0
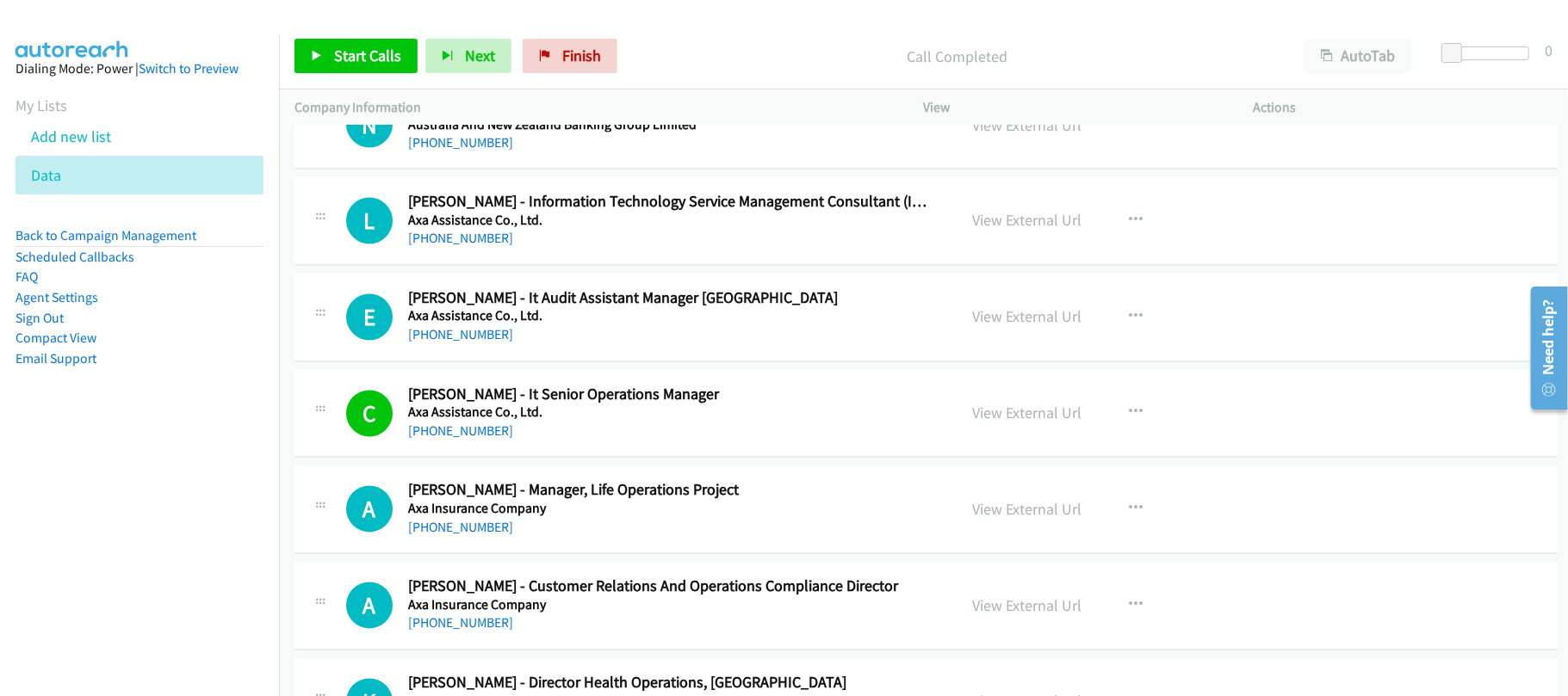
click at [469, 532] on link "+852 9108 3398" at bounding box center [460, 528] width 105 height 17
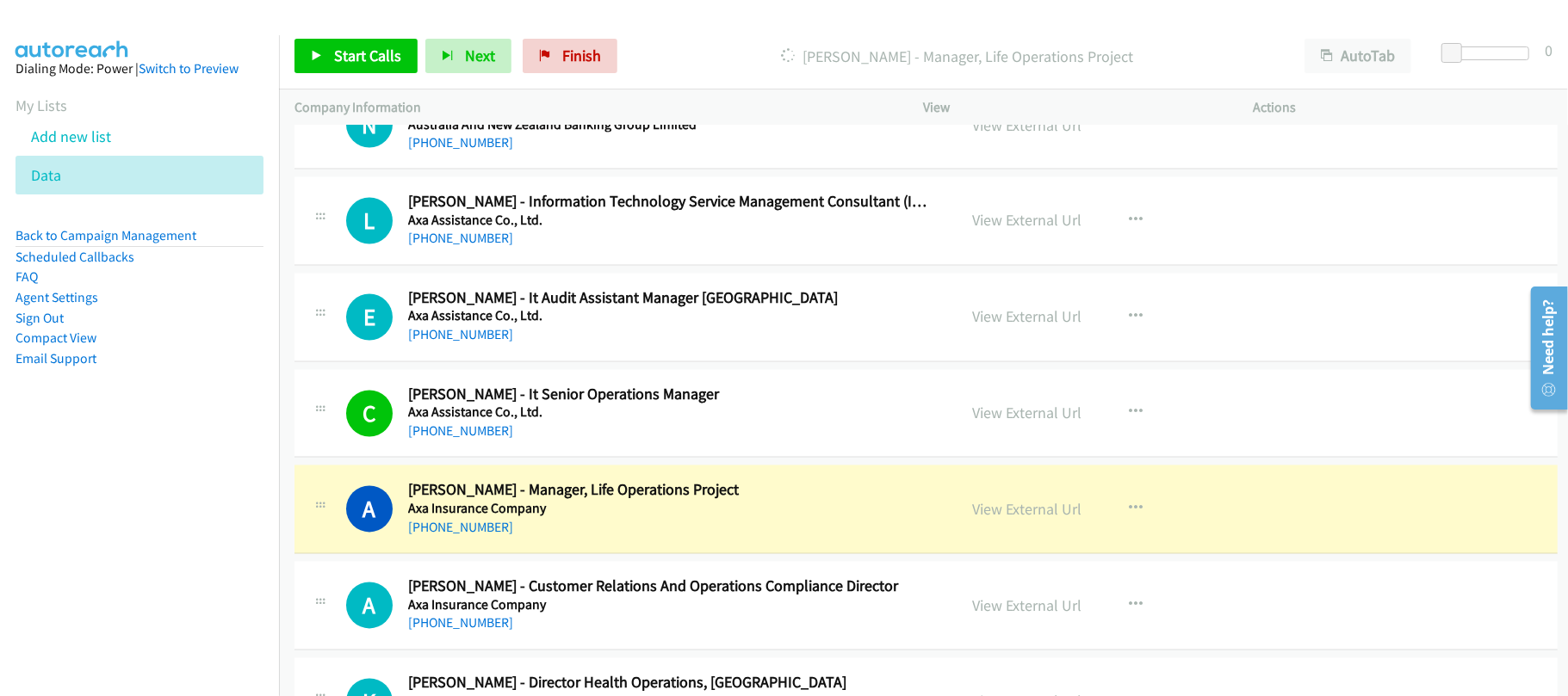
click at [558, 518] on h5 "Axa Insurance Company" at bounding box center [670, 509] width 525 height 17
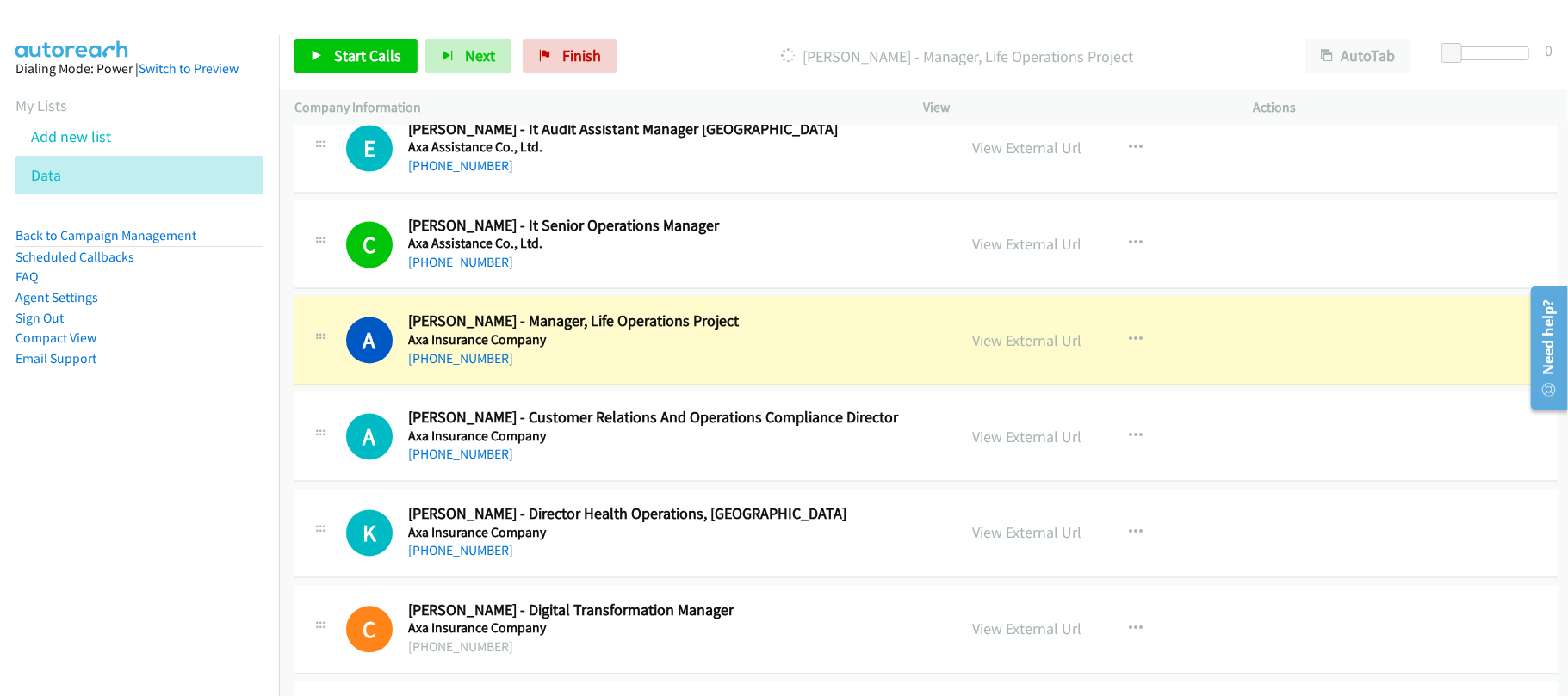
scroll to position [2546, 0]
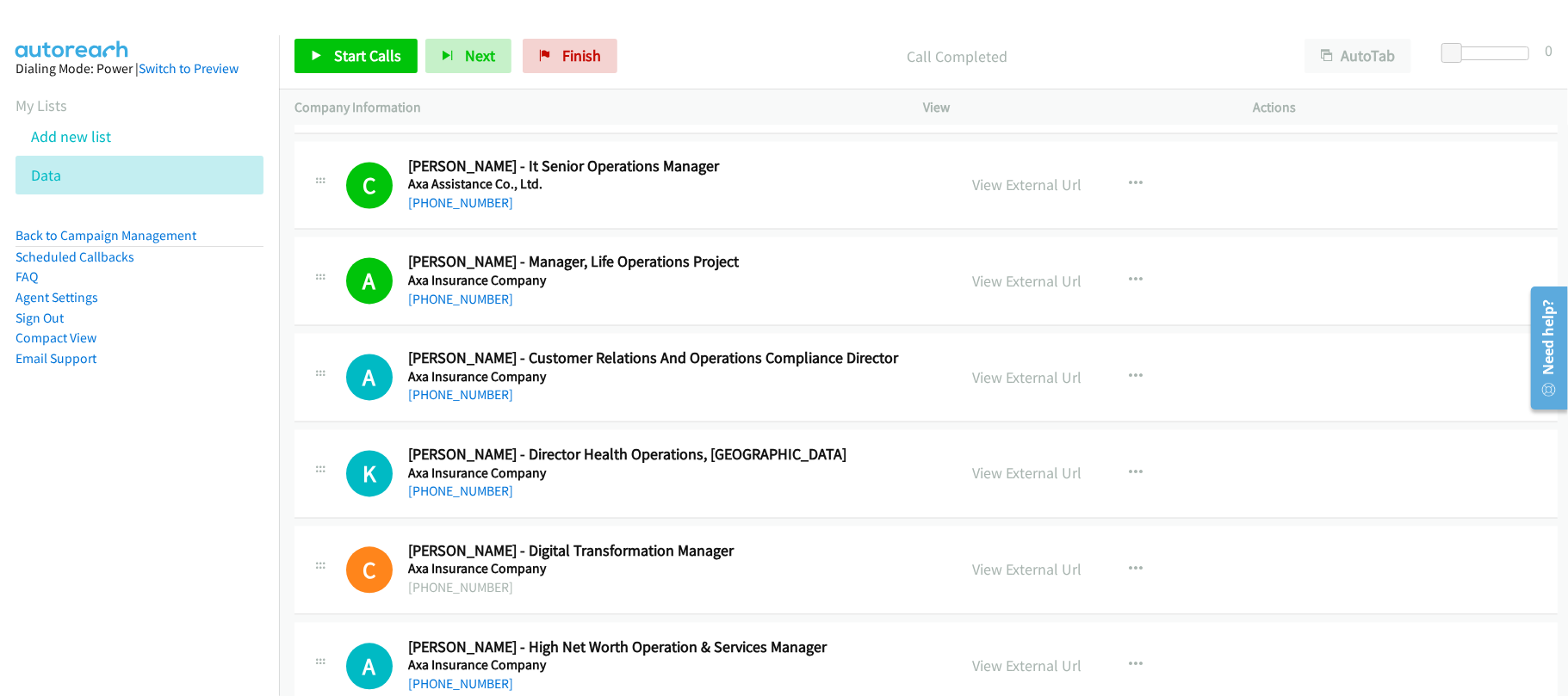
drag, startPoint x: 489, startPoint y: 314, endPoint x: 739, endPoint y: 352, distance: 252.9
click at [489, 307] on link "+852 9108 3398" at bounding box center [460, 299] width 105 height 17
click at [472, 414] on div "A Callback Scheduled Angie Wong - Customer Relations And Operations Compliance …" at bounding box center [926, 377] width 1263 height 88
click at [473, 403] on link "+852 9665 5635" at bounding box center [460, 395] width 105 height 17
click at [480, 426] on td "A Callback Scheduled Angie Wong - Customer Relations And Operations Compliance …" at bounding box center [926, 377] width 1294 height 96
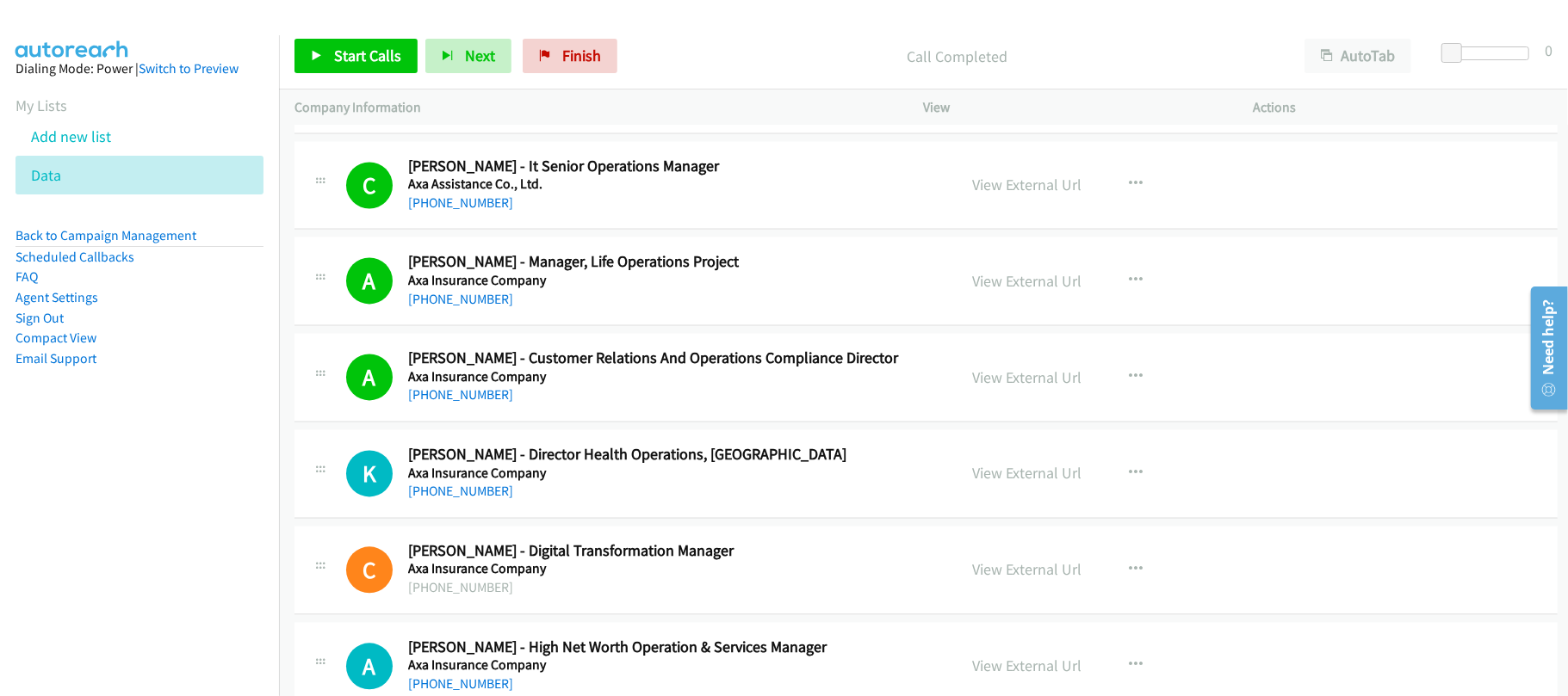
click at [455, 497] on link "+62 855-9801-713" at bounding box center [460, 491] width 105 height 17
click at [548, 500] on div "+62 855-9801-713" at bounding box center [670, 491] width 525 height 20
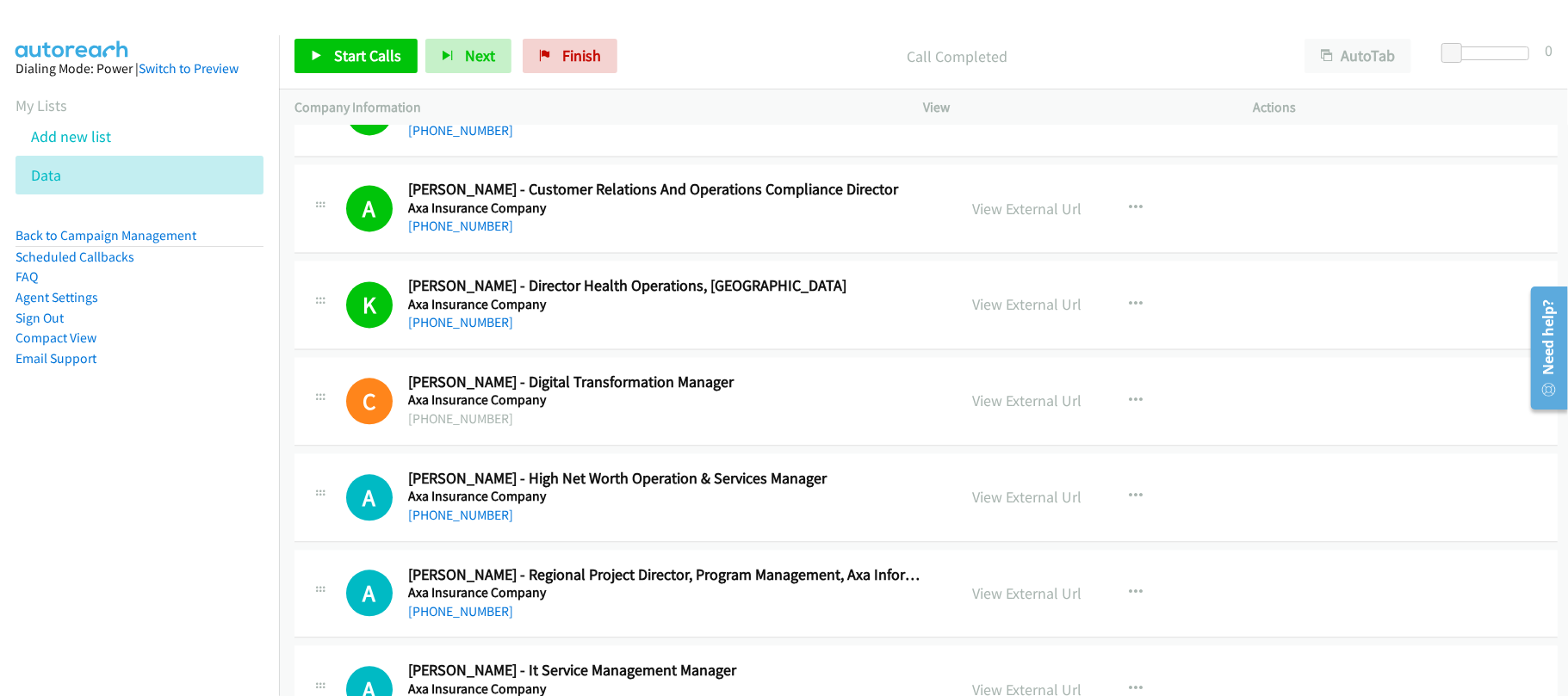
scroll to position [2776, 0]
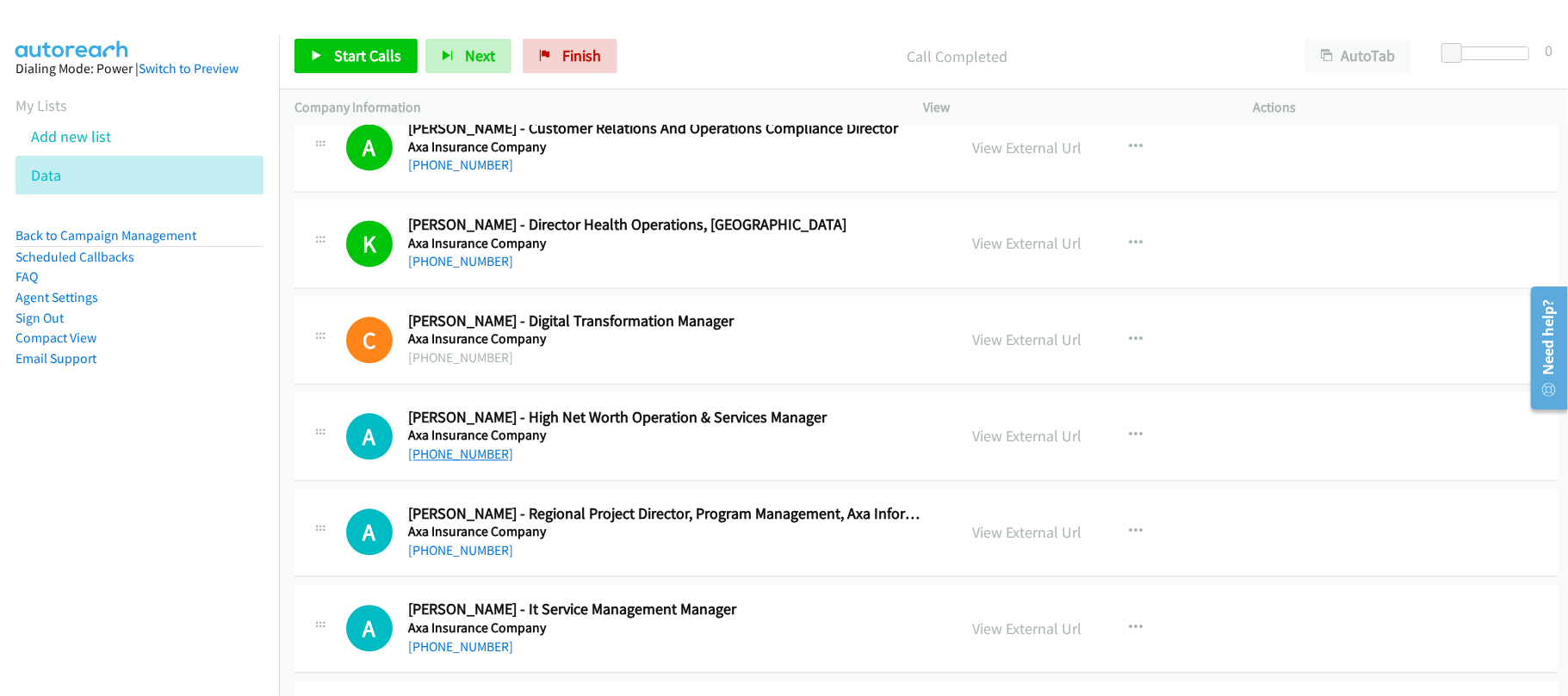
click at [483, 458] on link "+852 9682 3049" at bounding box center [460, 454] width 105 height 17
click at [641, 481] on div "A Callback Scheduled Alice Chow - High Net Worth Operation & Services Manager A…" at bounding box center [926, 436] width 1263 height 88
click at [470, 655] on link "+852 9020 2863" at bounding box center [460, 647] width 105 height 17
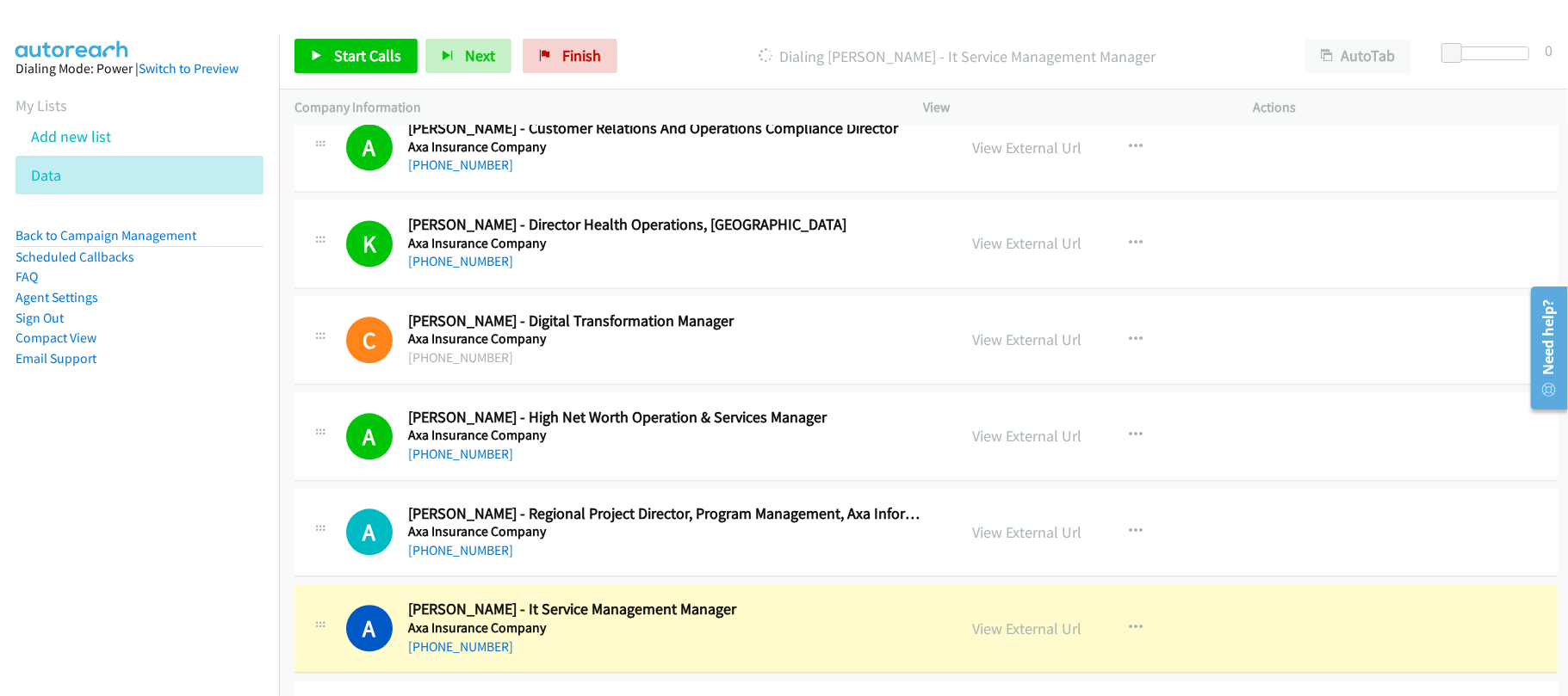
click at [617, 649] on div "+852 9020 2863" at bounding box center [670, 647] width 525 height 20
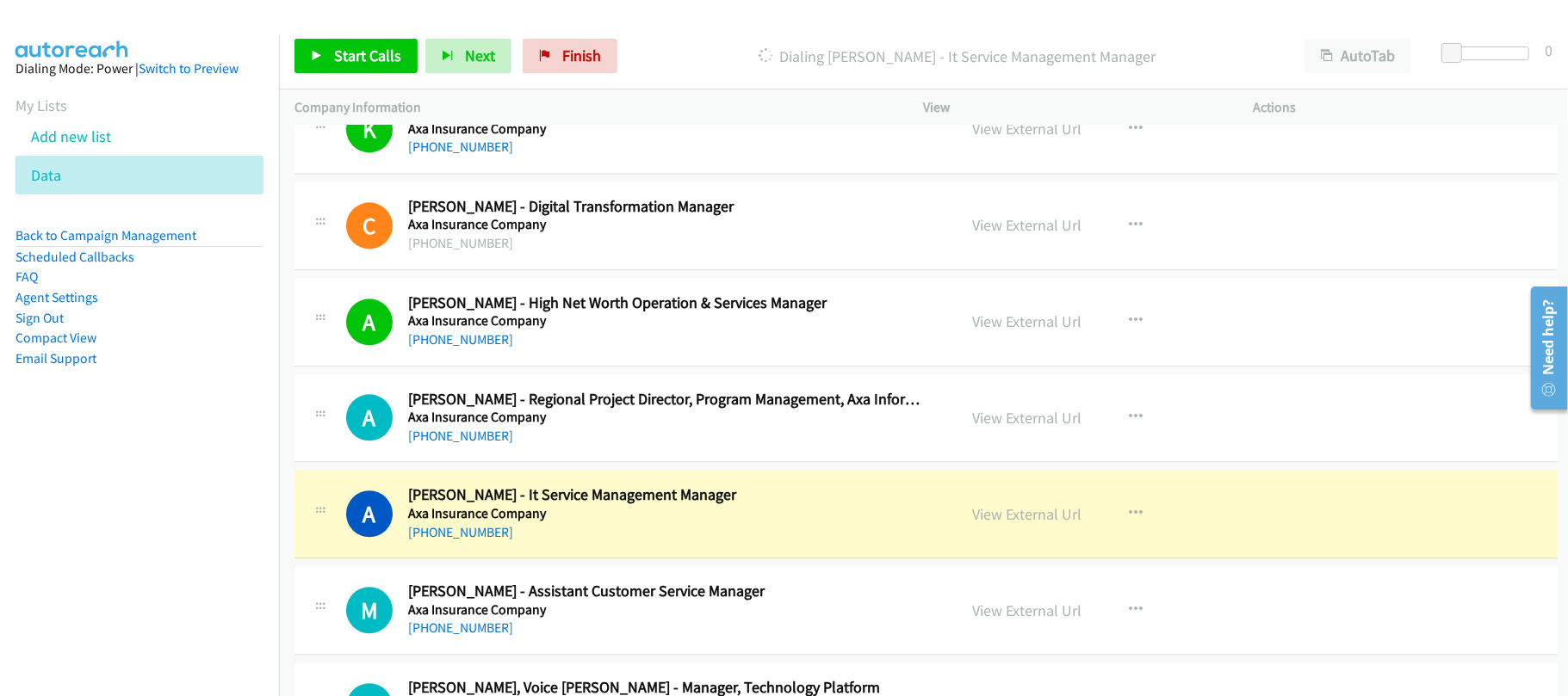
click at [613, 541] on div "+852 9020 2863" at bounding box center [670, 533] width 525 height 20
click at [1026, 525] on link "View External Url" at bounding box center [1027, 514] width 110 height 19
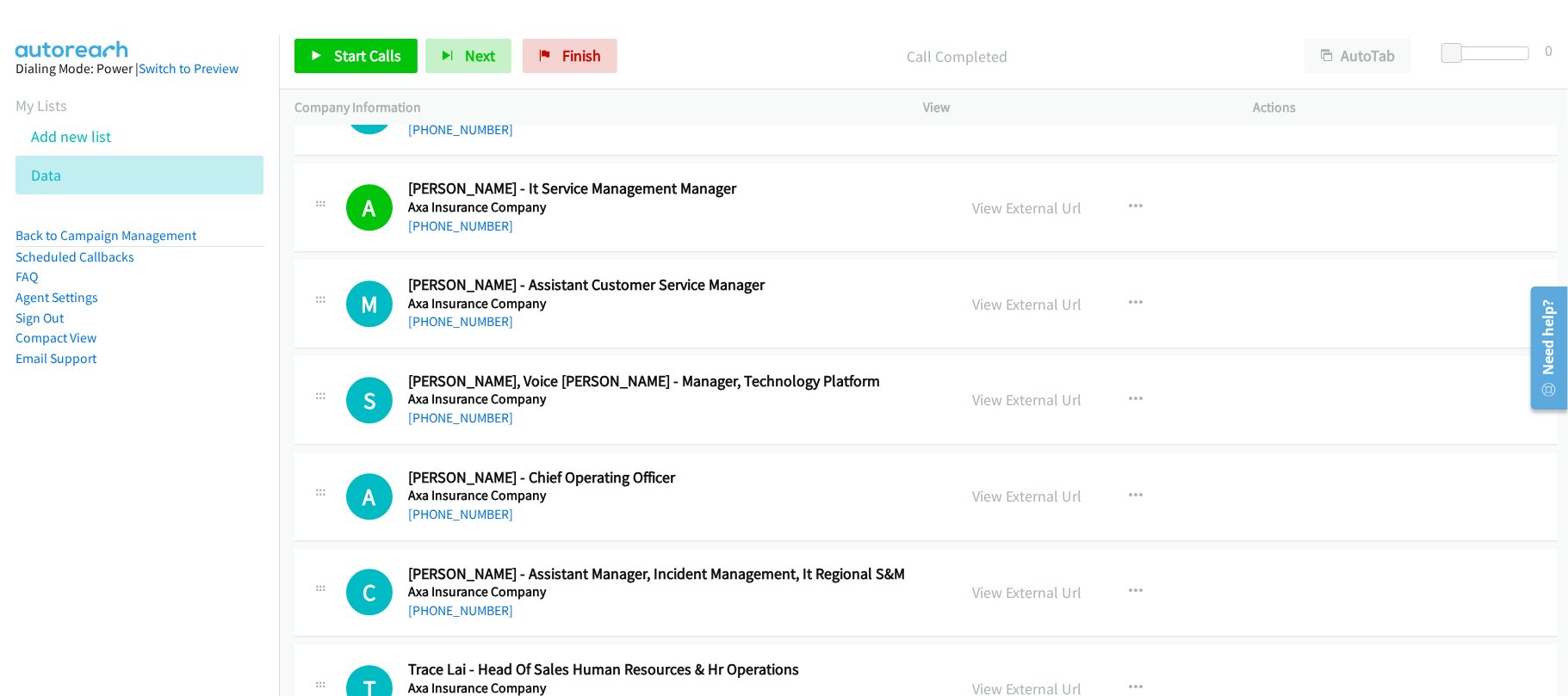
scroll to position [3234, 0]
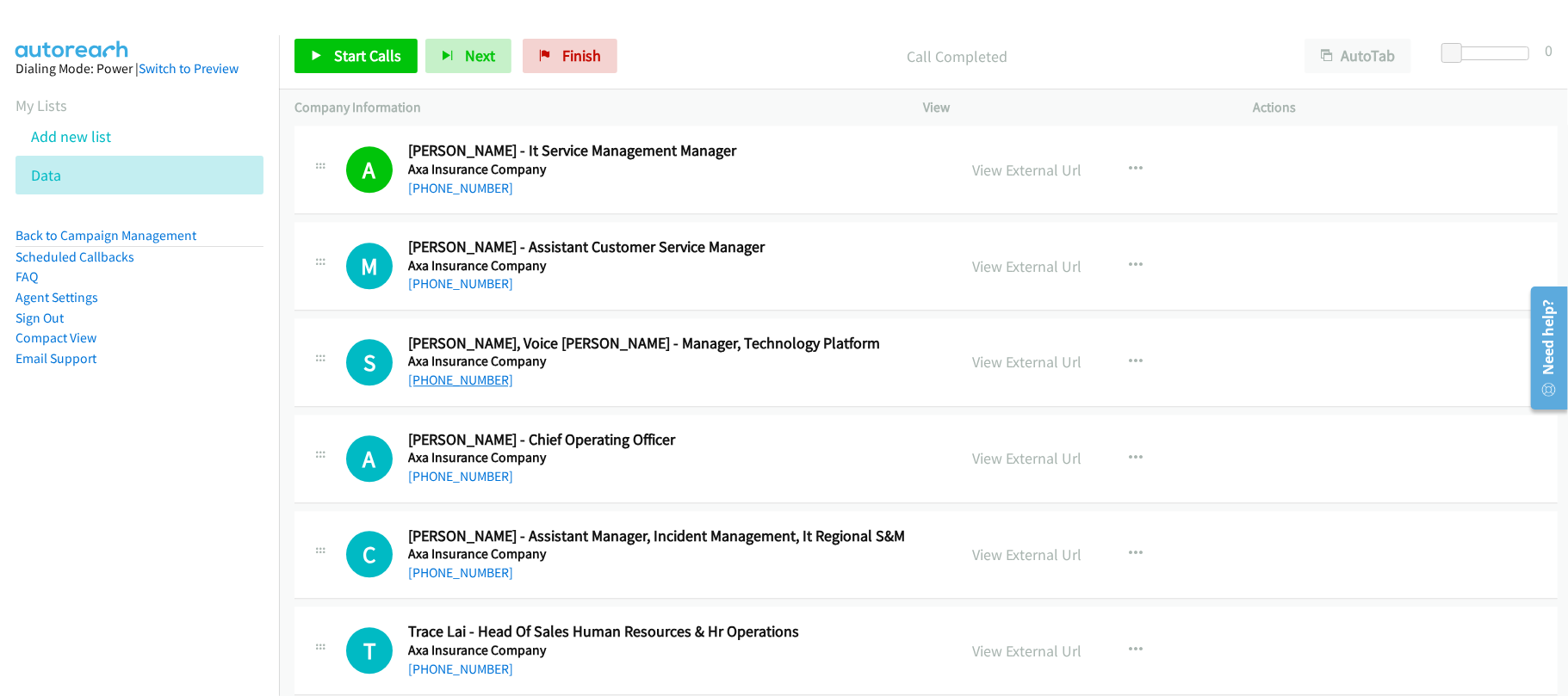
click at [465, 384] on link "+852 6177 6121" at bounding box center [460, 380] width 105 height 17
click at [450, 400] on div "S Callback Scheduled Siu Hong, Voice Leung - Manager, Technology Platform Axa I…" at bounding box center [926, 363] width 1263 height 88
click at [459, 389] on link "+852 6177 6121" at bounding box center [460, 380] width 105 height 17
click at [626, 503] on div "A Callback Scheduled Arnaud Carcel - Chief Operating Officer Axa Insurance Comp…" at bounding box center [926, 459] width 1263 height 88
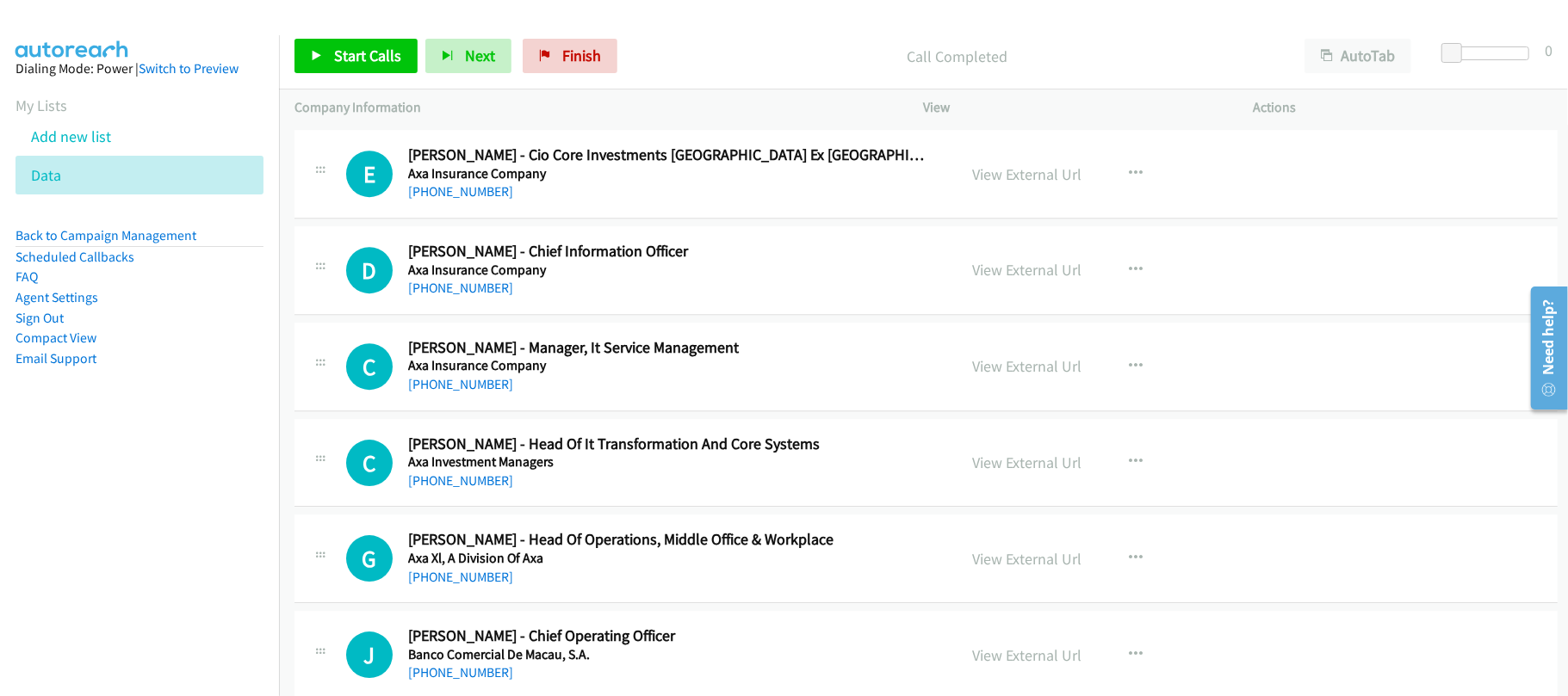
scroll to position [3809, 0]
click at [473, 387] on link "+852 9716 9707" at bounding box center [460, 383] width 105 height 17
click at [604, 470] on h5 "Axa Investment Managers" at bounding box center [670, 461] width 525 height 17
click at [448, 484] on link "+852 9416 5409" at bounding box center [460, 480] width 105 height 17
click at [594, 600] on div "G Callback Scheduled Grace Cheng - Head Of Operations, Middle Office & Workplac…" at bounding box center [926, 558] width 1263 height 88
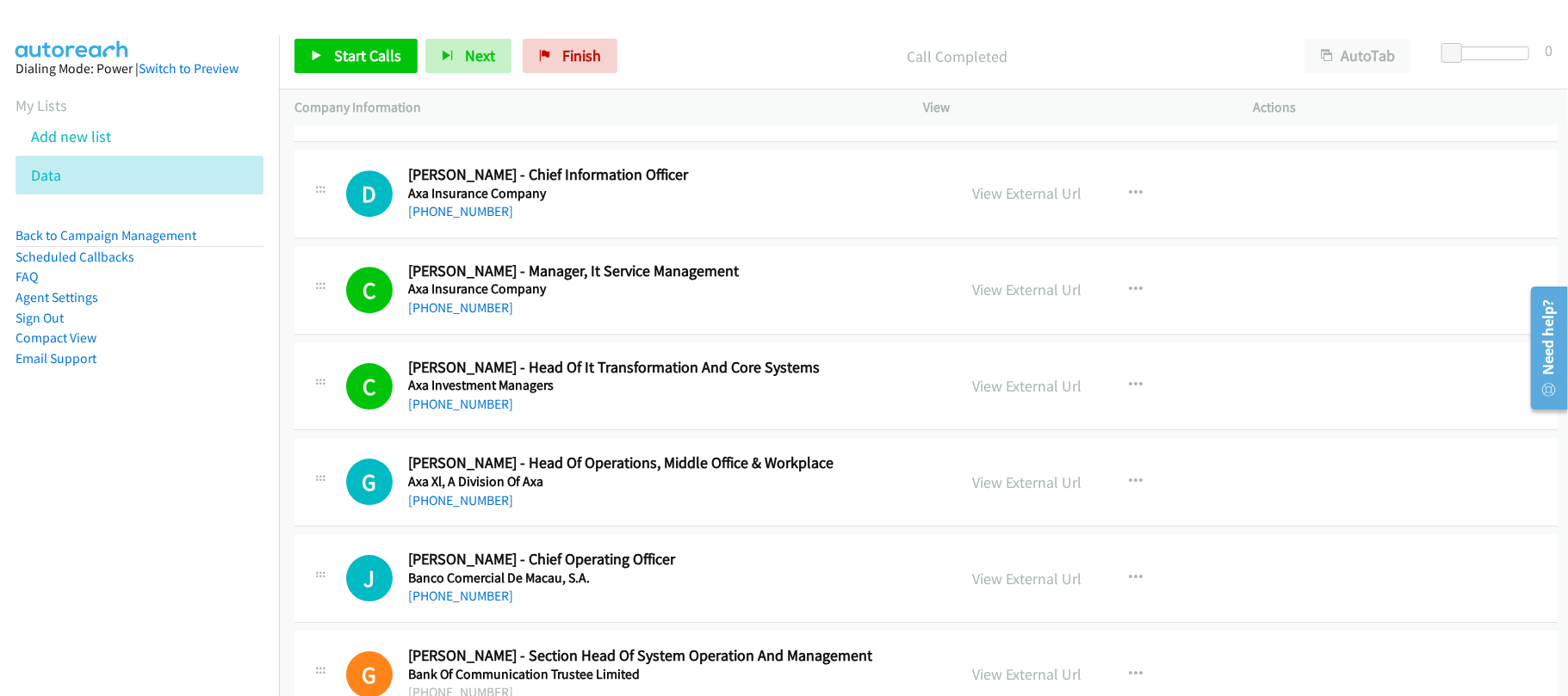
scroll to position [3923, 0]
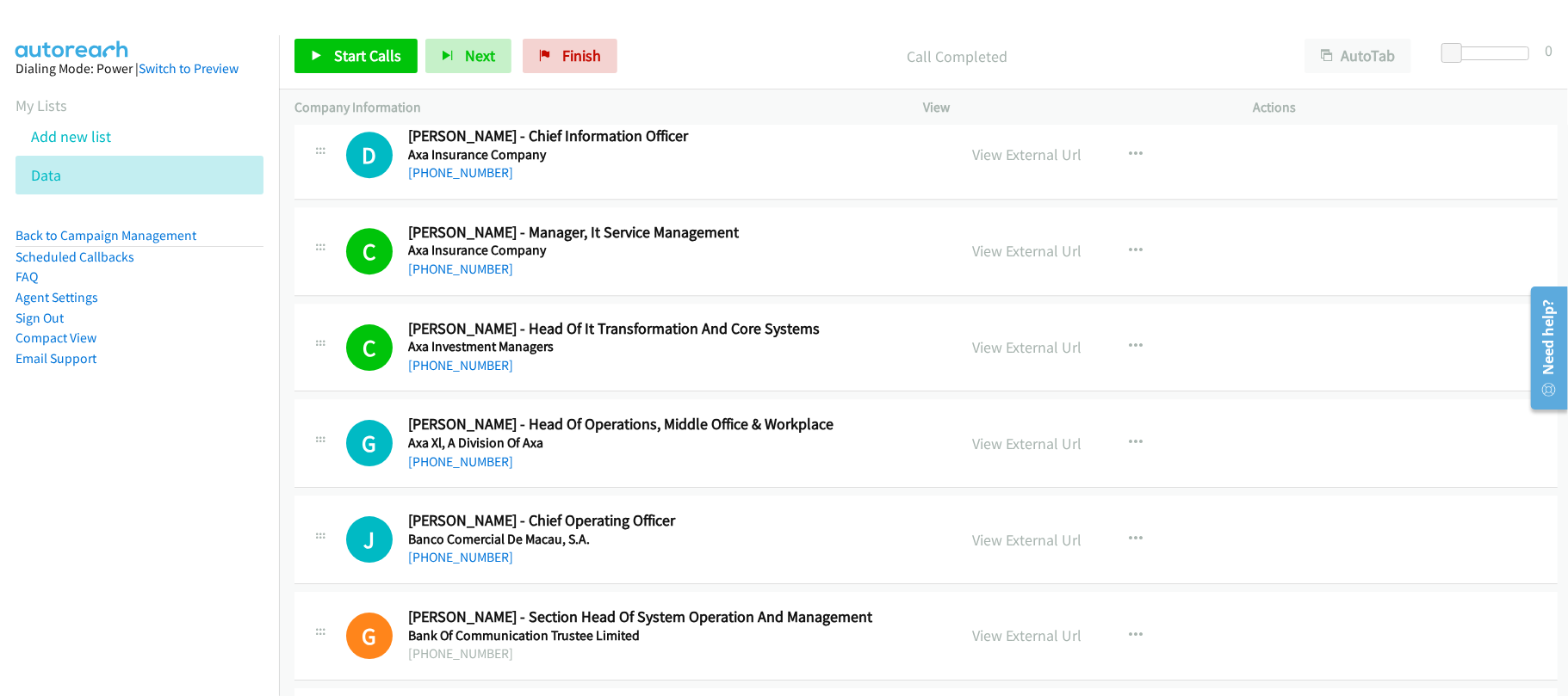
click at [484, 470] on link "+852 9867 2654" at bounding box center [460, 462] width 105 height 17
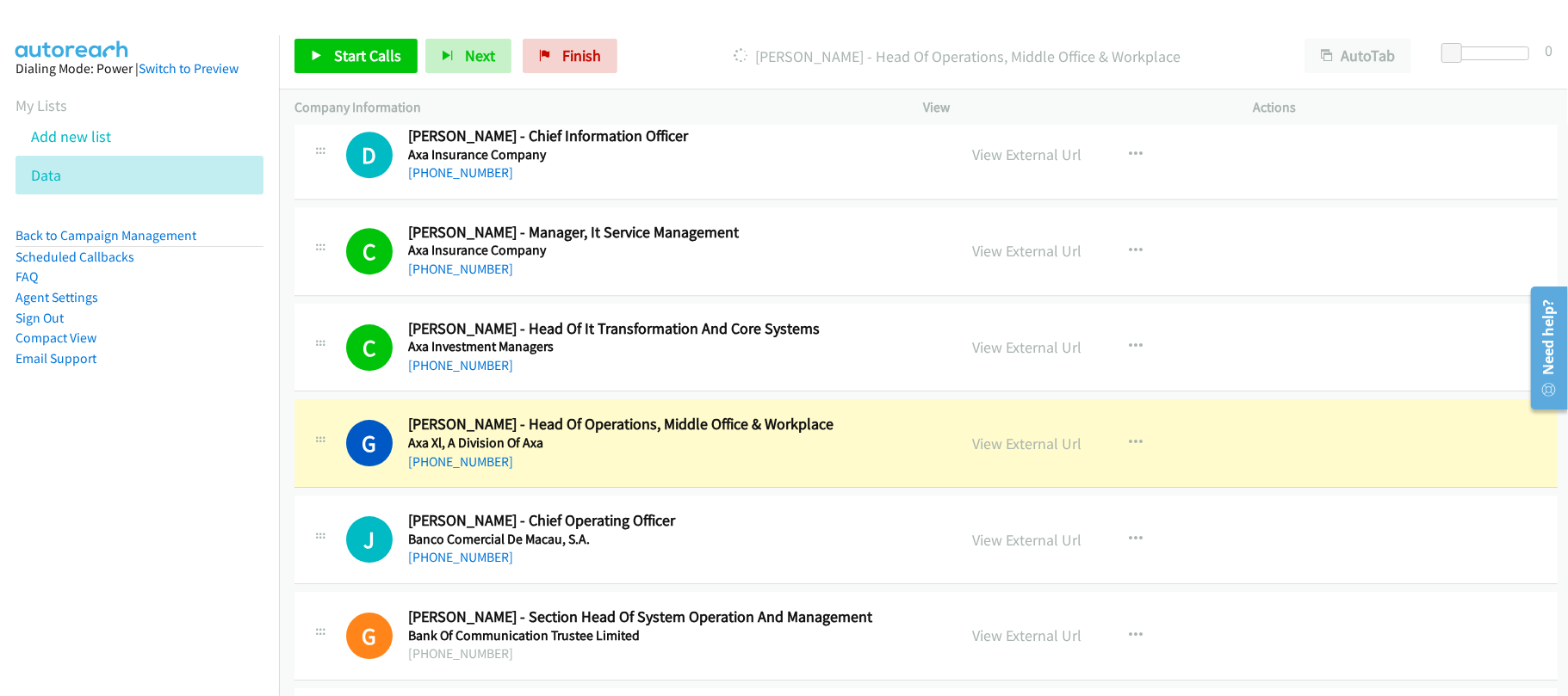
click at [590, 450] on h5 "Axa Xl, A Division Of Axa" at bounding box center [670, 443] width 525 height 17
click at [517, 470] on div "+852 9867 2654" at bounding box center [670, 462] width 525 height 20
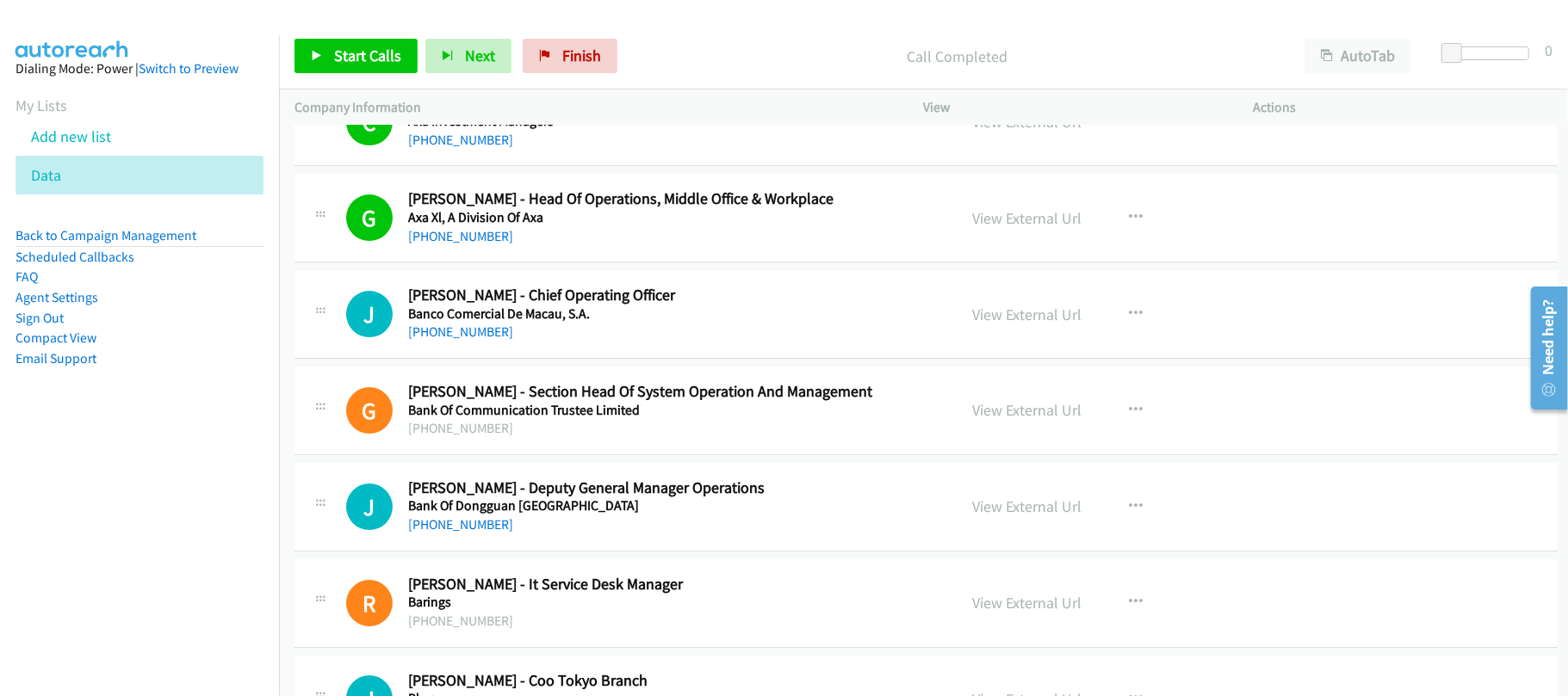
scroll to position [4153, 0]
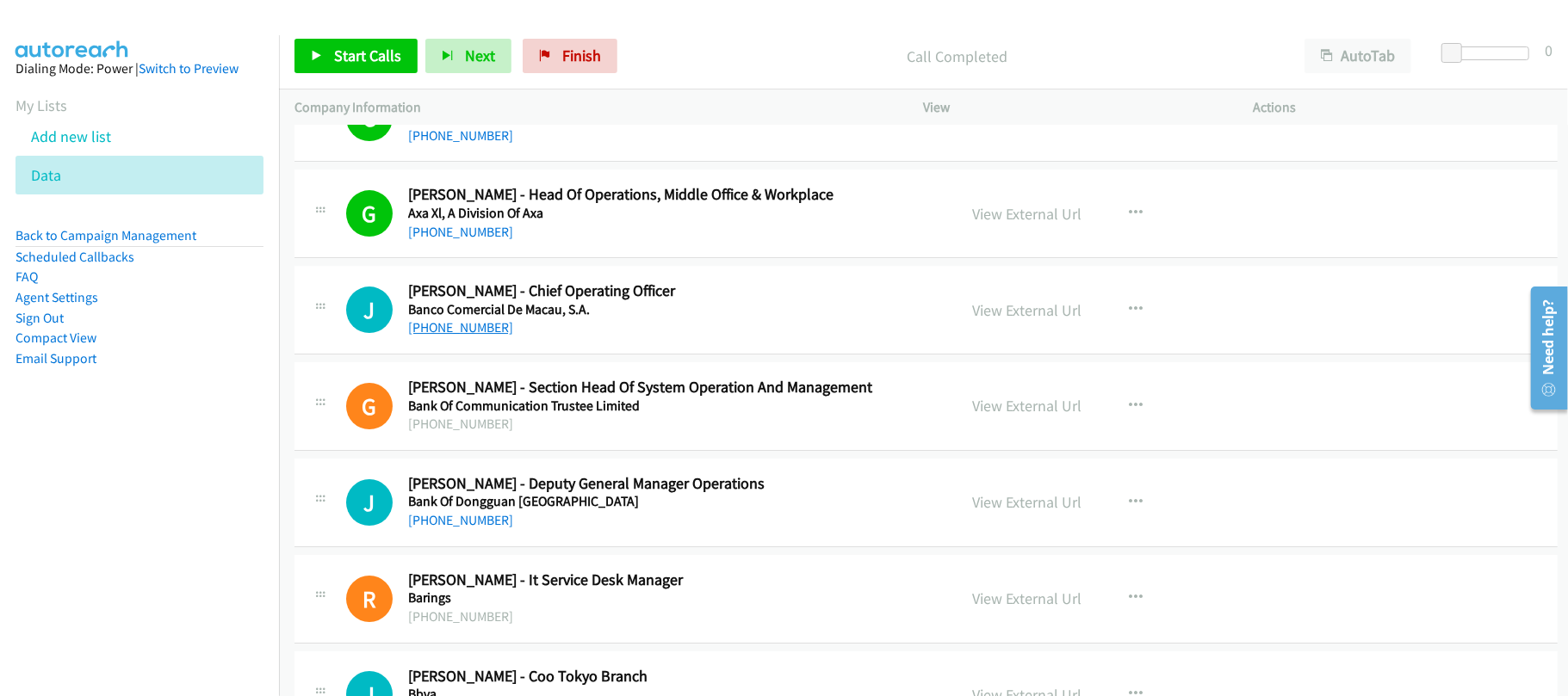
click at [482, 336] on link "+852 9310 8652" at bounding box center [460, 328] width 105 height 17
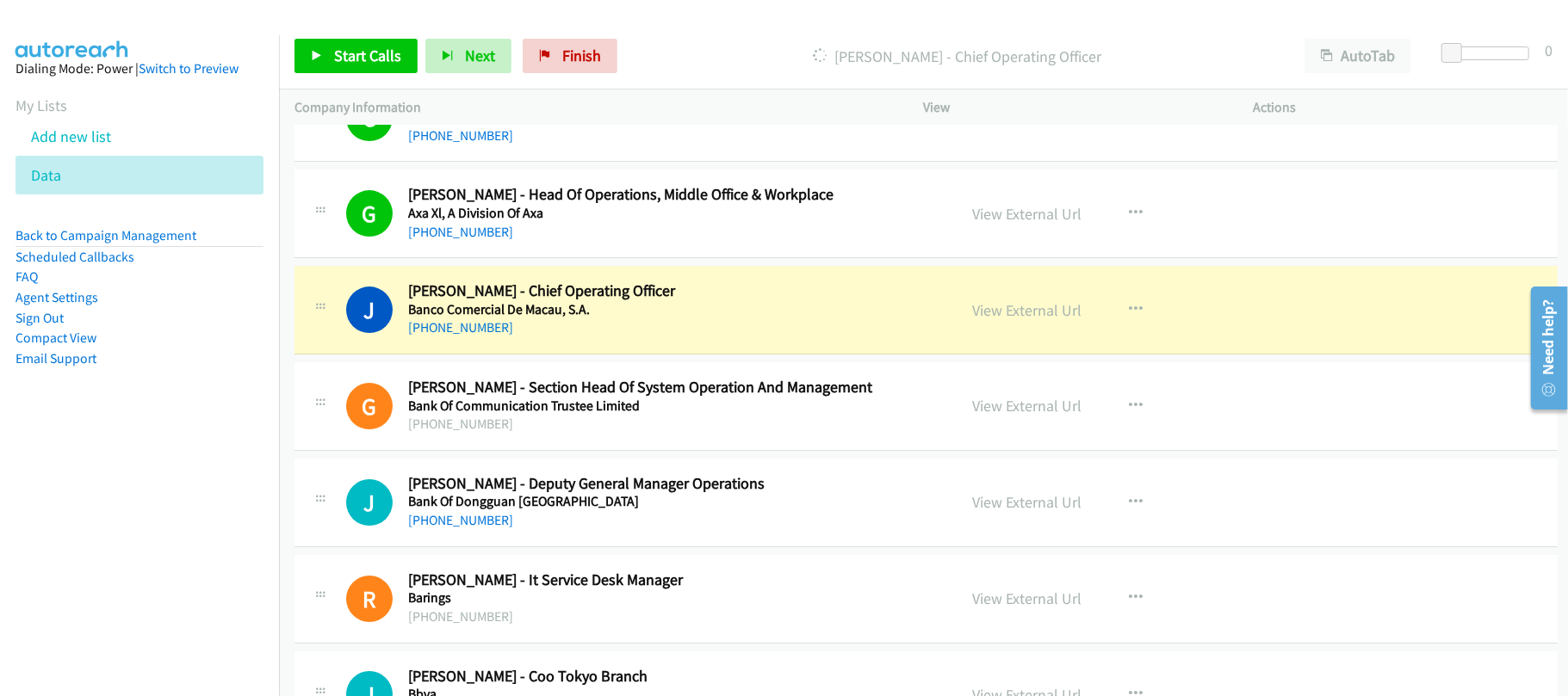
click at [610, 338] on div "+852 9310 8652" at bounding box center [670, 328] width 525 height 20
click at [1018, 321] on link "View External Url" at bounding box center [1027, 310] width 110 height 19
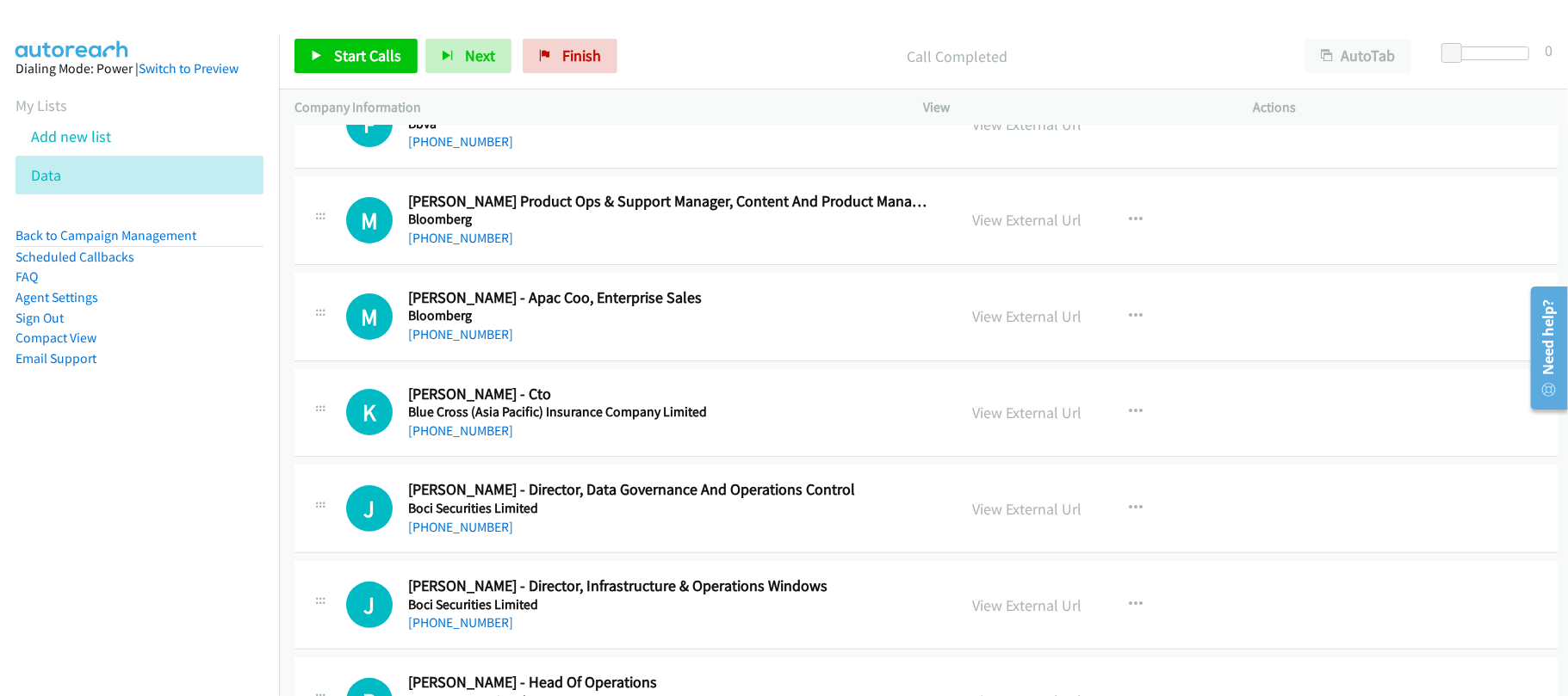
scroll to position [4957, 0]
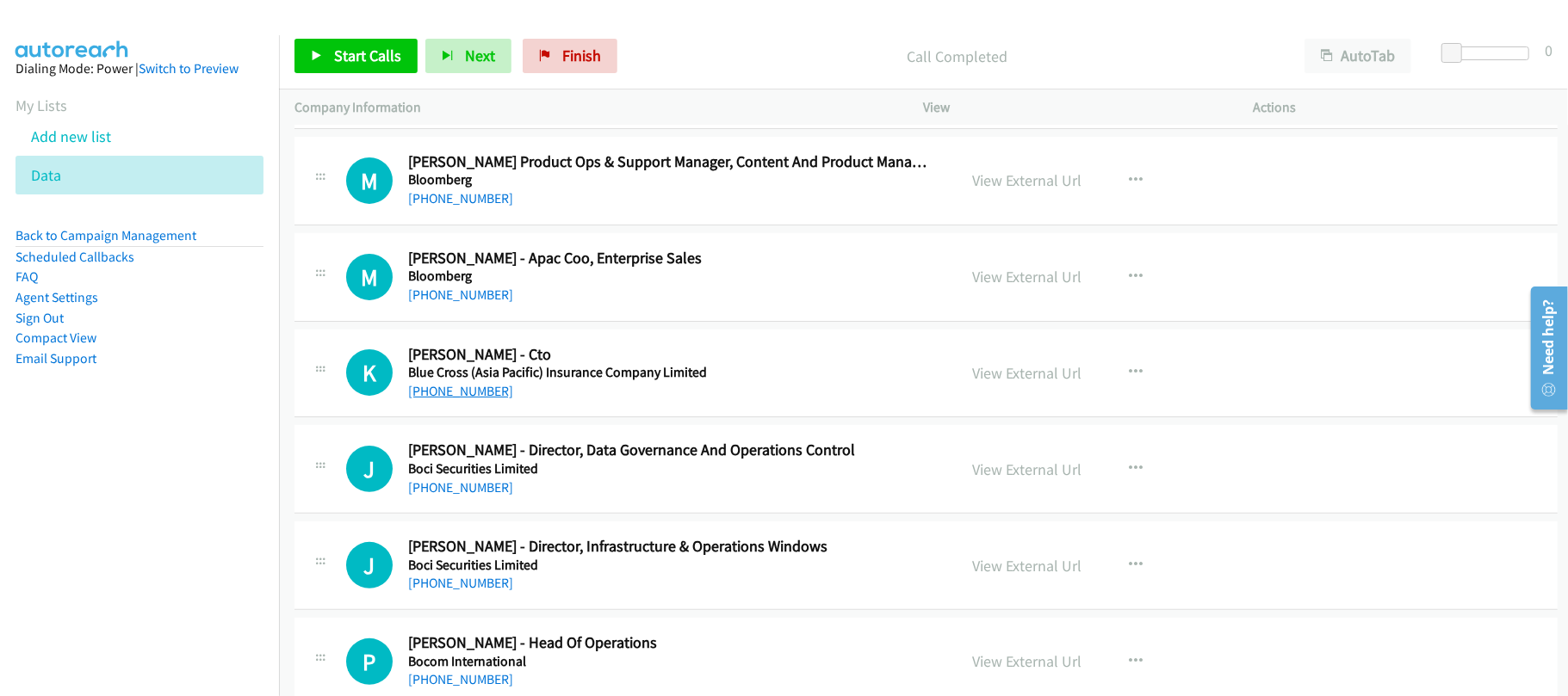
click at [473, 399] on link "+852 9156 1583" at bounding box center [460, 391] width 105 height 17
click at [572, 492] on div "+852 9389 9009" at bounding box center [670, 488] width 525 height 20
click at [458, 496] on link "+852 9389 9009" at bounding box center [460, 488] width 105 height 17
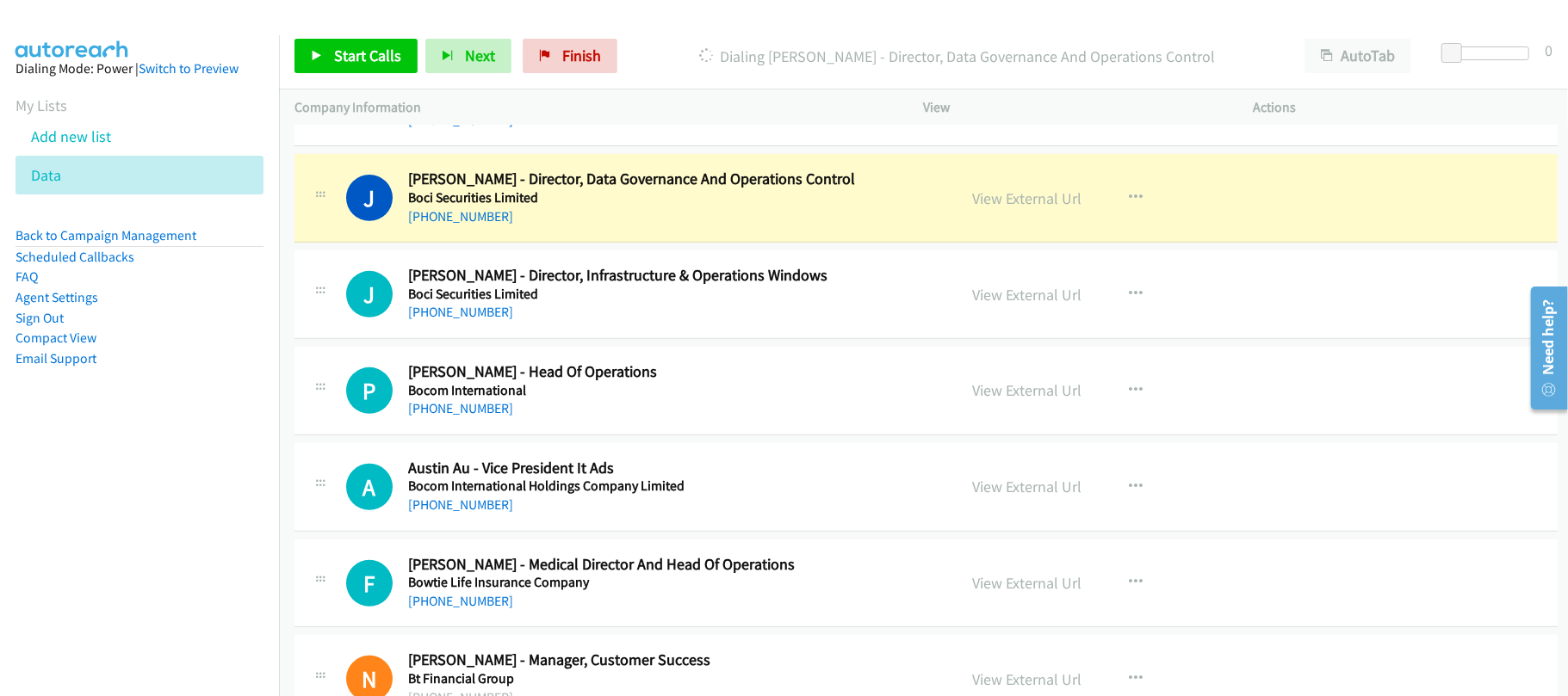
scroll to position [5186, 0]
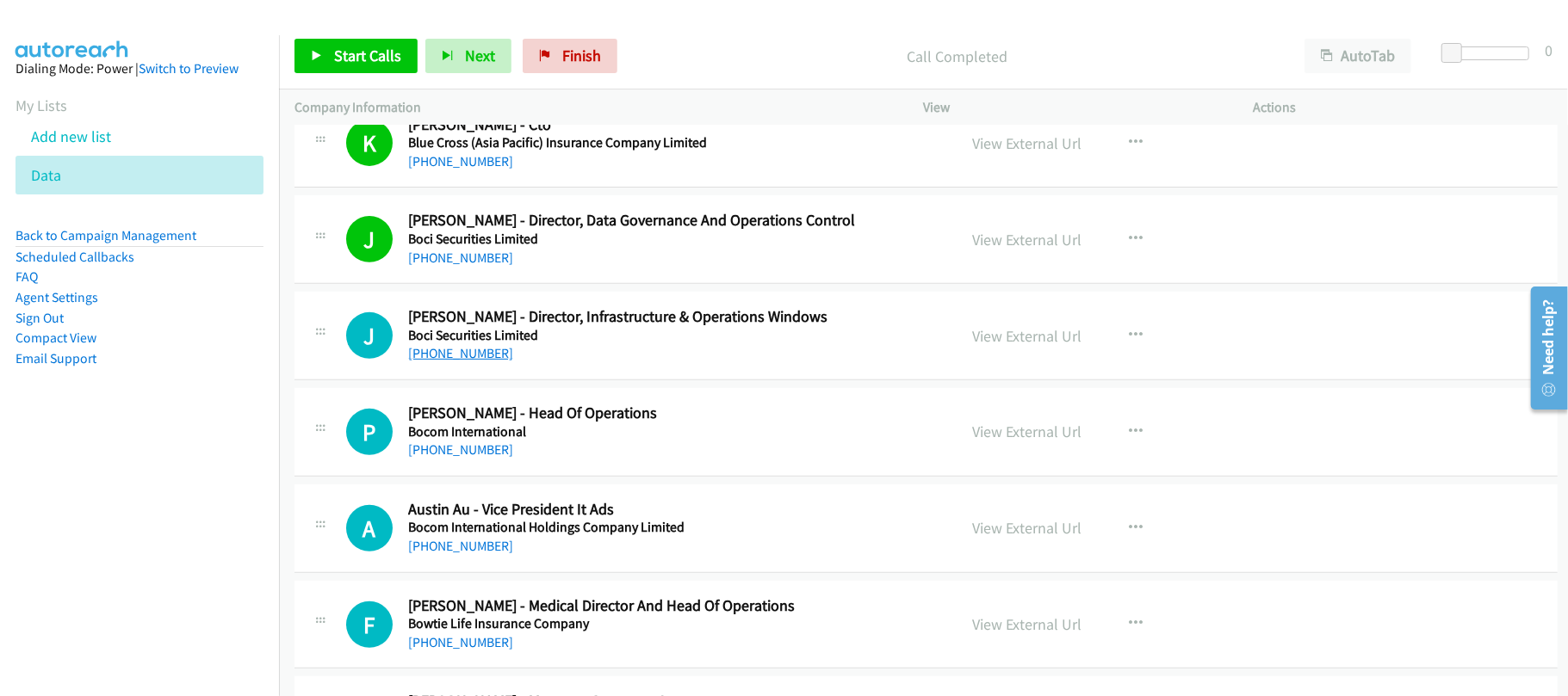
click at [458, 361] on link "+852 6172 7981" at bounding box center [460, 353] width 105 height 17
click at [432, 457] on link "+852 3710 3328" at bounding box center [460, 450] width 105 height 17
click at [637, 460] on div "+852 3710 3328" at bounding box center [670, 450] width 525 height 20
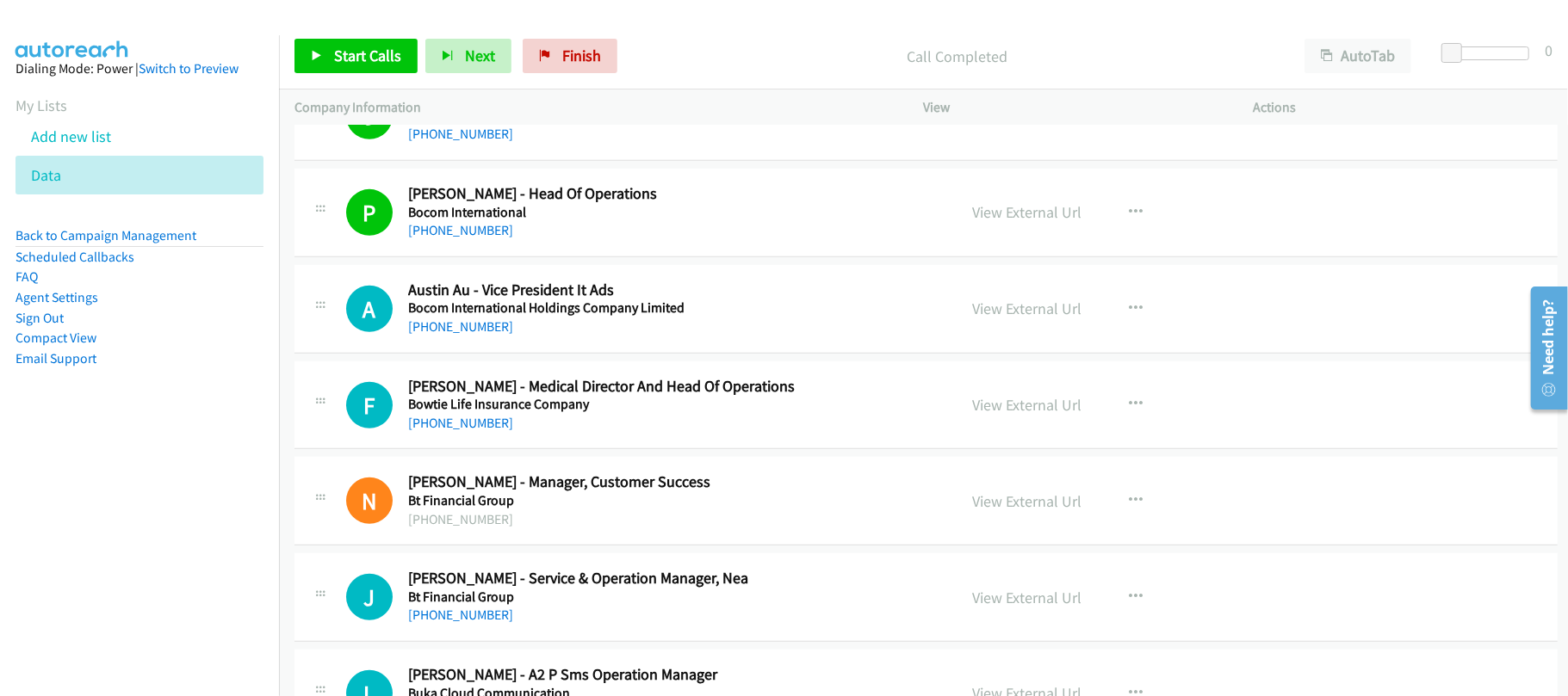
scroll to position [5416, 0]
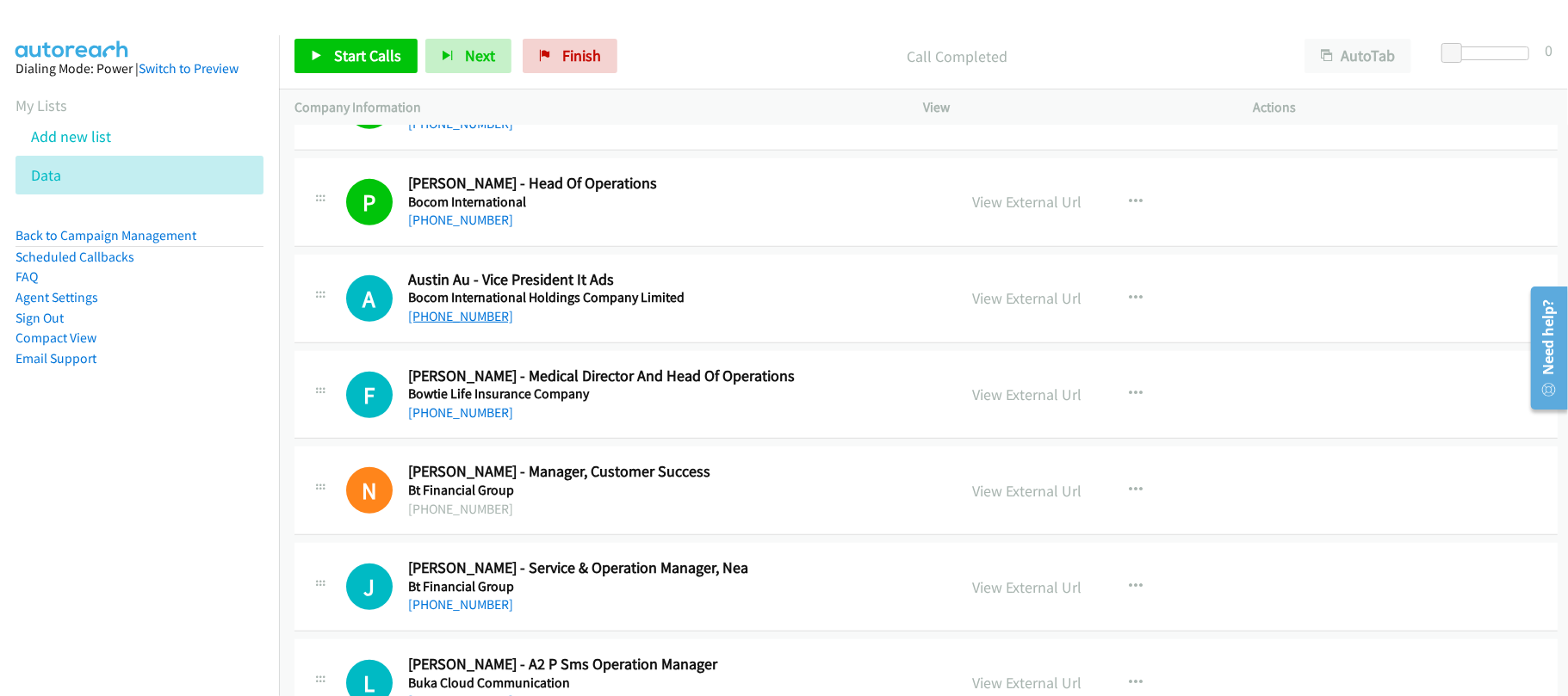
click at [483, 324] on link "+852 9377 3985" at bounding box center [460, 316] width 105 height 17
drag, startPoint x: 491, startPoint y: 422, endPoint x: 534, endPoint y: 422, distance: 43.0
click at [491, 421] on link "+852 9043 3759" at bounding box center [460, 412] width 105 height 17
click at [620, 440] on div "F Callback Scheduled Frank Yau - Medical Director And Head Of Operations Bowtie…" at bounding box center [926, 396] width 1263 height 88
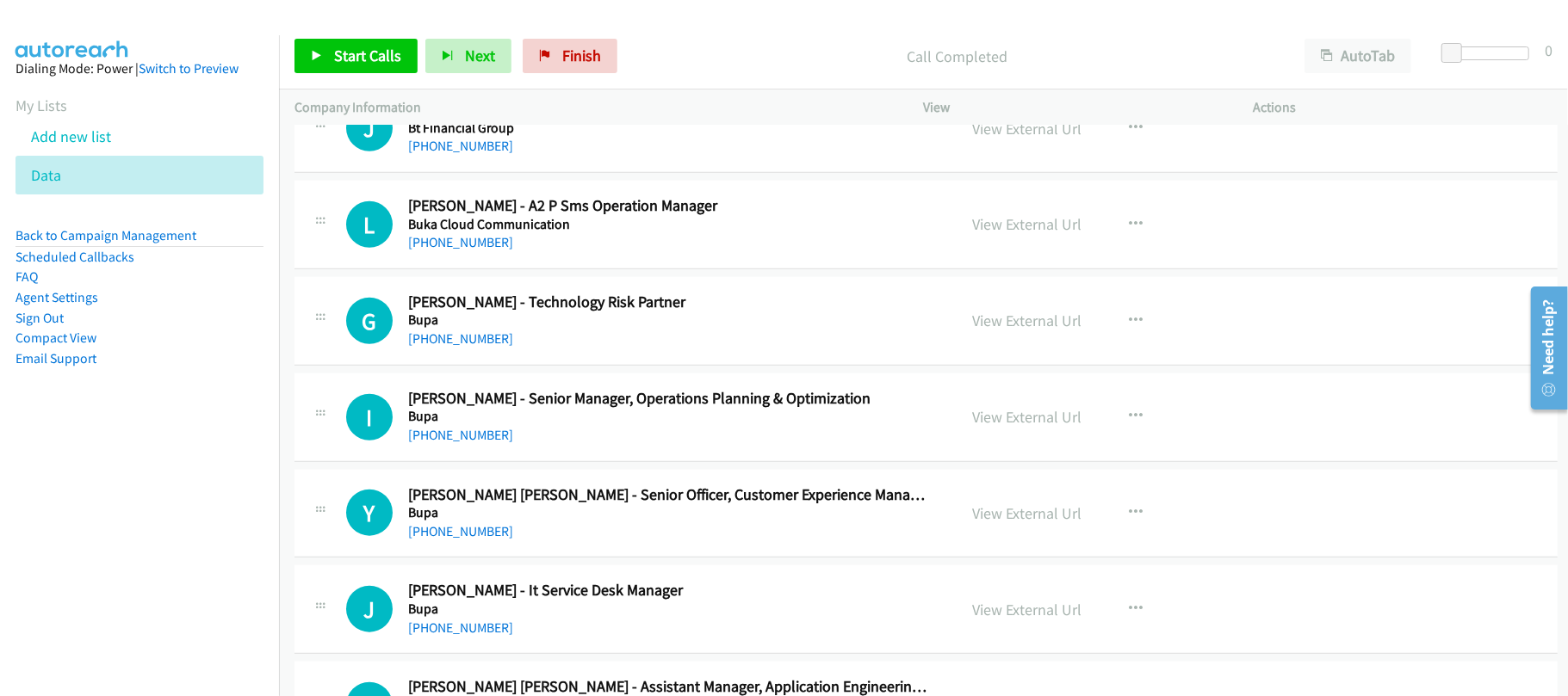
scroll to position [5761, 0]
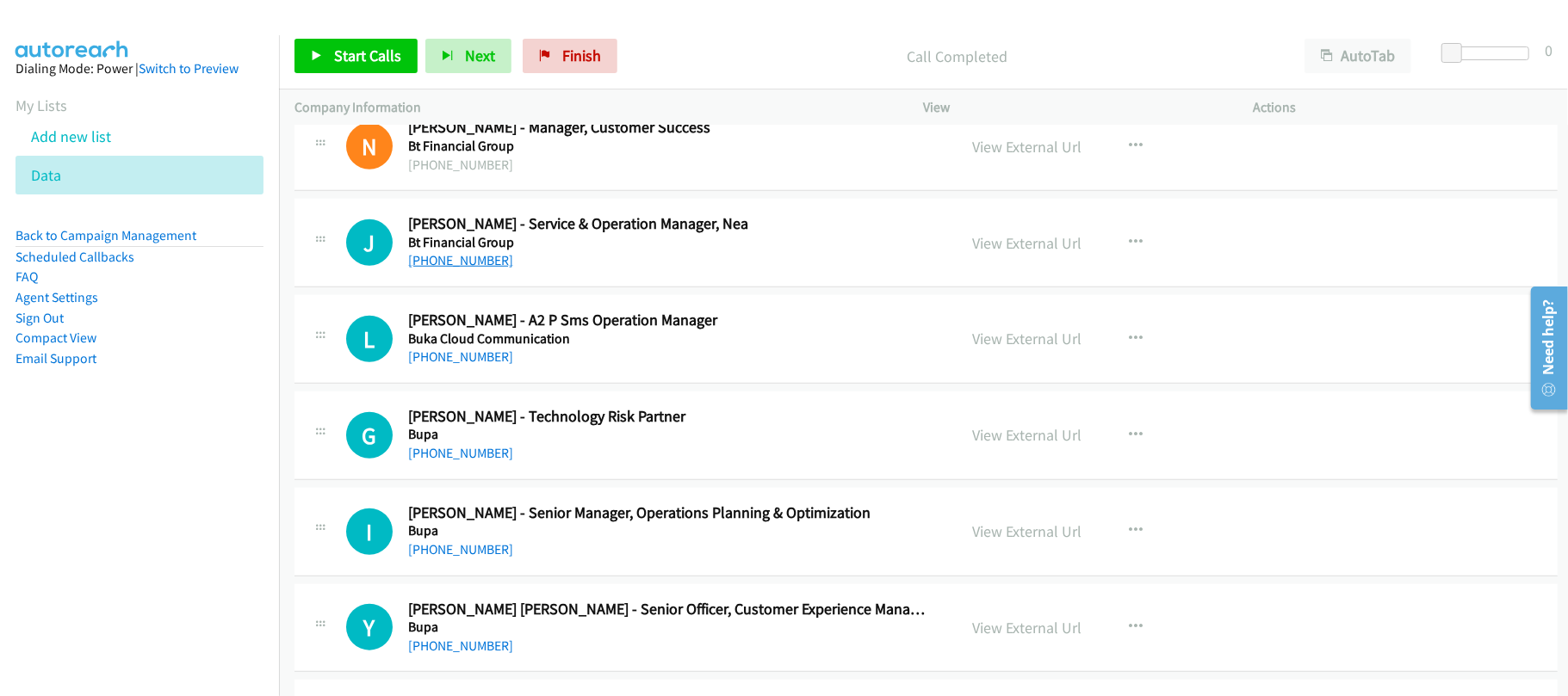
click at [473, 269] on link "+852 9744 7333" at bounding box center [460, 261] width 105 height 17
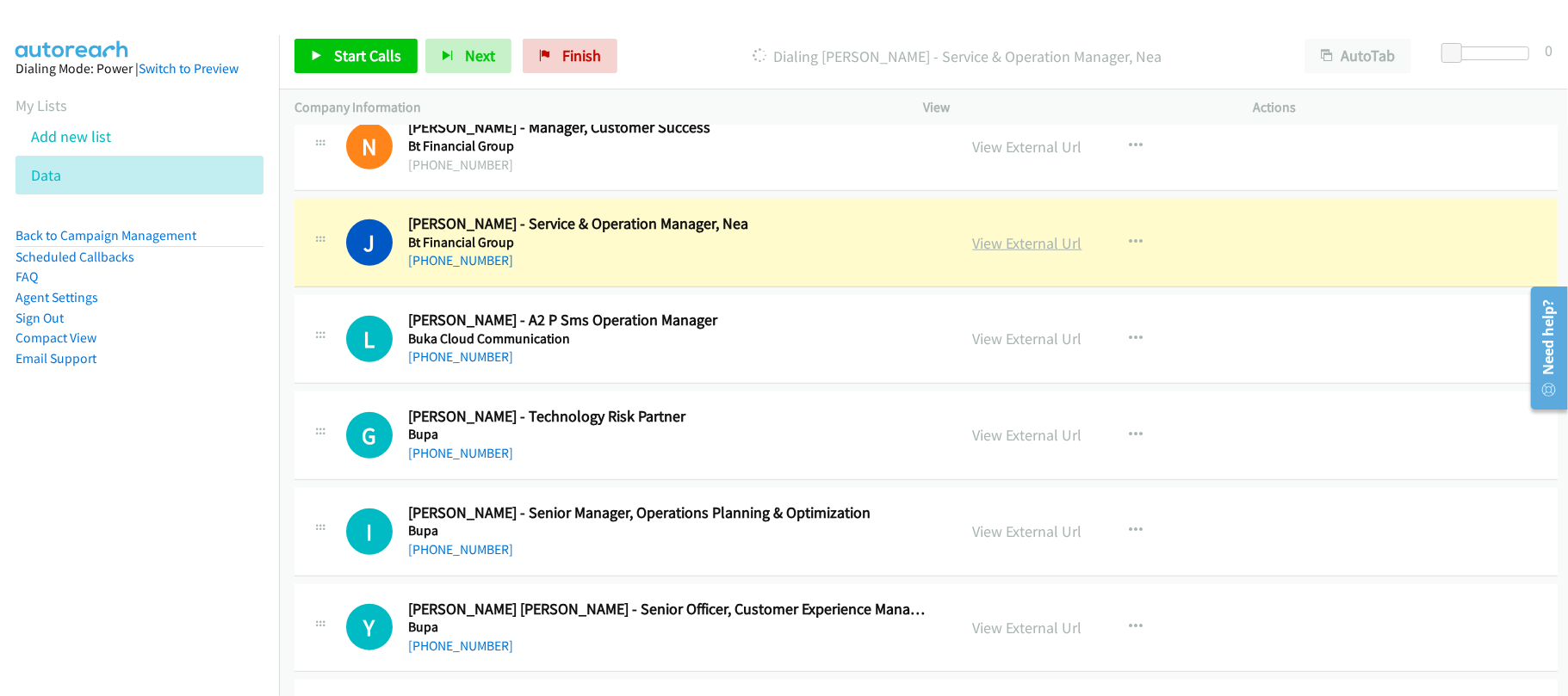
click at [1024, 253] on link "View External Url" at bounding box center [1027, 243] width 110 height 19
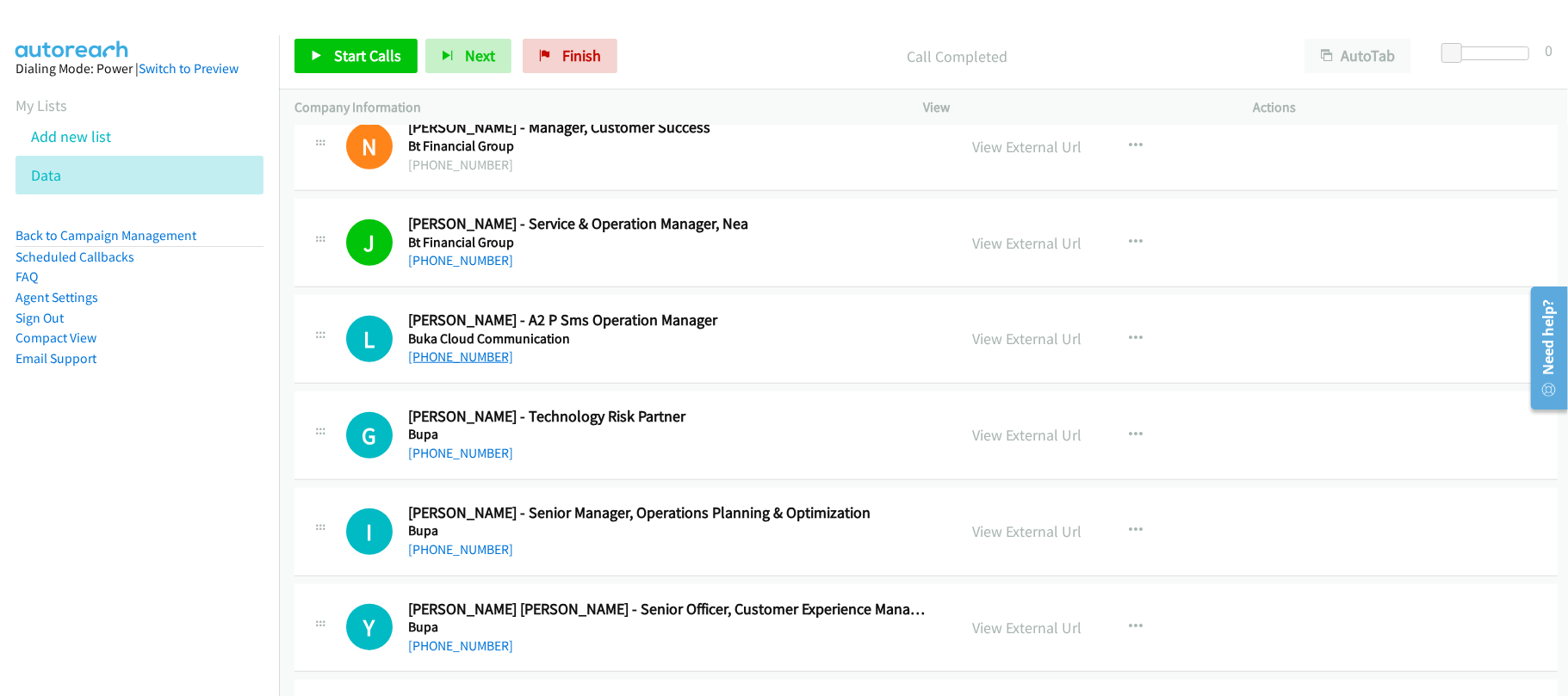
click at [465, 365] on link "+852 6216 2322" at bounding box center [460, 357] width 105 height 17
click at [587, 480] on div "G Callback Scheduled Gary Leung - Technology Risk Partner Bupa Asia/Hong_Kong +…" at bounding box center [926, 435] width 1263 height 88
click at [434, 558] on link "+852 9746 0178" at bounding box center [460, 549] width 105 height 17
click at [548, 480] on div "G Callback Scheduled Gary Leung - Technology Risk Partner Bupa Asia/Hong_Kong +…" at bounding box center [926, 435] width 1263 height 88
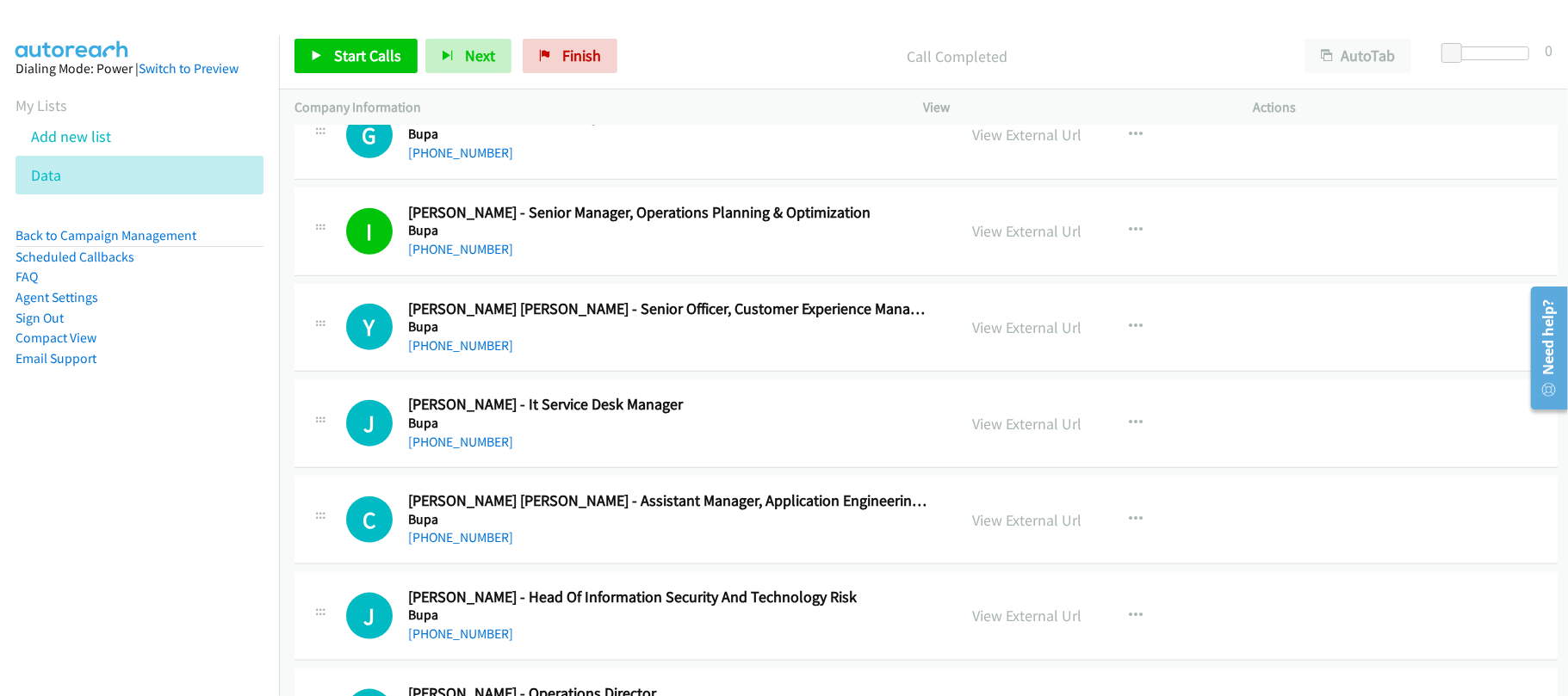
scroll to position [6077, 0]
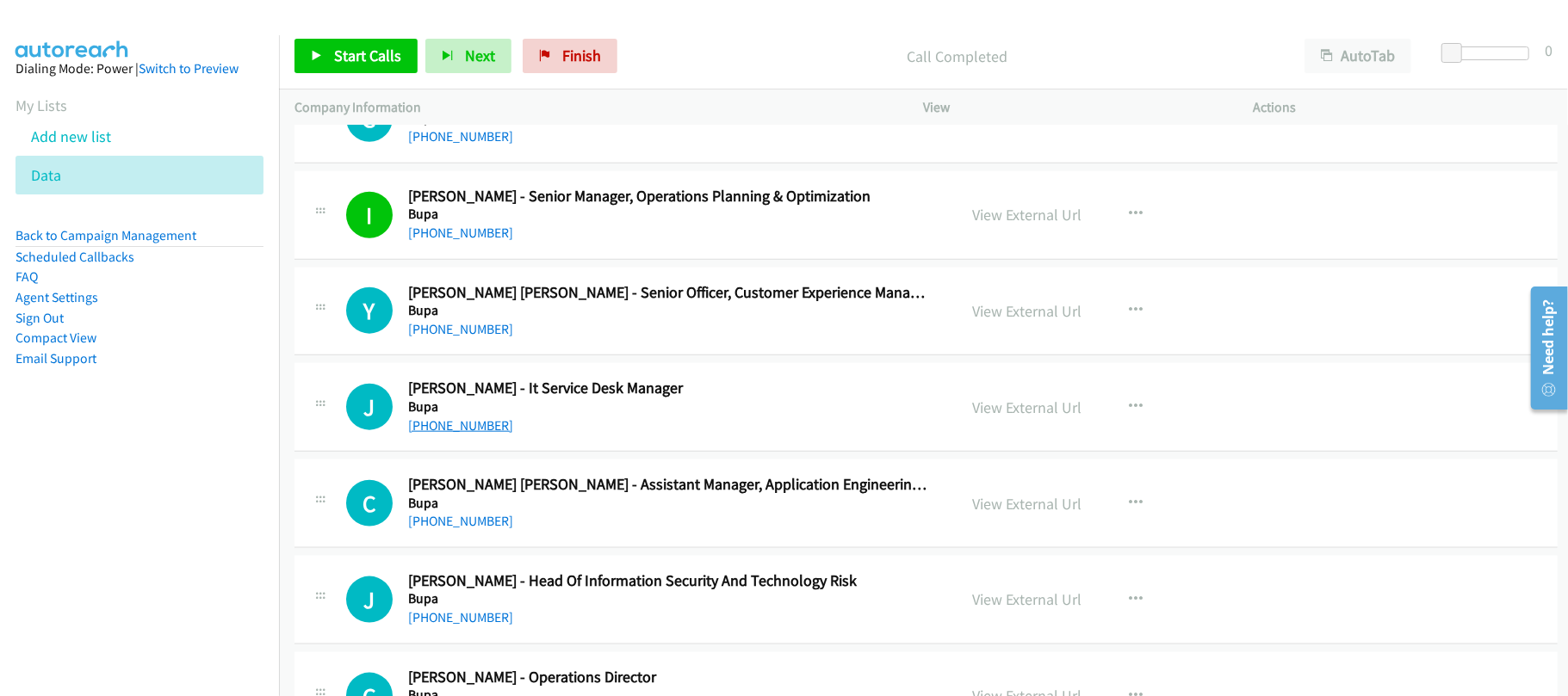
click at [451, 434] on link "+852 9077 3796" at bounding box center [460, 426] width 105 height 17
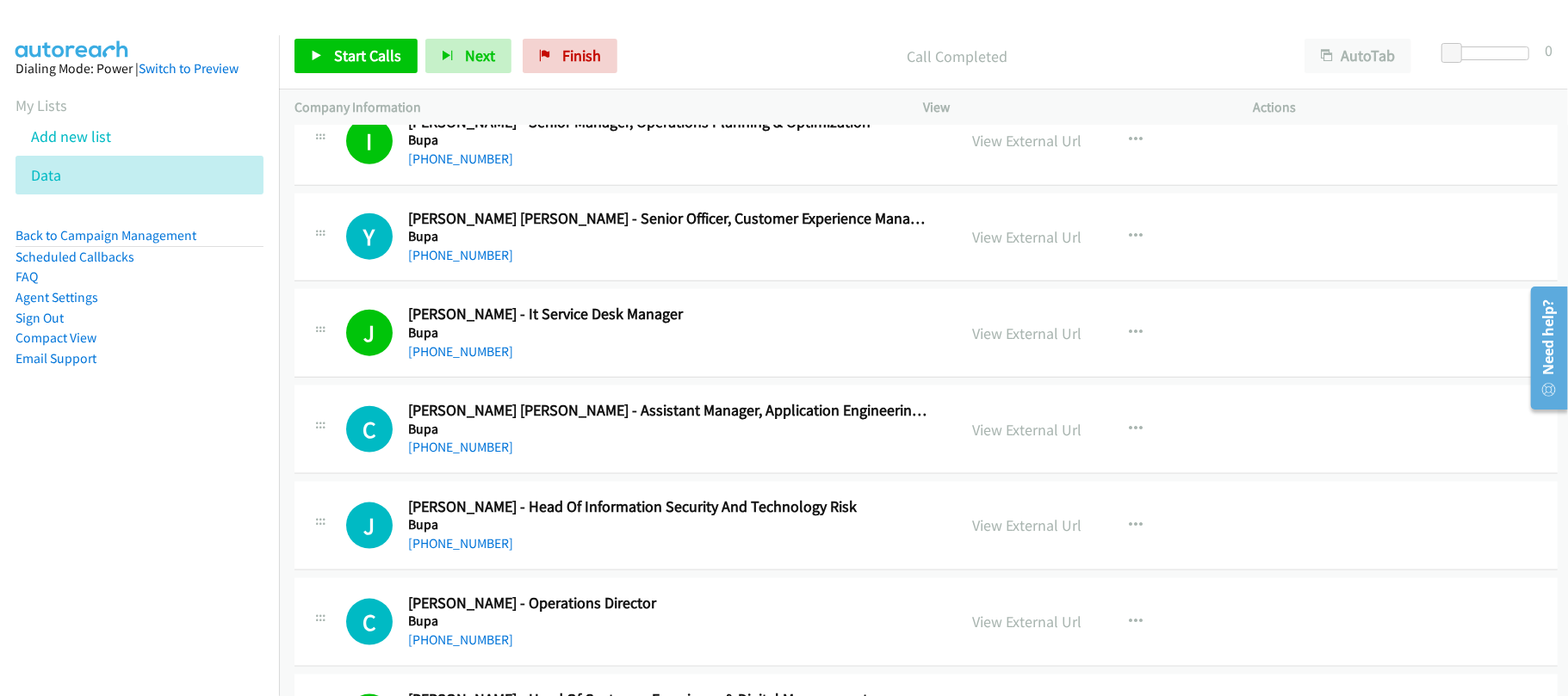
scroll to position [6192, 0]
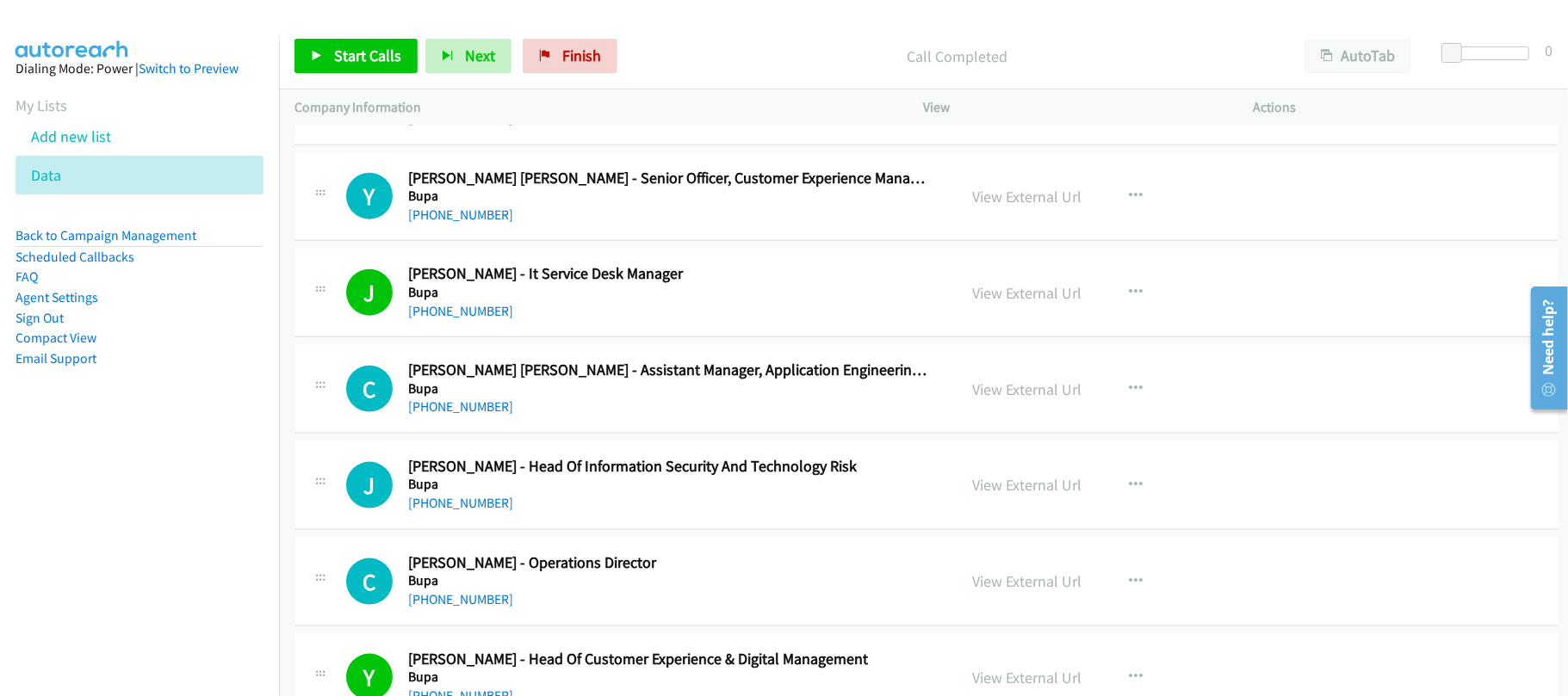
click at [559, 434] on div "C Callback Scheduled Chun Hei Lam - Assistant Manager, Application Engineering,…" at bounding box center [926, 390] width 1263 height 88
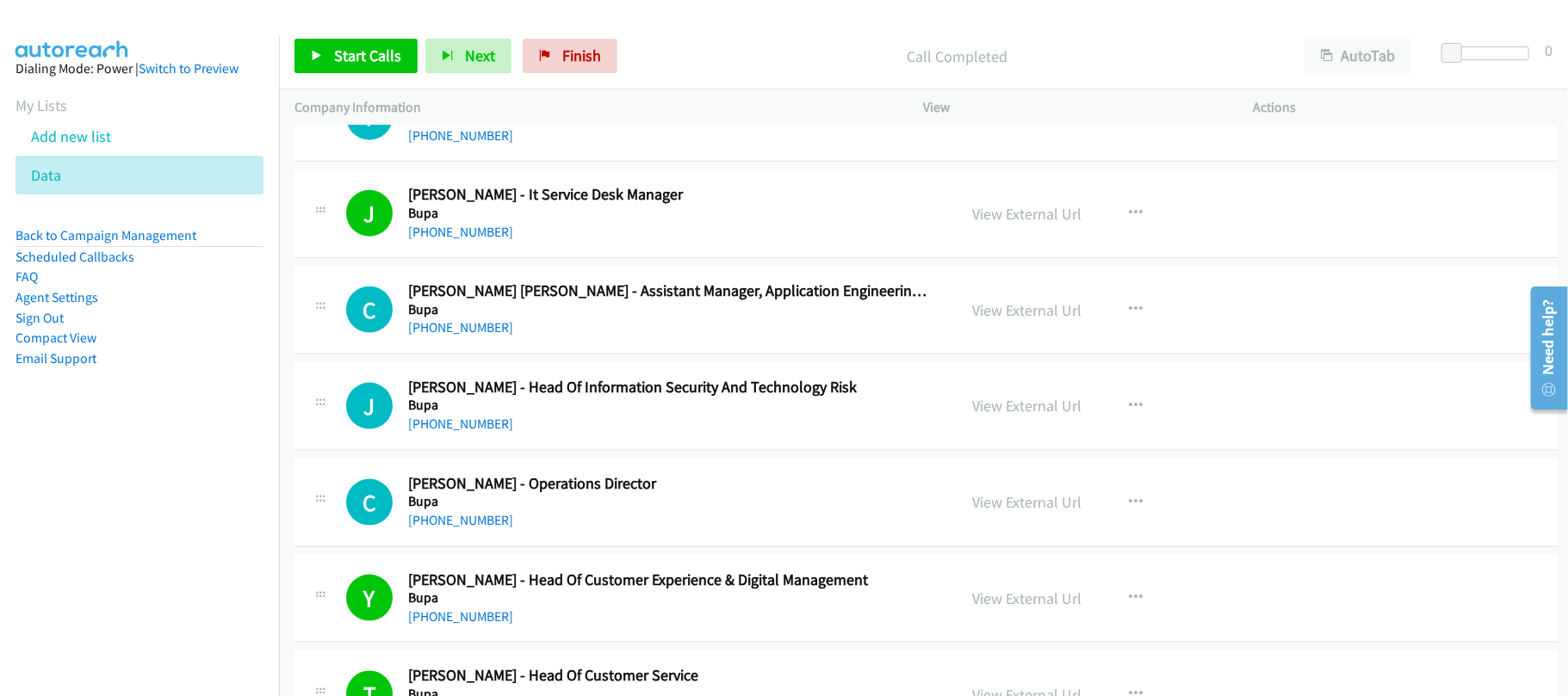
scroll to position [6306, 0]
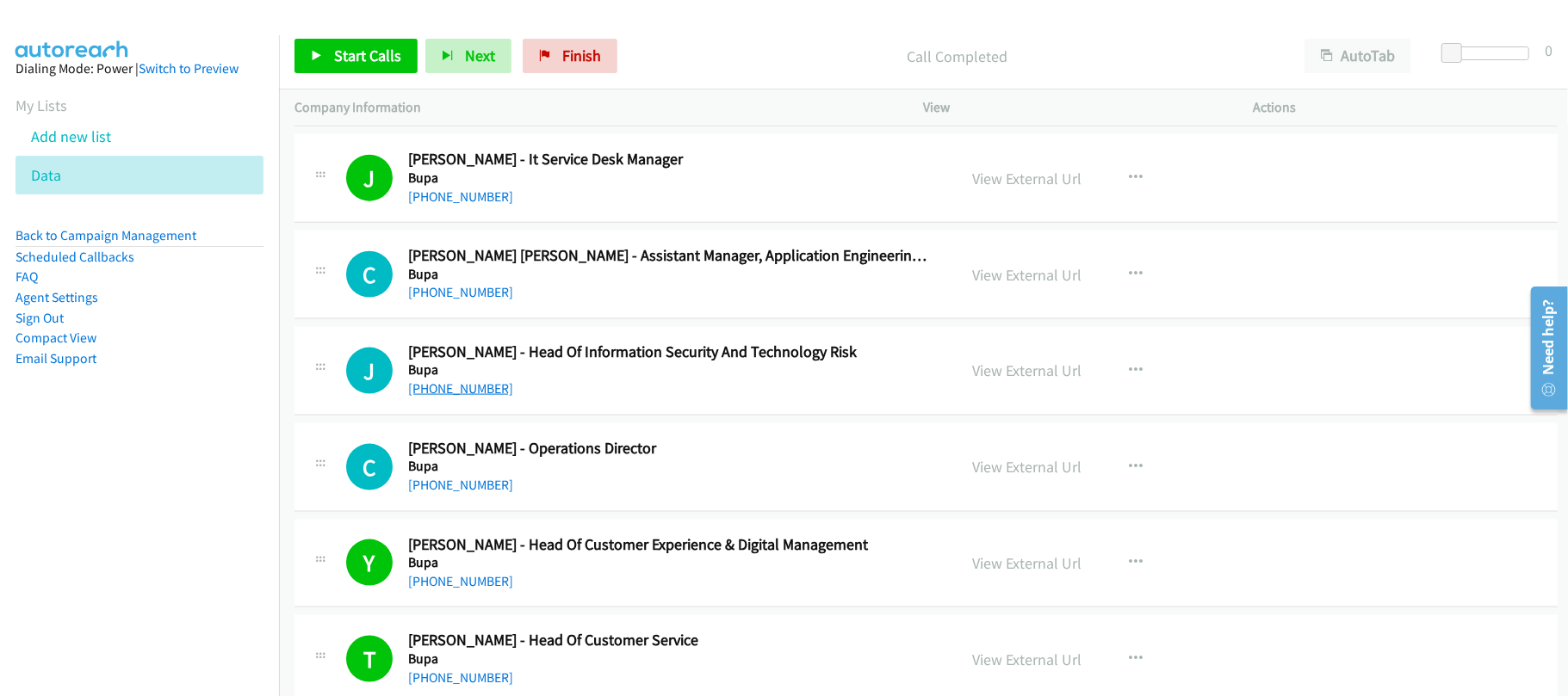
click at [450, 397] on link "+852 9262 8226" at bounding box center [460, 389] width 105 height 17
click at [449, 493] on link "+852 2517 5175" at bounding box center [460, 485] width 105 height 17
click at [542, 362] on h2 "Johnny Yeung - Head Of Information Security And Technology Risk" at bounding box center [670, 352] width 525 height 19
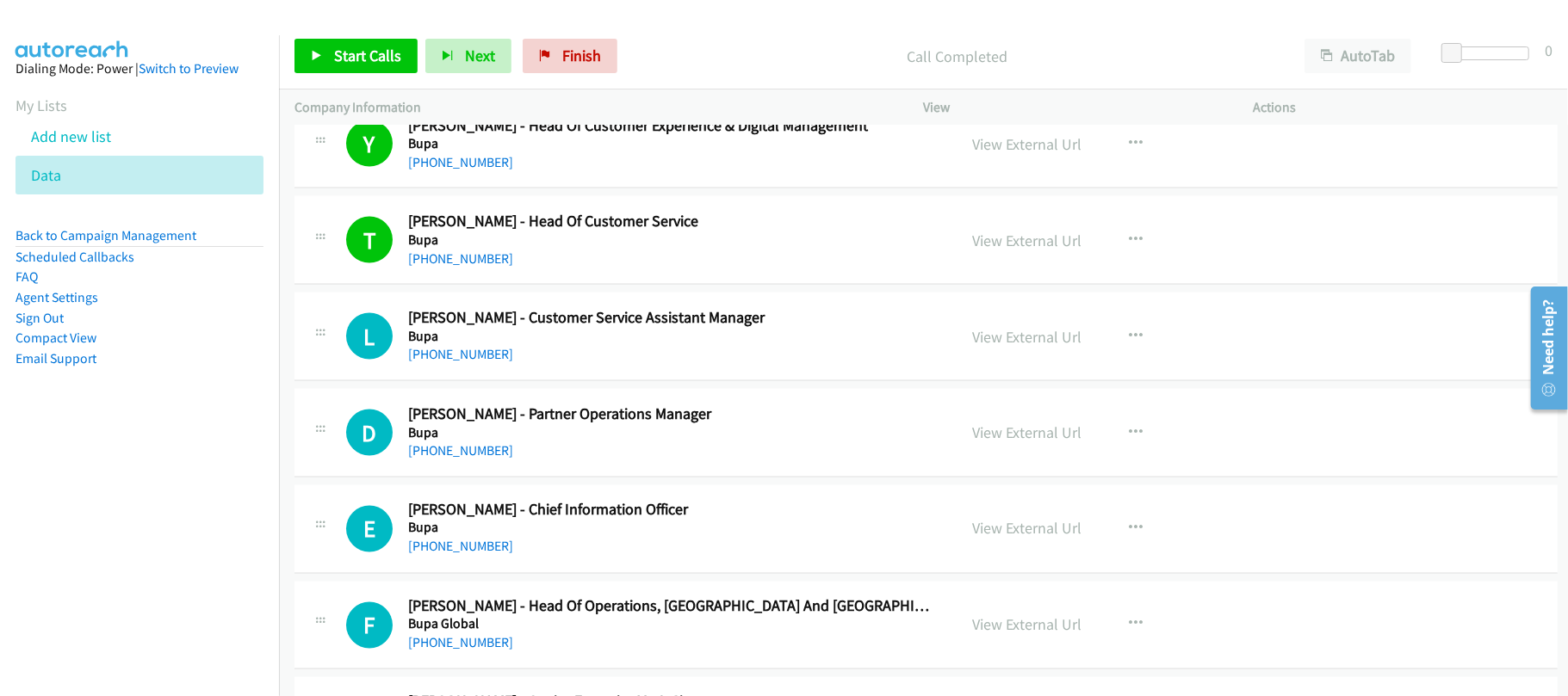
scroll to position [6766, 0]
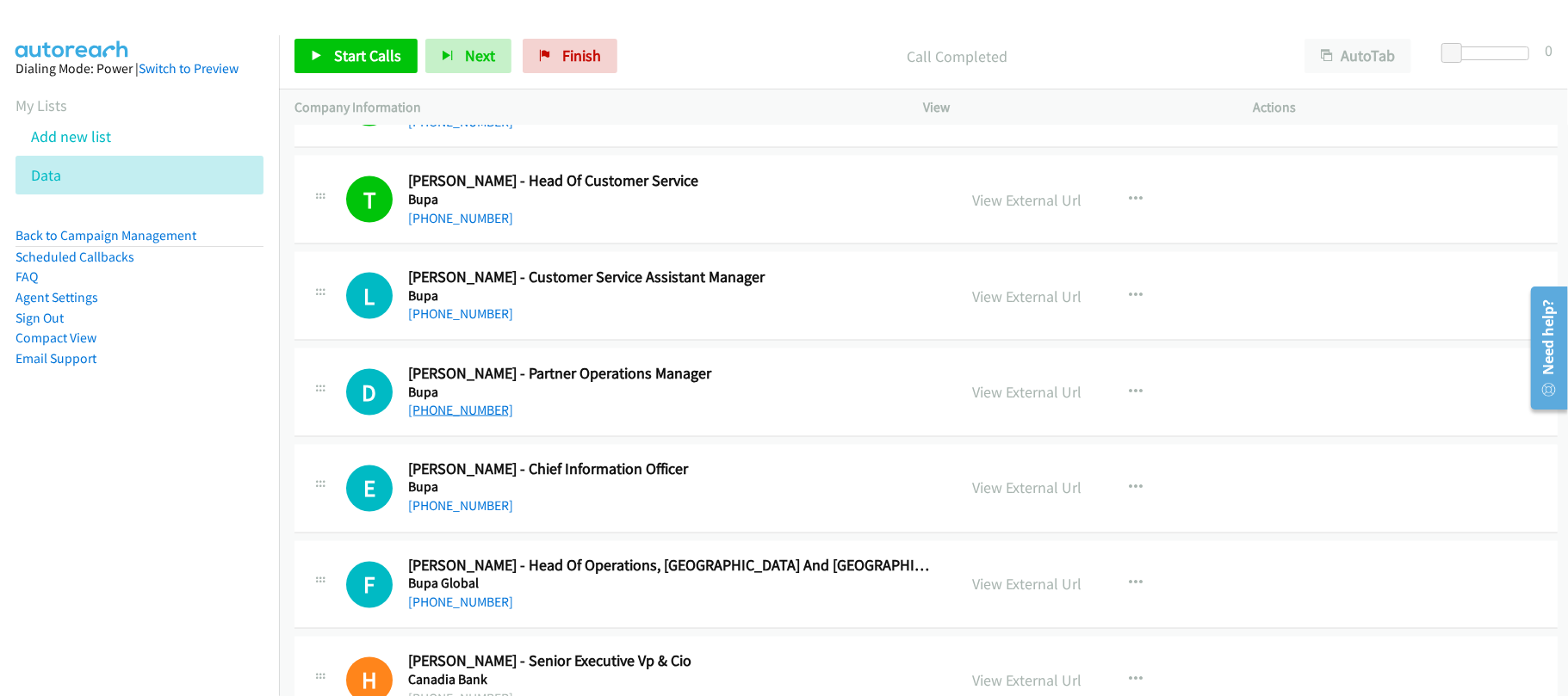
click at [442, 419] on link "+852 9604 9559" at bounding box center [460, 410] width 105 height 17
click at [537, 496] on h5 "Bupa" at bounding box center [670, 488] width 525 height 17
click at [431, 515] on link "+852 9456 9938" at bounding box center [460, 506] width 105 height 17
click at [569, 472] on div "E Callback Scheduled Earvin Lim - Chief Information Officer Bupa Asia/Hong_Kong…" at bounding box center [926, 489] width 1263 height 88
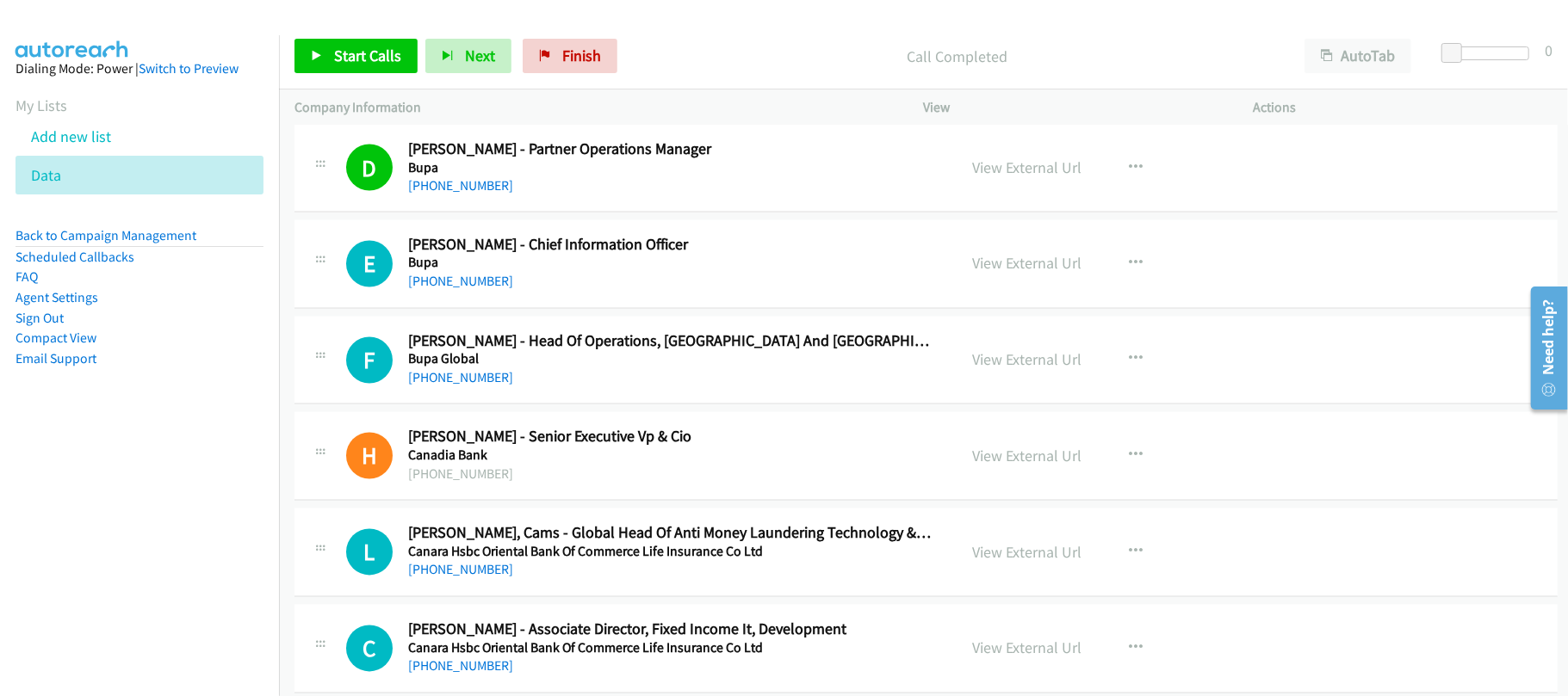
scroll to position [6994, 0]
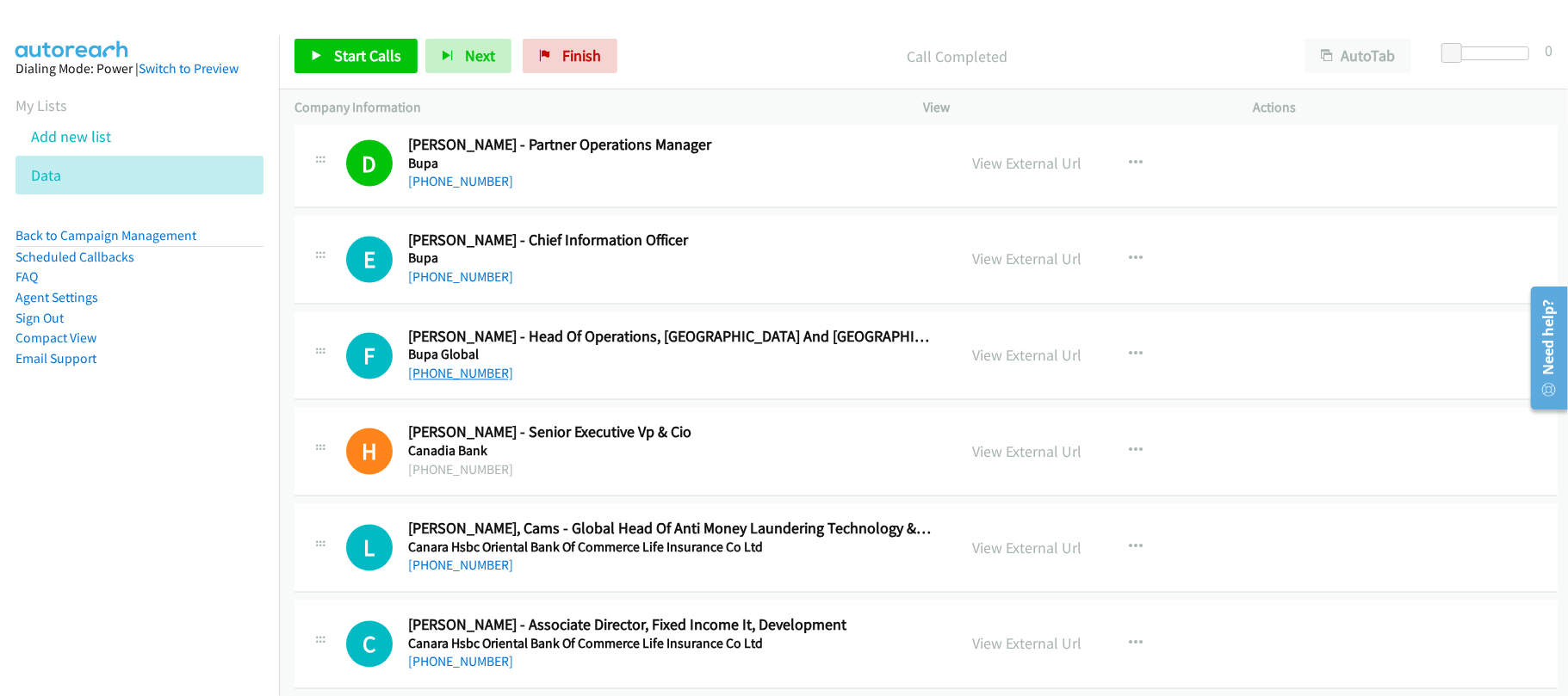
click at [466, 382] on link "+852 9318 1066" at bounding box center [460, 374] width 105 height 17
click at [218, 443] on aside "Dialing Mode: Power | Switch to Preview My Lists Add new list Data Back to Camp…" at bounding box center [140, 241] width 279 height 412
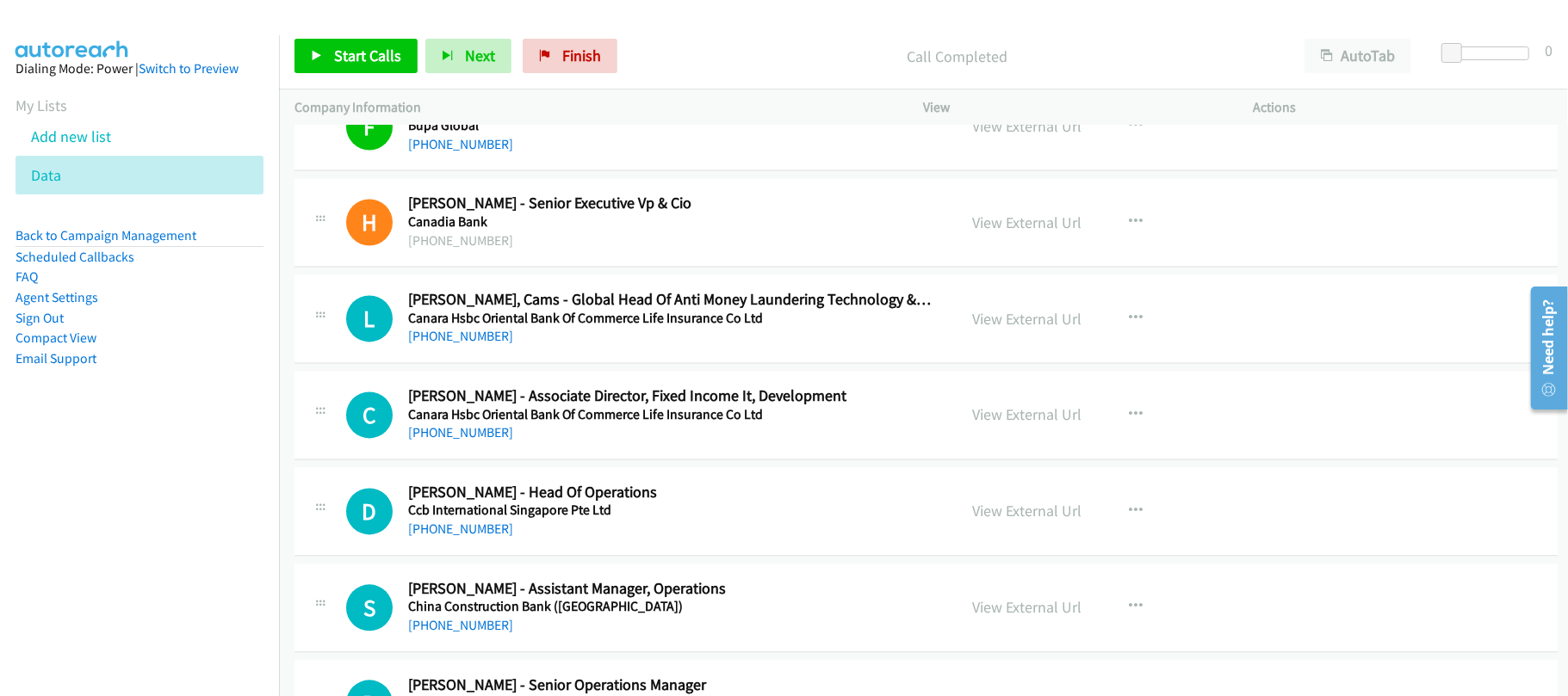
scroll to position [7339, 0]
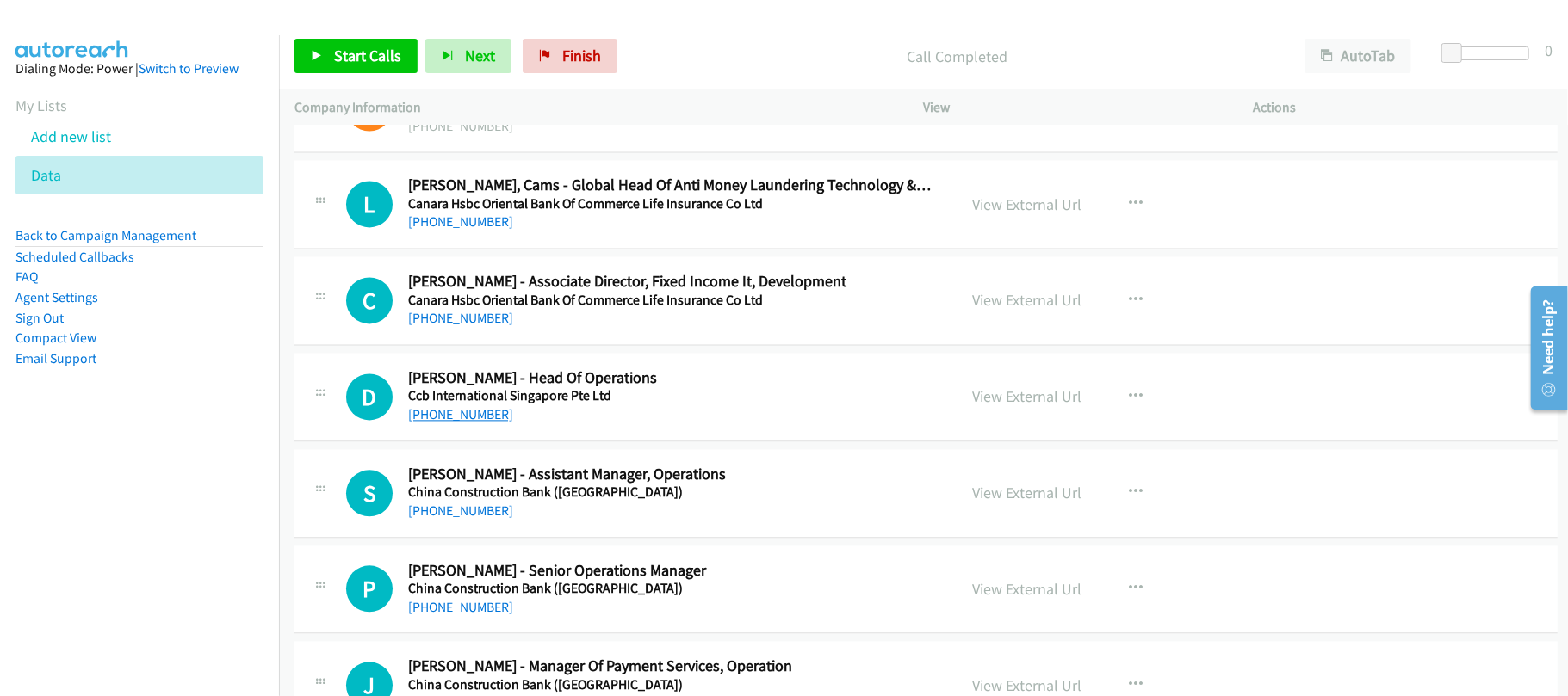
click at [482, 423] on link "+852 9304 1068" at bounding box center [460, 414] width 105 height 17
click at [579, 522] on div "+852 5135 6946" at bounding box center [670, 511] width 525 height 20
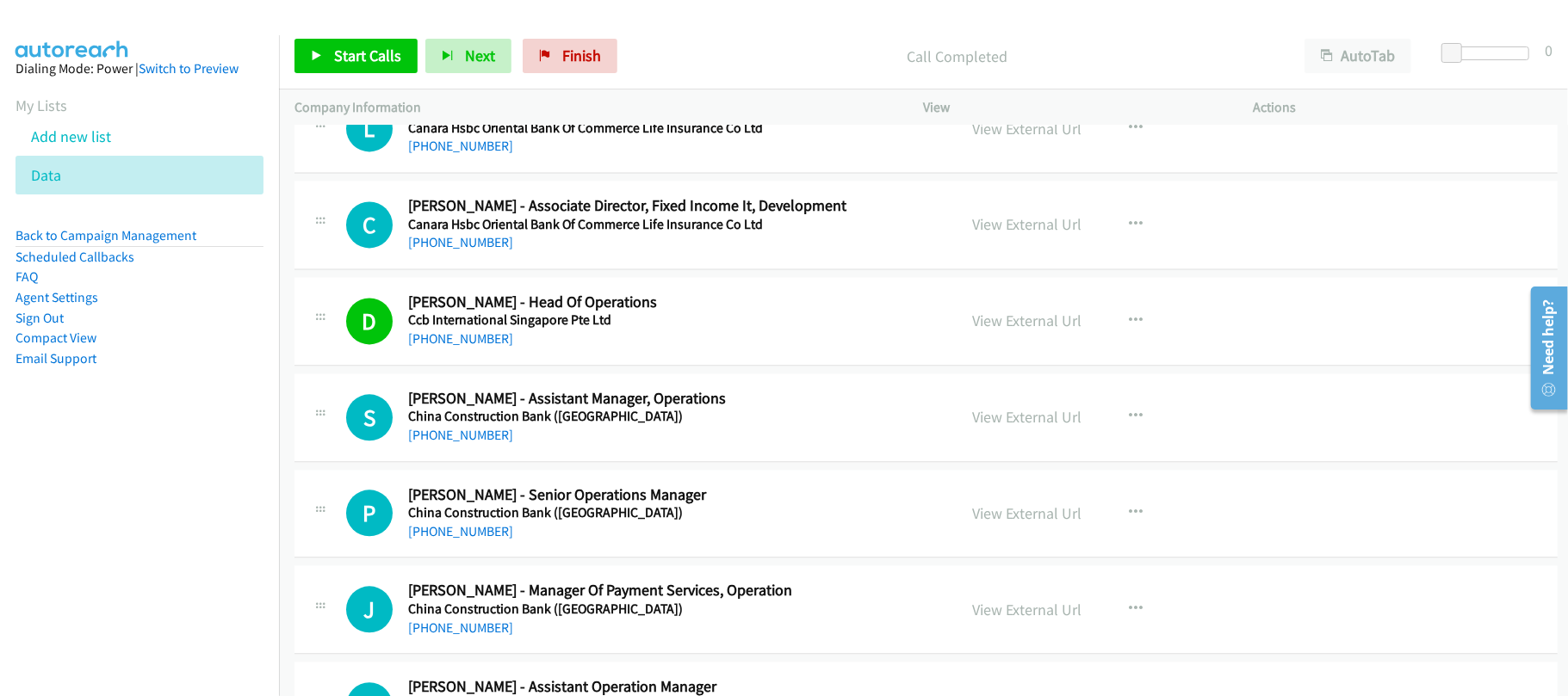
scroll to position [7455, 0]
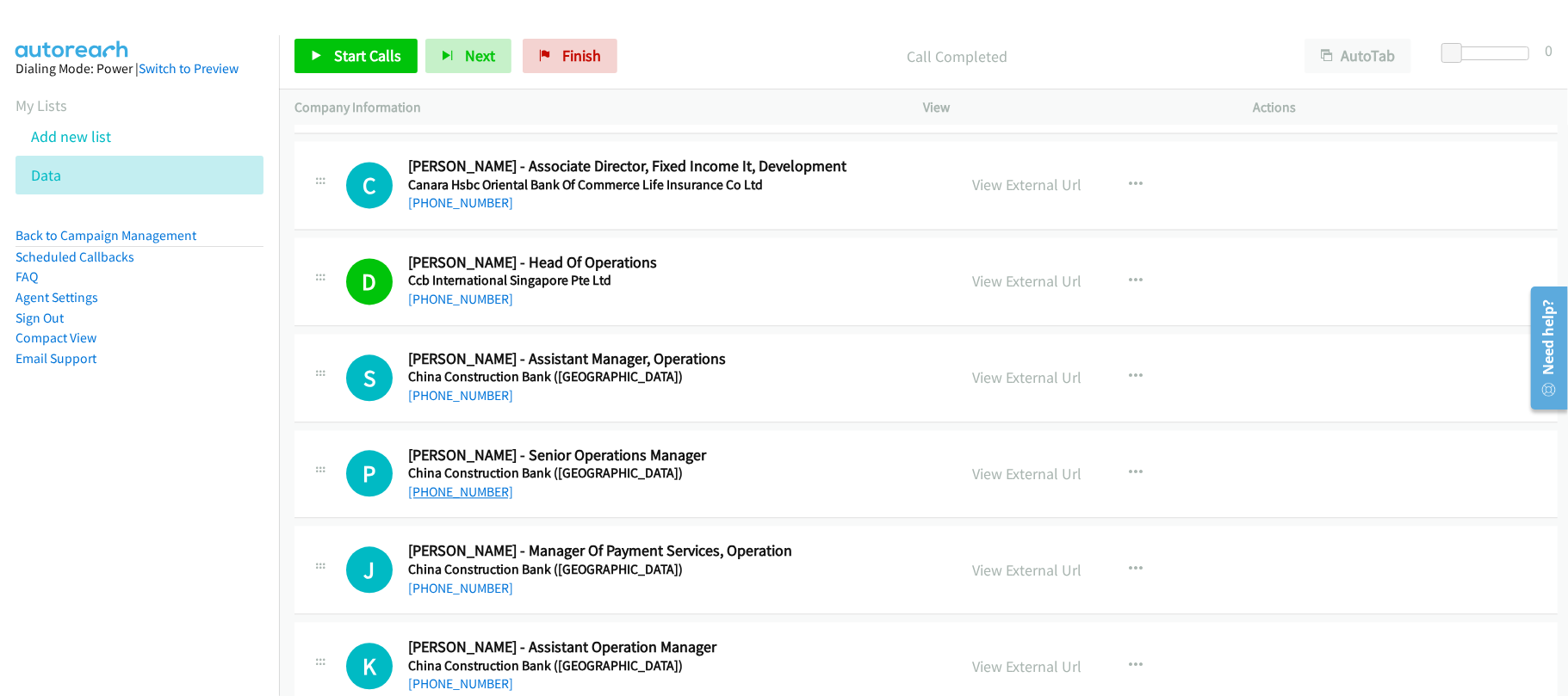
click at [473, 500] on link "+852 9257 4356" at bounding box center [460, 492] width 105 height 17
click at [622, 561] on h2 "Jesse Chan - Manager Of Payment Services, Operation" at bounding box center [670, 551] width 525 height 19
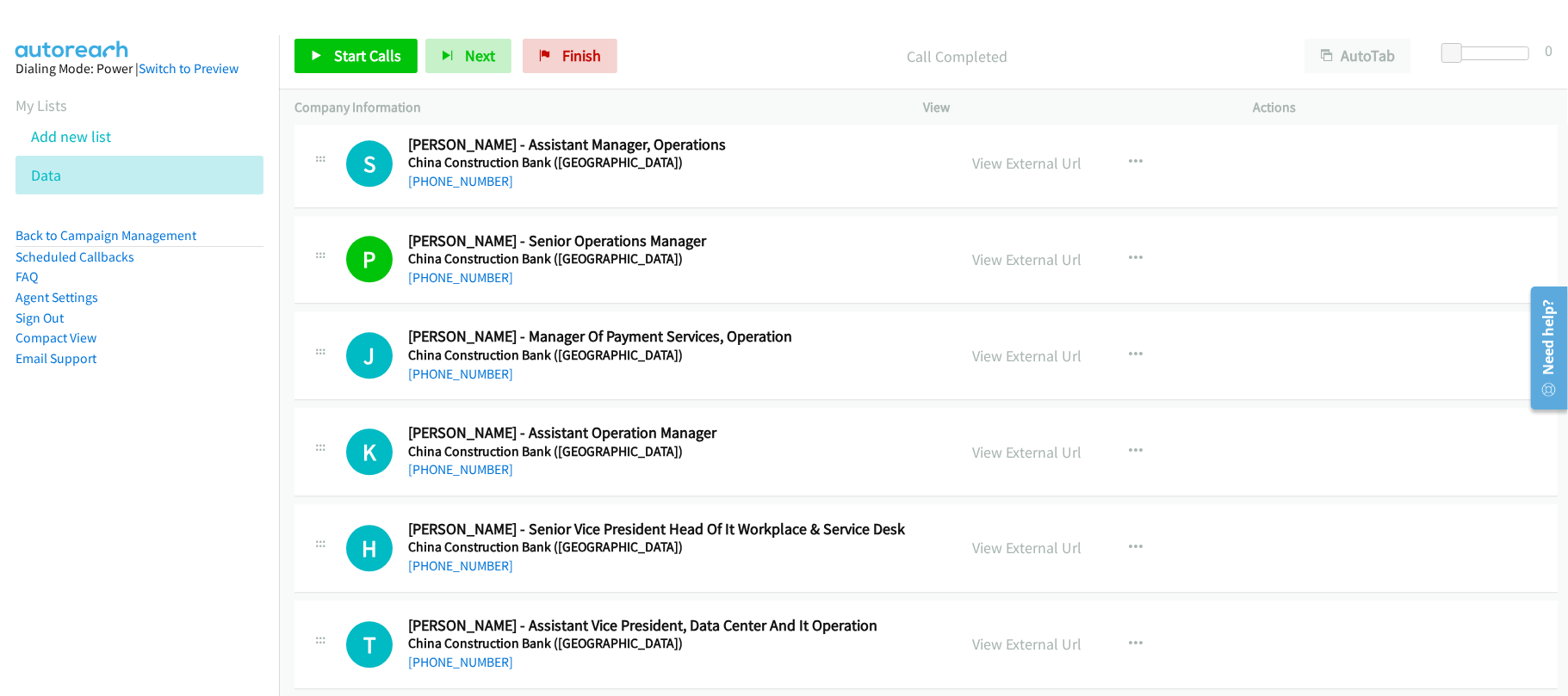
scroll to position [7683, 0]
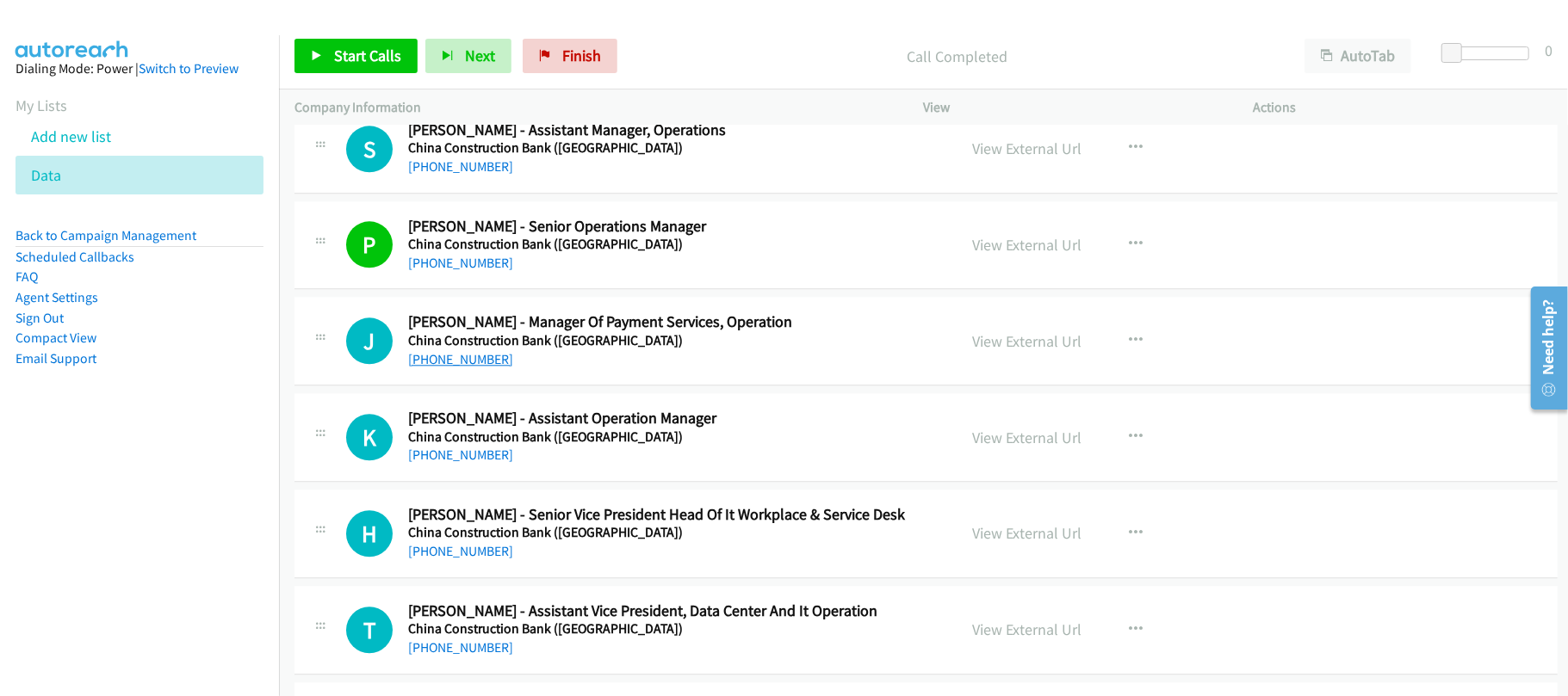
click at [456, 367] on link "+852 5505 6848" at bounding box center [460, 359] width 105 height 17
click at [608, 390] on td "J Callback Scheduled Jesse Chan - Manager Of Payment Services, Operation China …" at bounding box center [926, 341] width 1294 height 96
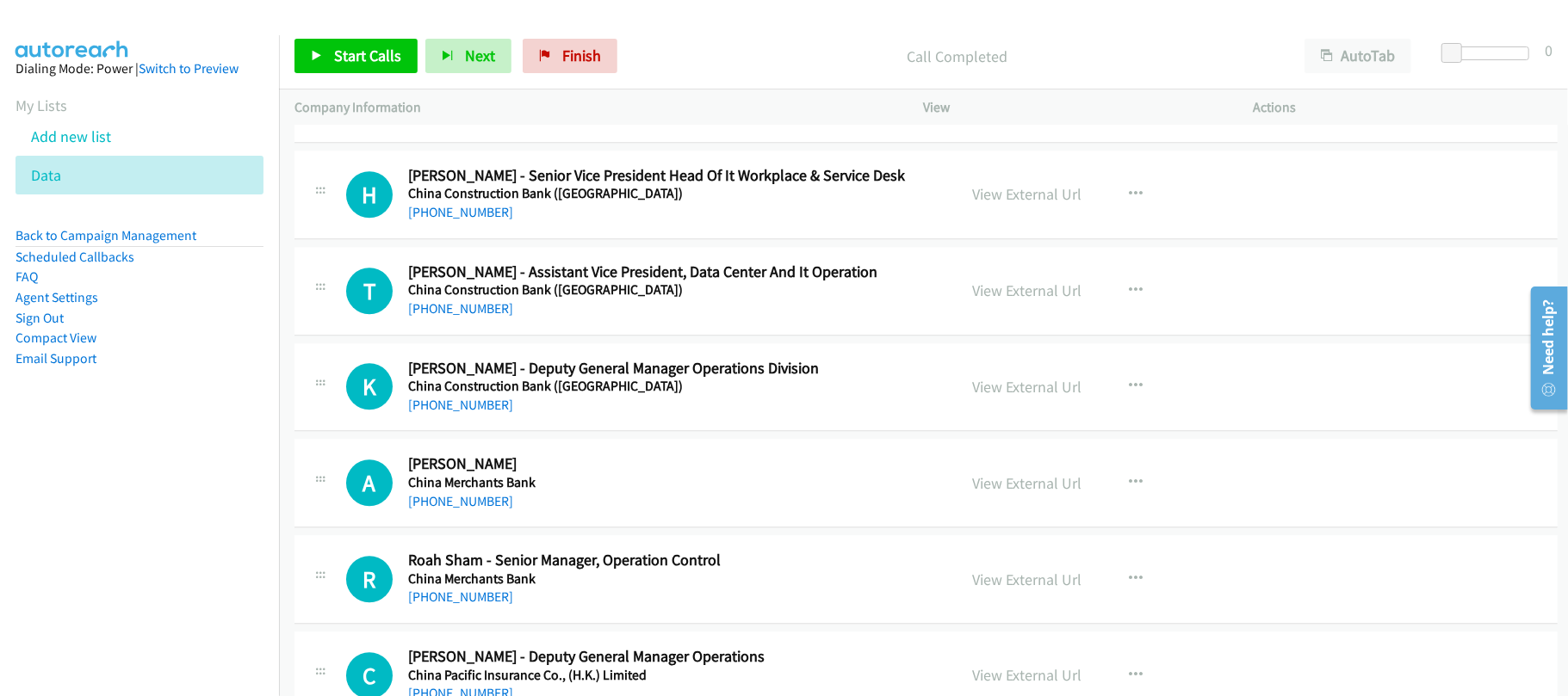
scroll to position [8028, 0]
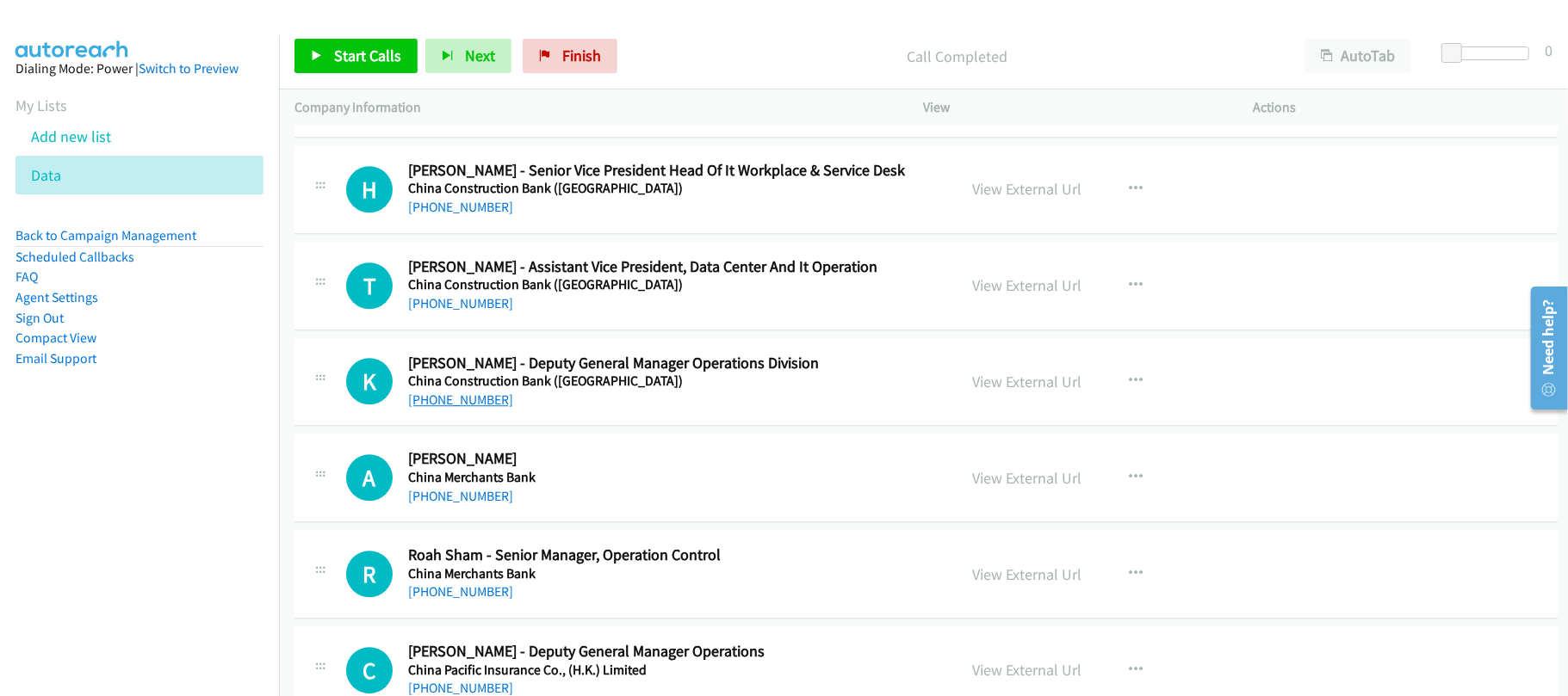
click at [462, 408] on link "+852 9226 2886" at bounding box center [460, 399] width 105 height 17
click at [602, 469] on h2 "Arthur Kong - Coo" at bounding box center [670, 459] width 525 height 19
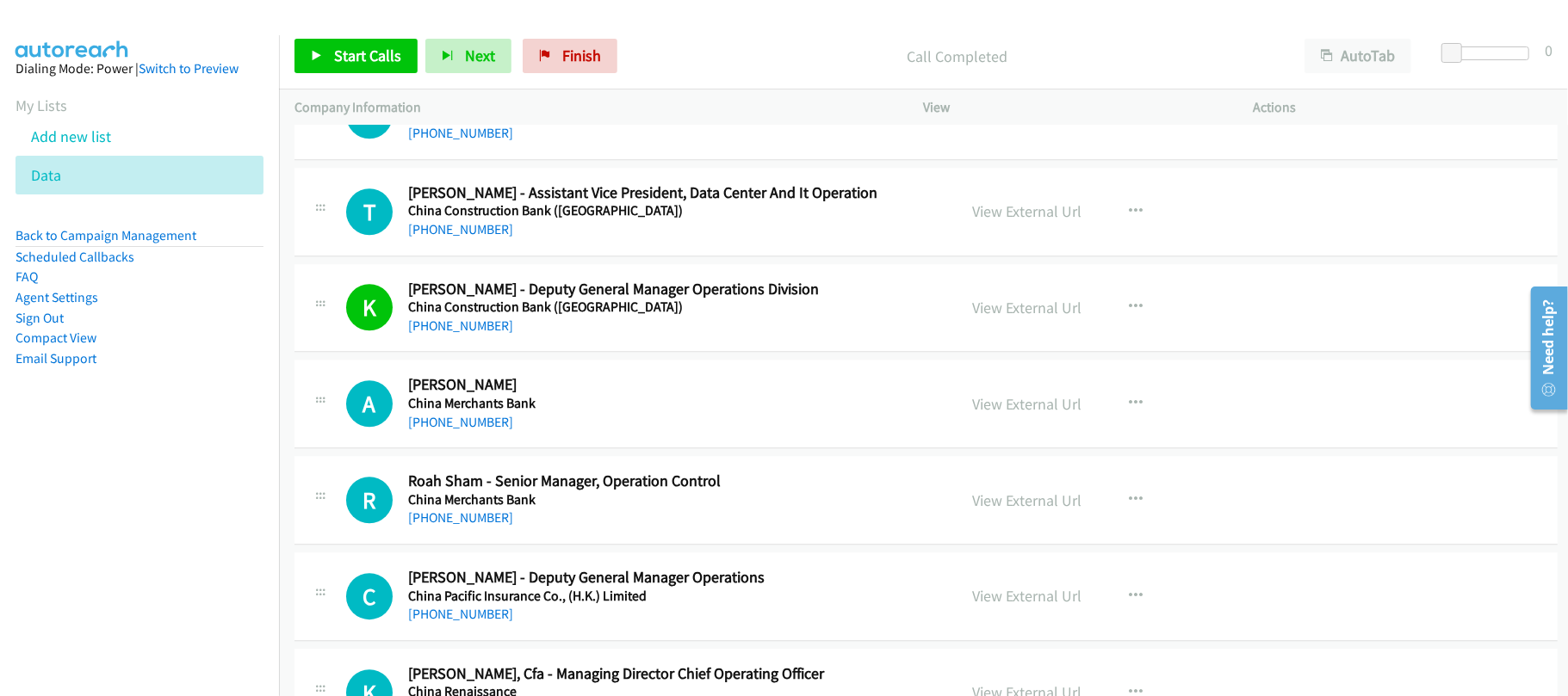
scroll to position [8143, 0]
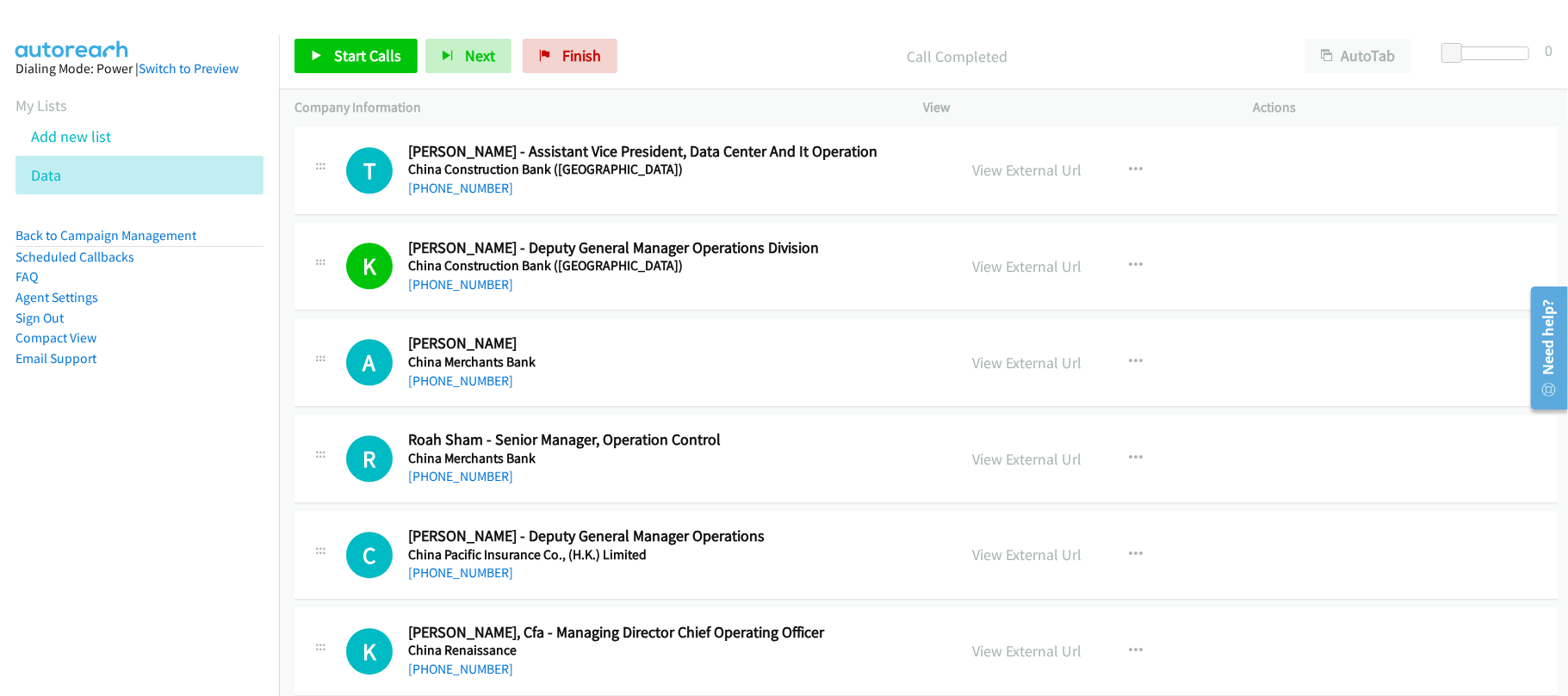
drag, startPoint x: 452, startPoint y: 500, endPoint x: 648, endPoint y: 500, distance: 196.0
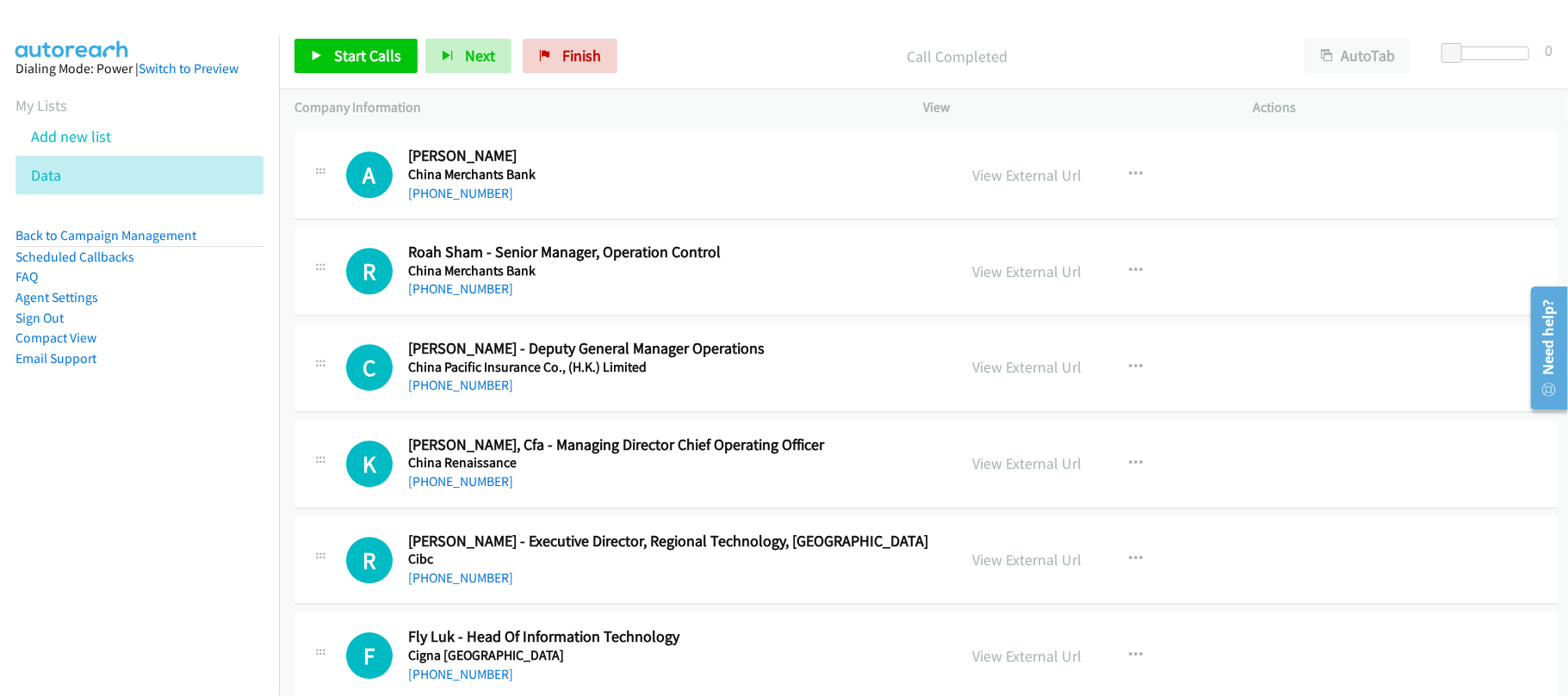
scroll to position [8372, 0]
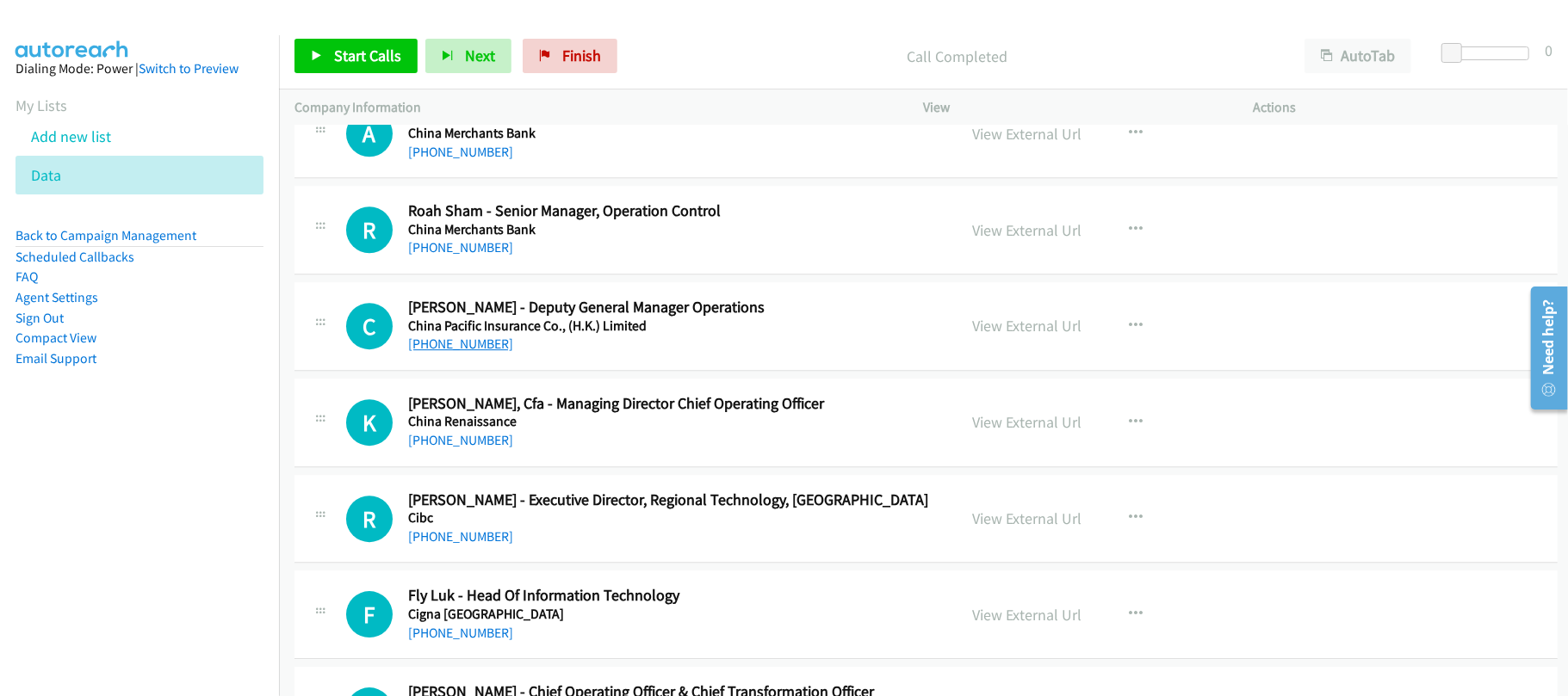
click at [480, 352] on link "+852 9582 3245" at bounding box center [460, 344] width 105 height 17
click at [556, 451] on div "+852 2287 1690" at bounding box center [670, 440] width 525 height 20
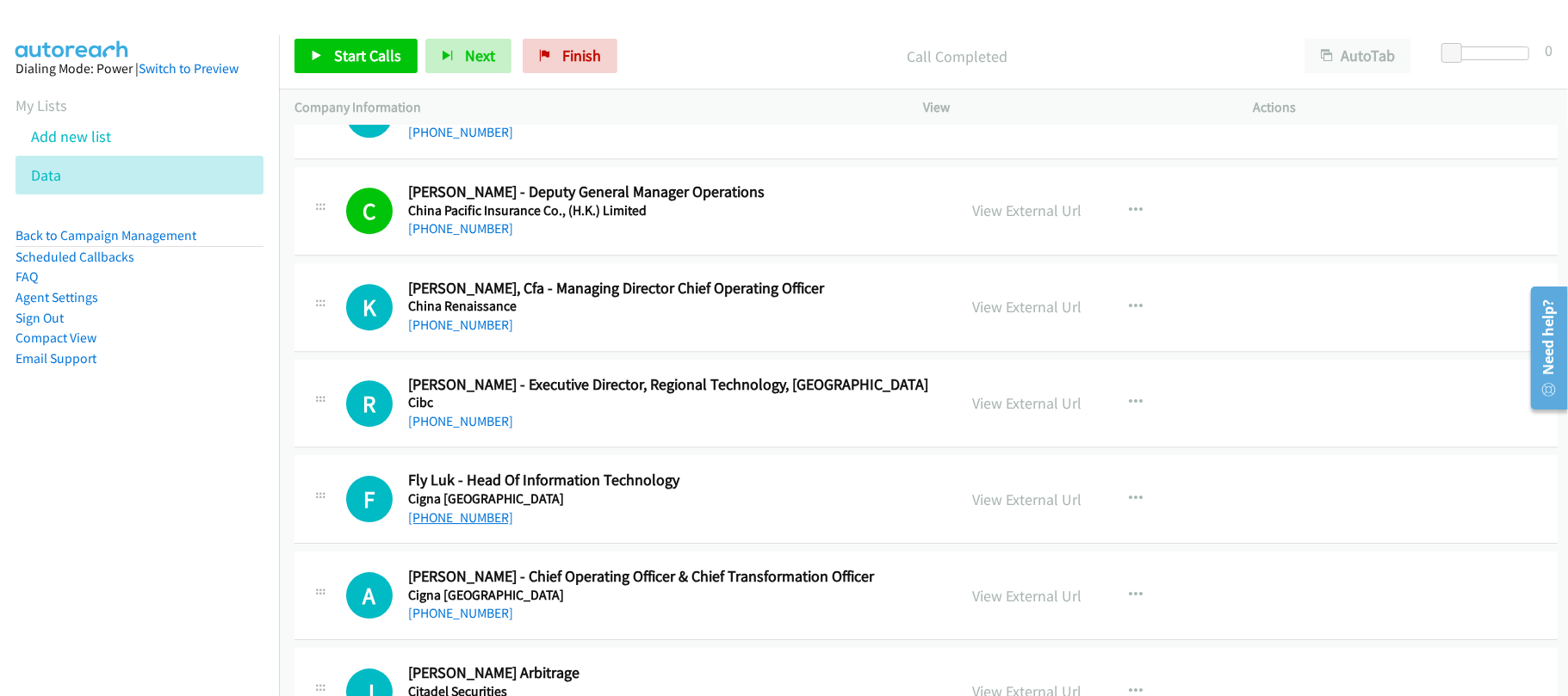
click at [463, 526] on link "+852 9663 8993" at bounding box center [460, 518] width 105 height 17
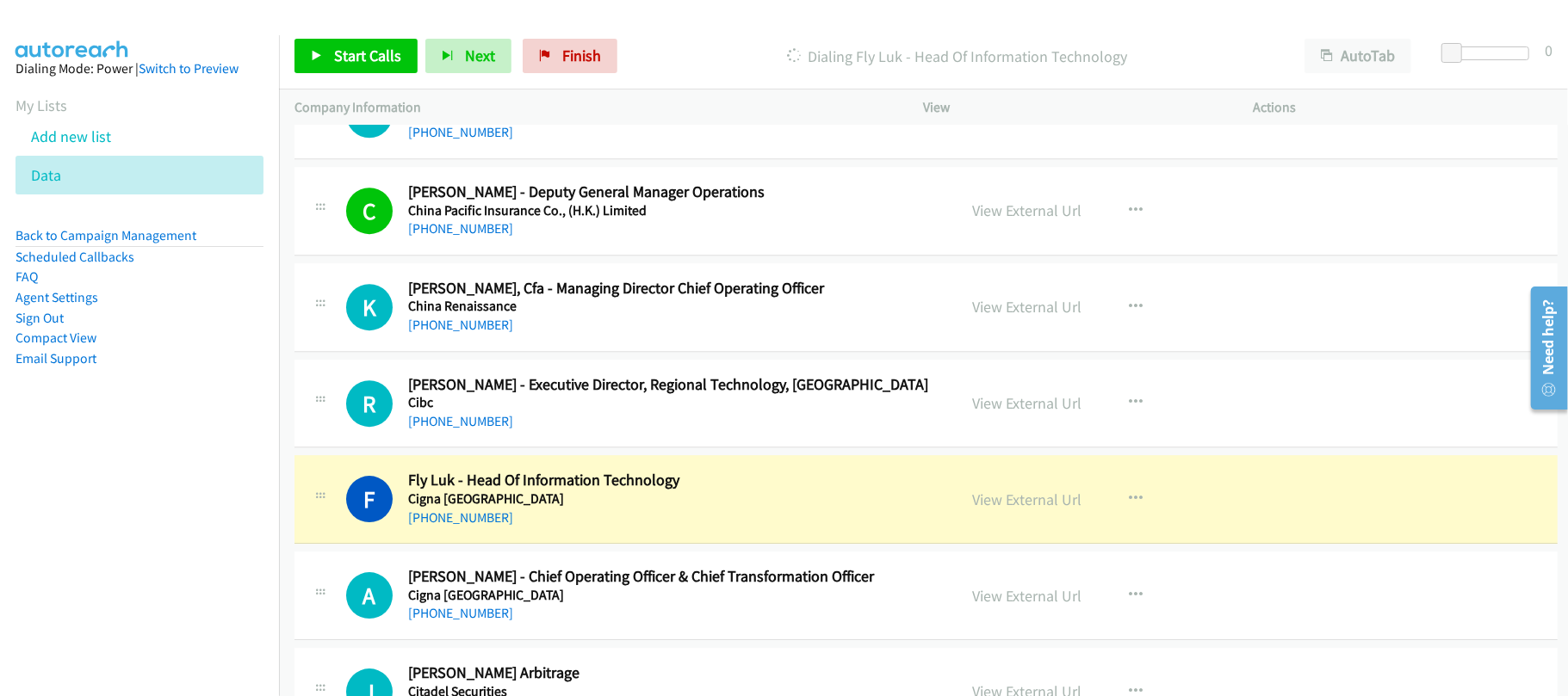
click at [397, 423] on div "R" at bounding box center [377, 404] width 62 height 47
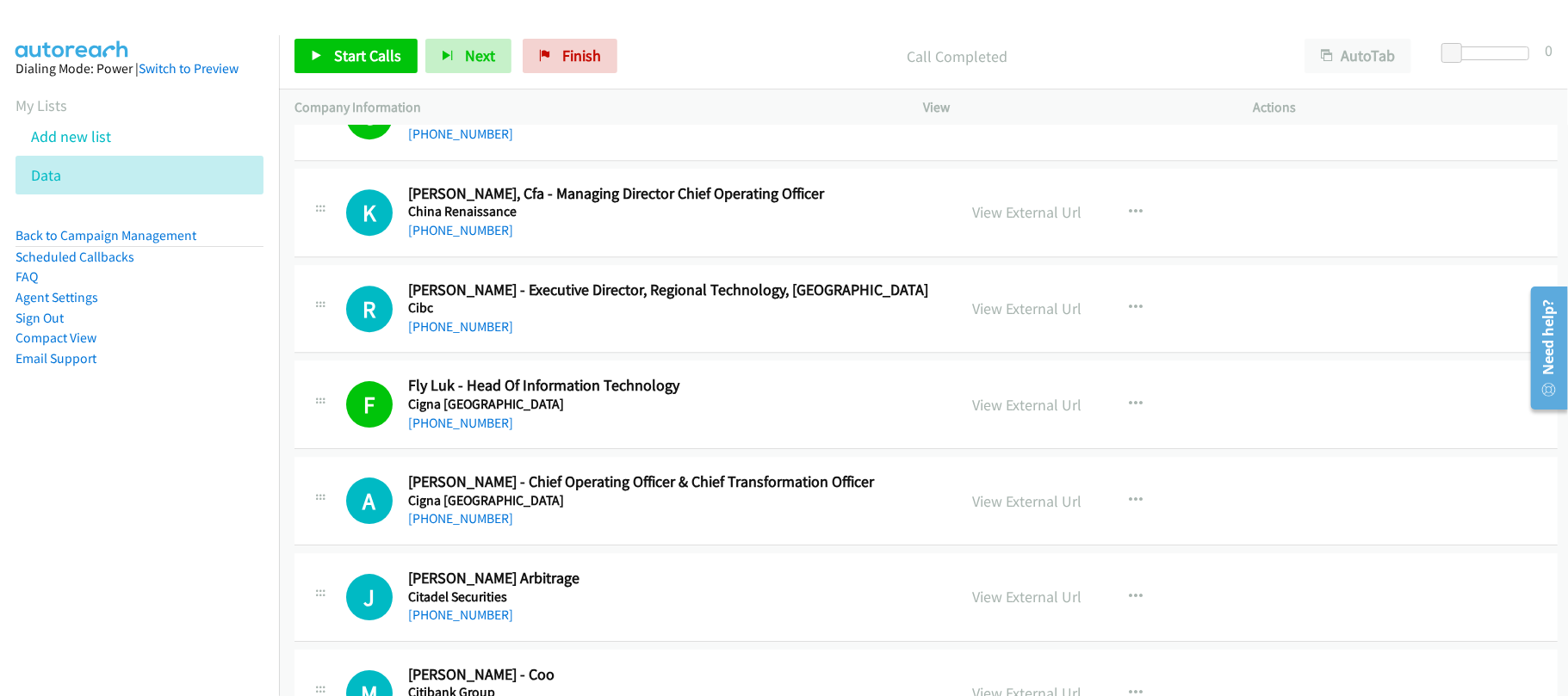
scroll to position [8717, 0]
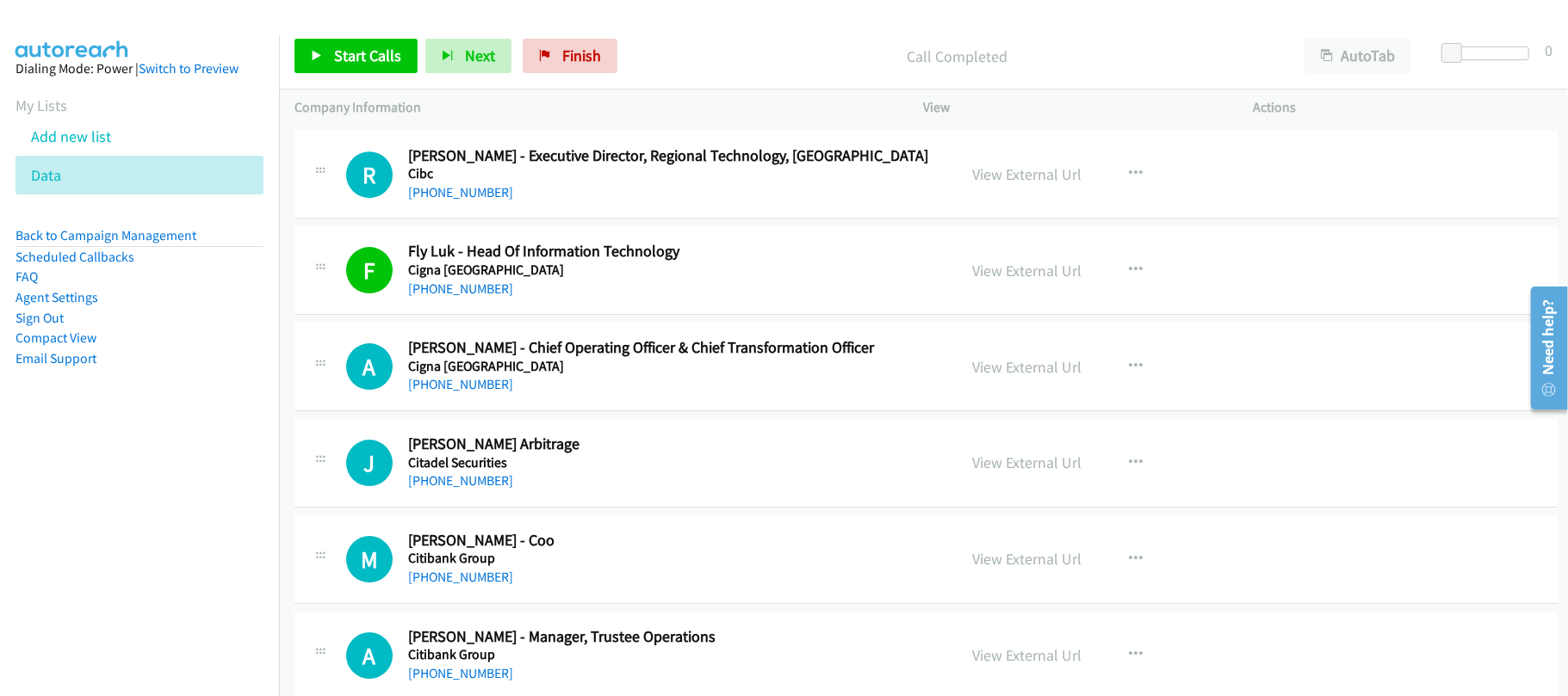
click at [617, 412] on div "A Callback Scheduled Andrew Pratt - Chief Operating Officer & Chief Transformat…" at bounding box center [926, 367] width 1263 height 88
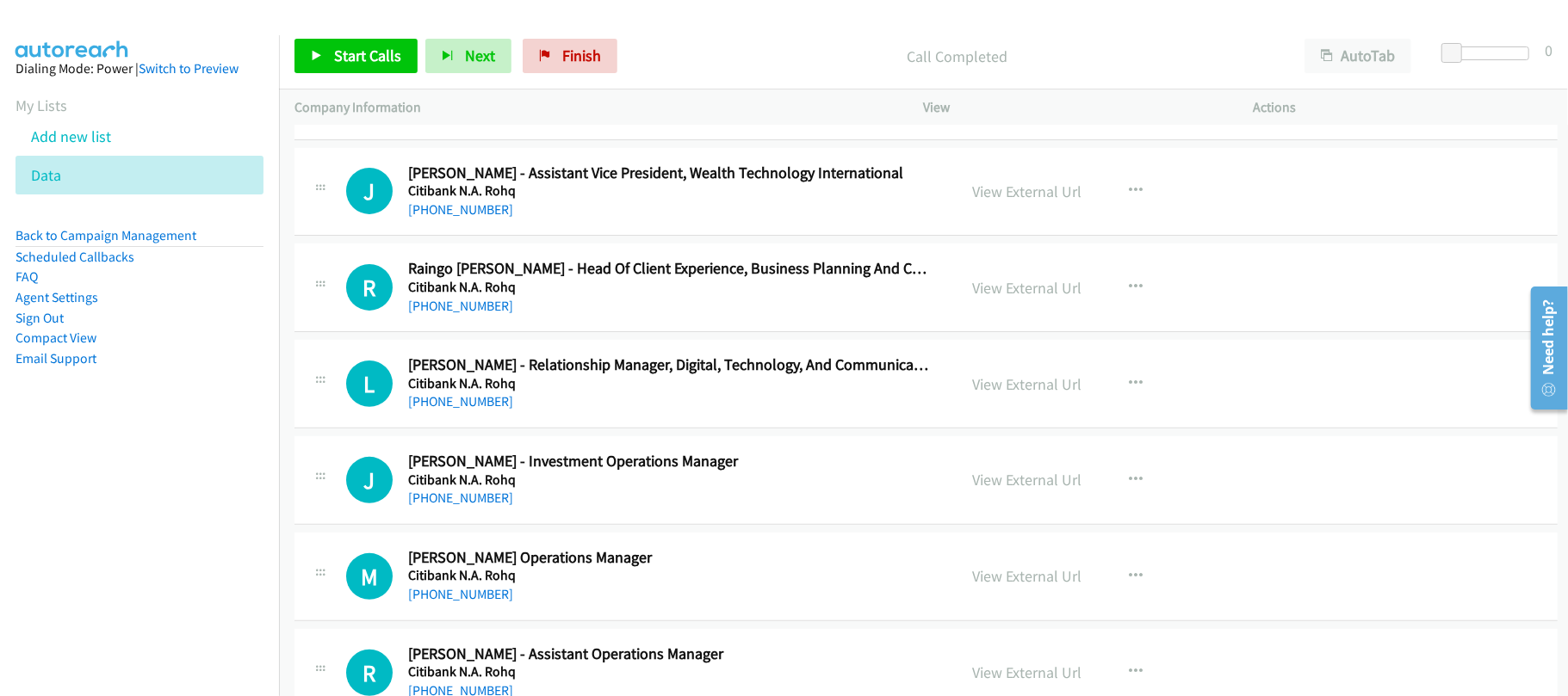
scroll to position [9865, 0]
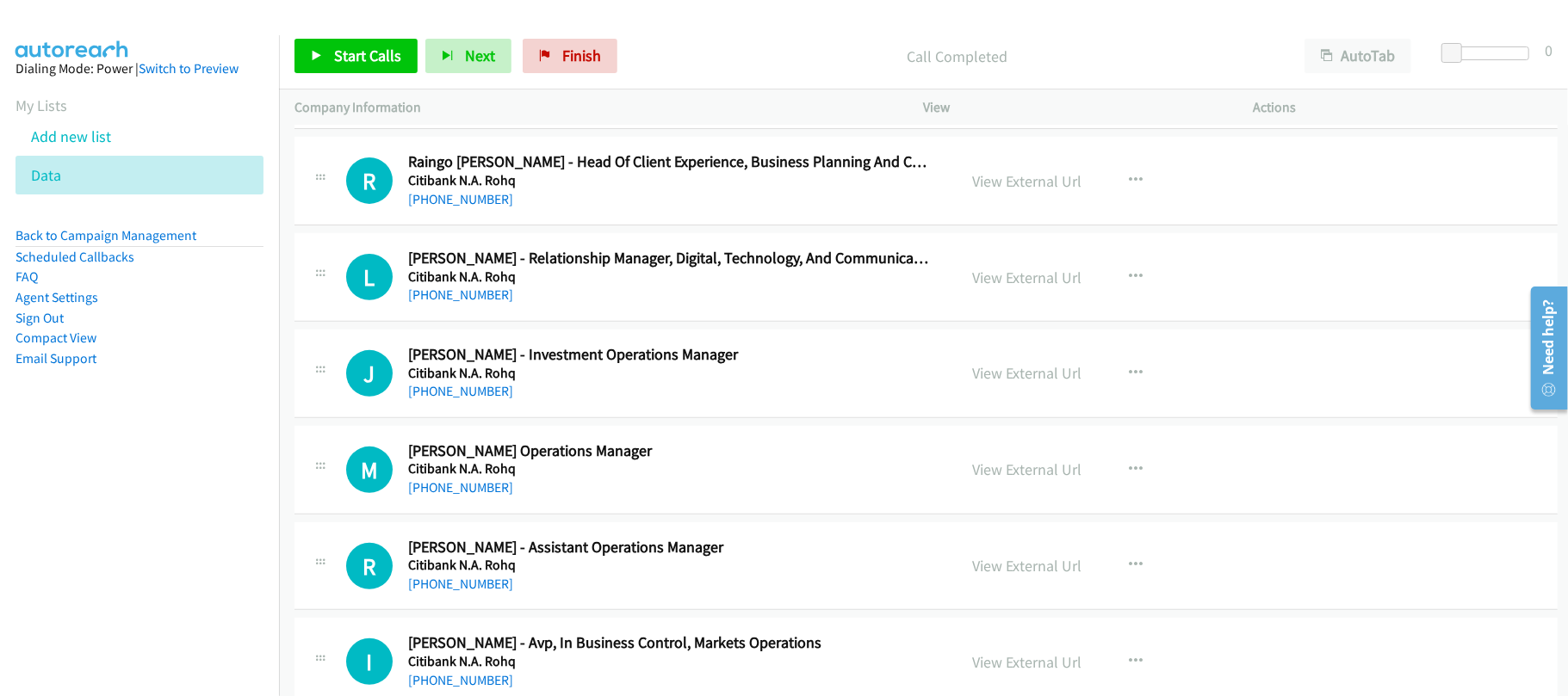
drag, startPoint x: 452, startPoint y: 427, endPoint x: 504, endPoint y: 425, distance: 52.0
click at [446, 399] on link "+852 5132 7506" at bounding box center [460, 391] width 105 height 17
click at [459, 496] on link "+852 9474 2212" at bounding box center [460, 488] width 105 height 17
click at [594, 515] on div "M Callback Scheduled Martin Chau - Branch Operations Manager Citibank N.A. Rohq…" at bounding box center [926, 470] width 1263 height 88
click at [480, 515] on div "M Callback Scheduled Martin Chau - Branch Operations Manager Citibank N.A. Rohq…" at bounding box center [926, 470] width 1263 height 88
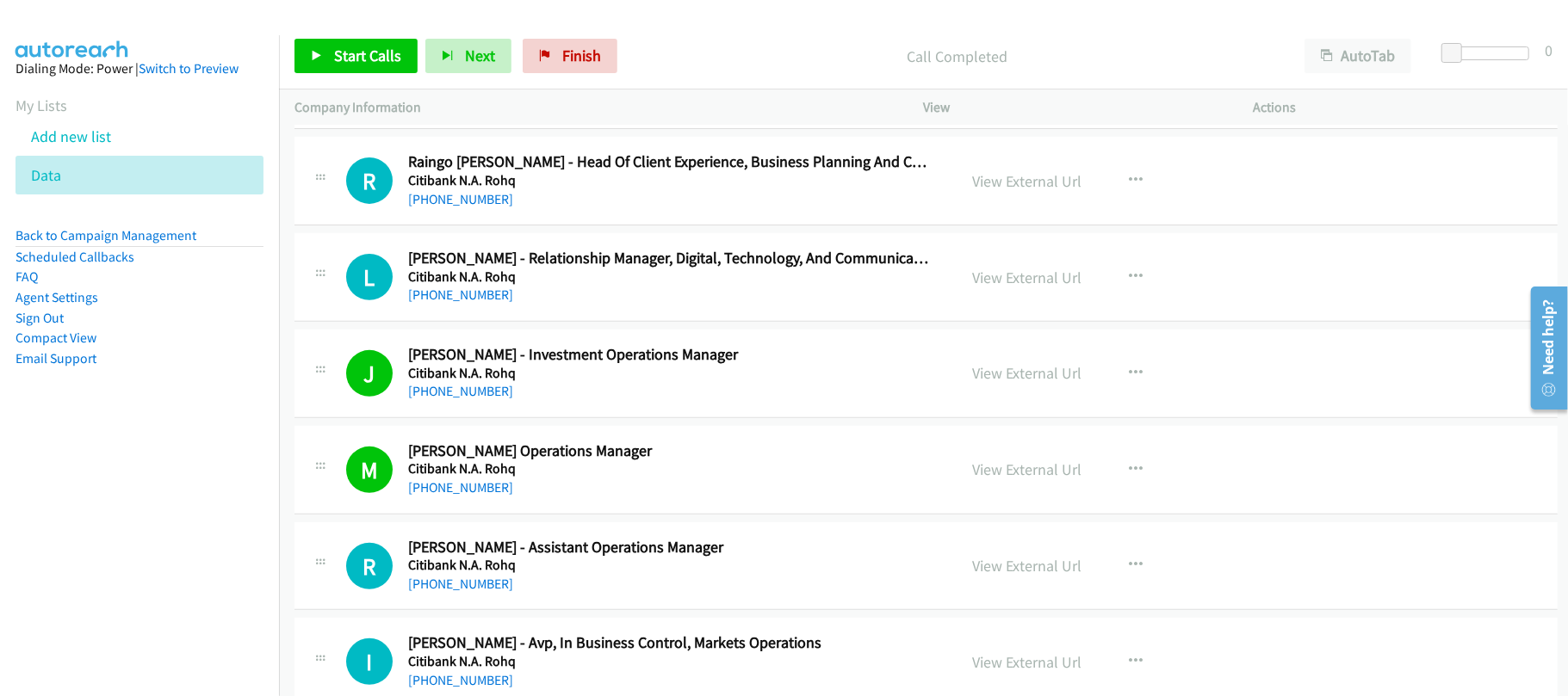
click at [476, 496] on link "+852 9474 2212" at bounding box center [460, 488] width 105 height 17
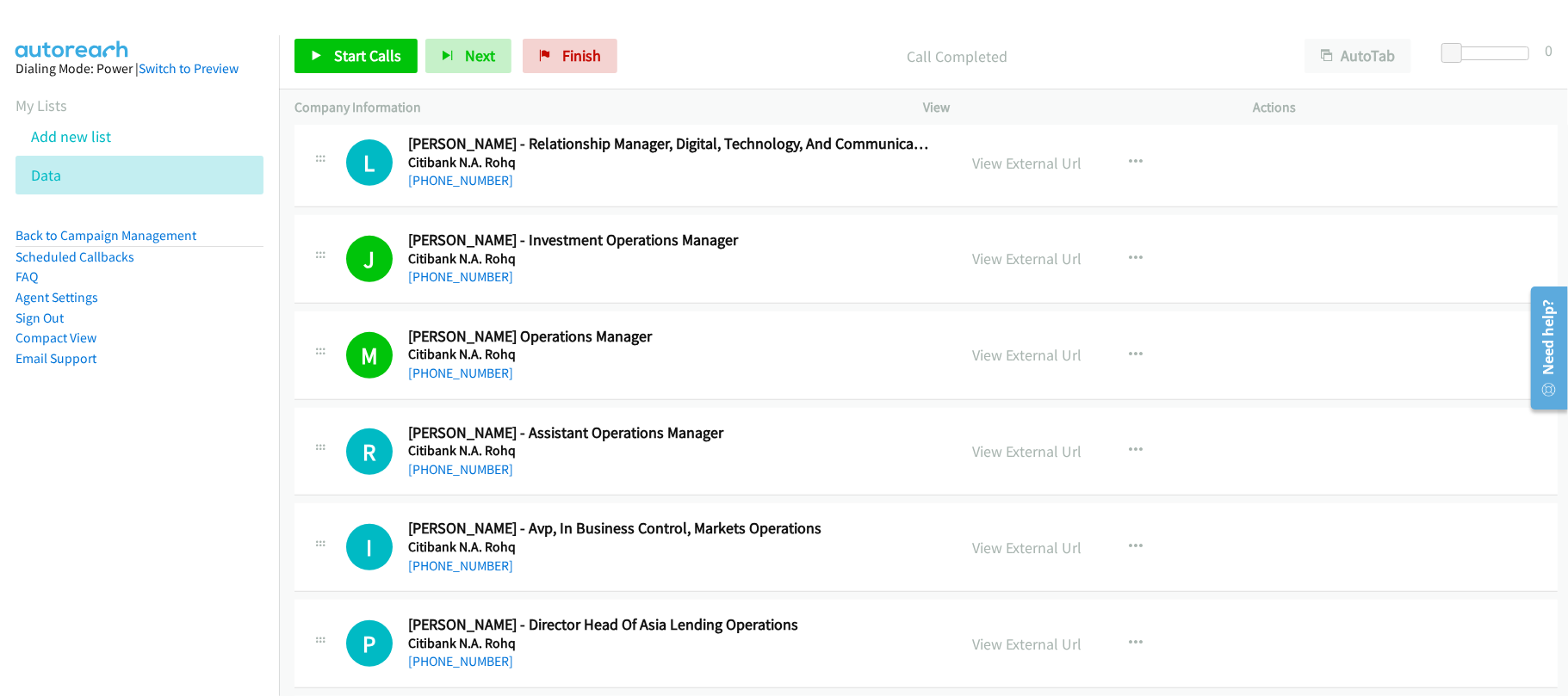
click at [613, 384] on div "+852 9474 2212" at bounding box center [670, 373] width 525 height 20
drag, startPoint x: 1021, startPoint y: 396, endPoint x: 1028, endPoint y: 390, distance: 9.2
click at [1028, 365] on link "View External Url" at bounding box center [1027, 355] width 110 height 19
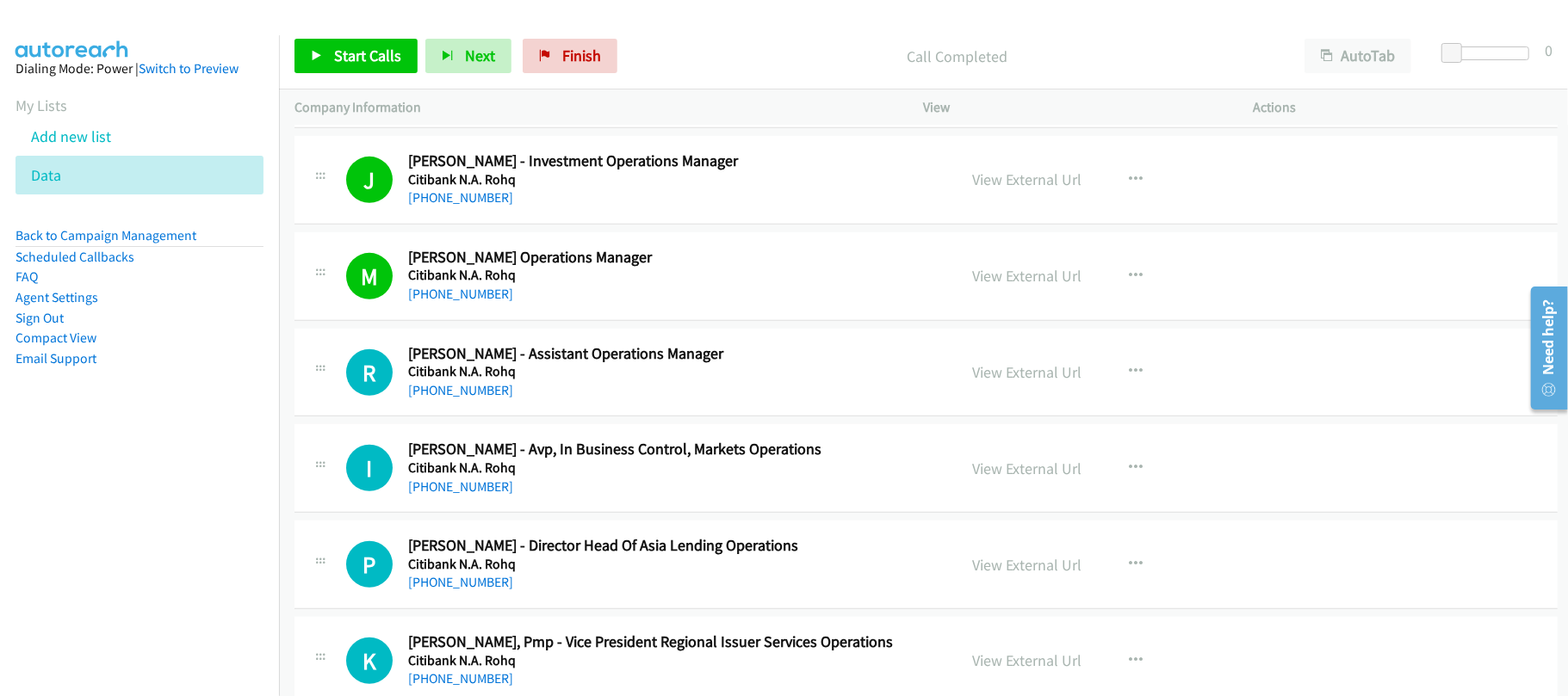
scroll to position [10094, 0]
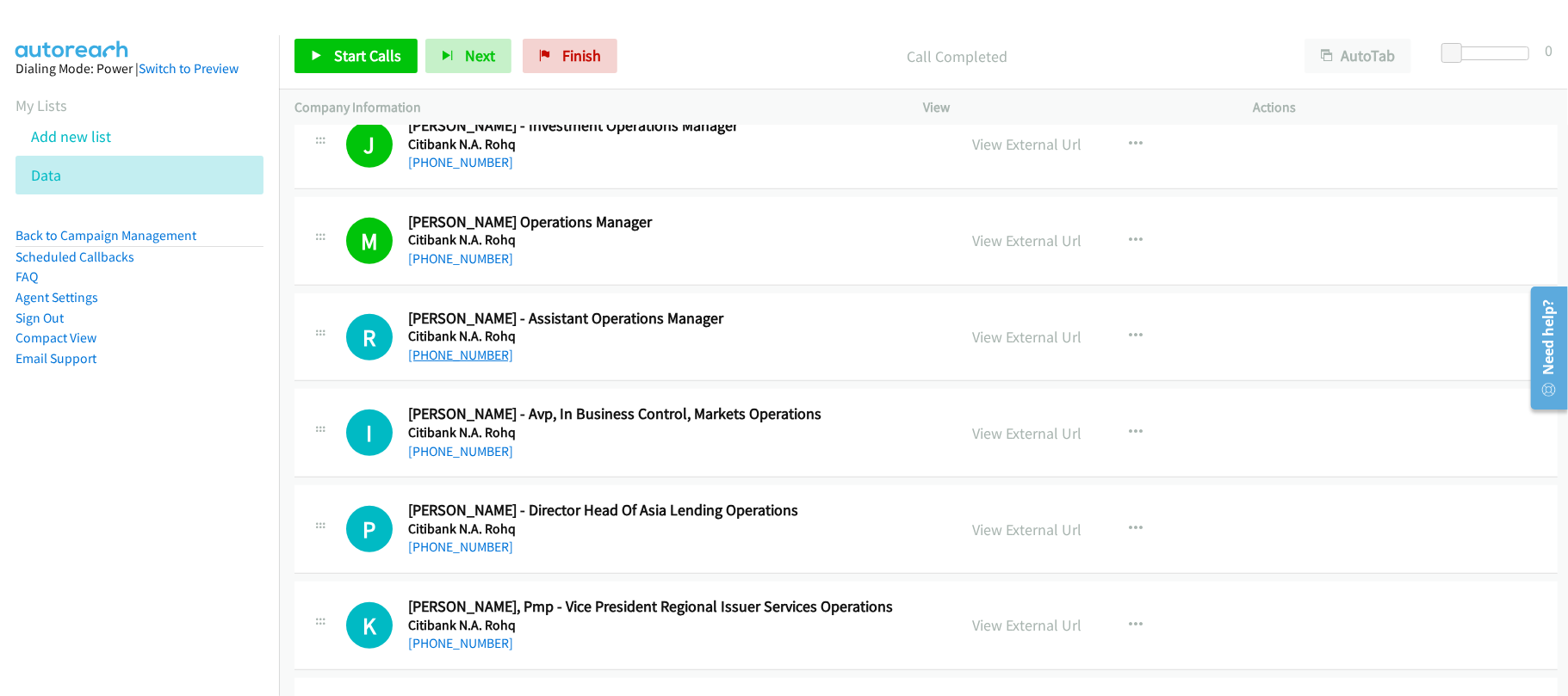
click at [431, 363] on link "+852 9311 4471" at bounding box center [460, 355] width 105 height 17
click at [559, 478] on div "I Callback Scheduled Ivy Lau - Avp, In Business Control, Markets Operations Cit…" at bounding box center [926, 434] width 1263 height 88
click at [477, 459] on link "+852 9519 2701" at bounding box center [460, 451] width 105 height 17
click at [542, 382] on div "R Callback Scheduled Roy Tam - Assistant Operations Manager Citibank N.A. Rohq …" at bounding box center [926, 337] width 1263 height 88
click at [459, 363] on link "+852 9311 4471" at bounding box center [460, 355] width 105 height 17
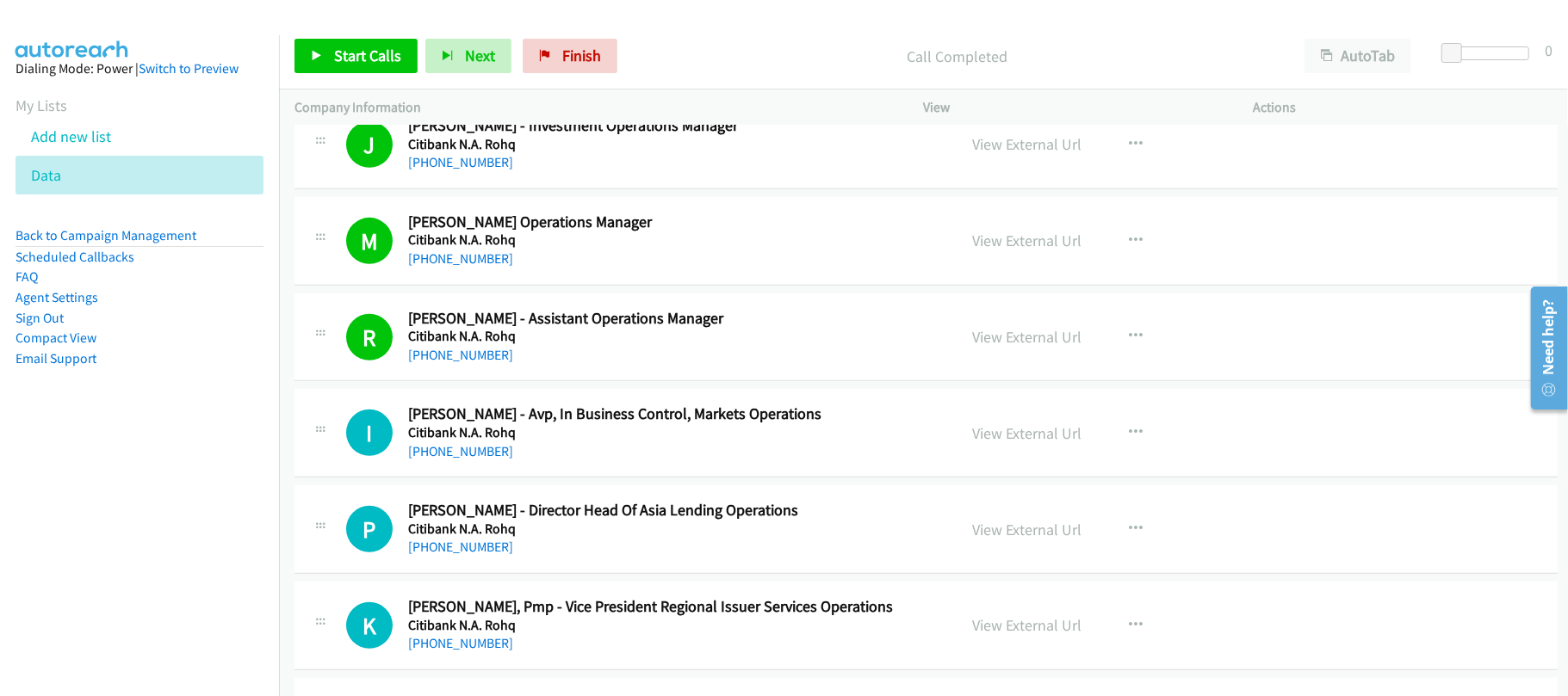
drag, startPoint x: 611, startPoint y: 441, endPoint x: 611, endPoint y: 451, distance: 10.0
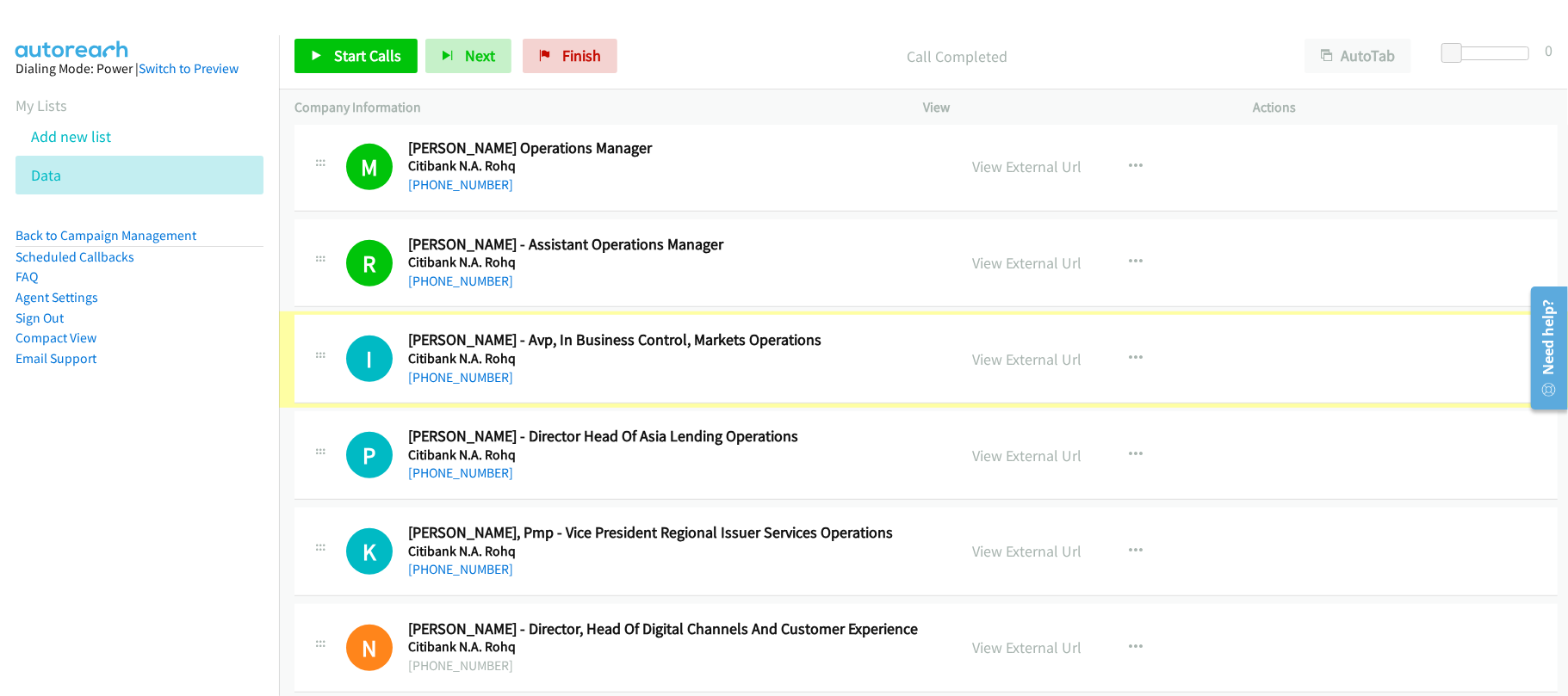
scroll to position [10209, 0]
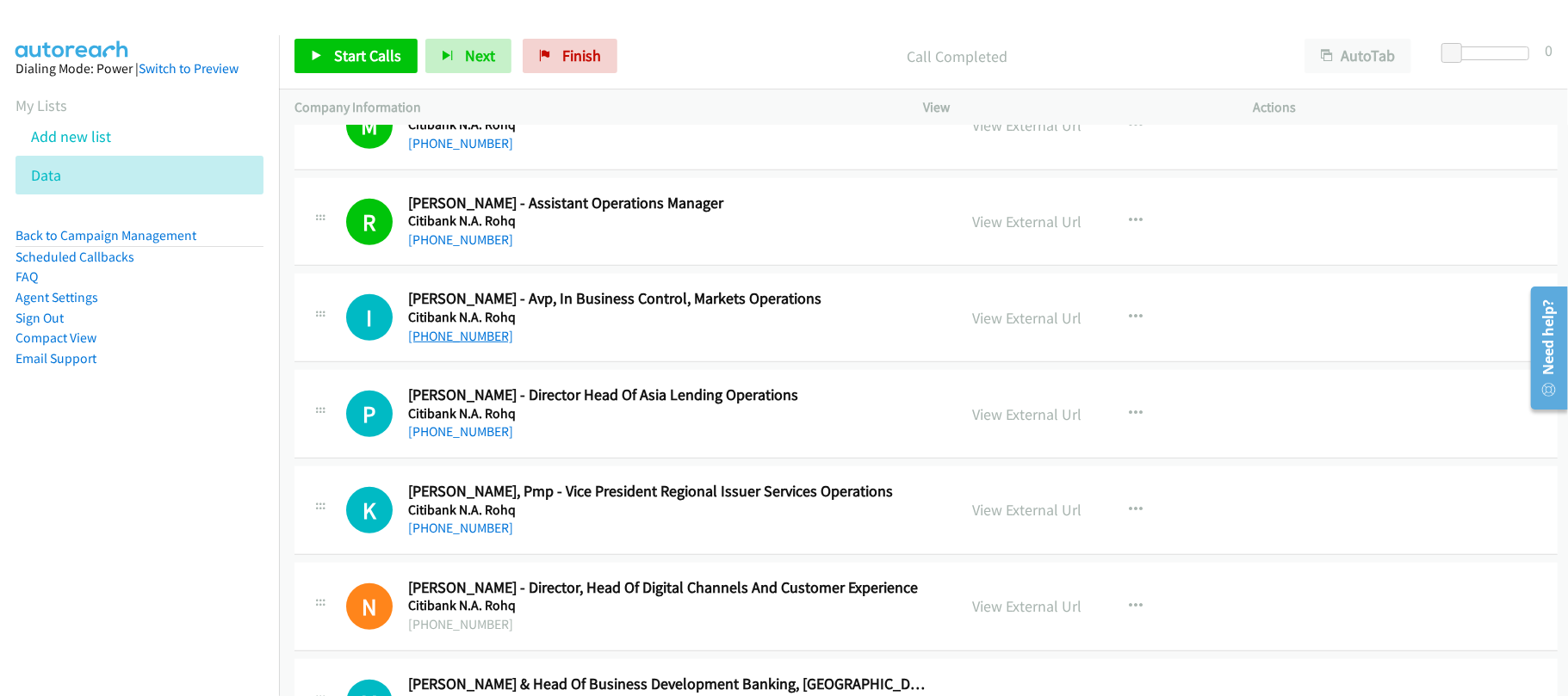
click at [453, 344] on link "+852 9519 2701" at bounding box center [460, 336] width 105 height 17
click at [453, 440] on link "+852 9628 2894" at bounding box center [460, 431] width 105 height 17
click at [583, 443] on div "+852 9628 2894" at bounding box center [670, 432] width 525 height 20
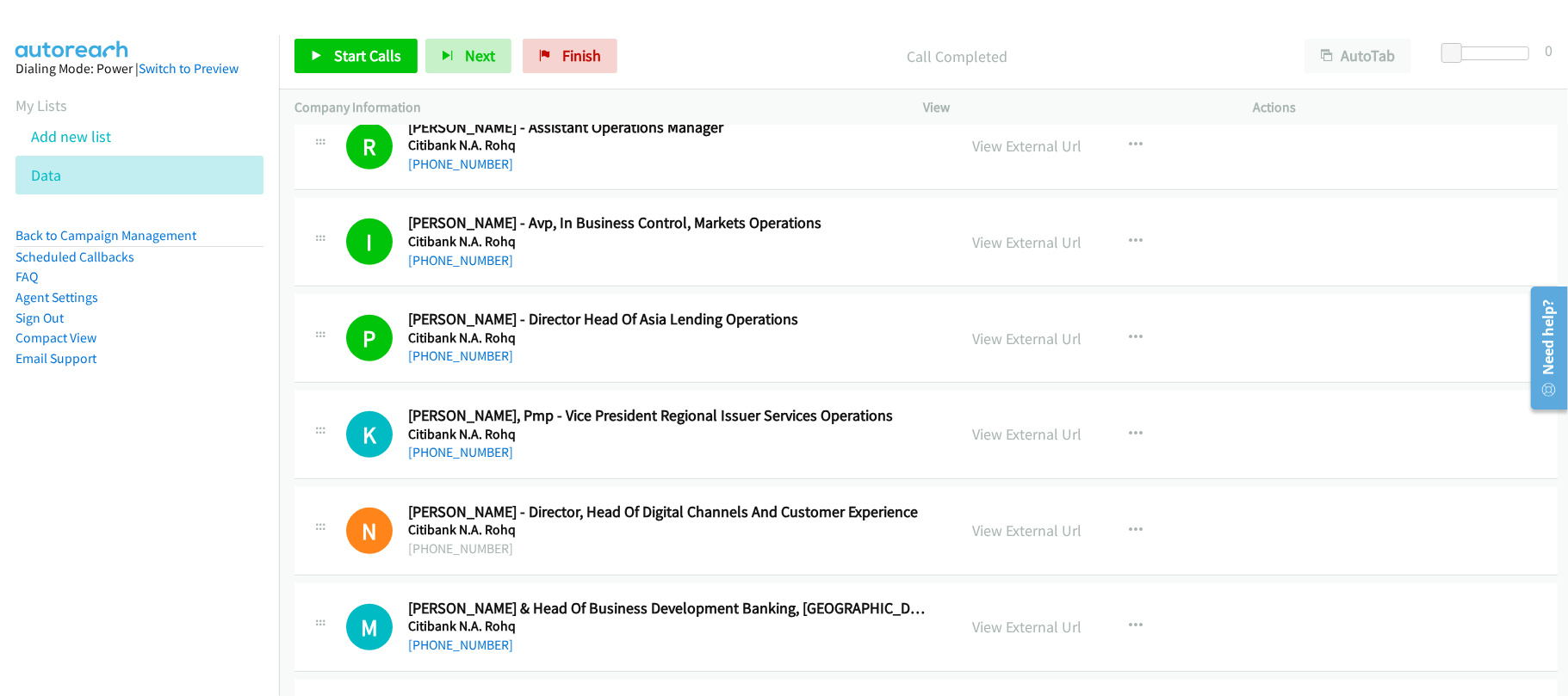
scroll to position [10323, 0]
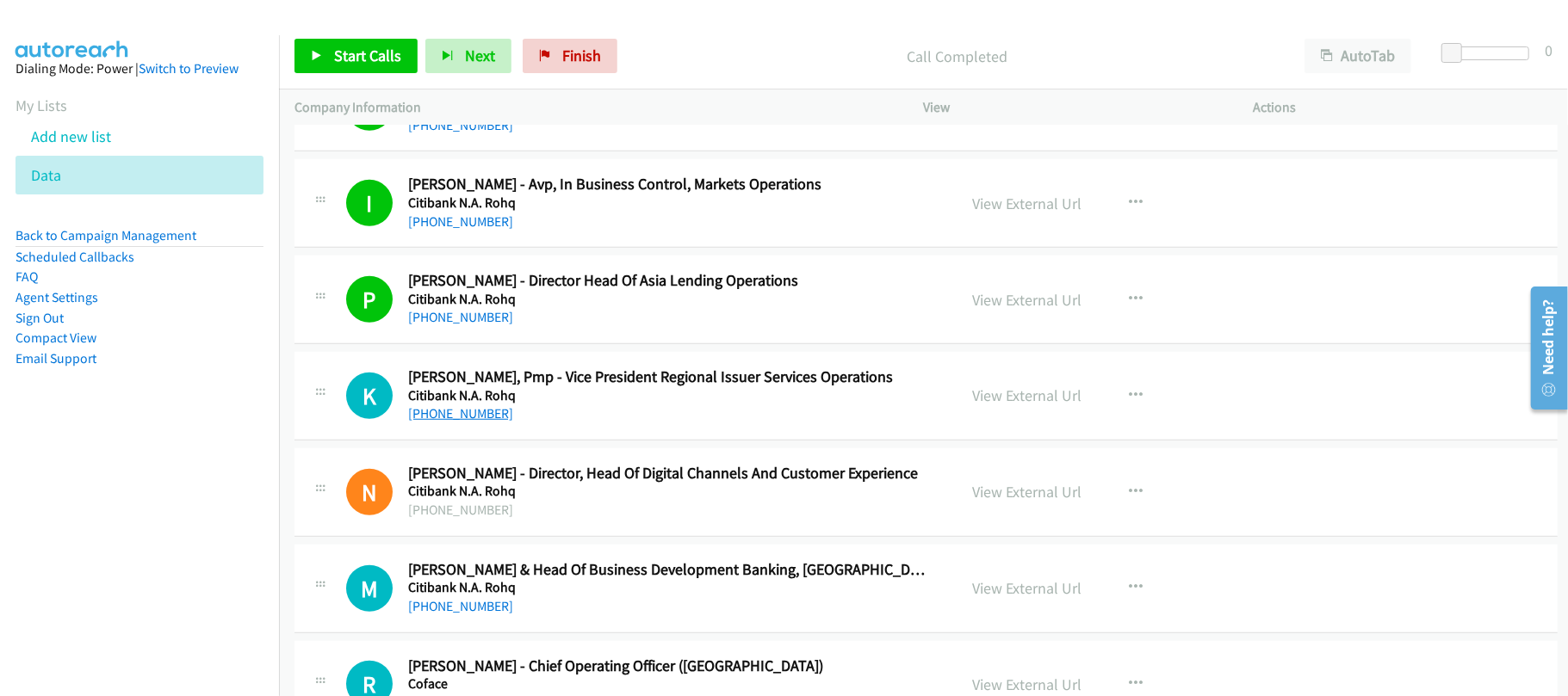
click at [422, 422] on link "+852 6928 6696" at bounding box center [460, 413] width 105 height 17
click at [576, 424] on div "+852 6928 6696" at bounding box center [670, 413] width 525 height 20
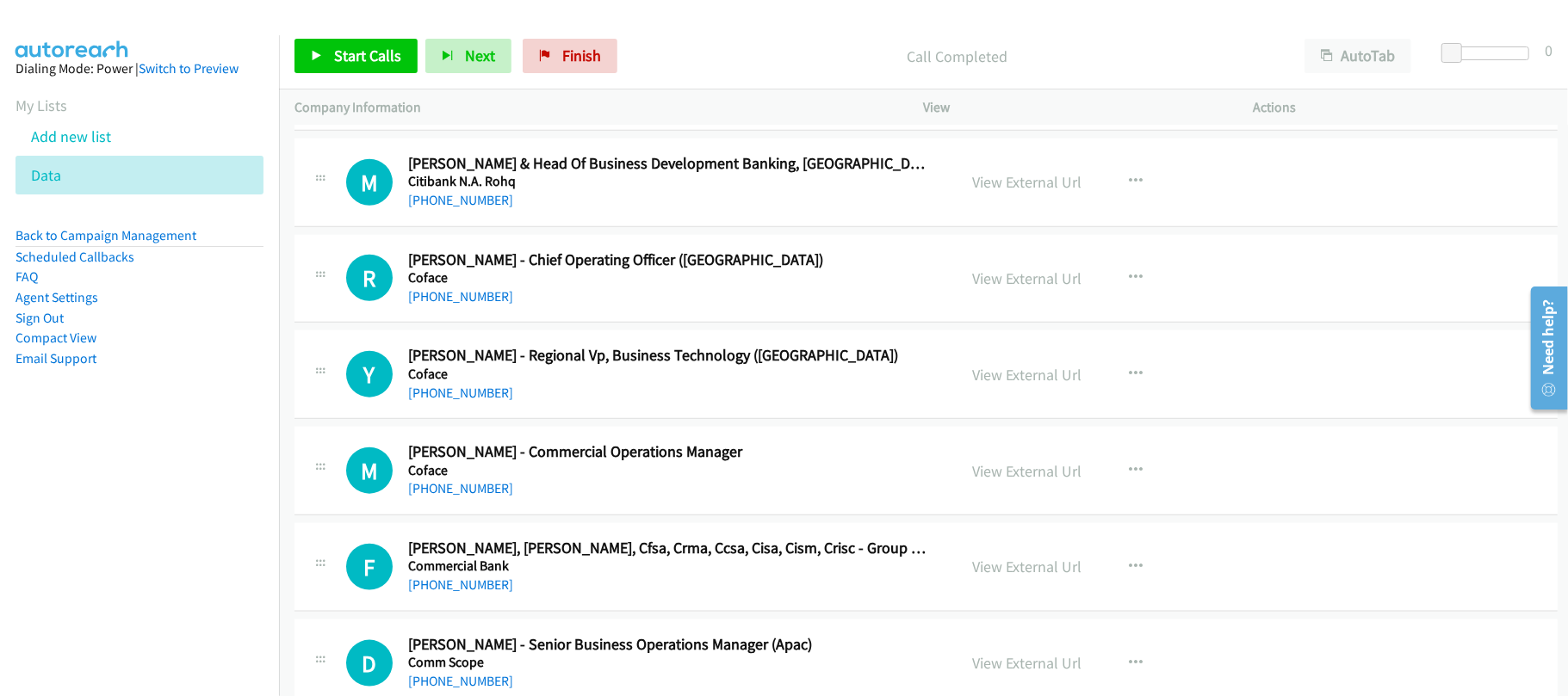
scroll to position [10783, 0]
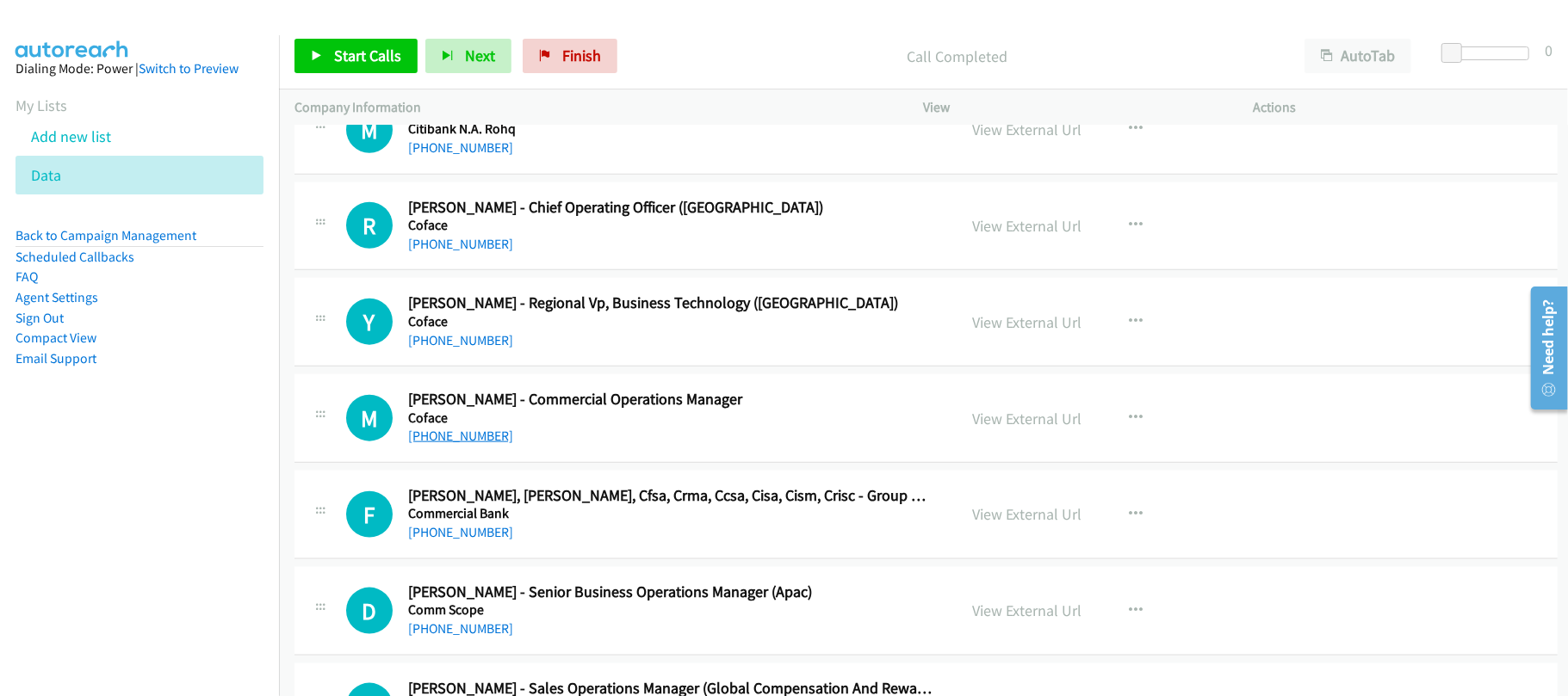
click at [428, 444] on link "+852 2585 9115" at bounding box center [460, 435] width 105 height 17
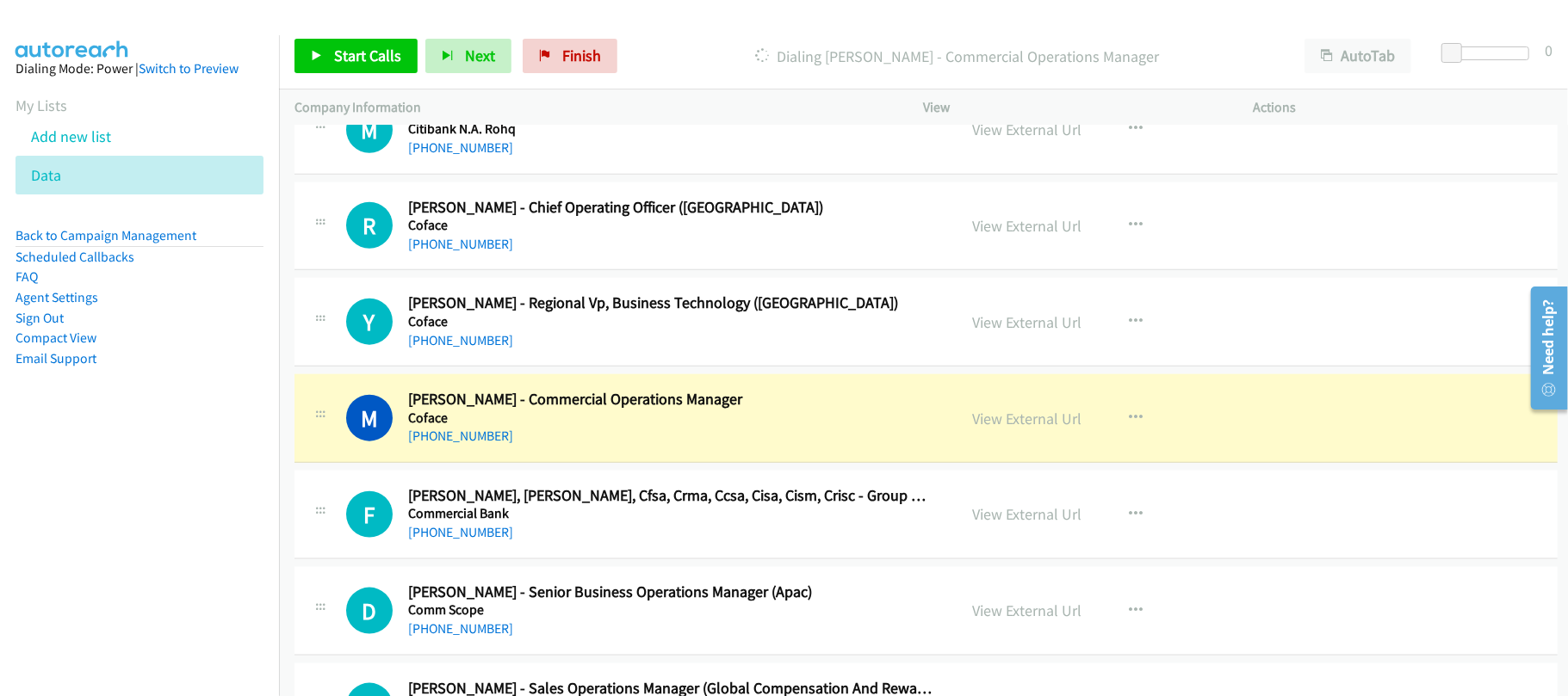
click at [566, 463] on div "M Callback Scheduled Maxime Delanoue - Commercial Operations Manager Coface Asi…" at bounding box center [926, 419] width 1263 height 88
click at [599, 447] on div "+852 2585 9115" at bounding box center [670, 435] width 525 height 20
click at [1010, 428] on link "View External Url" at bounding box center [1027, 419] width 110 height 19
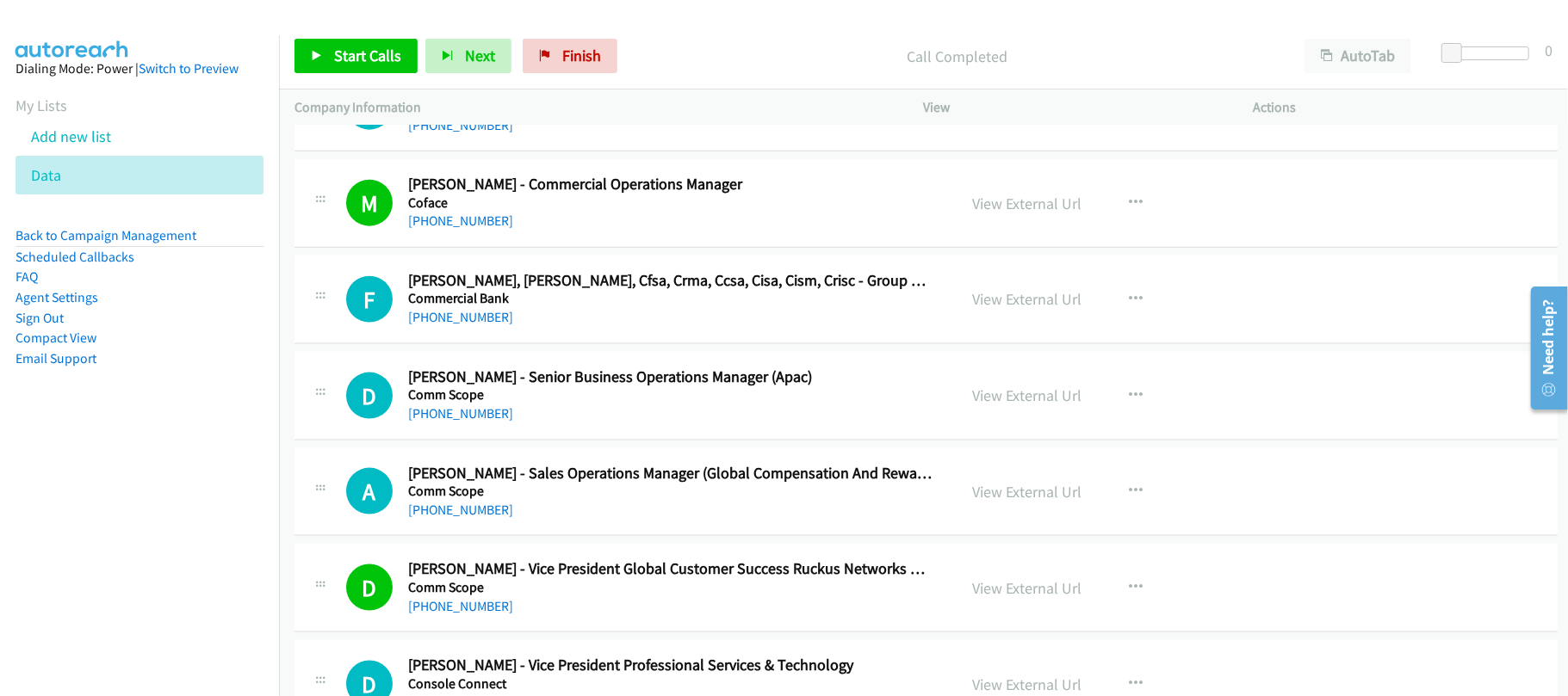
scroll to position [11012, 0]
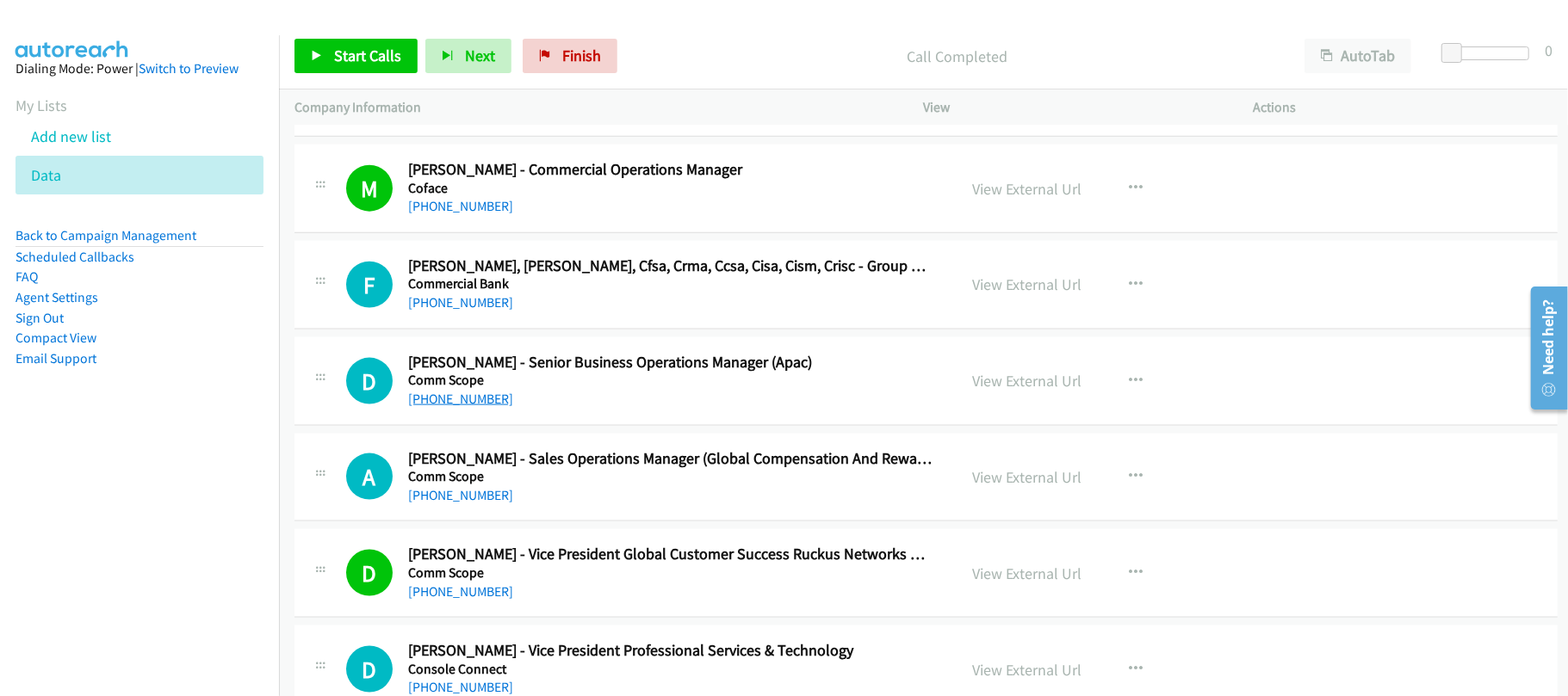
click at [422, 407] on link "+852 9653 5288" at bounding box center [460, 398] width 105 height 17
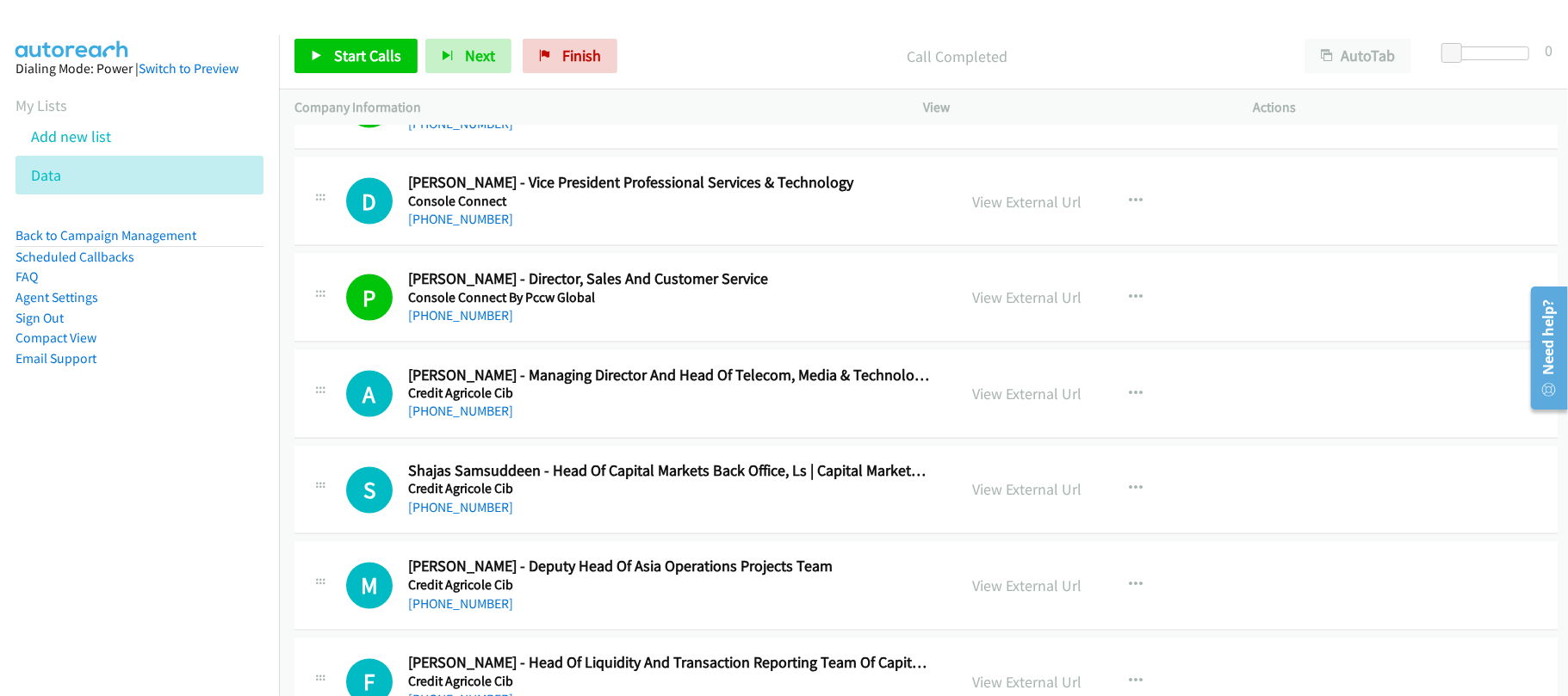
scroll to position [11700, 0]
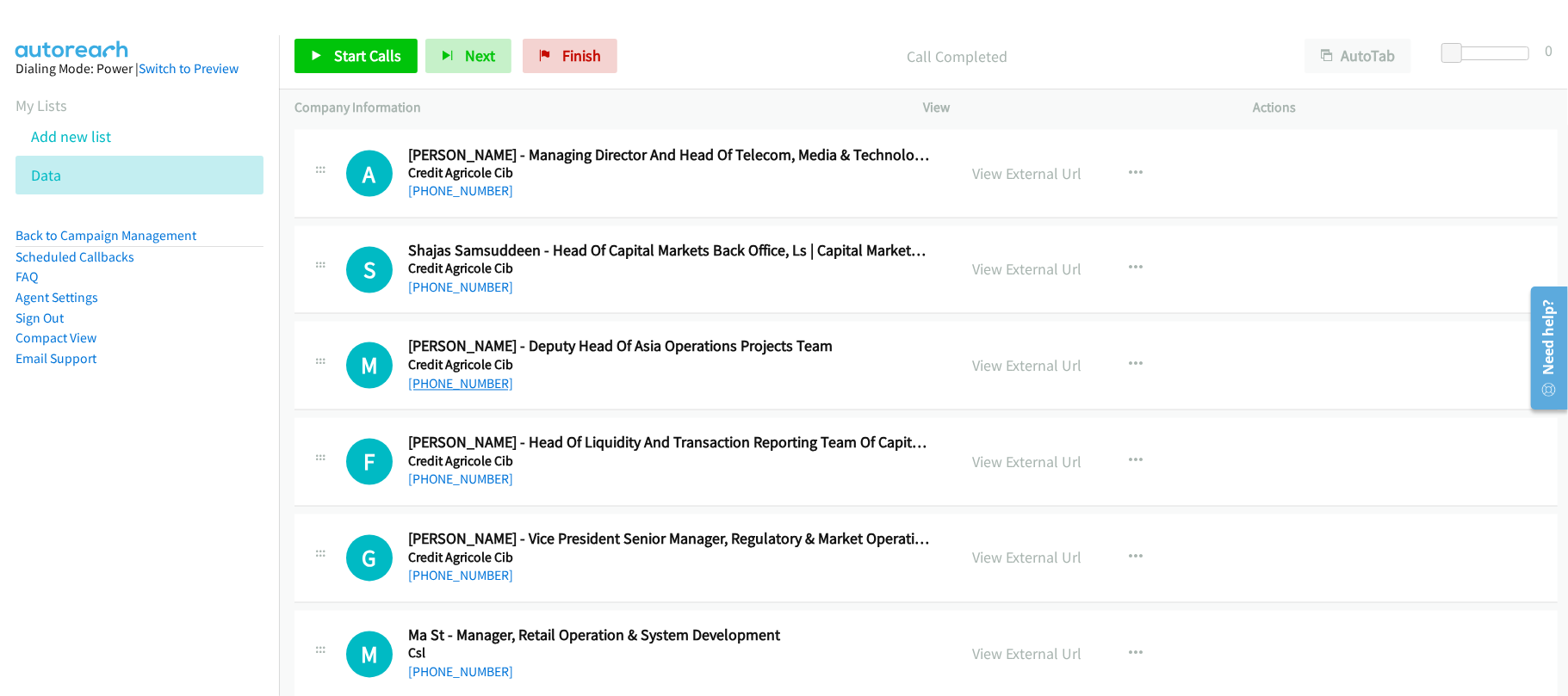
click at [477, 392] on link "+852 6973 5658" at bounding box center [460, 384] width 105 height 17
click at [475, 392] on link "+852 6973 5658" at bounding box center [460, 384] width 105 height 17
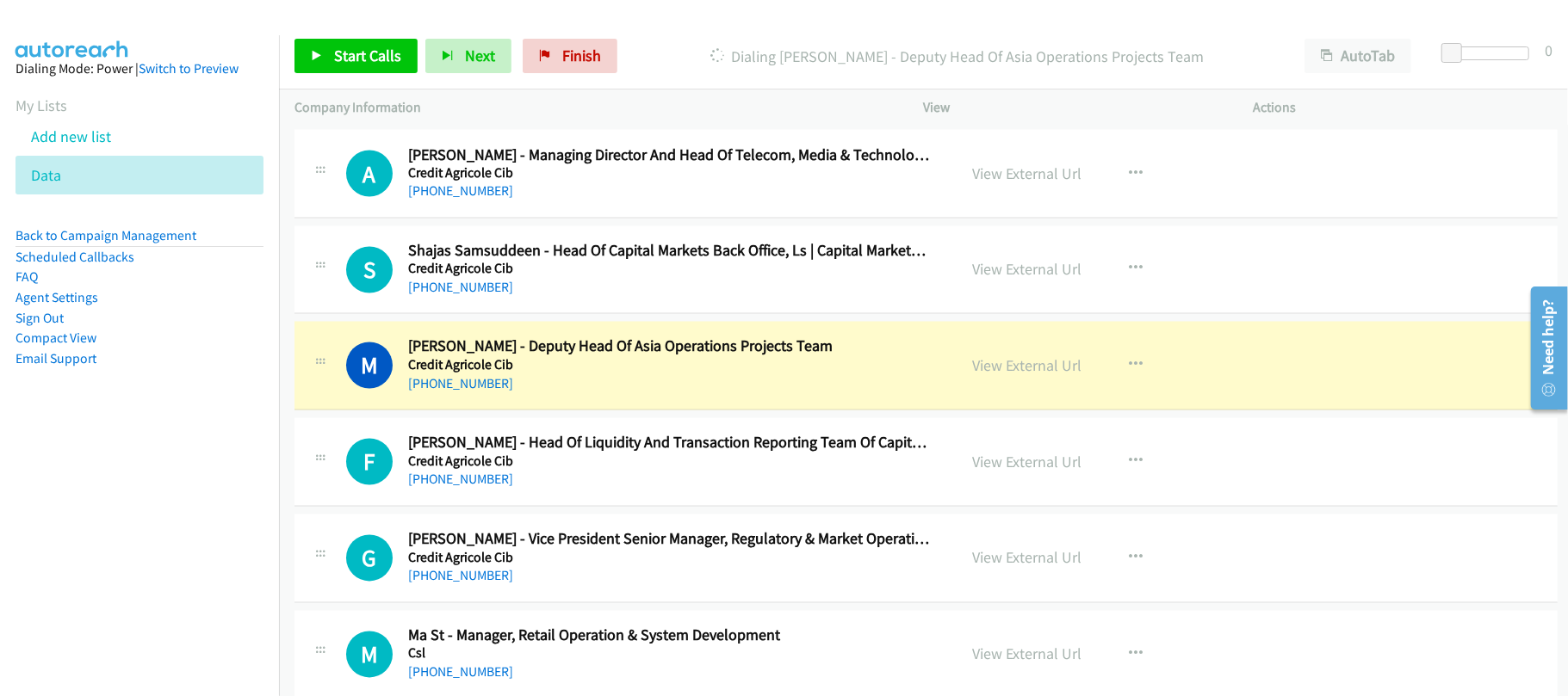
click at [602, 395] on div "+852 6973 5658" at bounding box center [670, 384] width 525 height 20
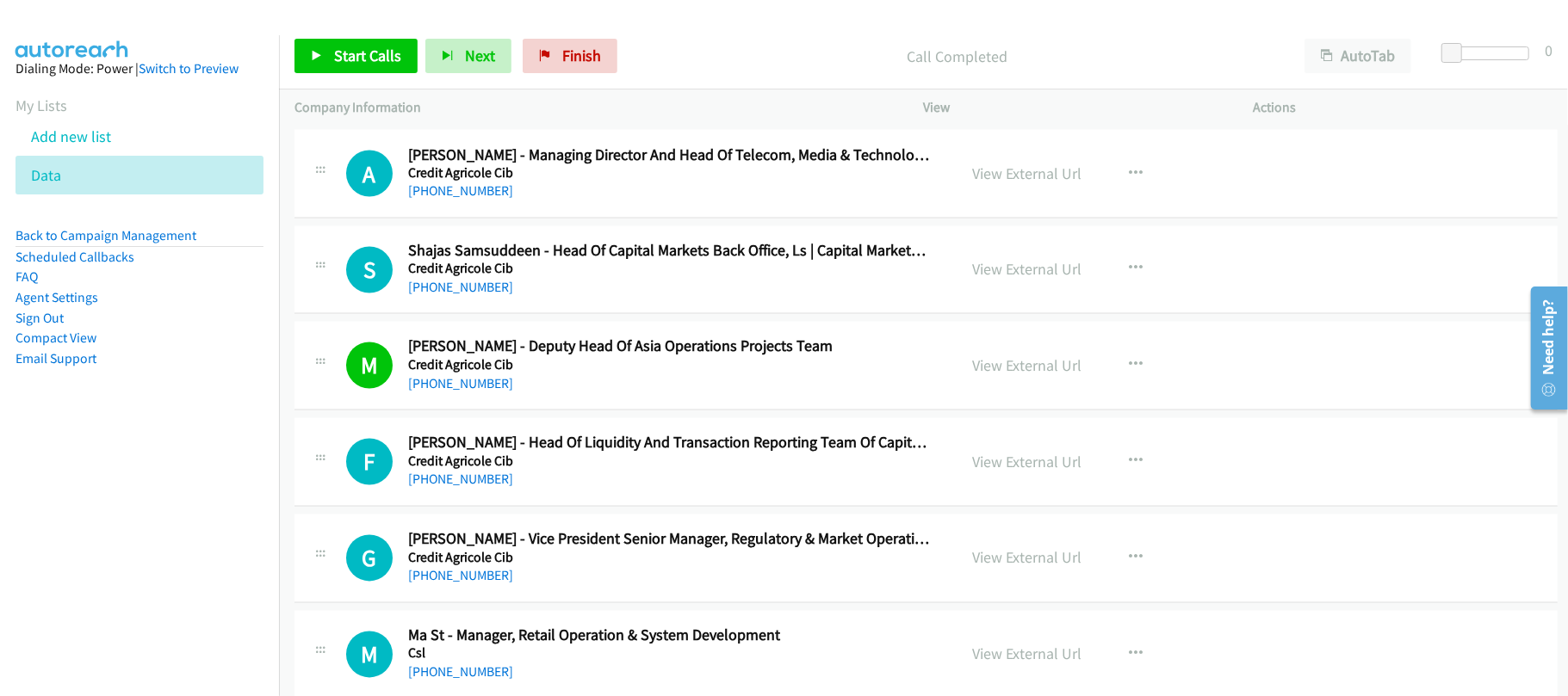
drag, startPoint x: 586, startPoint y: 413, endPoint x: 779, endPoint y: 415, distance: 193.0
click at [586, 395] on div "+852 6973 5658" at bounding box center [670, 384] width 525 height 20
click at [1021, 376] on link "View External Url" at bounding box center [1027, 366] width 110 height 19
click at [545, 395] on div "+852 6973 5658" at bounding box center [670, 384] width 525 height 20
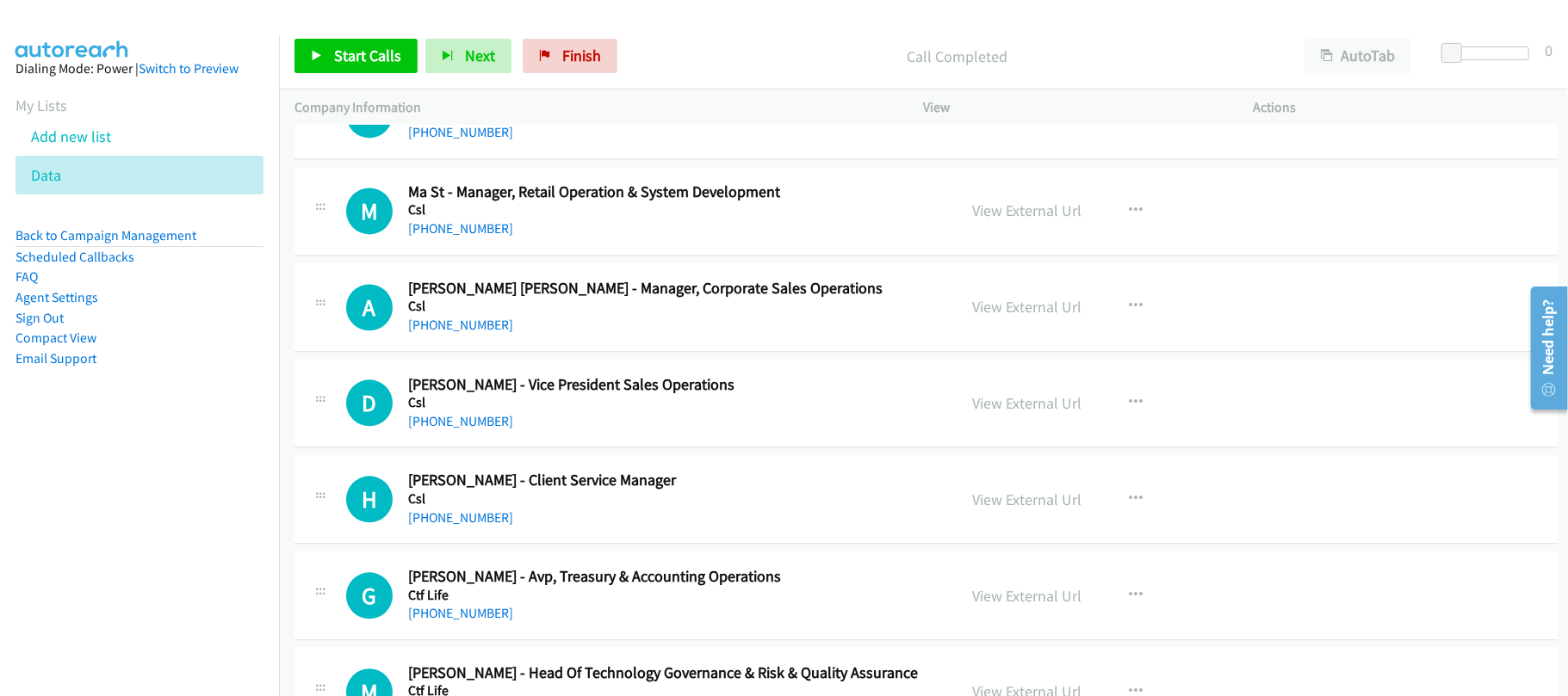
scroll to position [12160, 0]
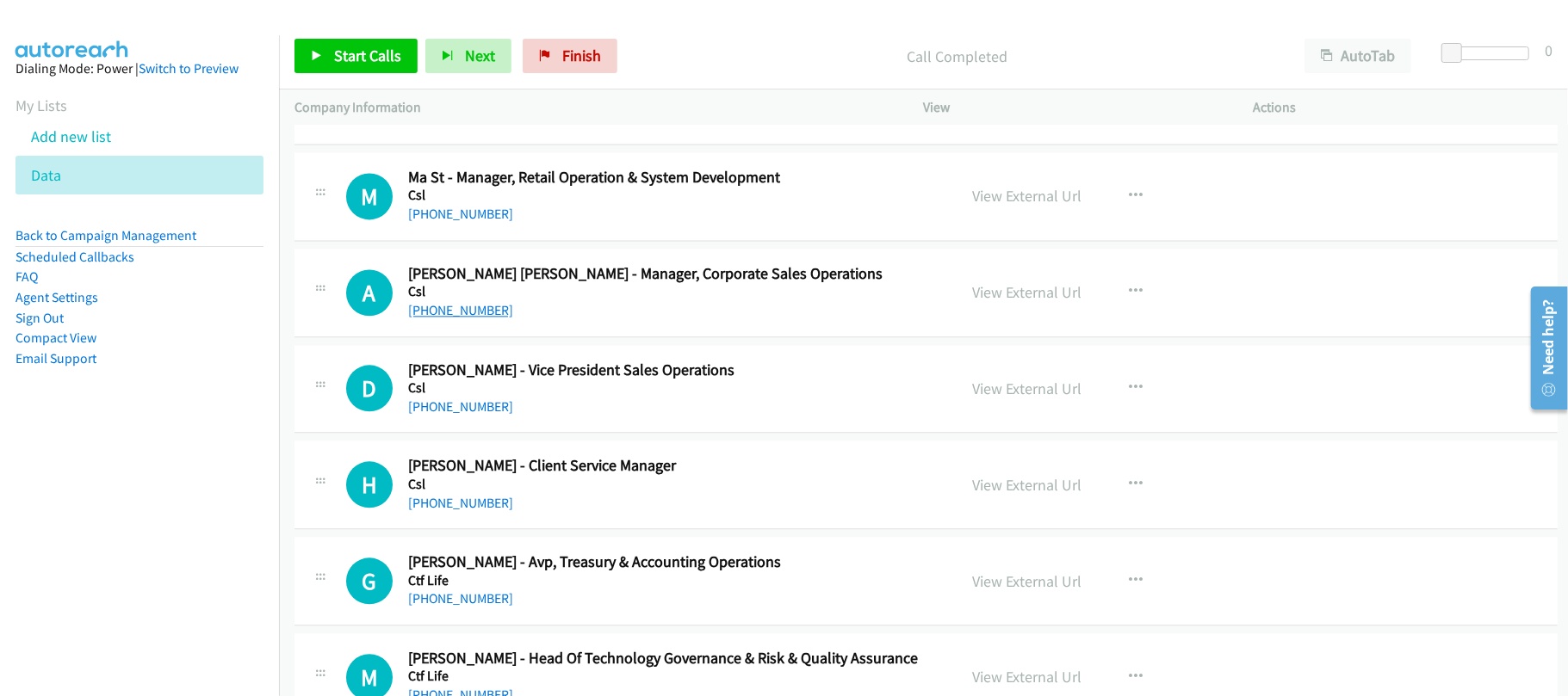
click at [461, 319] on link "+852 9131 0010" at bounding box center [460, 310] width 105 height 17
click at [557, 418] on div "+852 9020 0268" at bounding box center [670, 406] width 525 height 20
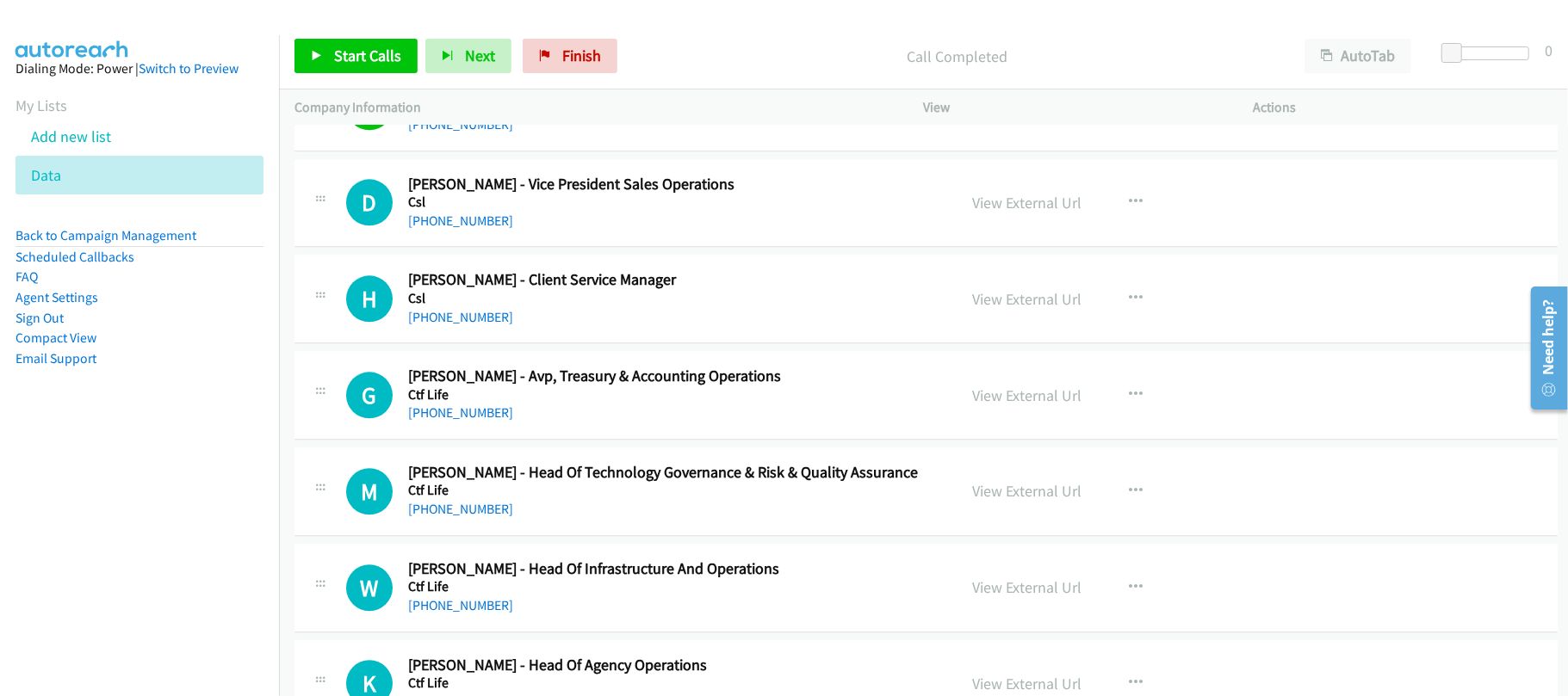
scroll to position [12389, 0]
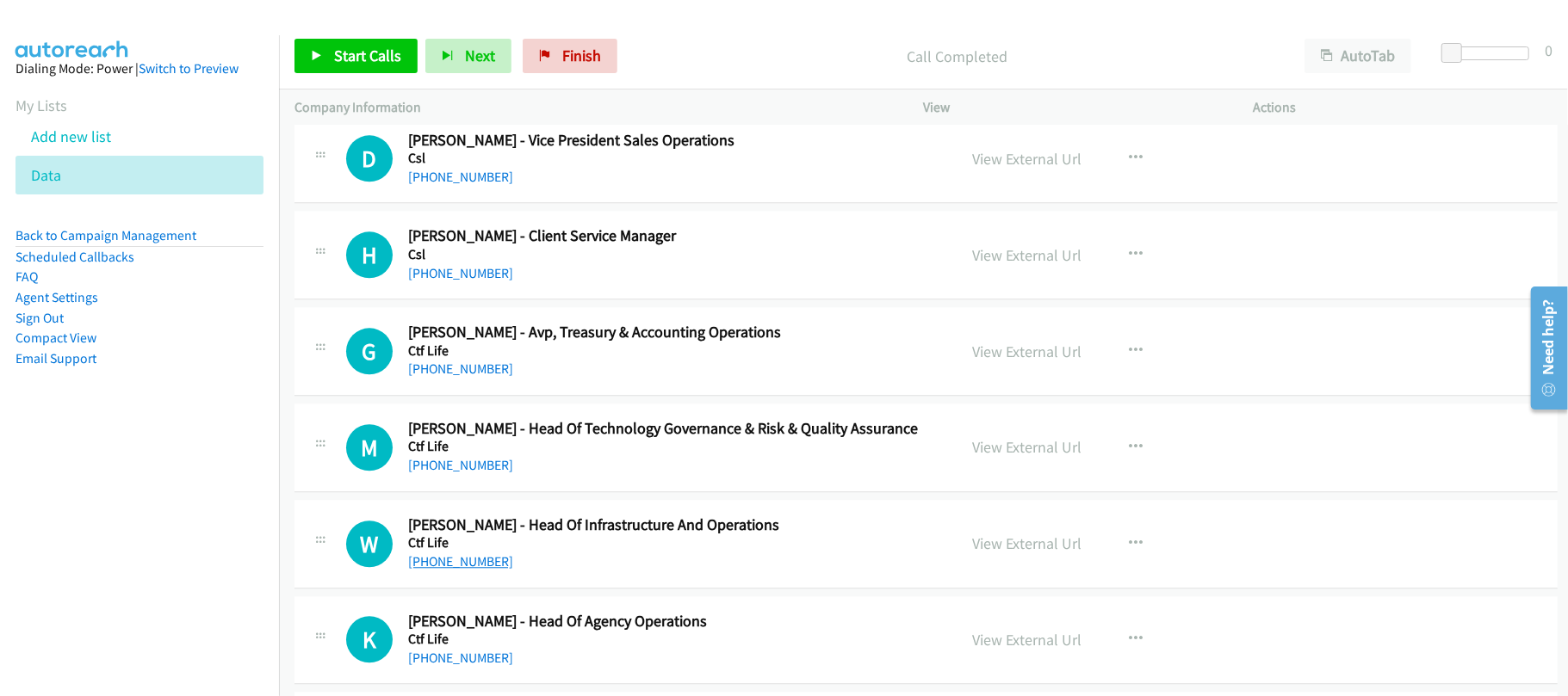
click at [475, 570] on link "+852 9466 1286" at bounding box center [460, 562] width 105 height 17
click at [548, 589] on div "W Callback Scheduled Wing Hung Wong - Head Of Infrastructure And Operations Ctf…" at bounding box center [926, 544] width 1263 height 88
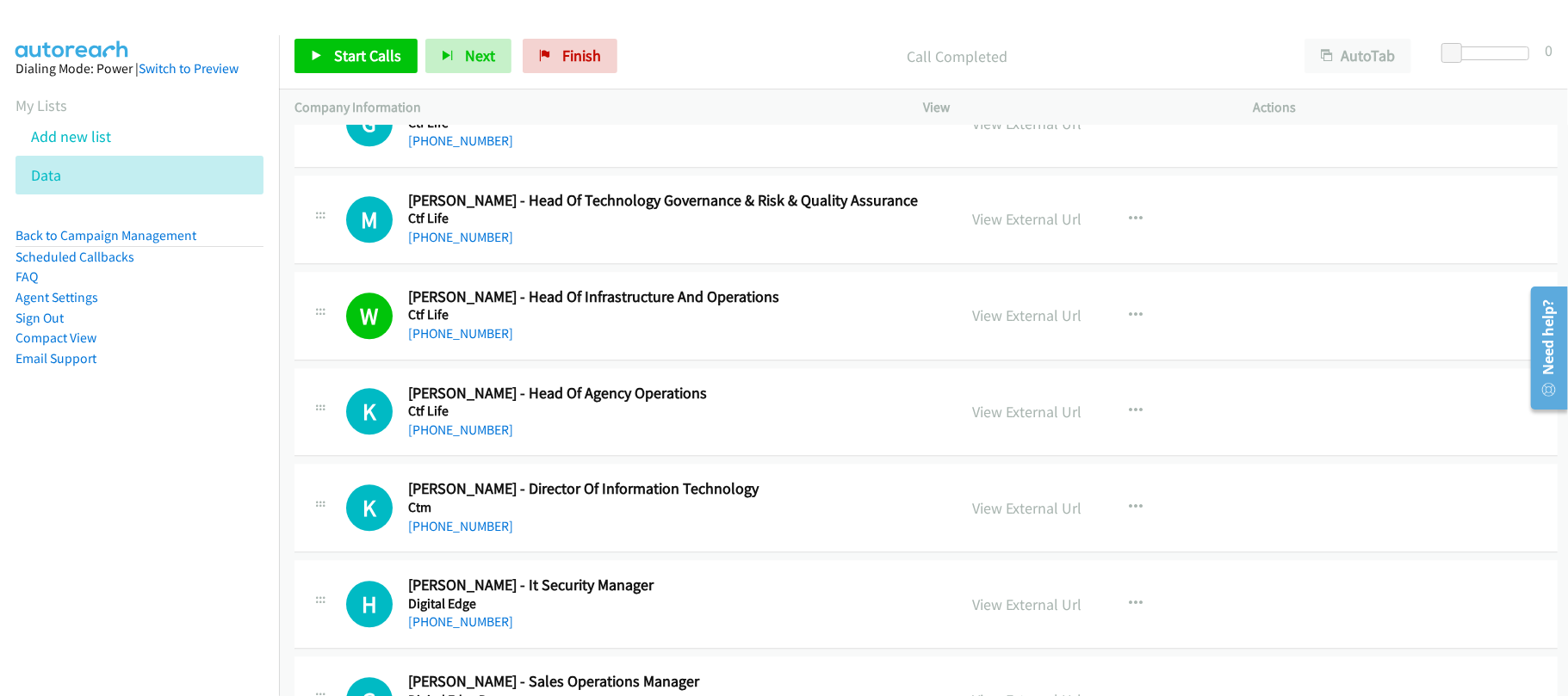
scroll to position [12619, 0]
click at [477, 436] on link "+852 9100 9390" at bounding box center [460, 428] width 105 height 17
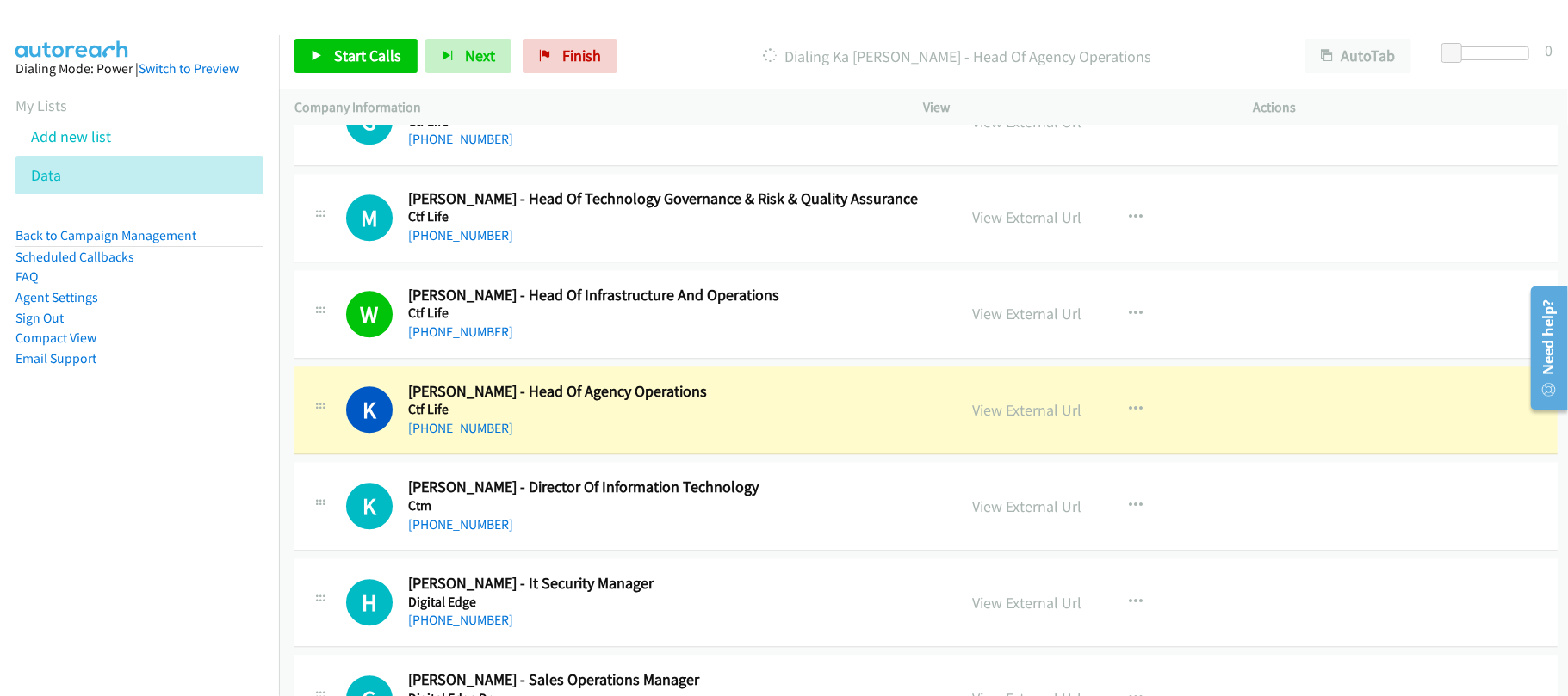
click at [593, 456] on div "K Callback Scheduled Ka Bo Lisa Ng - Head Of Agency Operations Ctf Life Asia/Ho…" at bounding box center [926, 411] width 1263 height 88
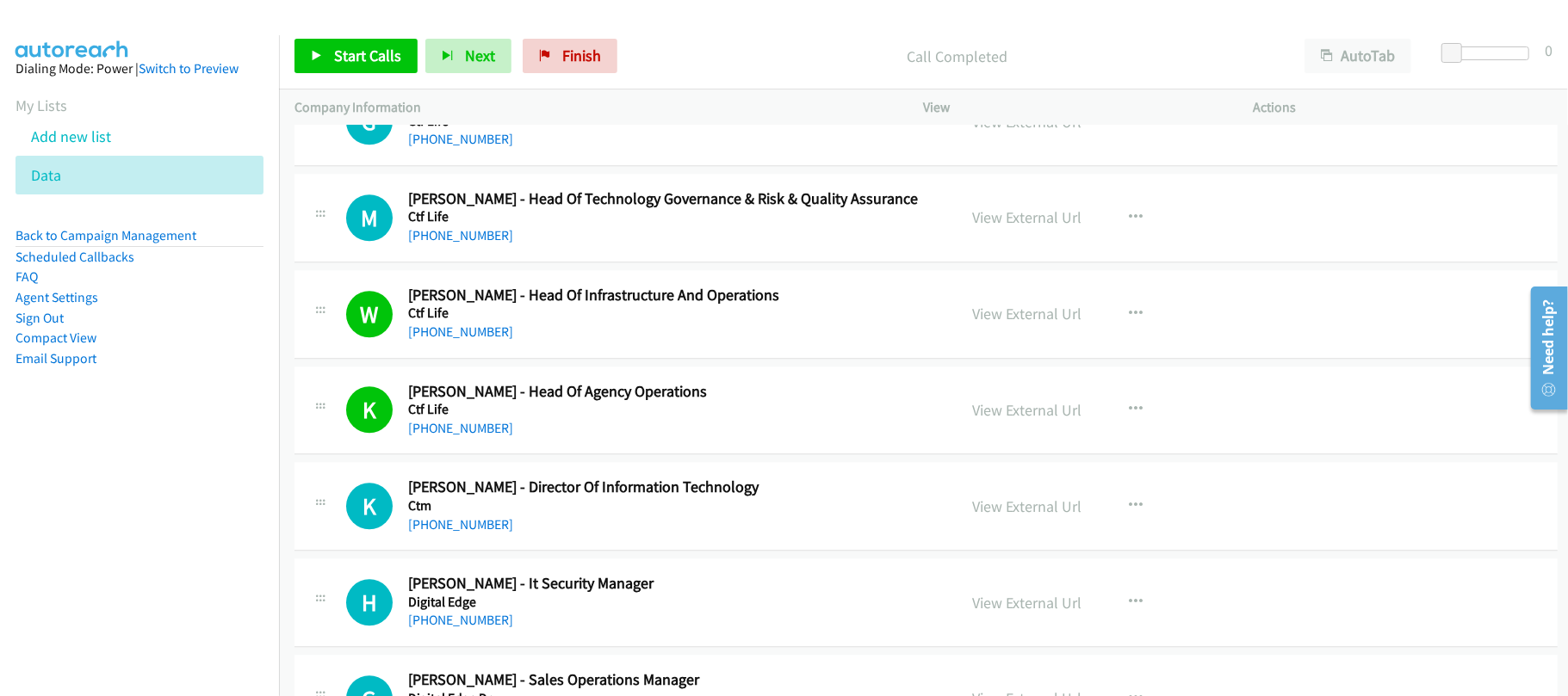
click at [463, 535] on div "+852 9204 8005" at bounding box center [670, 525] width 525 height 20
click at [462, 533] on link "+852 9204 8005" at bounding box center [460, 525] width 105 height 17
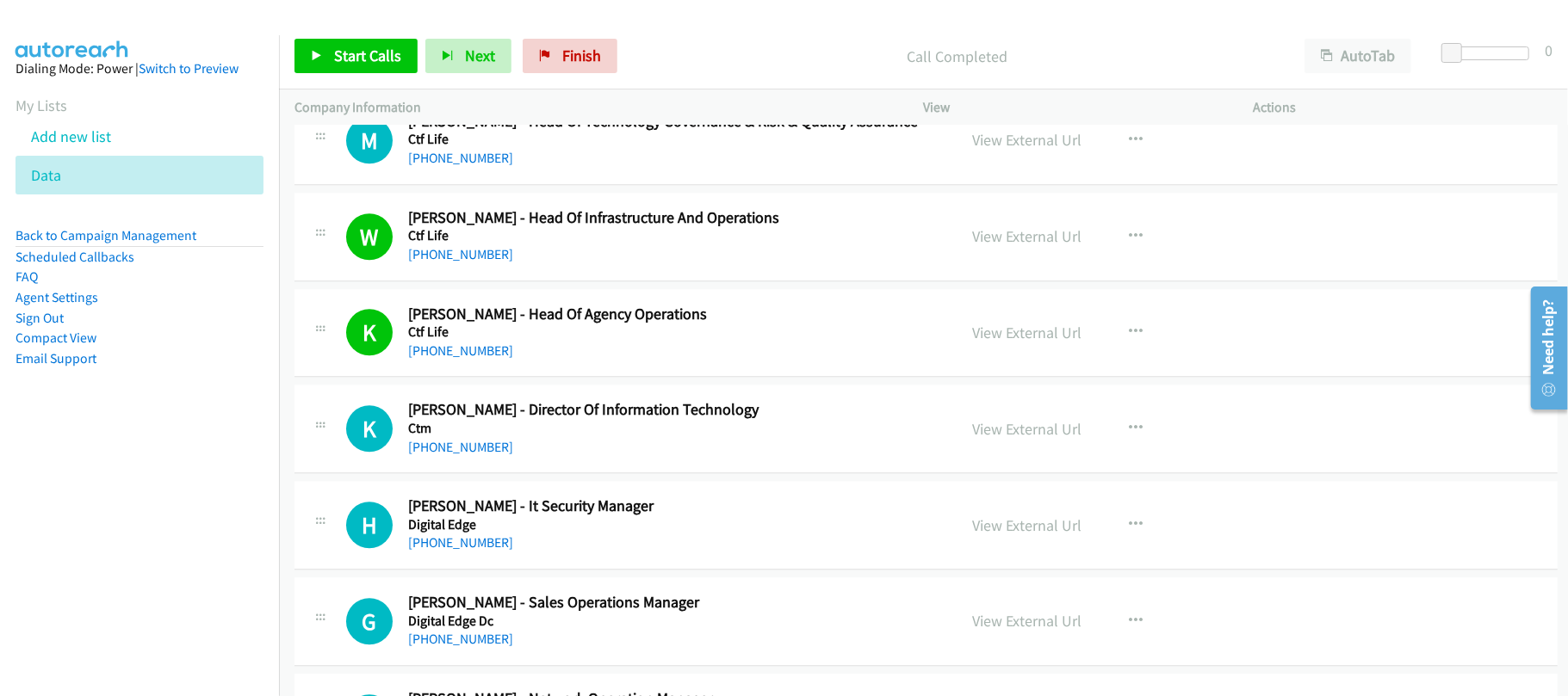
scroll to position [12848, 0]
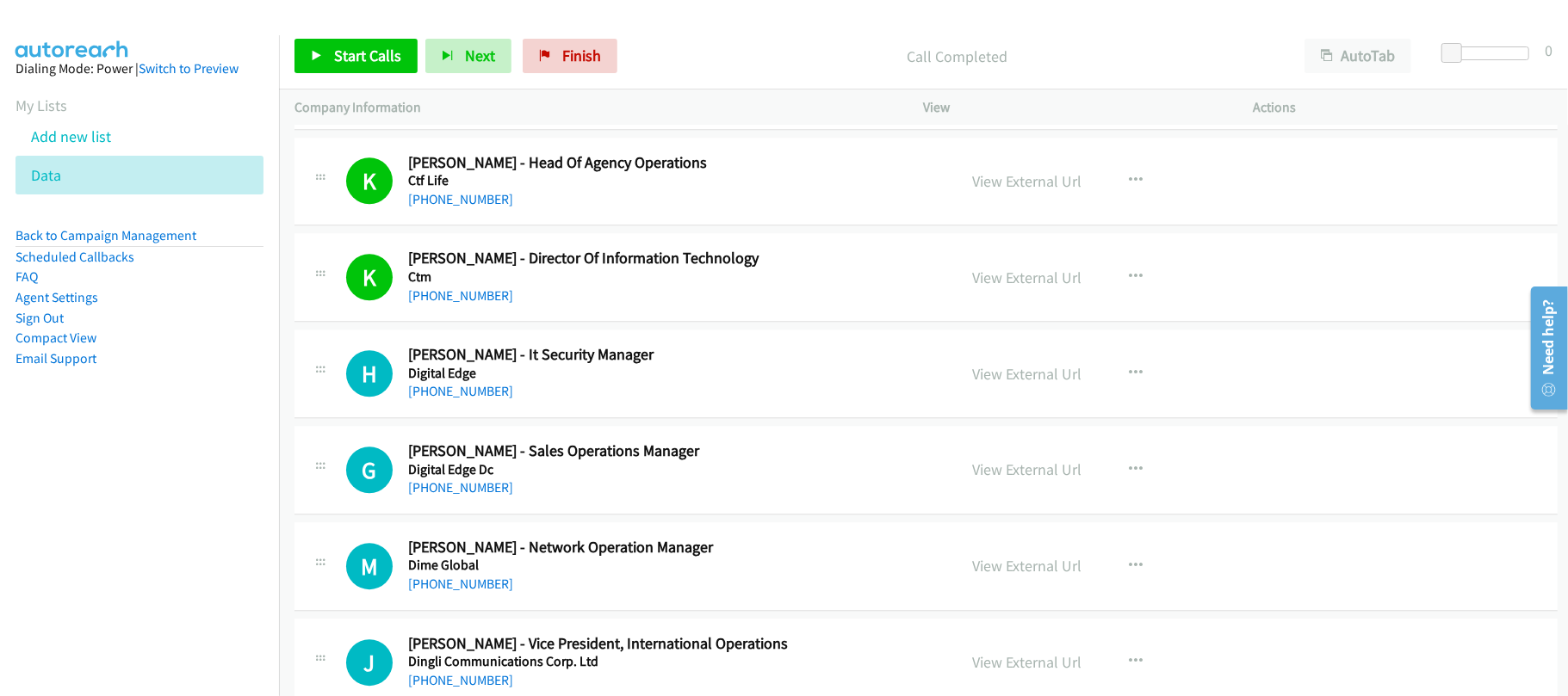
drag, startPoint x: 456, startPoint y: 425, endPoint x: 728, endPoint y: 439, distance: 272.4
click at [456, 399] on link "+852 9492 2397" at bounding box center [460, 391] width 105 height 17
click at [472, 496] on link "+852 9308 6003" at bounding box center [460, 488] width 105 height 17
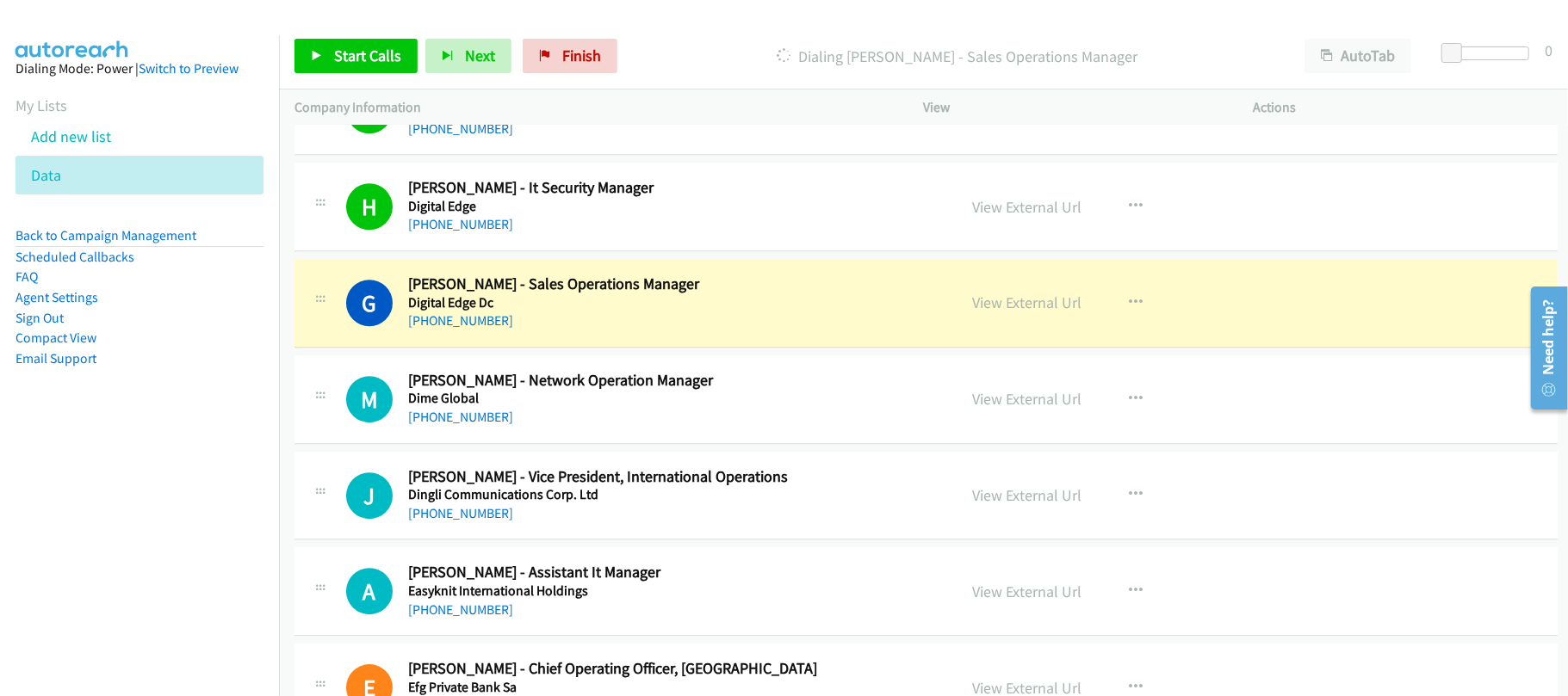
scroll to position [13078, 0]
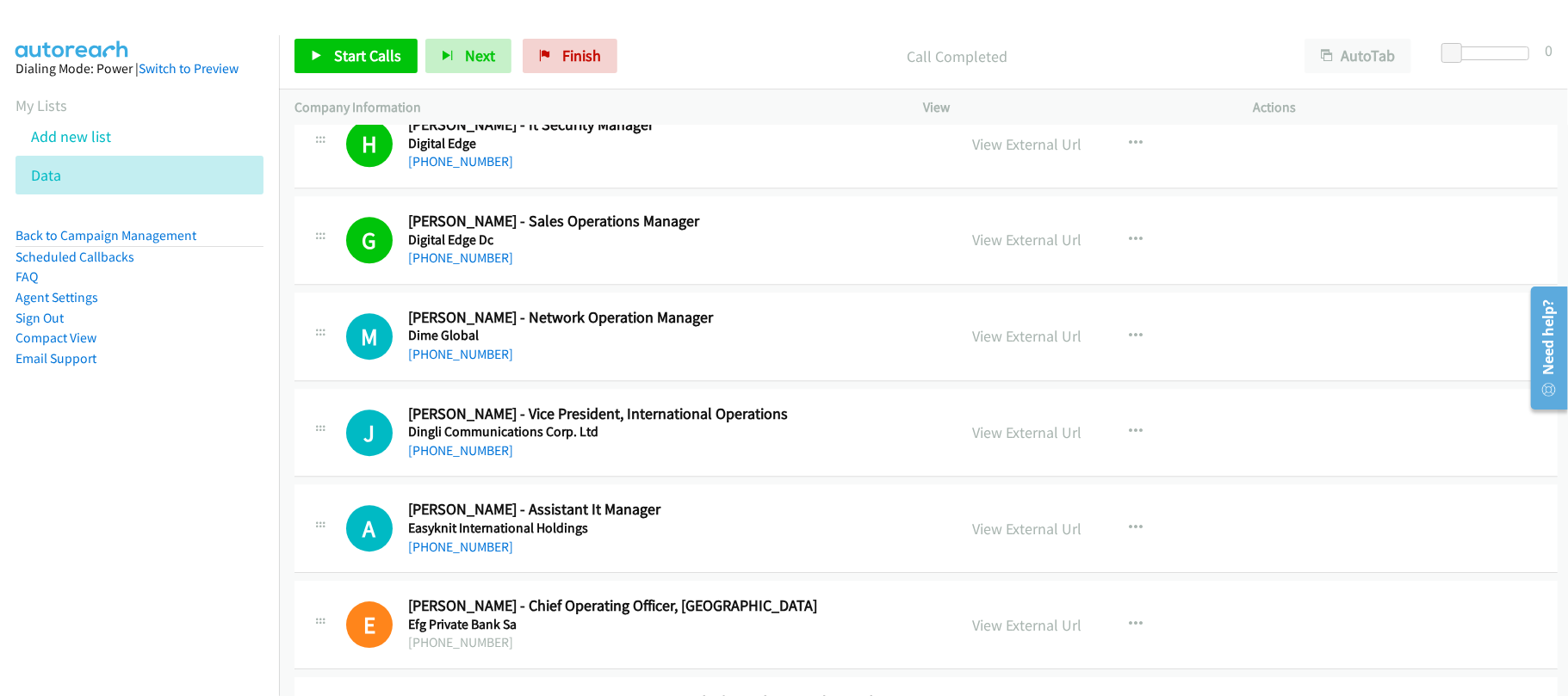
click at [452, 266] on link "+852 9308 6003" at bounding box center [460, 258] width 105 height 17
click at [457, 362] on link "+852 9220 1668" at bounding box center [460, 354] width 105 height 17
click at [607, 441] on h5 "Dingli Communications Corp. Ltd" at bounding box center [670, 431] width 525 height 17
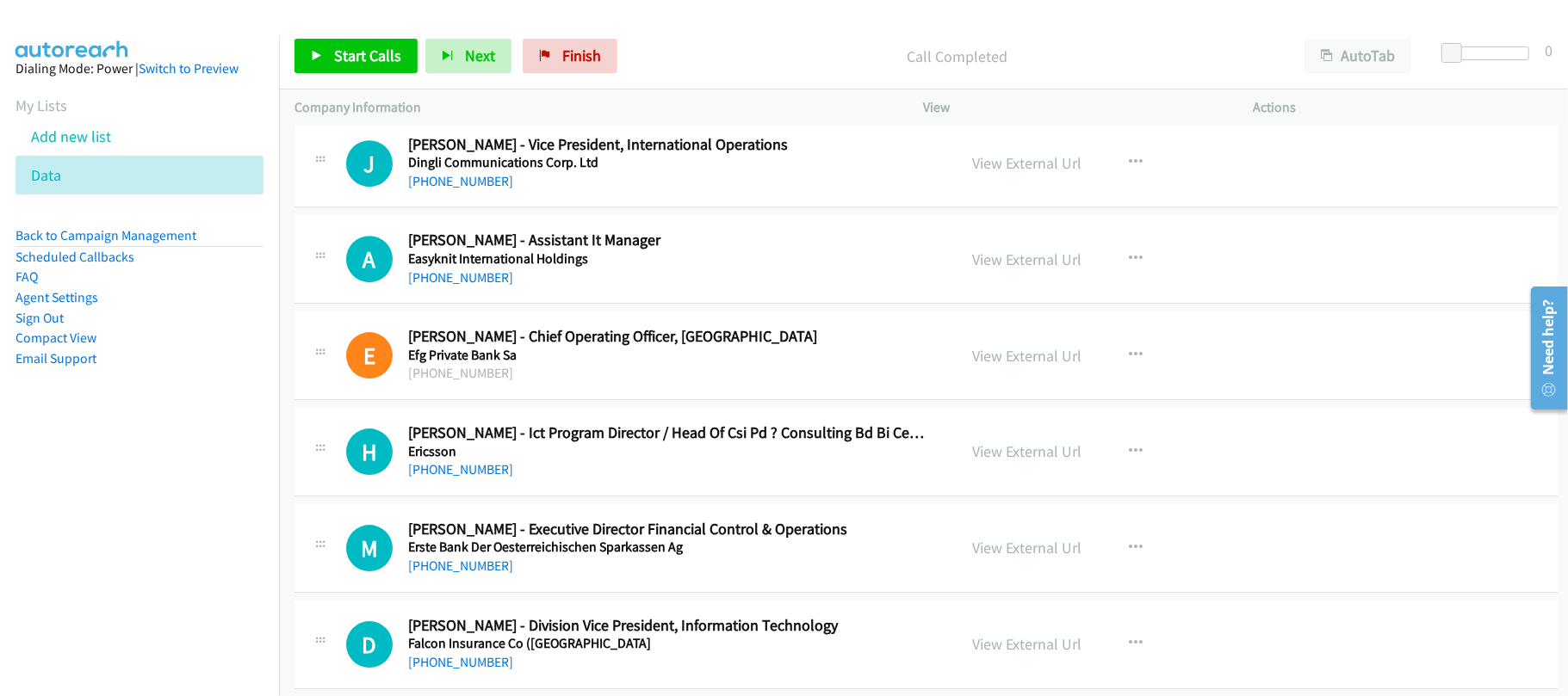
scroll to position [13537, 0]
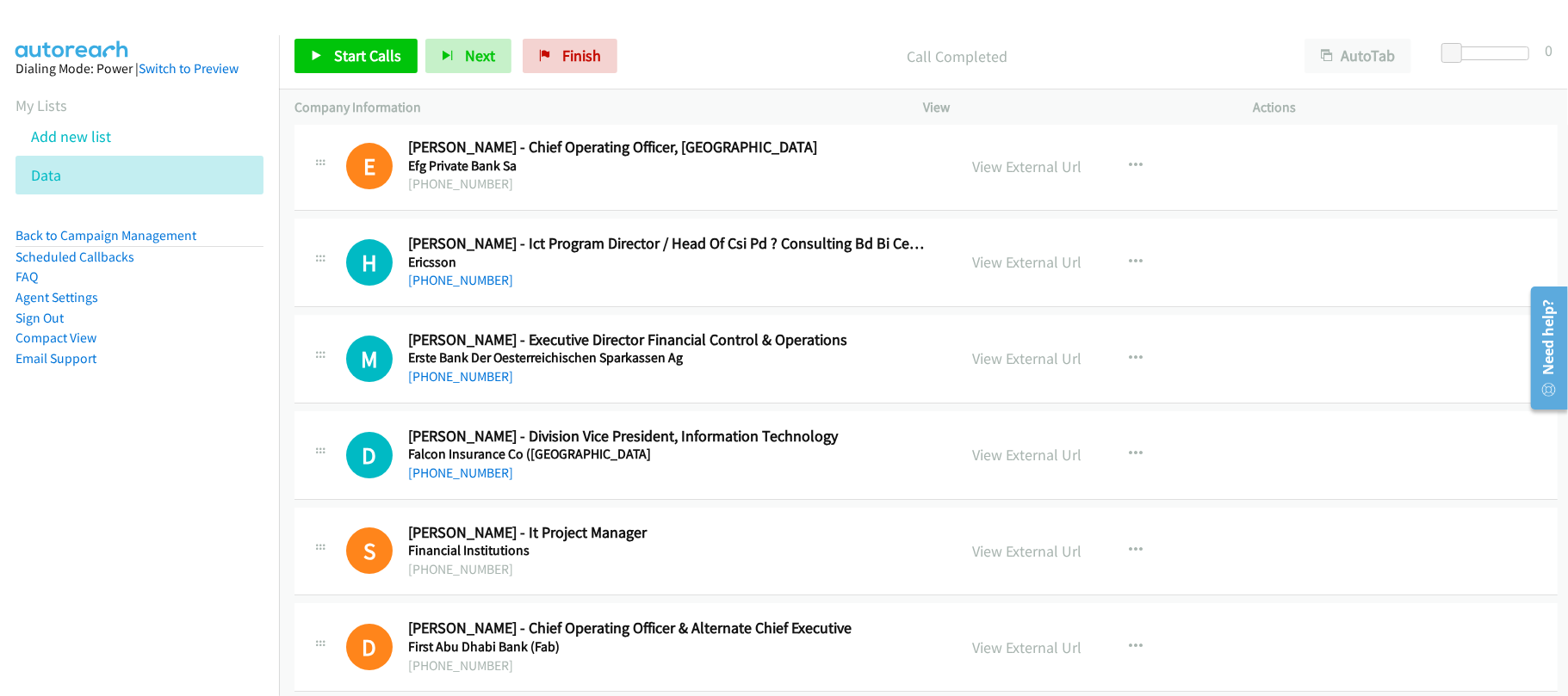
click at [479, 385] on link "+852 2105 0389" at bounding box center [460, 376] width 105 height 17
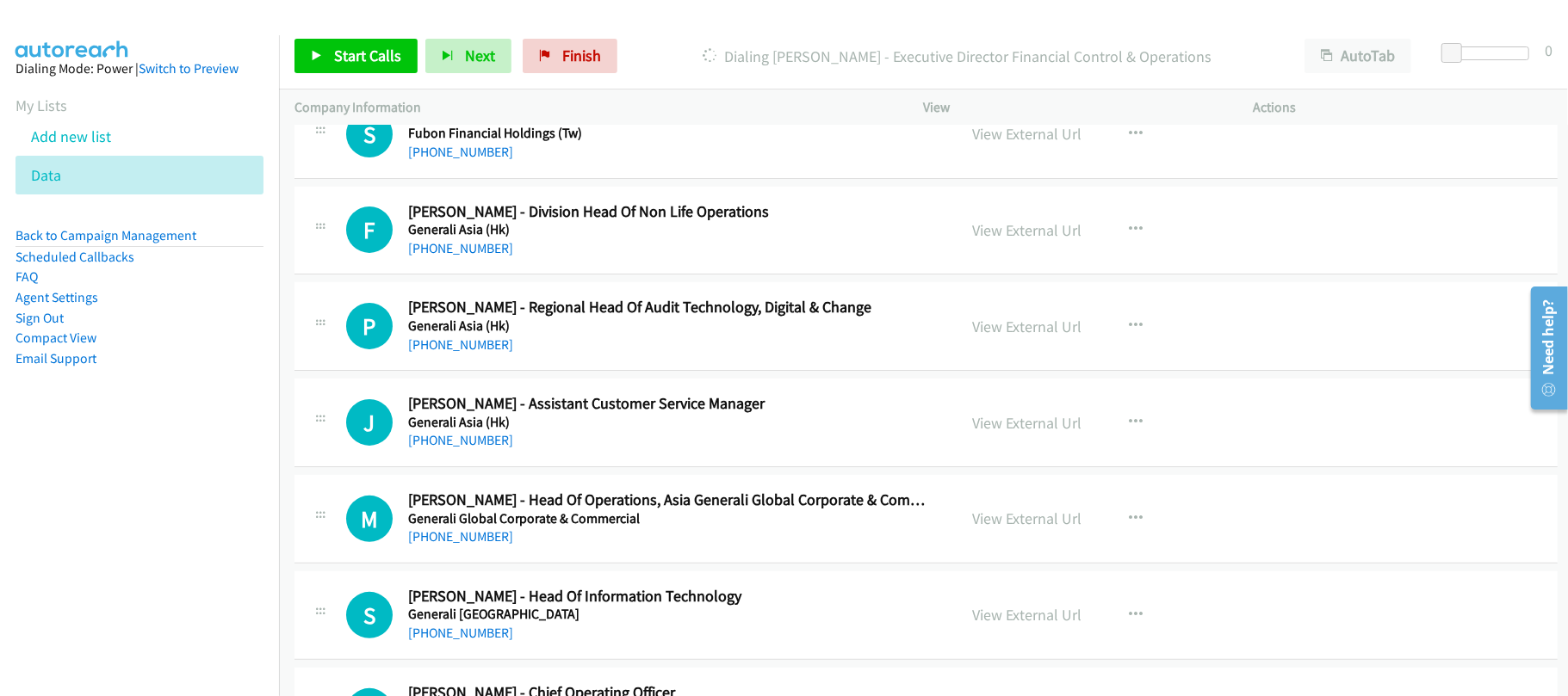
scroll to position [14340, 0]
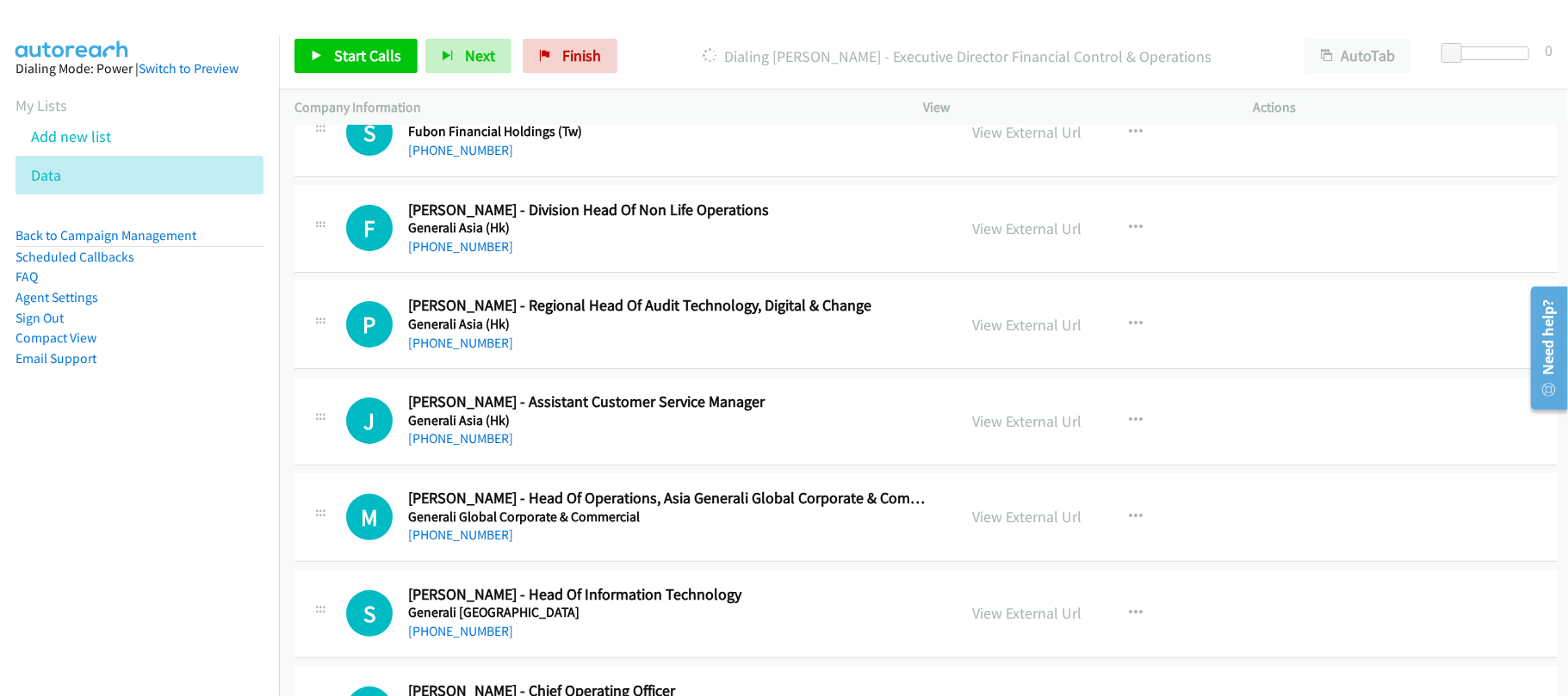
click at [634, 465] on div "J Callback Scheduled Jericho Chan - Assistant Customer Service Manager Generali…" at bounding box center [926, 421] width 1263 height 88
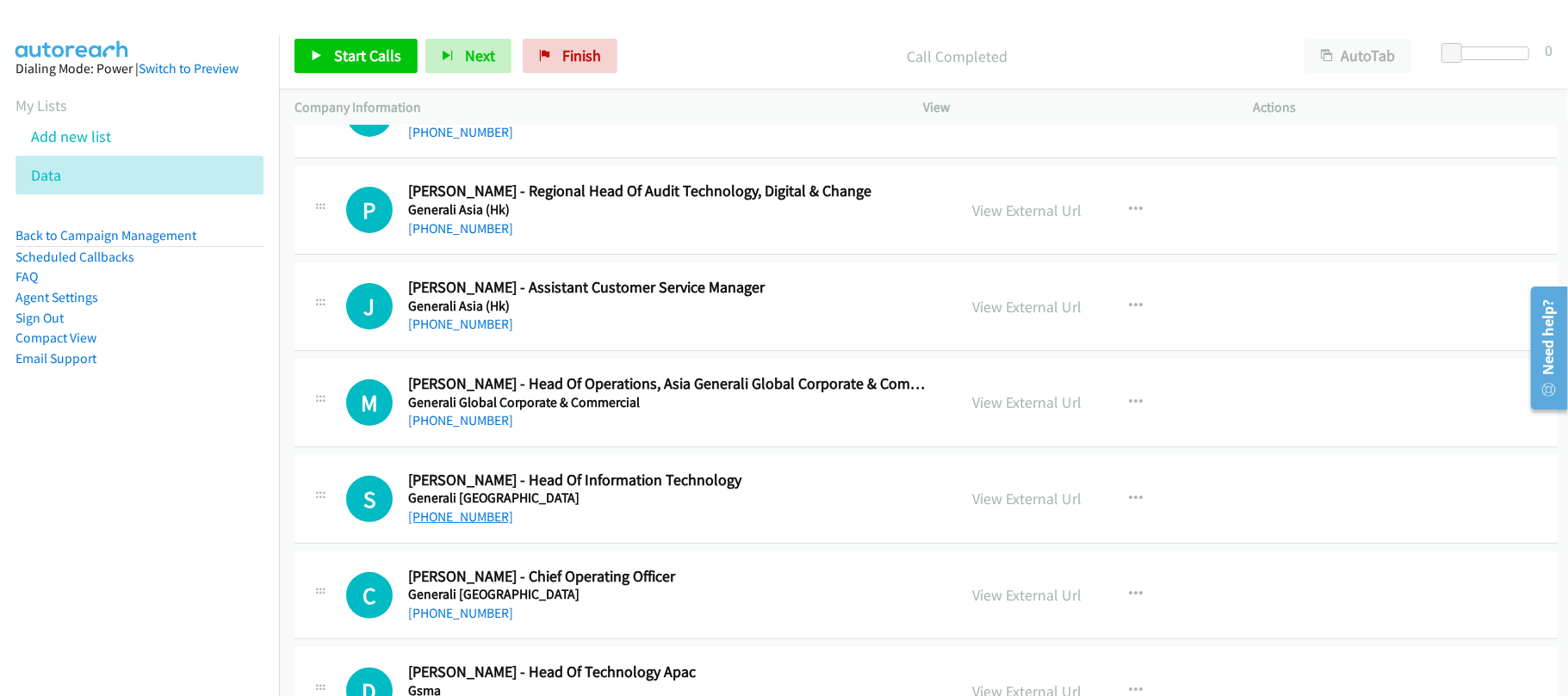
click at [476, 525] on link "+60 12-471 1964" at bounding box center [460, 517] width 105 height 17
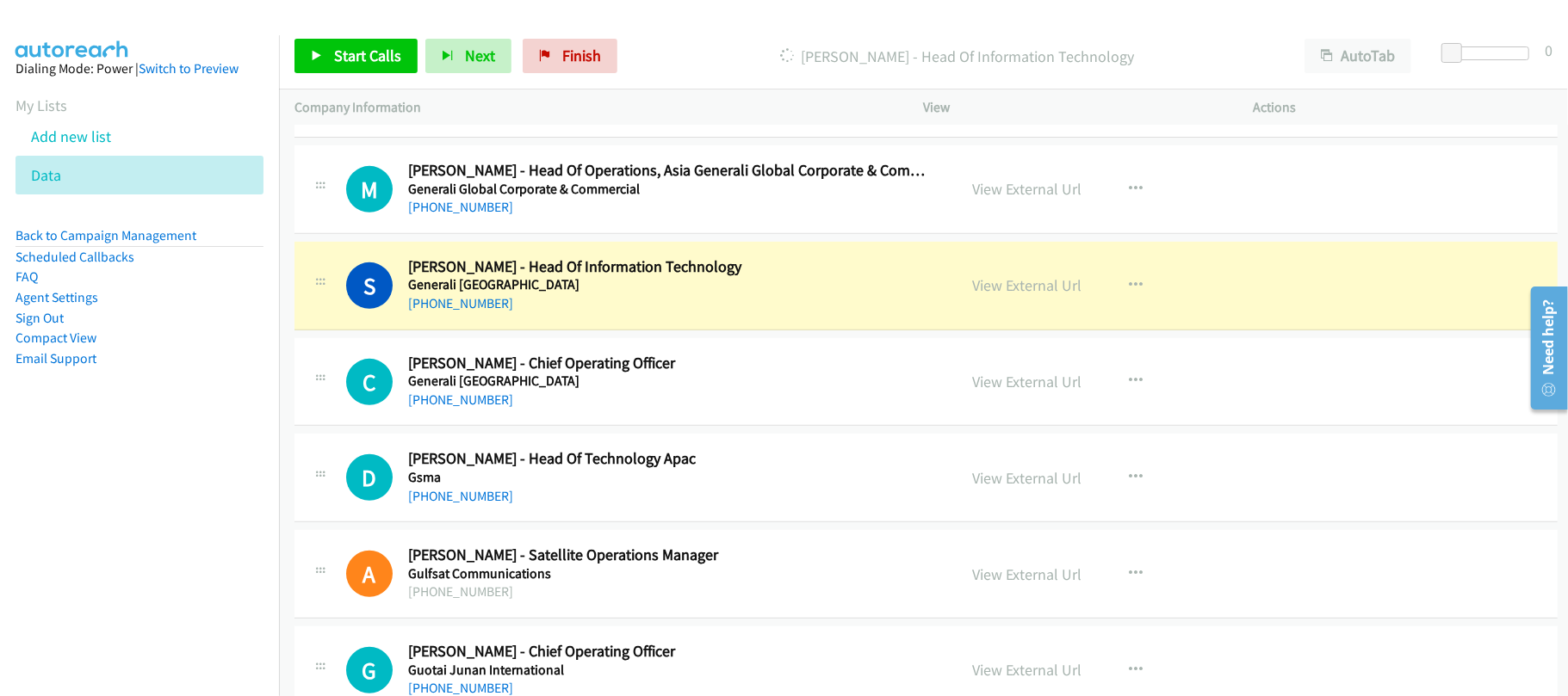
scroll to position [14800, 0]
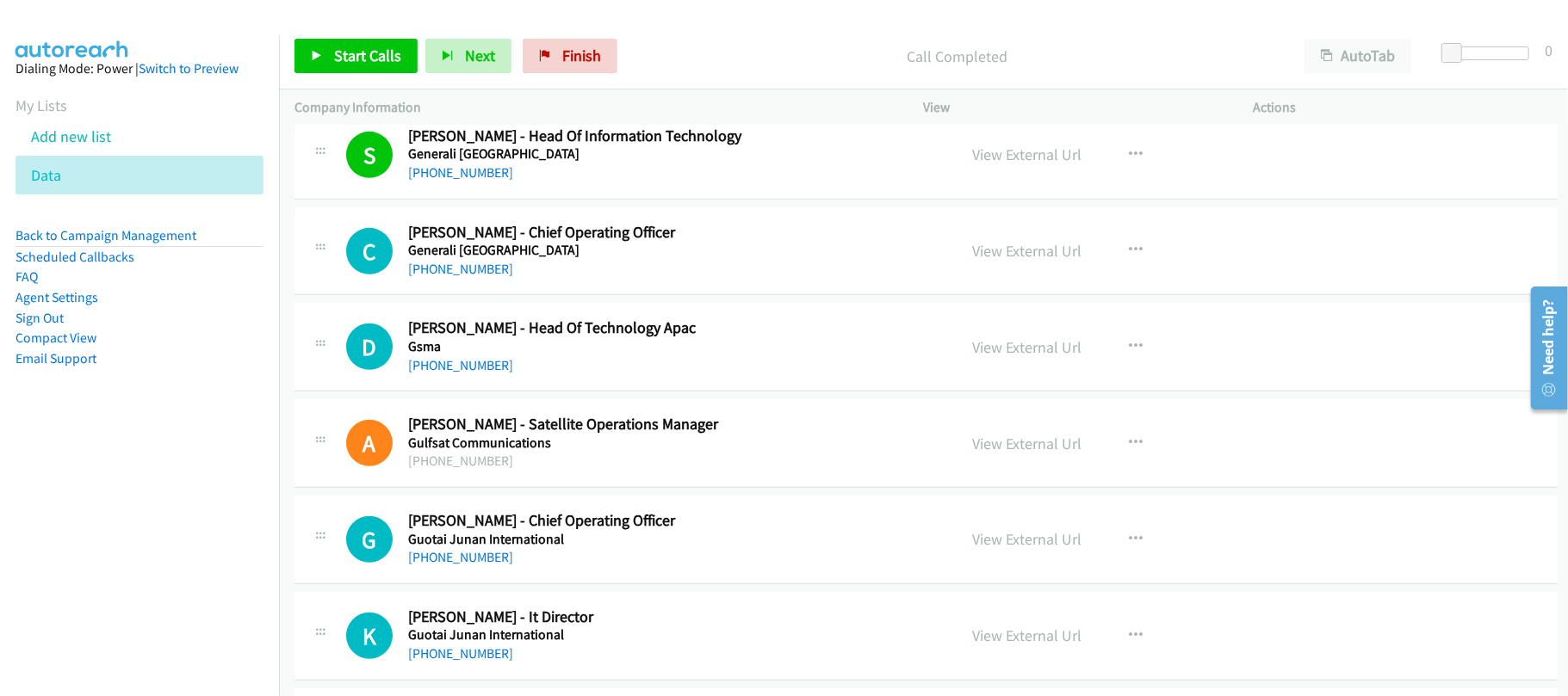
click at [524, 396] on td "D Callback Scheduled David Turkington - Head Of Technology Apac Gsma Asia/Hong_…" at bounding box center [926, 347] width 1294 height 96
click at [449, 374] on link "+852 6891 9569" at bounding box center [460, 365] width 105 height 17
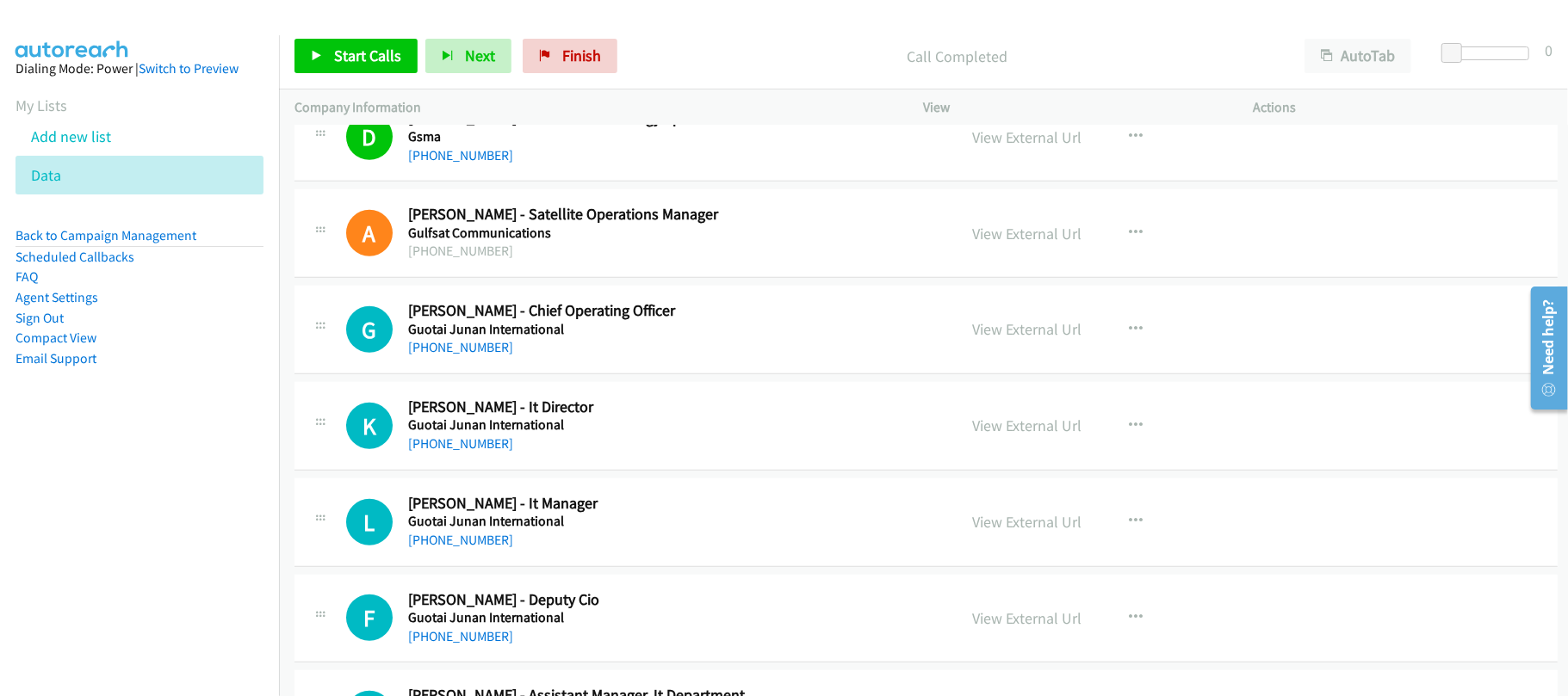
scroll to position [15029, 0]
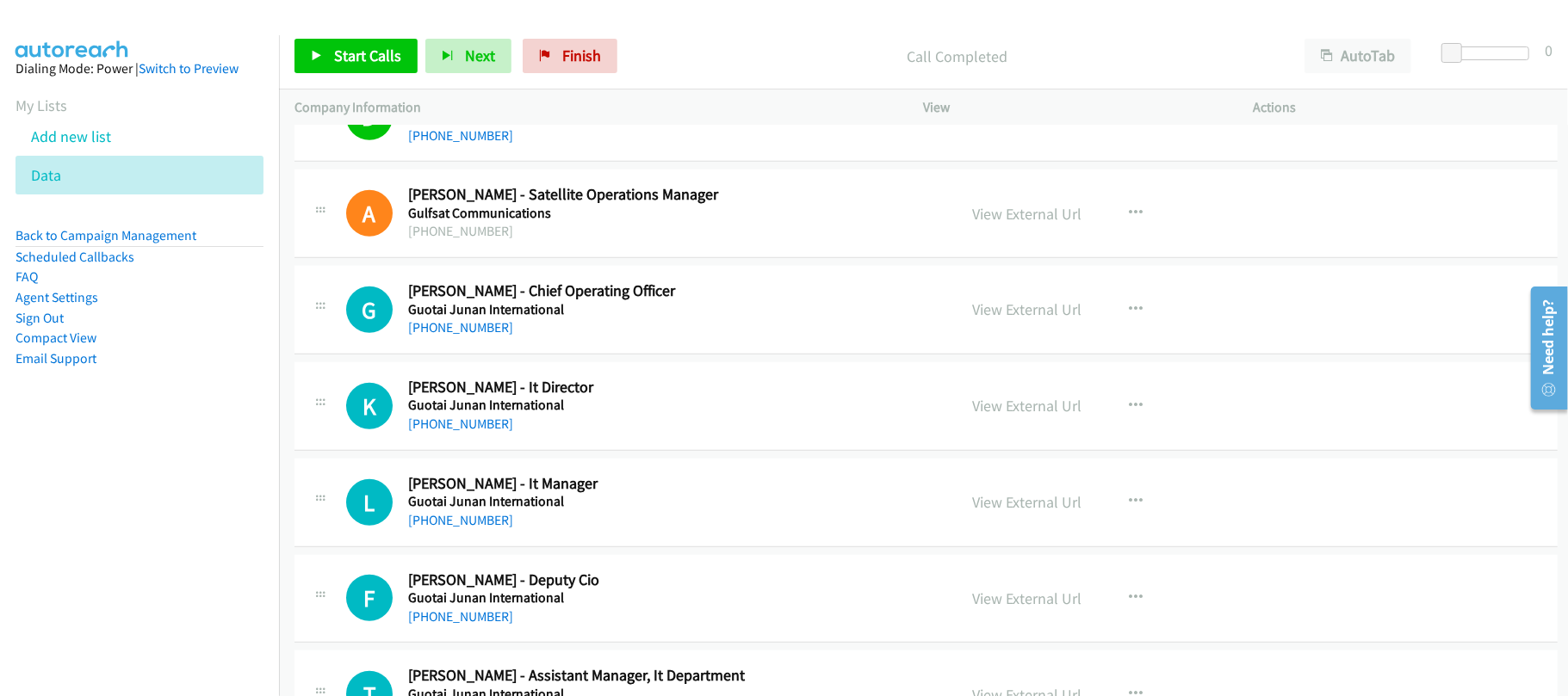
drag, startPoint x: 465, startPoint y: 473, endPoint x: 728, endPoint y: 482, distance: 263.2
click at [465, 432] on link "+852 2509 0030" at bounding box center [460, 424] width 105 height 17
drag, startPoint x: 477, startPoint y: 556, endPoint x: 641, endPoint y: 555, distance: 164.0
click at [477, 528] on link "+852 9721 5020" at bounding box center [460, 520] width 105 height 17
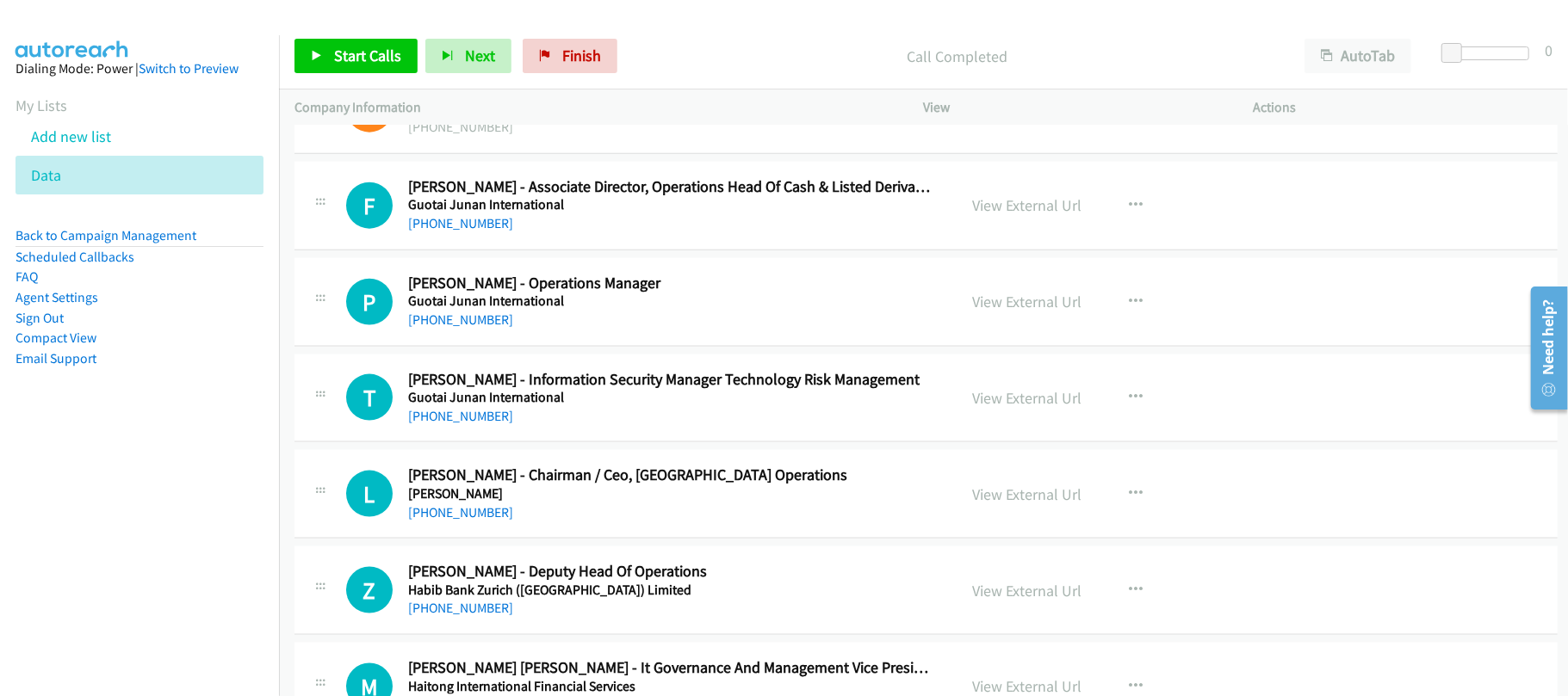
scroll to position [15718, 0]
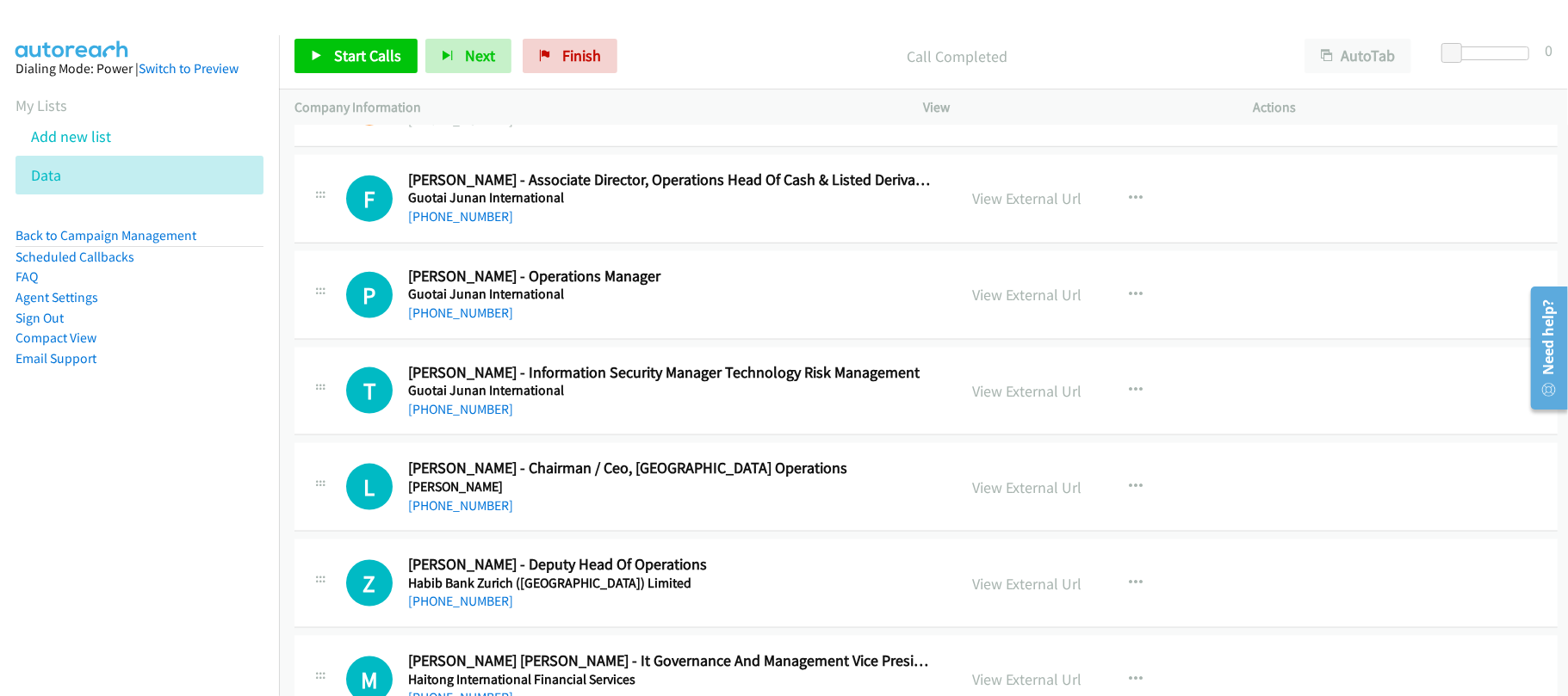
click at [457, 322] on link "+852 9600 3693" at bounding box center [460, 313] width 105 height 17
click at [580, 436] on div "T Callback Scheduled Tom Chau - Information Security Manager Technology Risk Ma…" at bounding box center [926, 392] width 1263 height 88
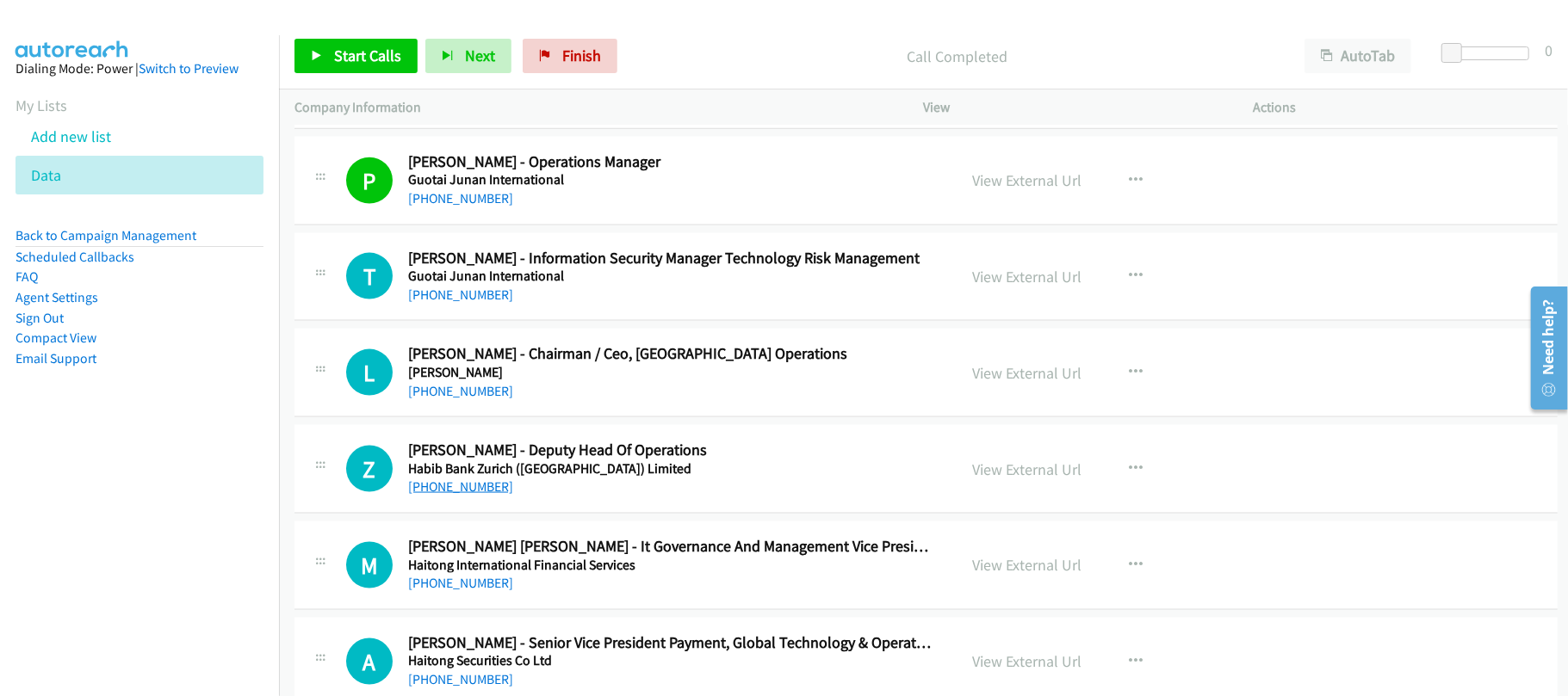
click at [482, 495] on link "+852 9826 5359" at bounding box center [460, 487] width 105 height 17
drag, startPoint x: 437, startPoint y: 346, endPoint x: 531, endPoint y: 346, distance: 94.0
click at [437, 303] on link "+852 6742 3453" at bounding box center [460, 295] width 105 height 17
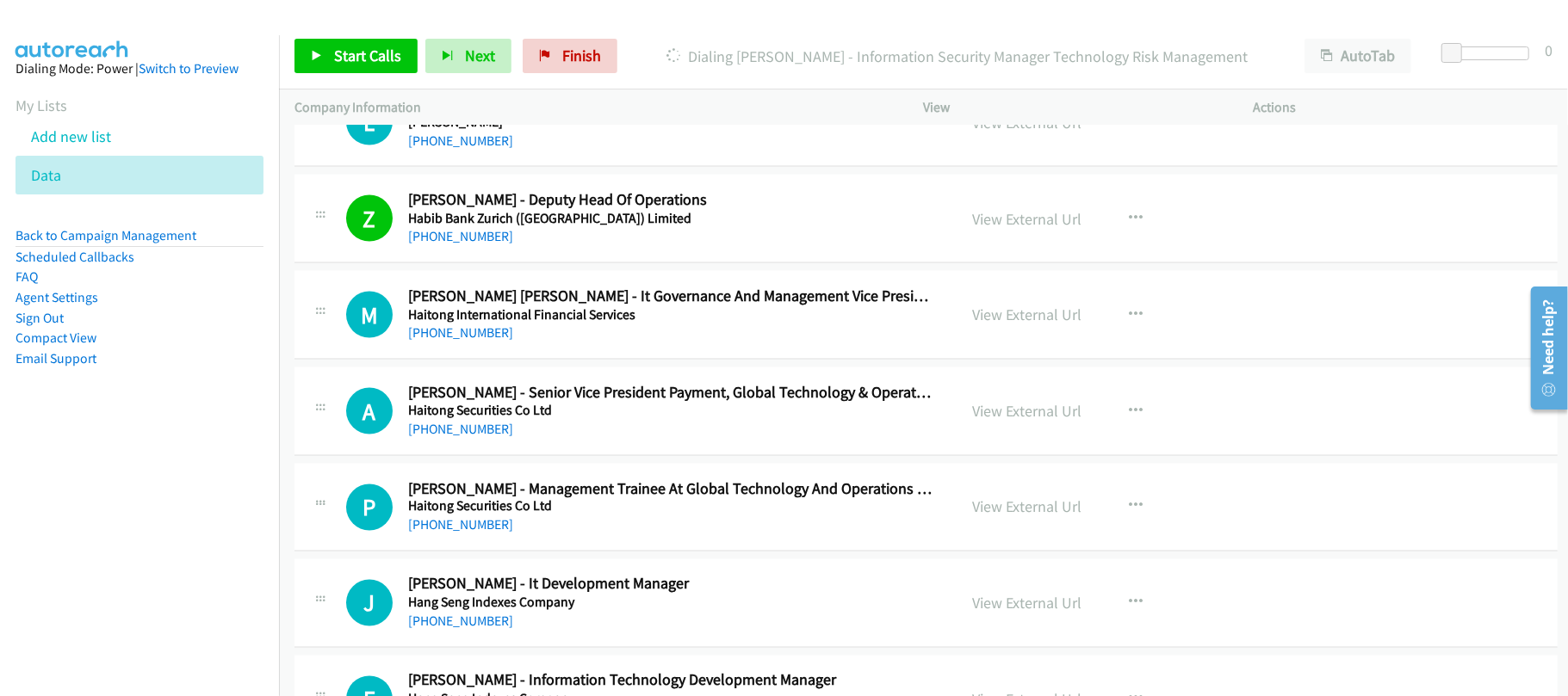
scroll to position [16177, 0]
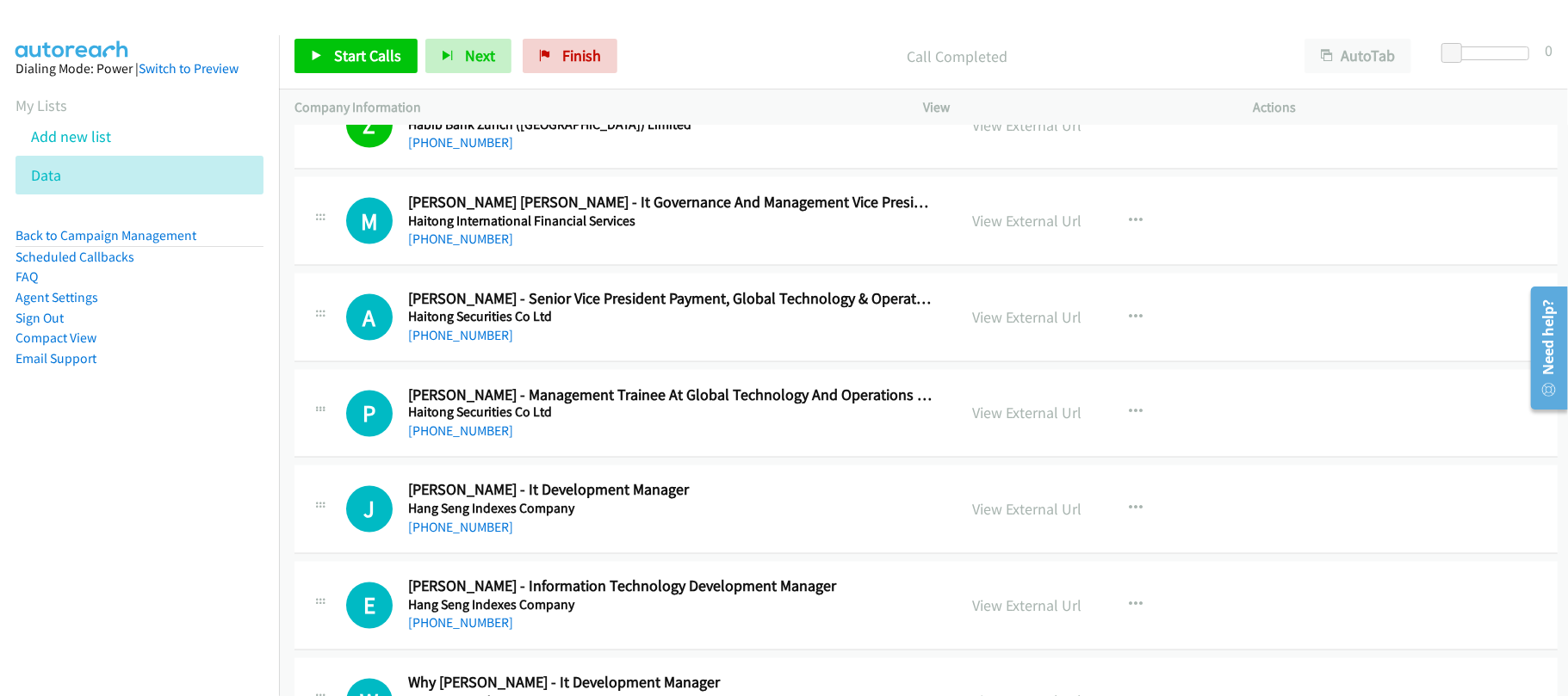
click at [572, 266] on div "M Callback Scheduled Minnie M.L. Ho - It Governance And Management Vice Preside…" at bounding box center [926, 222] width 1263 height 88
click at [458, 536] on link "+852 6323 0929" at bounding box center [460, 528] width 105 height 17
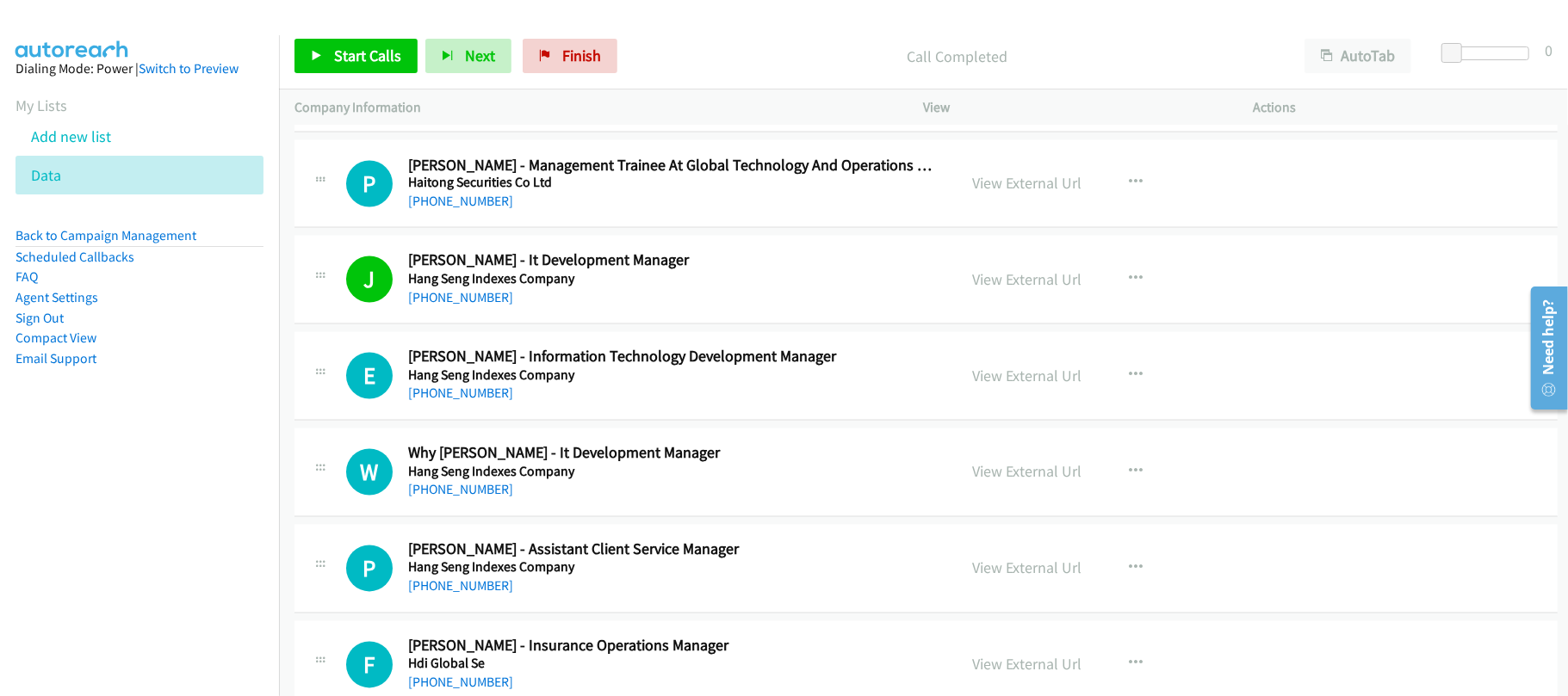
scroll to position [16521, 0]
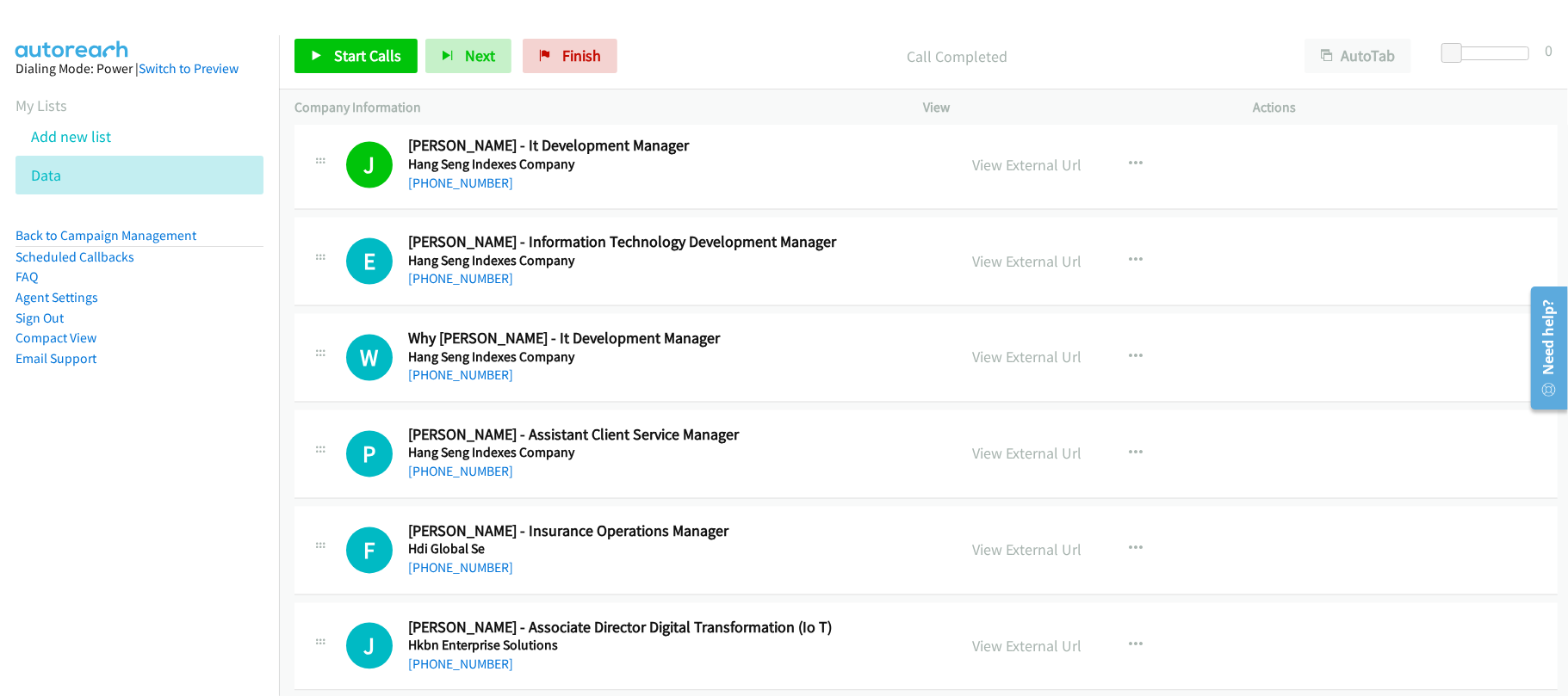
click at [562, 290] on div "+852 2390 8619" at bounding box center [670, 279] width 525 height 20
click at [470, 288] on link "+852 2390 8619" at bounding box center [460, 279] width 105 height 17
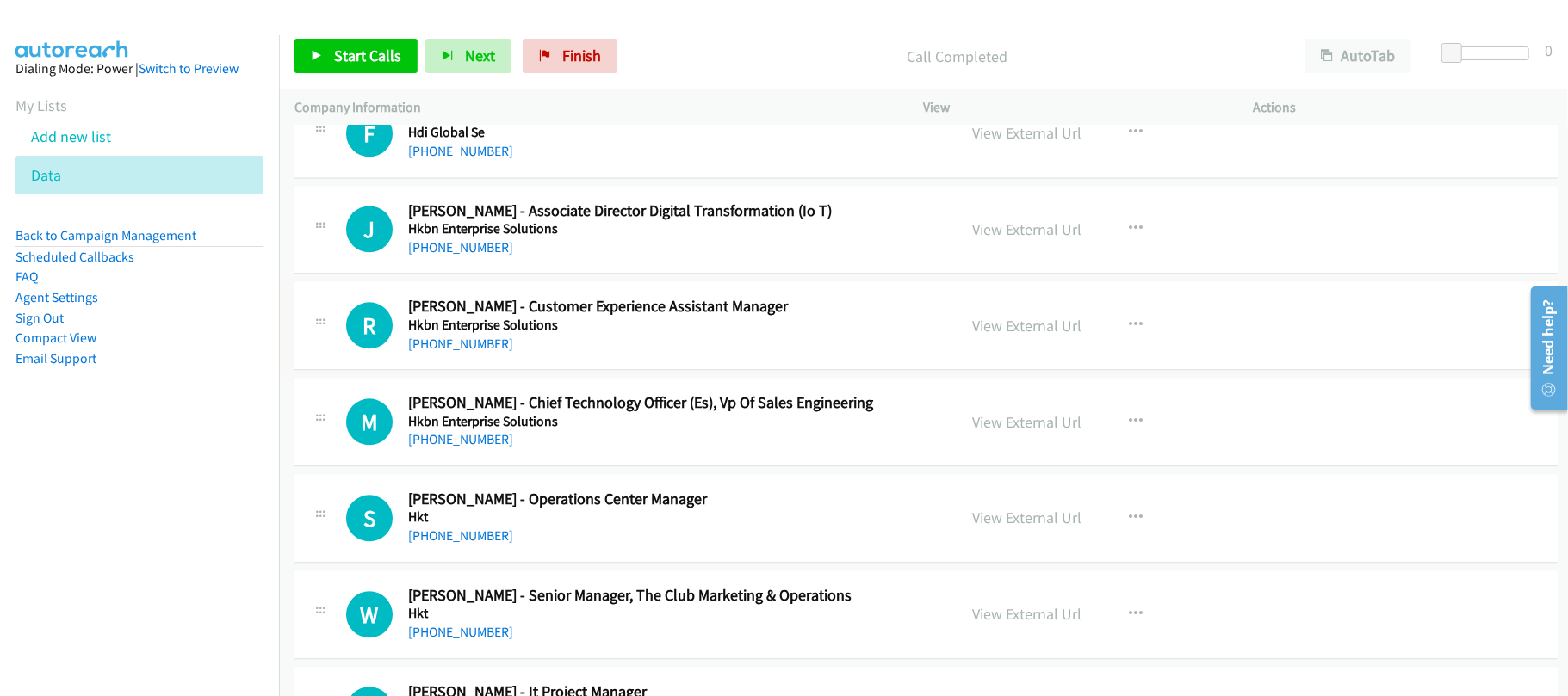
scroll to position [16980, 0]
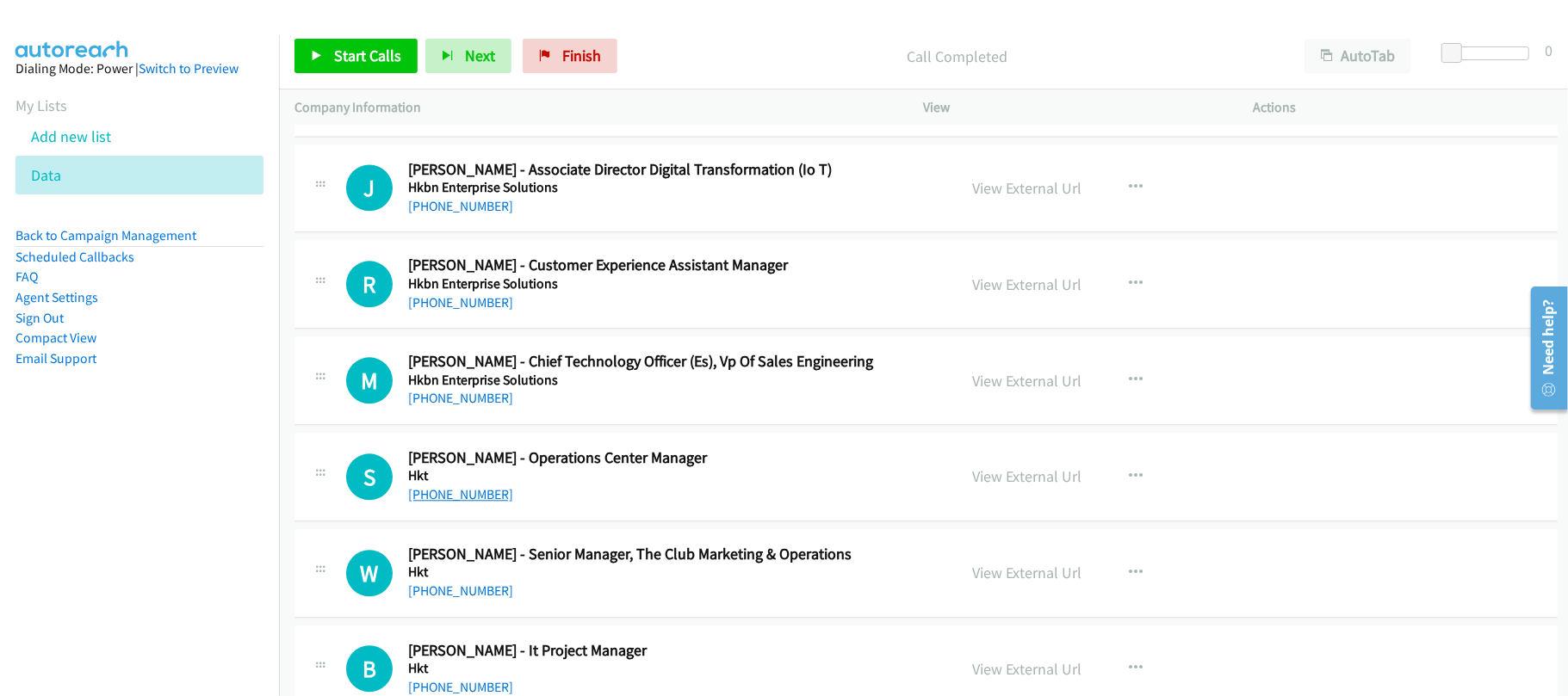
click at [473, 503] on link "+1 662-435-1162" at bounding box center [460, 495] width 105 height 17
drag, startPoint x: 595, startPoint y: 60, endPoint x: 889, endPoint y: 77, distance: 294.5
click at [595, 60] on span "Finish" at bounding box center [581, 56] width 39 height 19
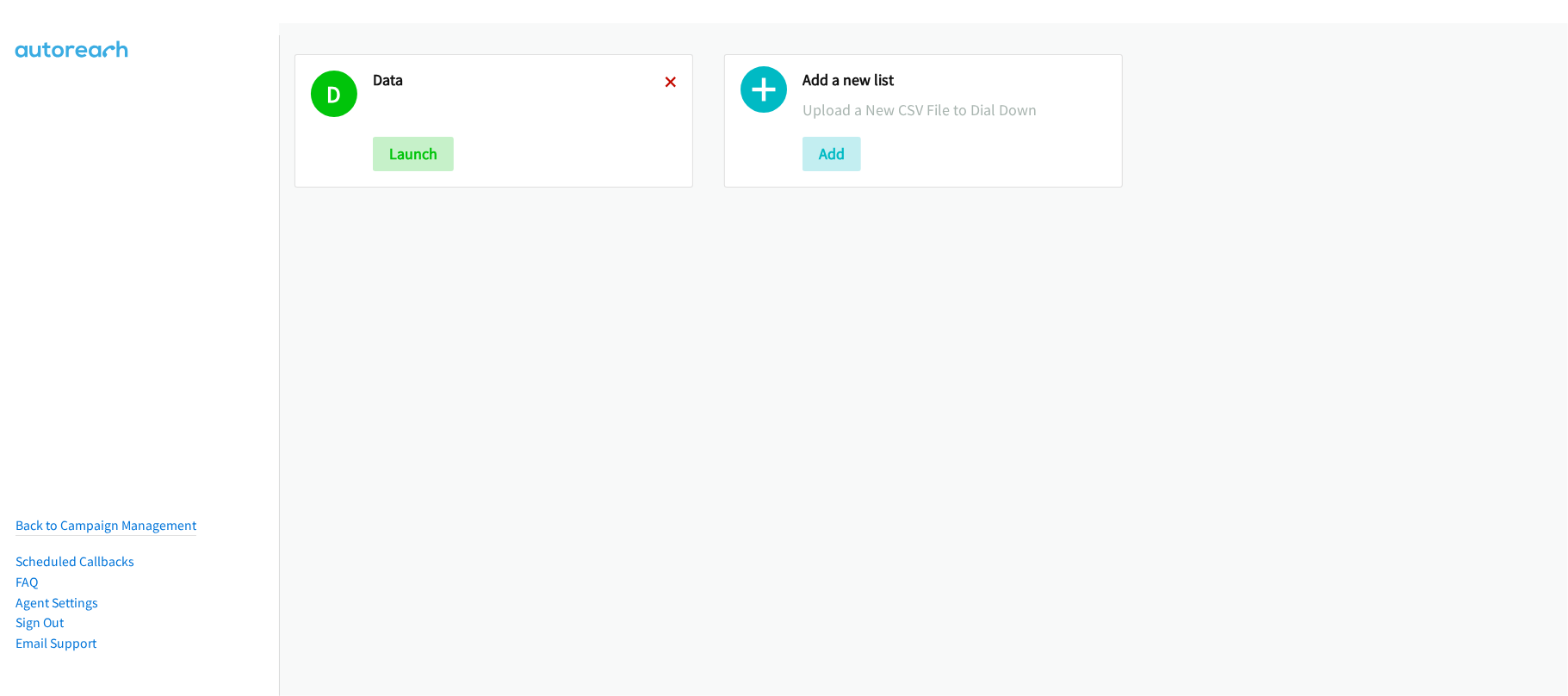
click at [664, 78] on icon at bounding box center [670, 84] width 12 height 12
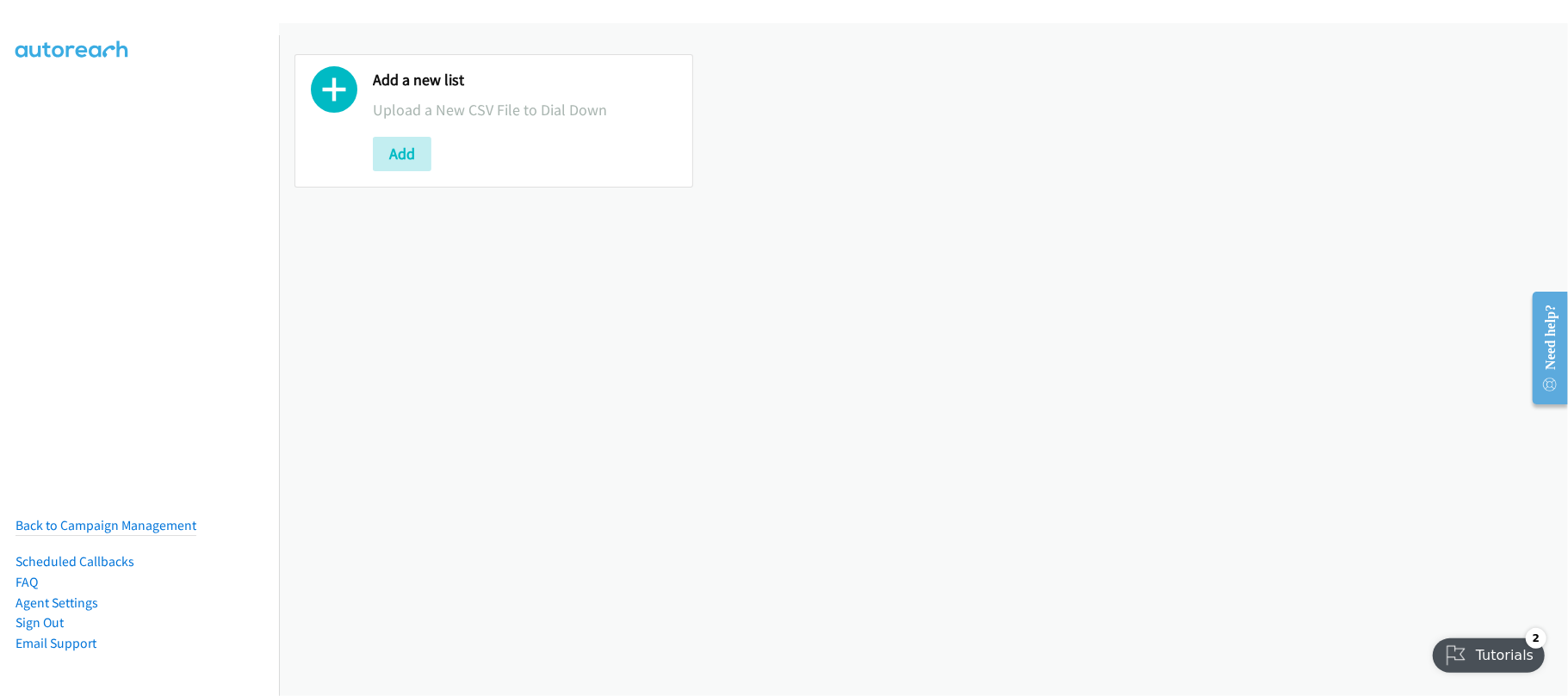
click at [572, 405] on div "Add a new list Upload a New CSV File to Dial Down Add" at bounding box center [923, 359] width 1289 height 673
